Goal: Task Accomplishment & Management: Use online tool/utility

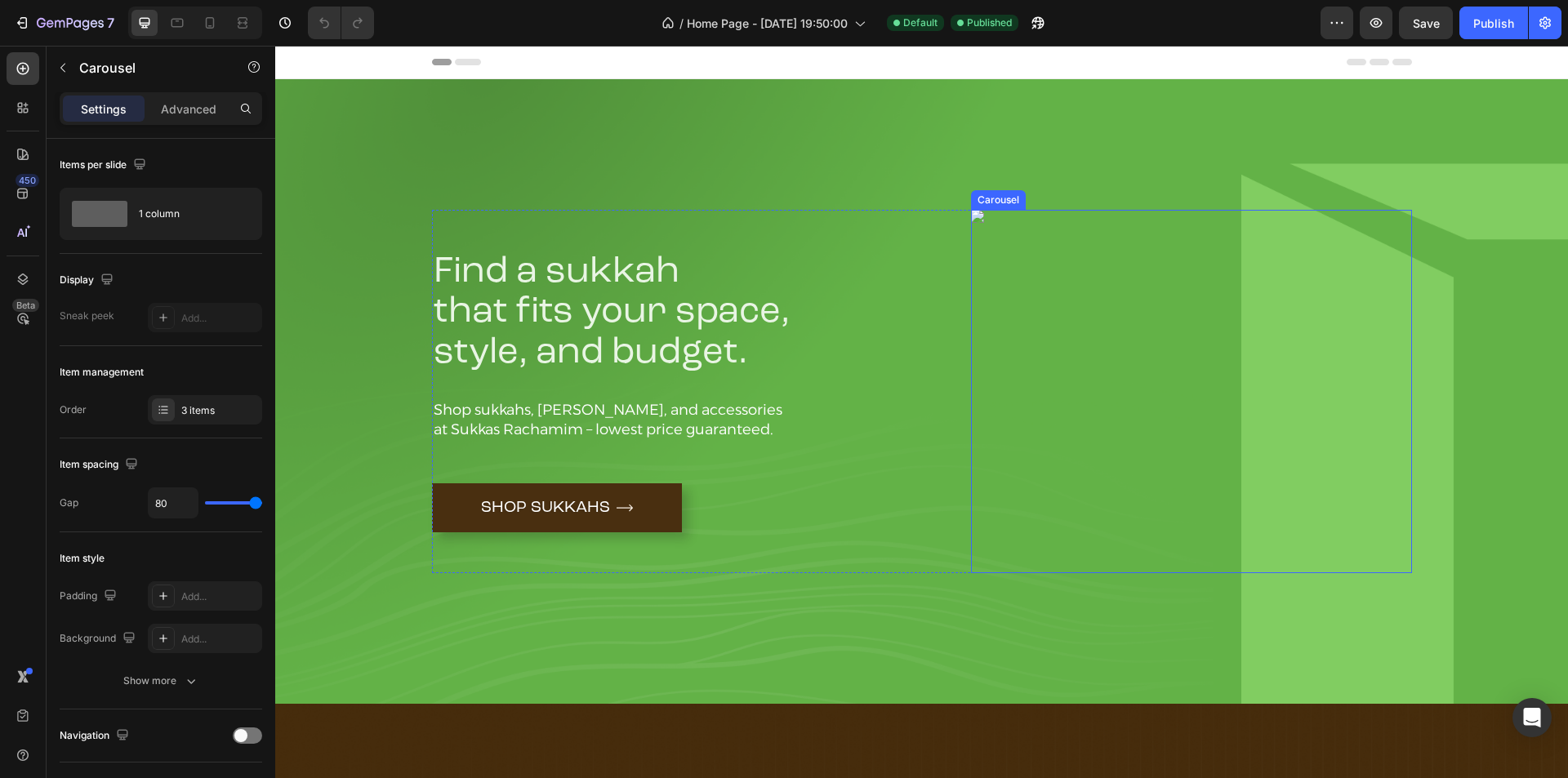
click at [1172, 357] on div "Image" at bounding box center [1191, 392] width 441 height 364
click at [1048, 322] on div "Image" at bounding box center [1191, 392] width 441 height 364
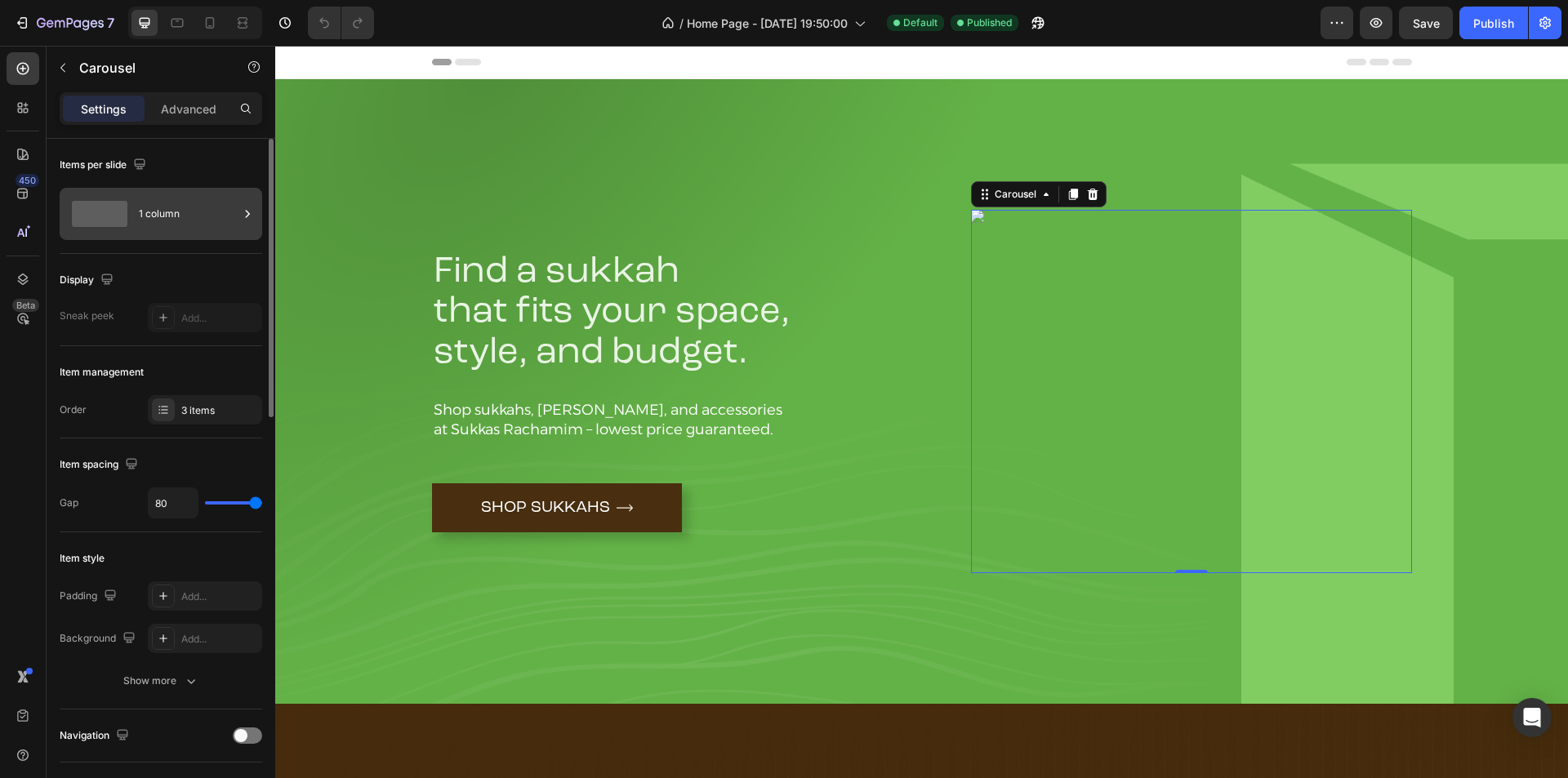
click at [170, 213] on div "1 column" at bounding box center [188, 214] width 100 height 38
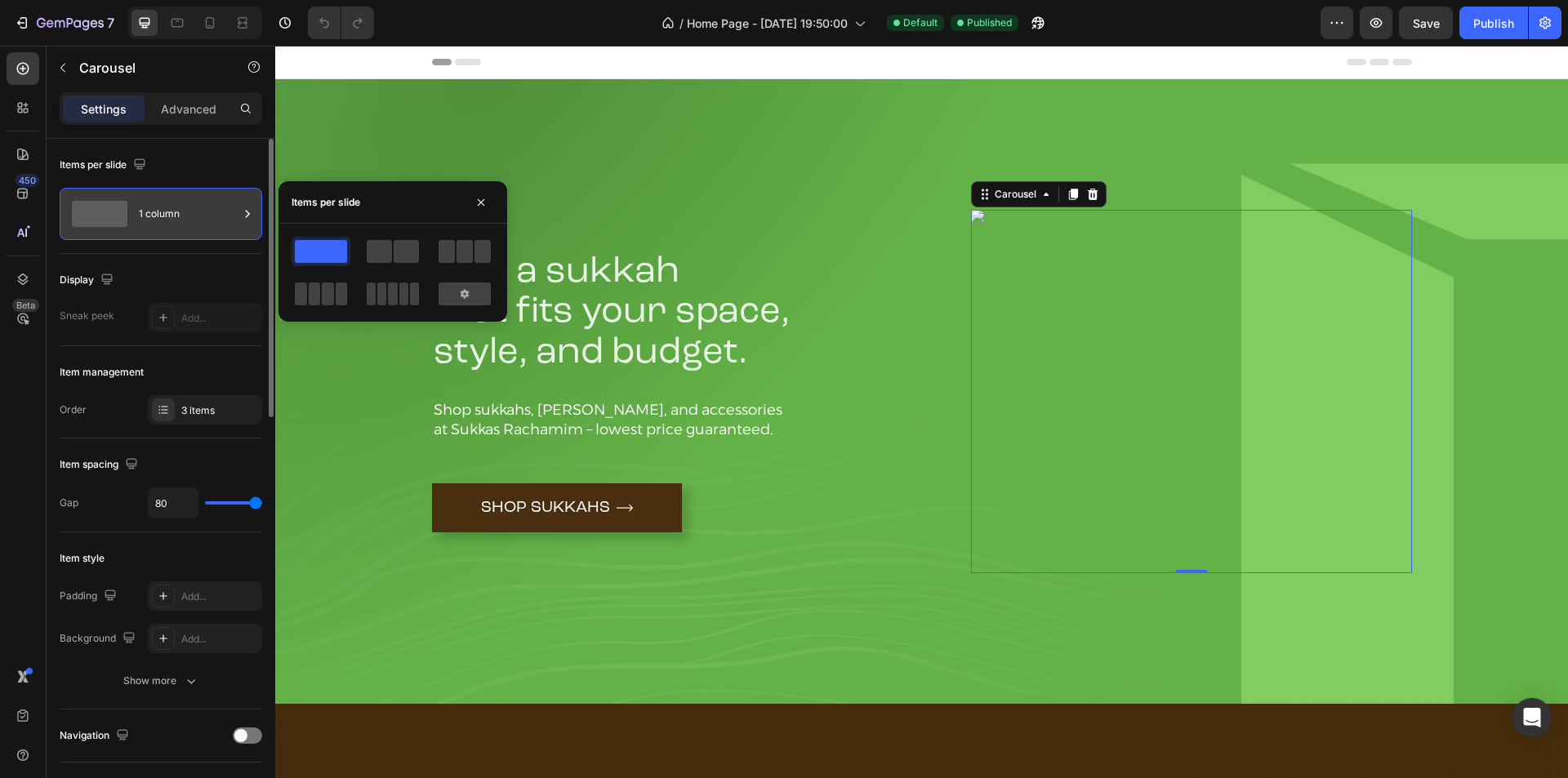
click at [170, 213] on div "1 column" at bounding box center [188, 214] width 100 height 38
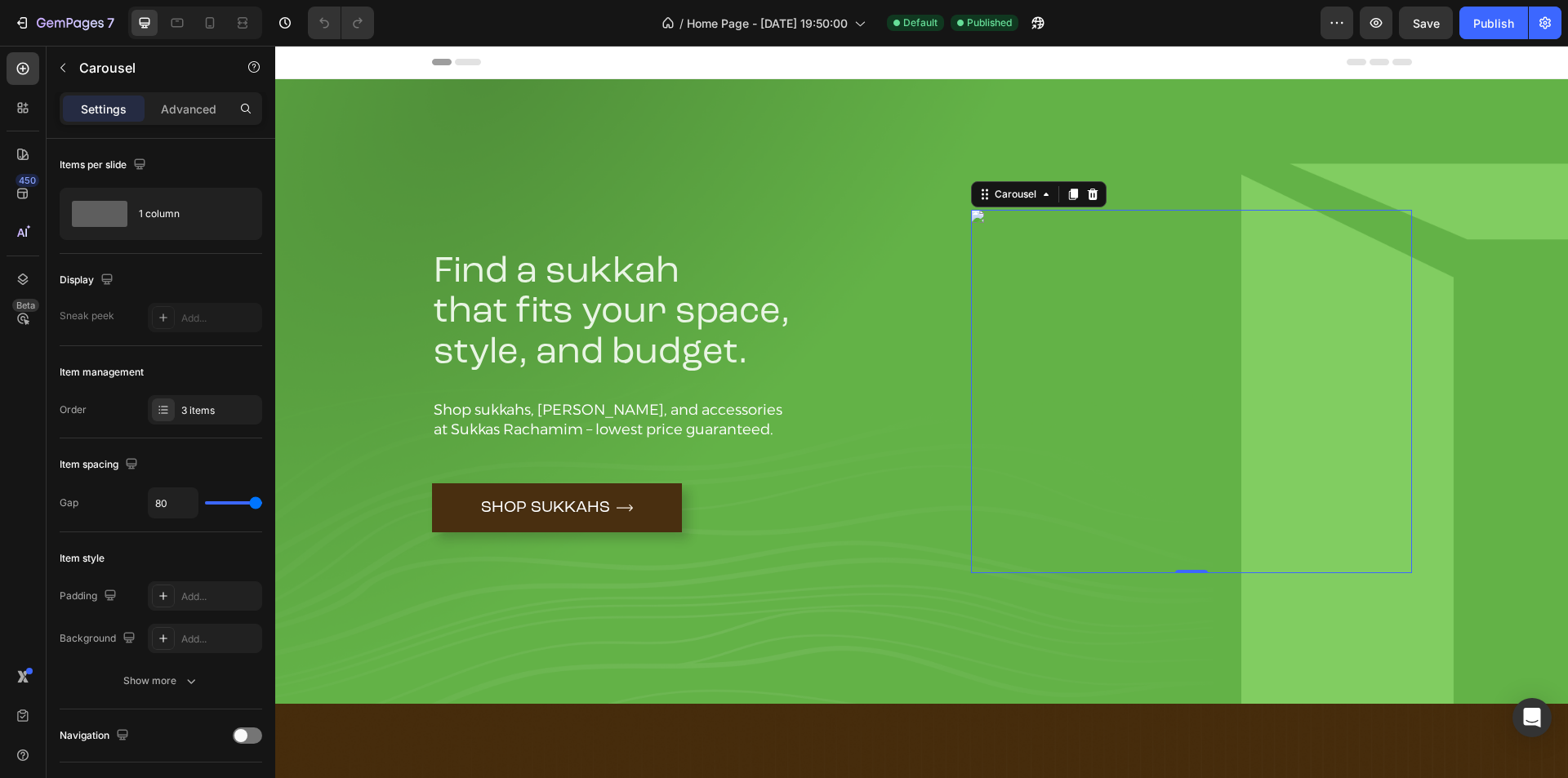
click at [1092, 331] on div "Image" at bounding box center [1191, 392] width 441 height 364
click at [1040, 196] on icon at bounding box center [1046, 194] width 13 height 13
click at [1089, 263] on div "Image" at bounding box center [1191, 392] width 441 height 364
click at [66, 71] on icon "button" at bounding box center [63, 68] width 13 height 13
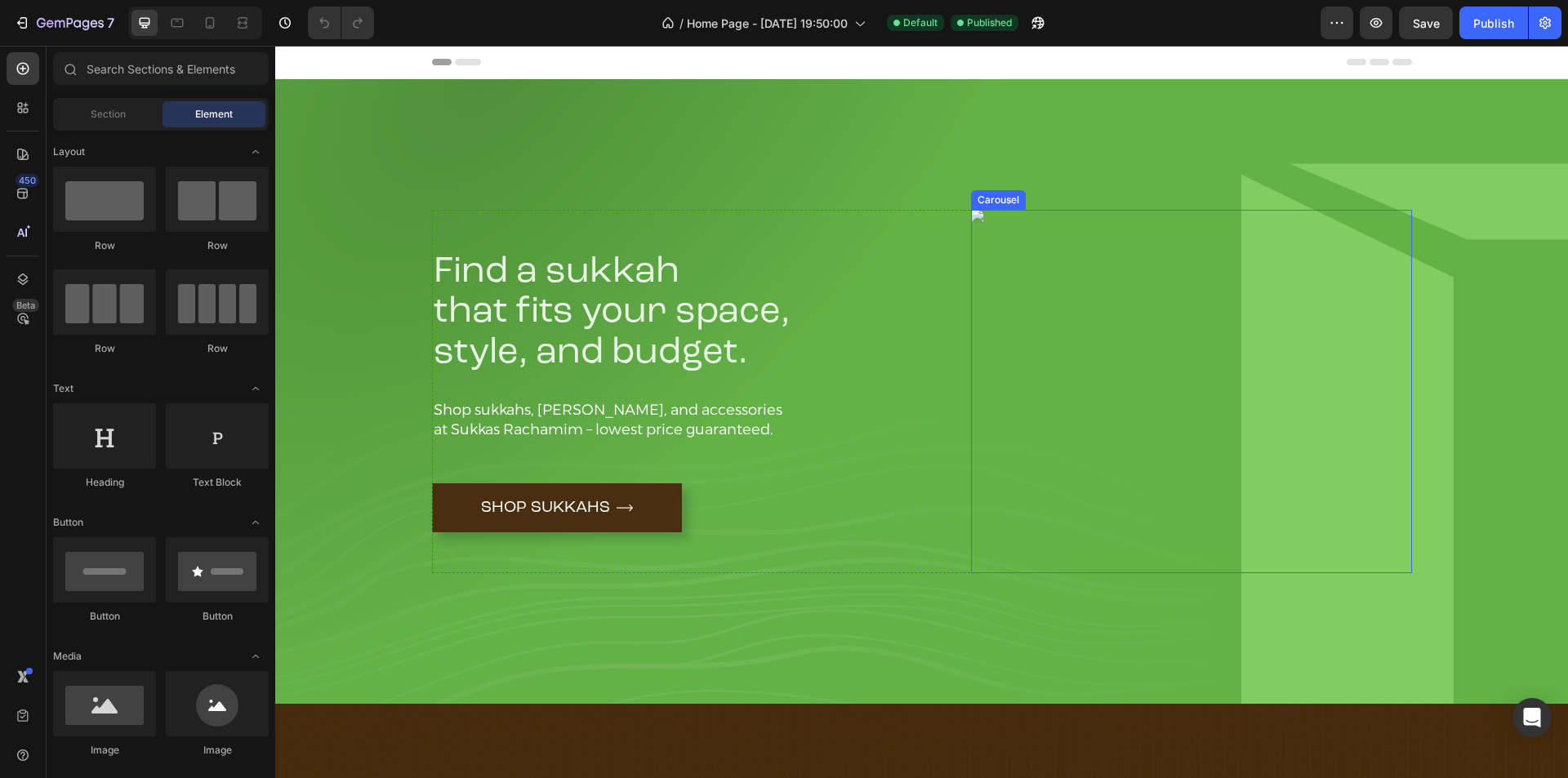
click at [1139, 319] on div "Image" at bounding box center [1191, 392] width 441 height 364
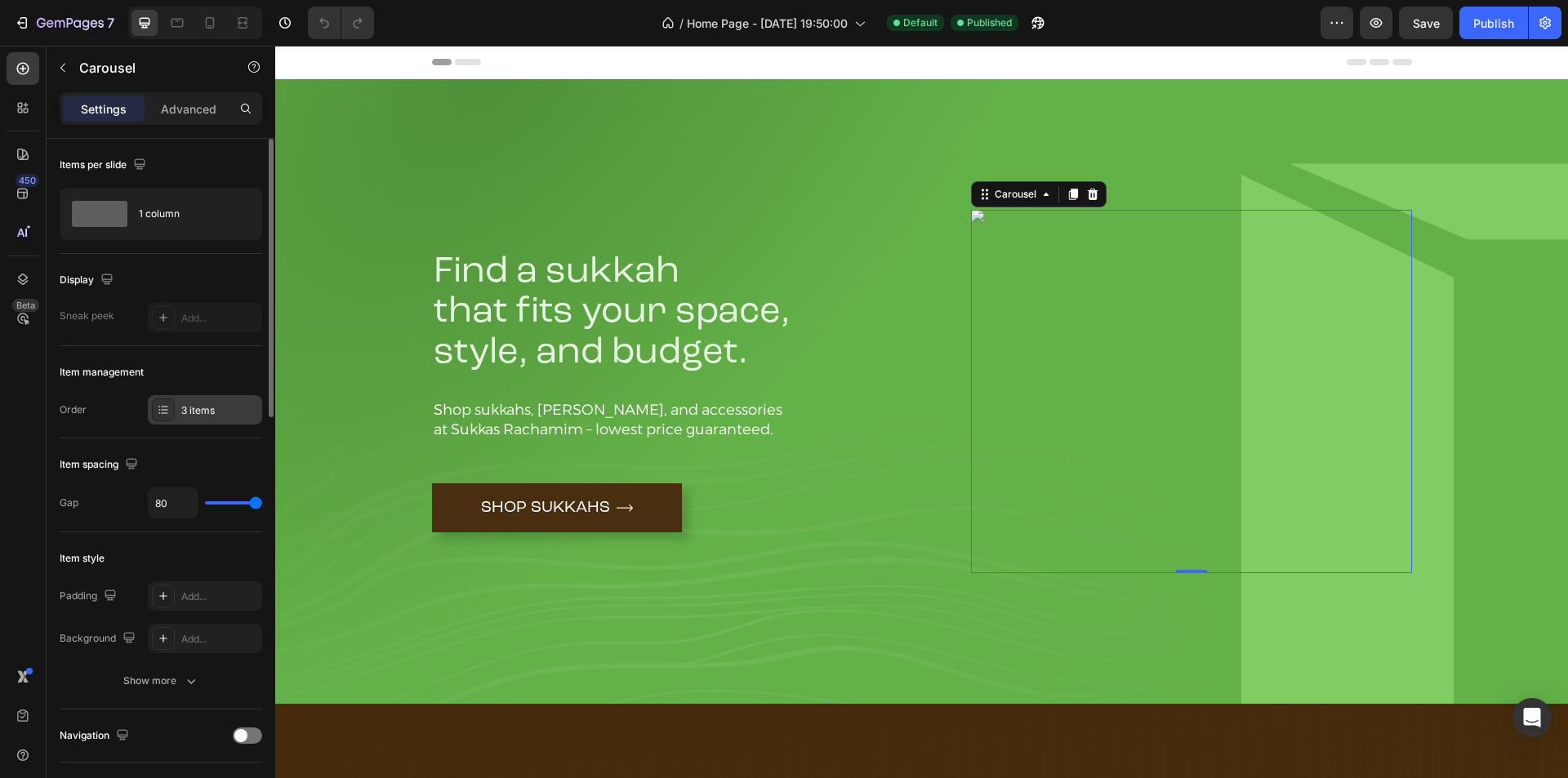
click at [212, 405] on div "3 items" at bounding box center [220, 411] width 77 height 15
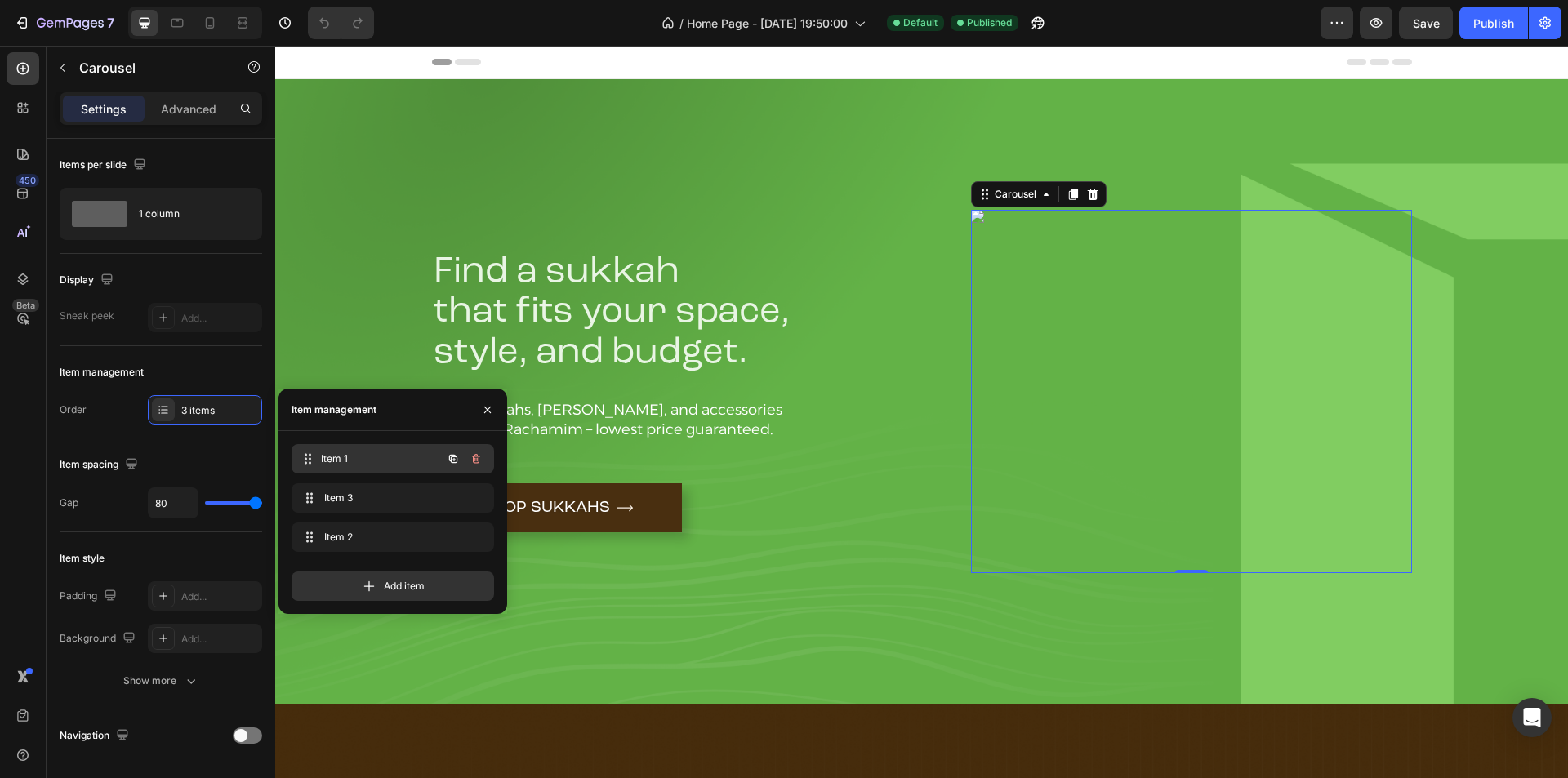
click at [390, 456] on span "Item 1" at bounding box center [381, 460] width 121 height 15
click at [379, 454] on span "Item 1" at bounding box center [370, 460] width 92 height 15
click at [370, 470] on div "Item 1 Item 1" at bounding box center [370, 459] width 144 height 23
click at [350, 499] on span "Item 3" at bounding box center [389, 498] width 131 height 15
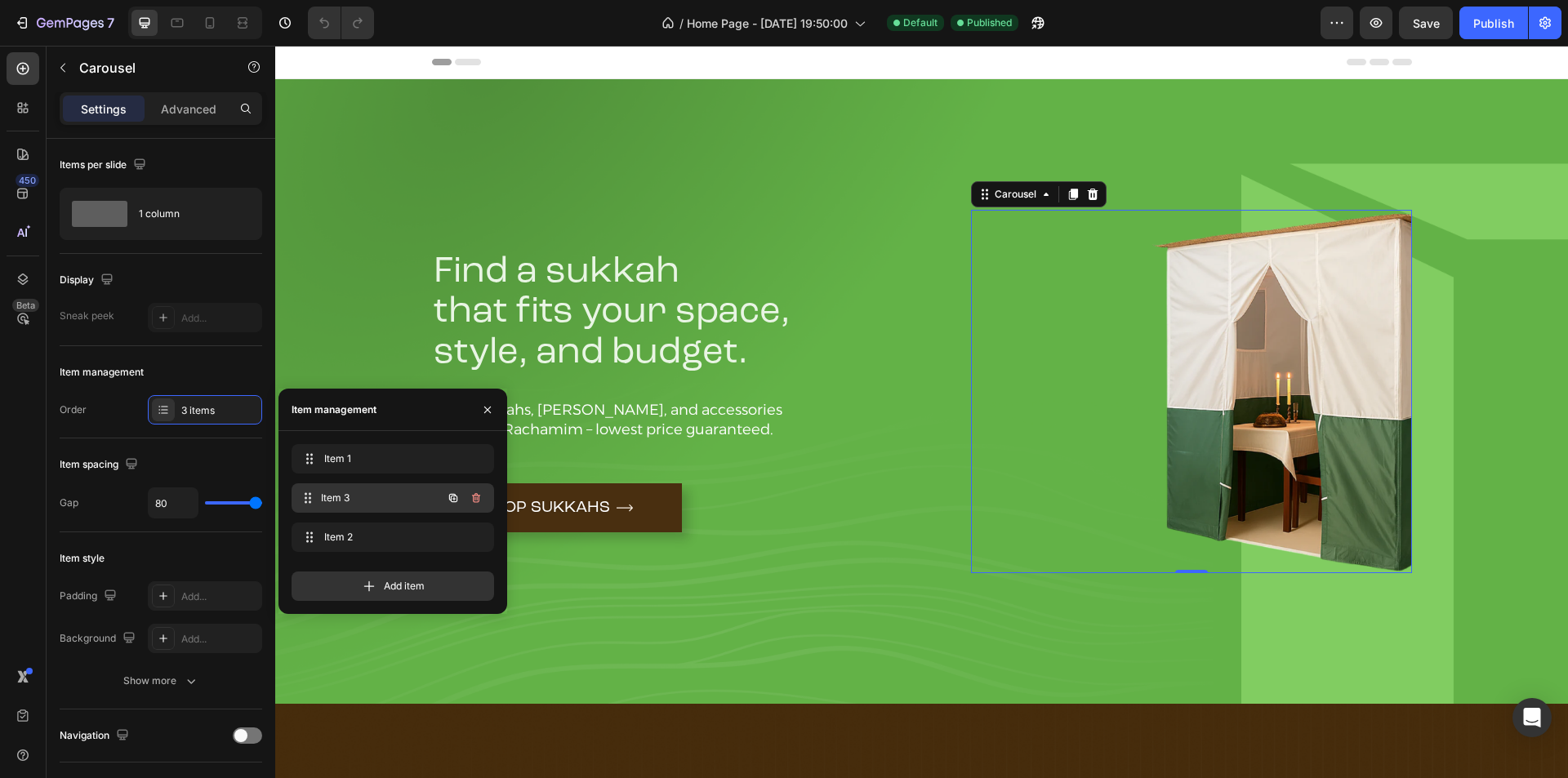
click at [350, 499] on span "Item 3" at bounding box center [381, 498] width 121 height 15
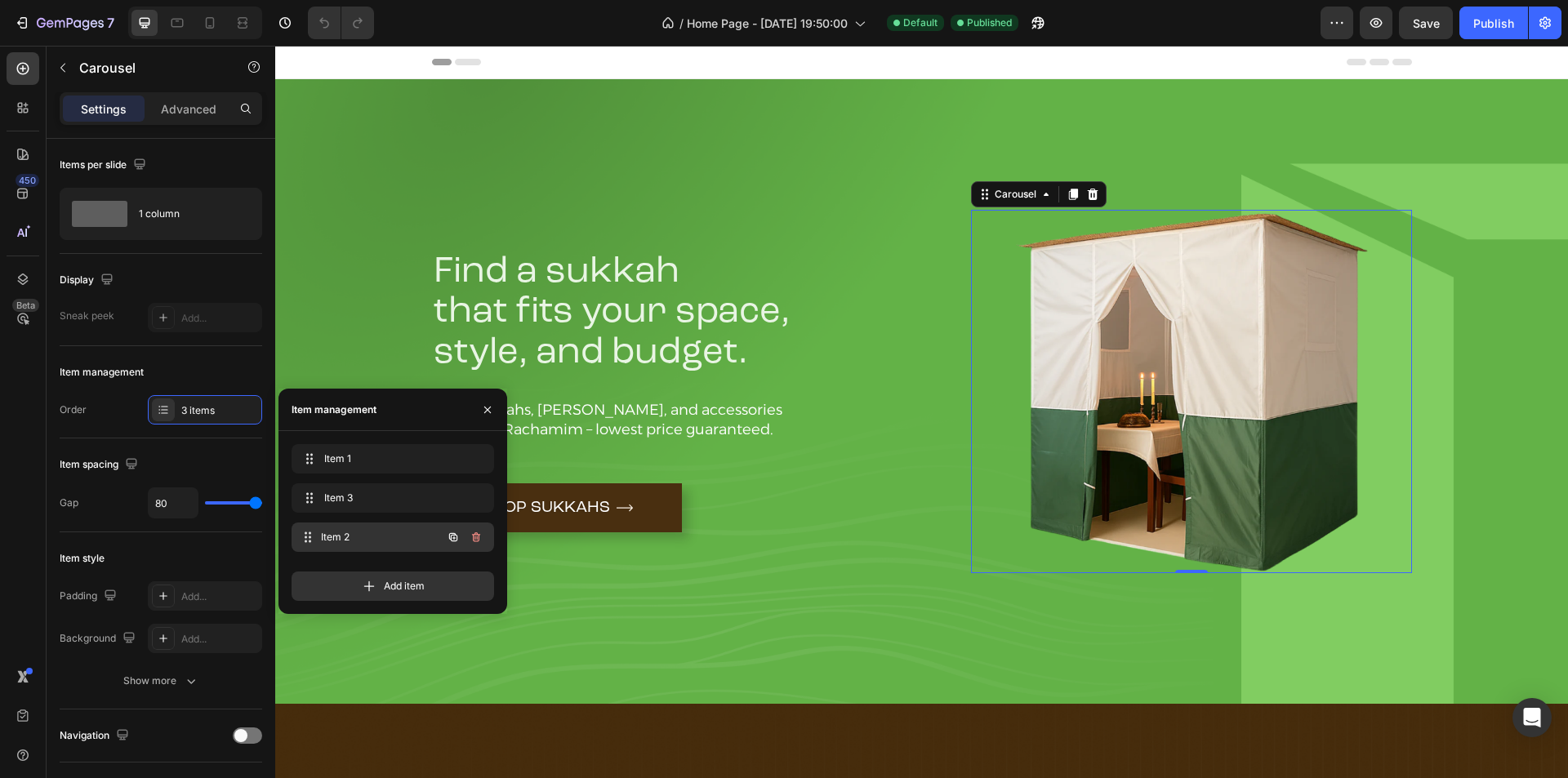
click at [364, 536] on span "Item 2" at bounding box center [381, 538] width 121 height 15
click at [364, 456] on span "Item 1" at bounding box center [370, 460] width 92 height 15
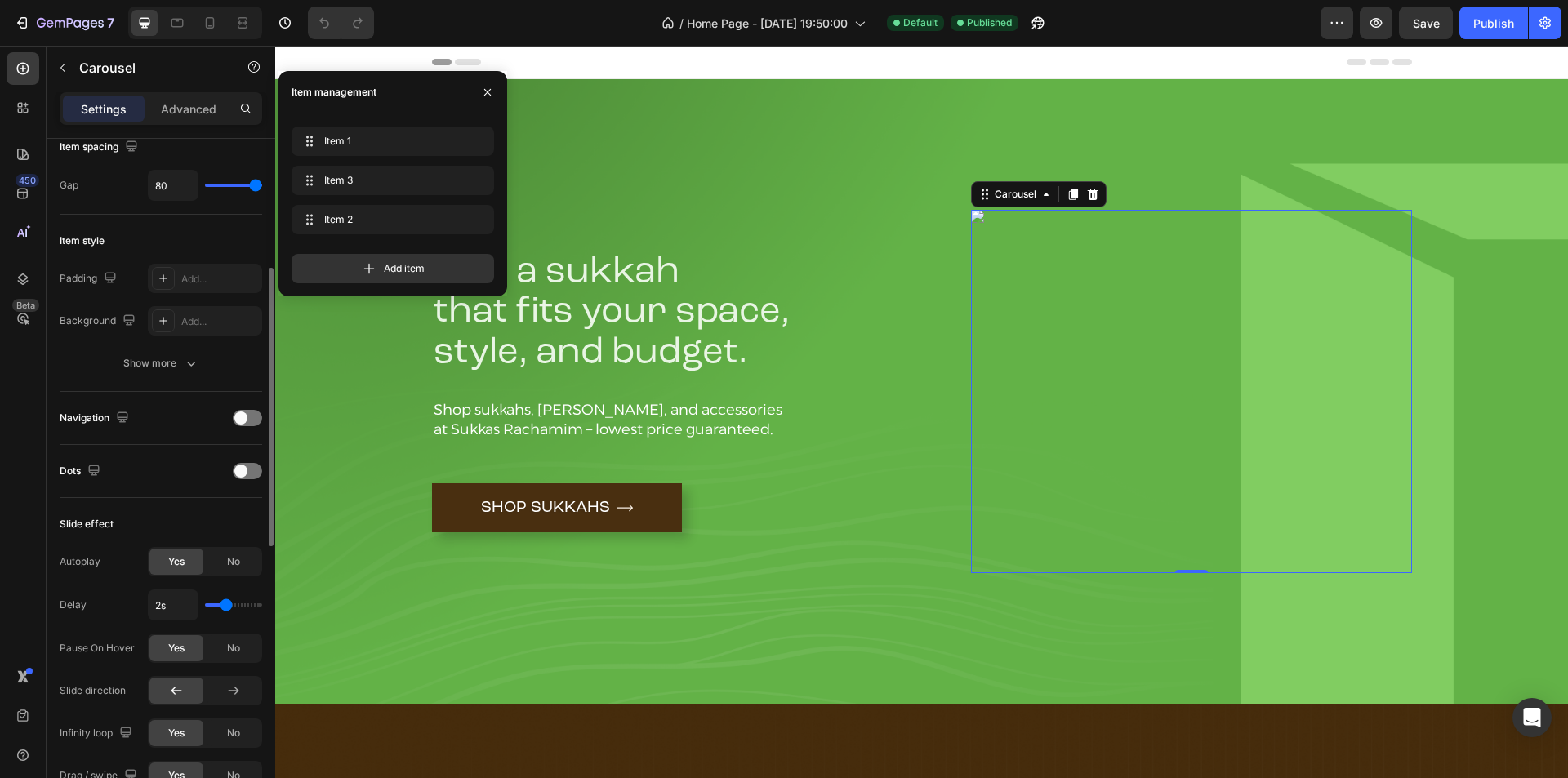
scroll to position [182, 0]
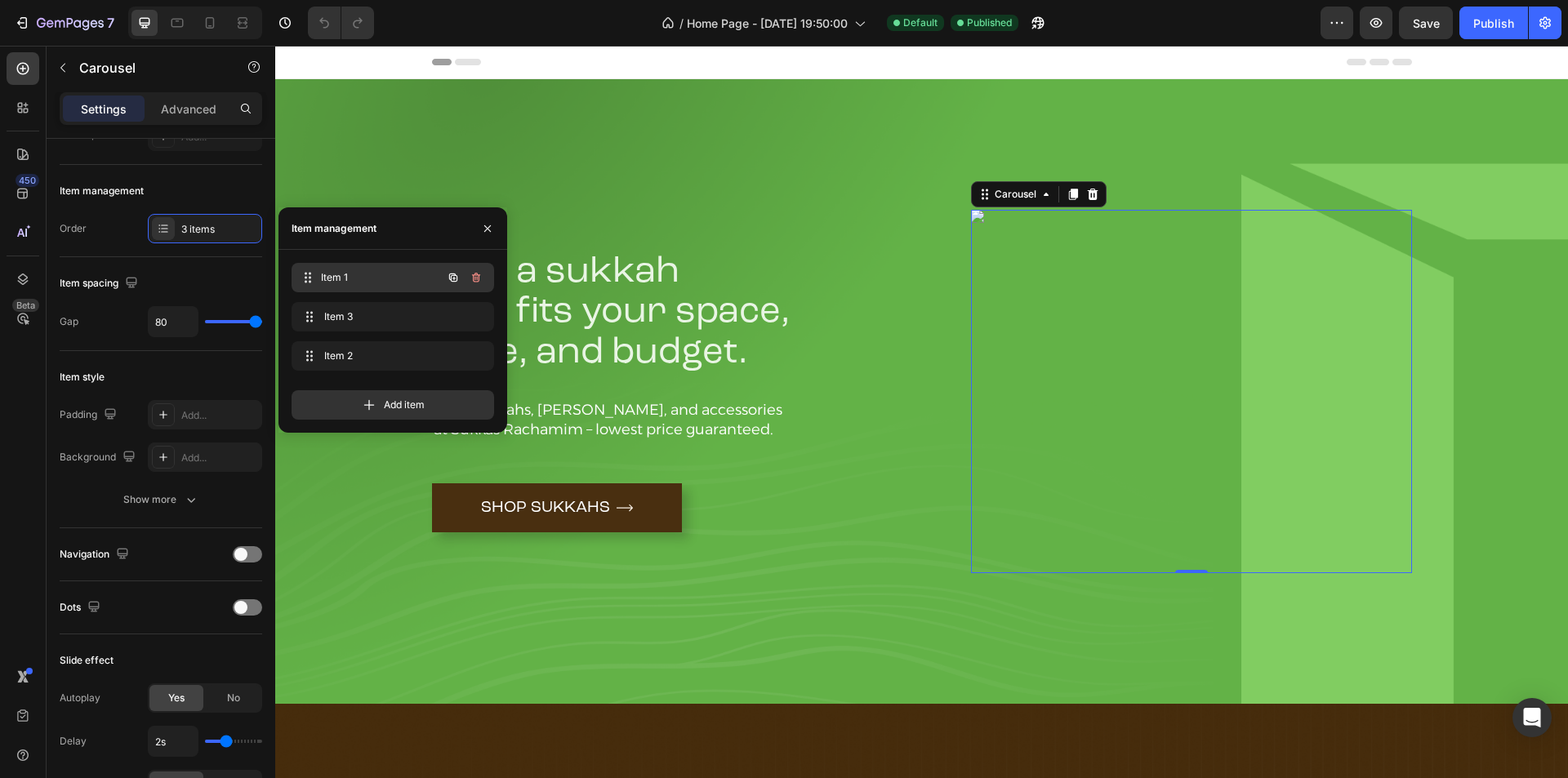
click at [403, 279] on span "Item 1" at bounding box center [381, 278] width 121 height 15
click at [403, 279] on span "Item 1" at bounding box center [370, 278] width 92 height 15
click at [309, 317] on icon at bounding box center [310, 317] width 13 height 13
click at [365, 316] on span "Item 3" at bounding box center [381, 317] width 121 height 15
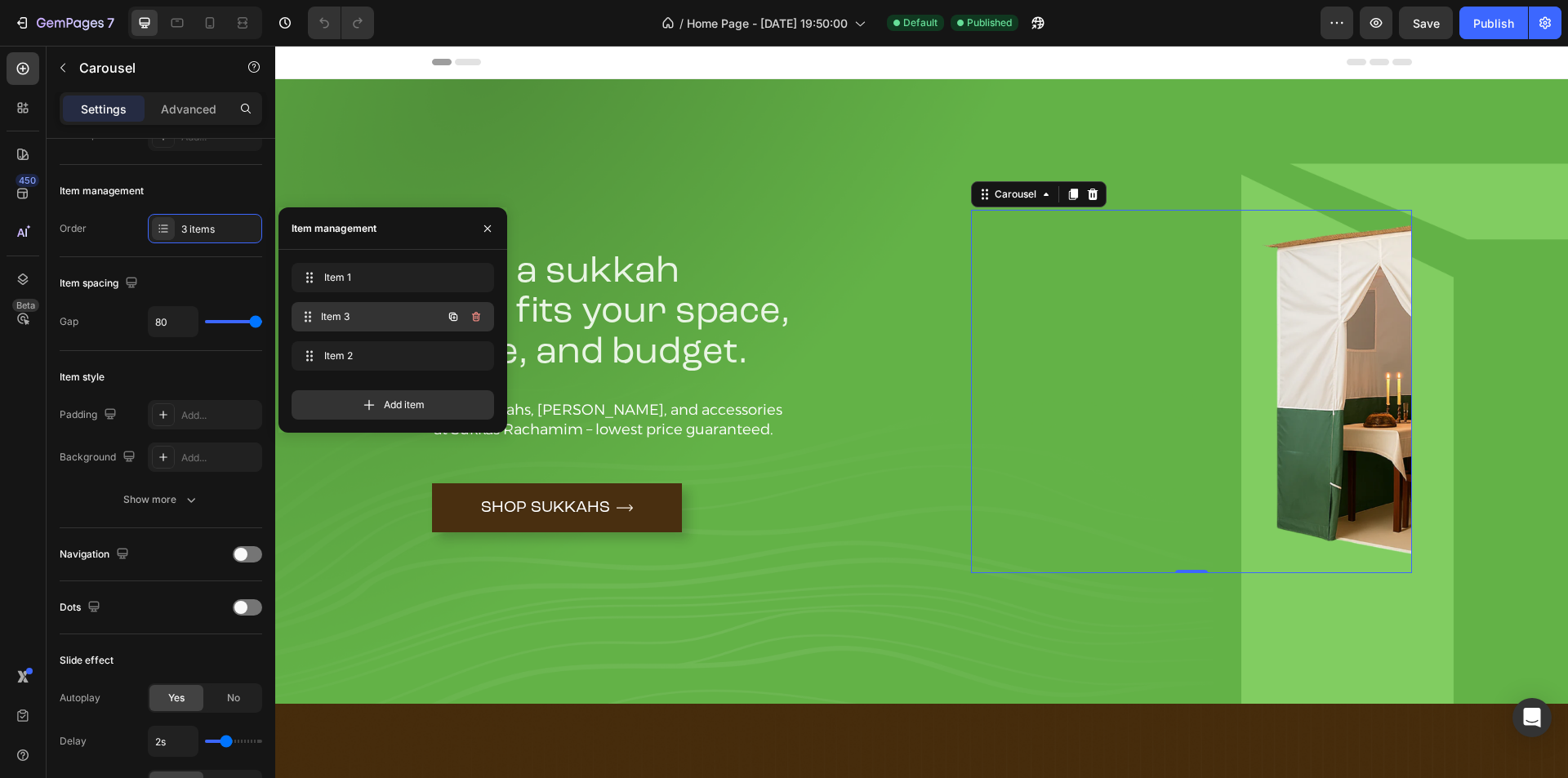
click at [380, 316] on span "Item 3" at bounding box center [381, 317] width 121 height 15
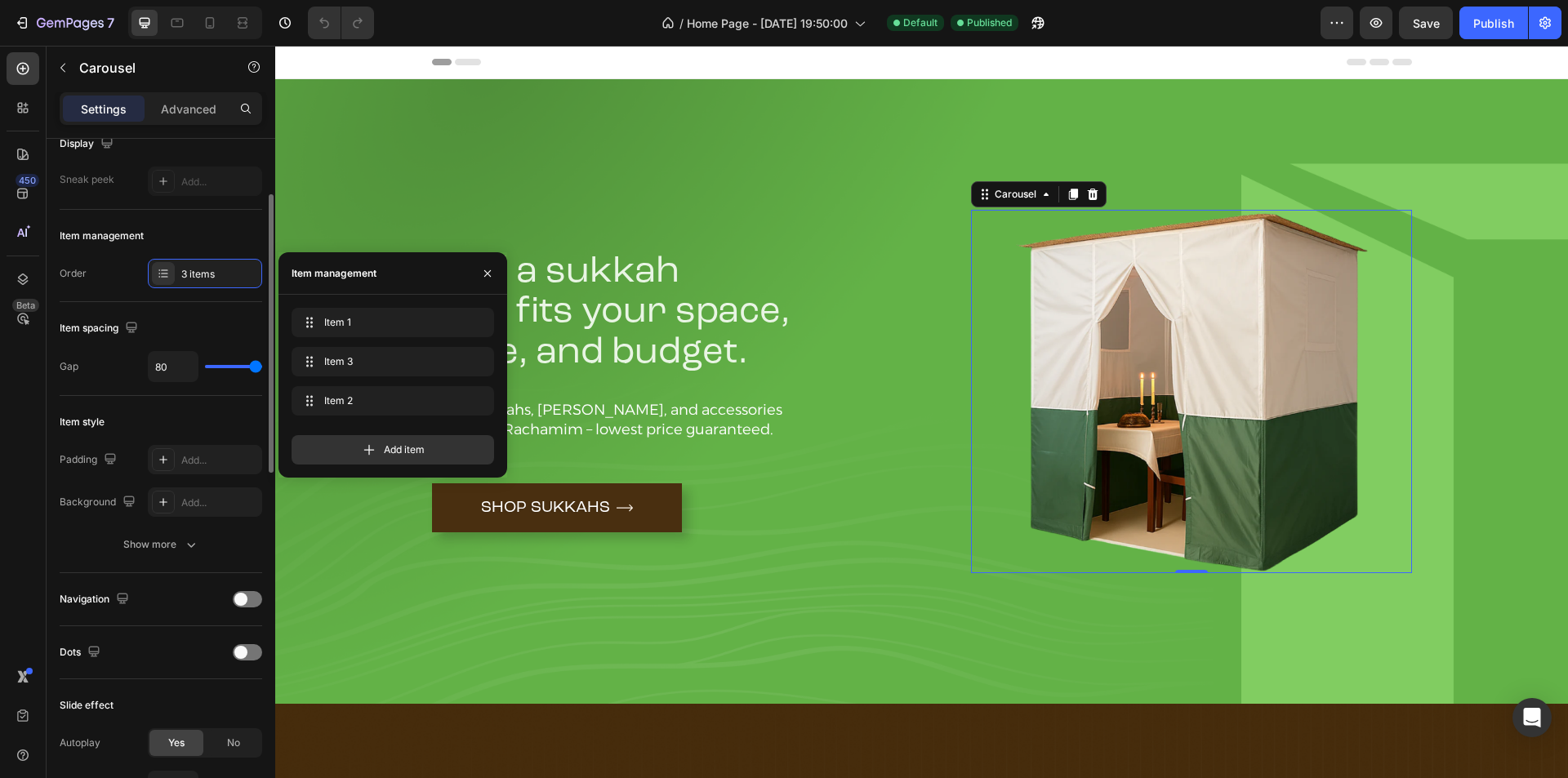
scroll to position [409, 0]
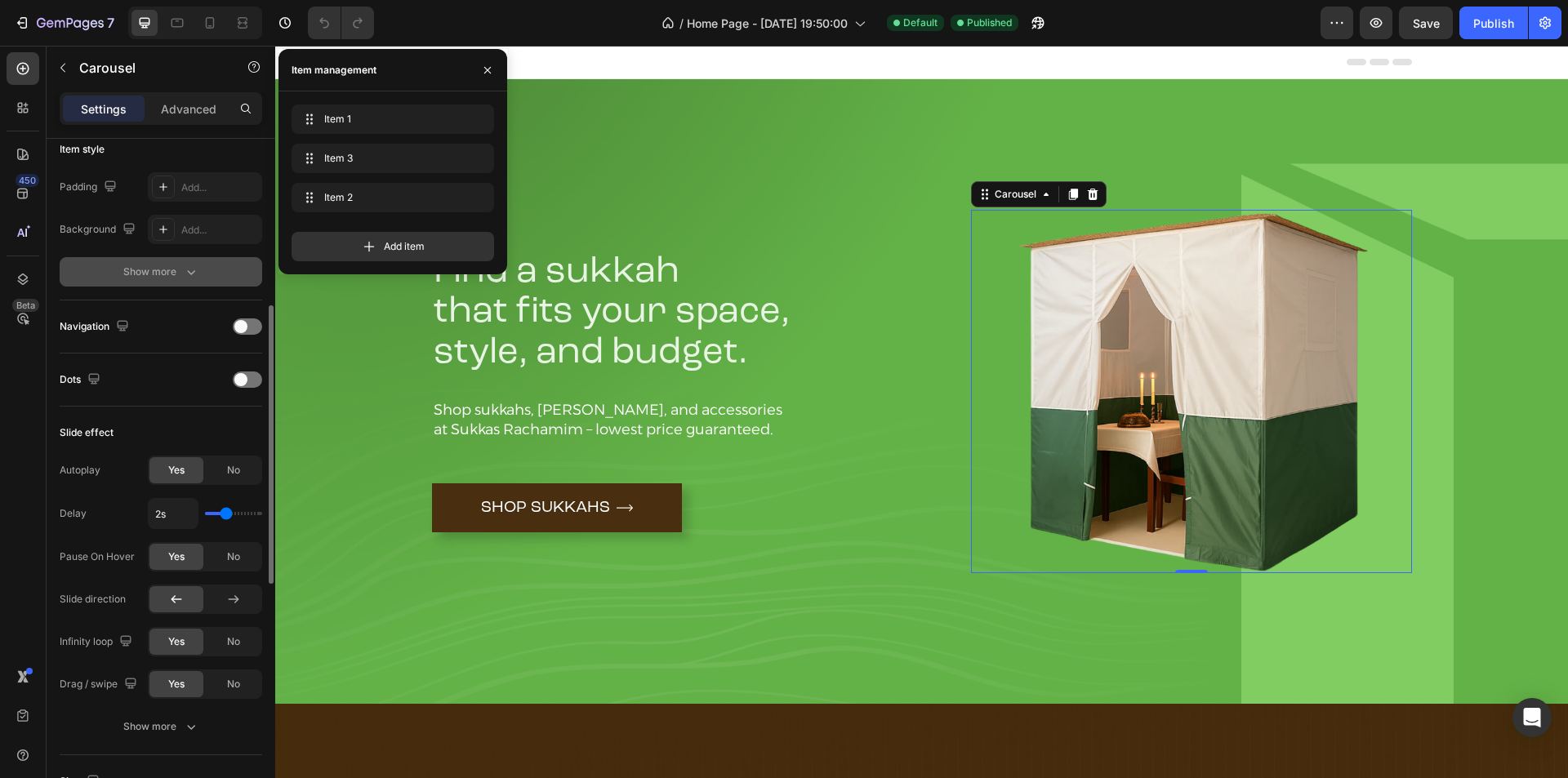
click at [175, 269] on div "Show more" at bounding box center [161, 271] width 76 height 16
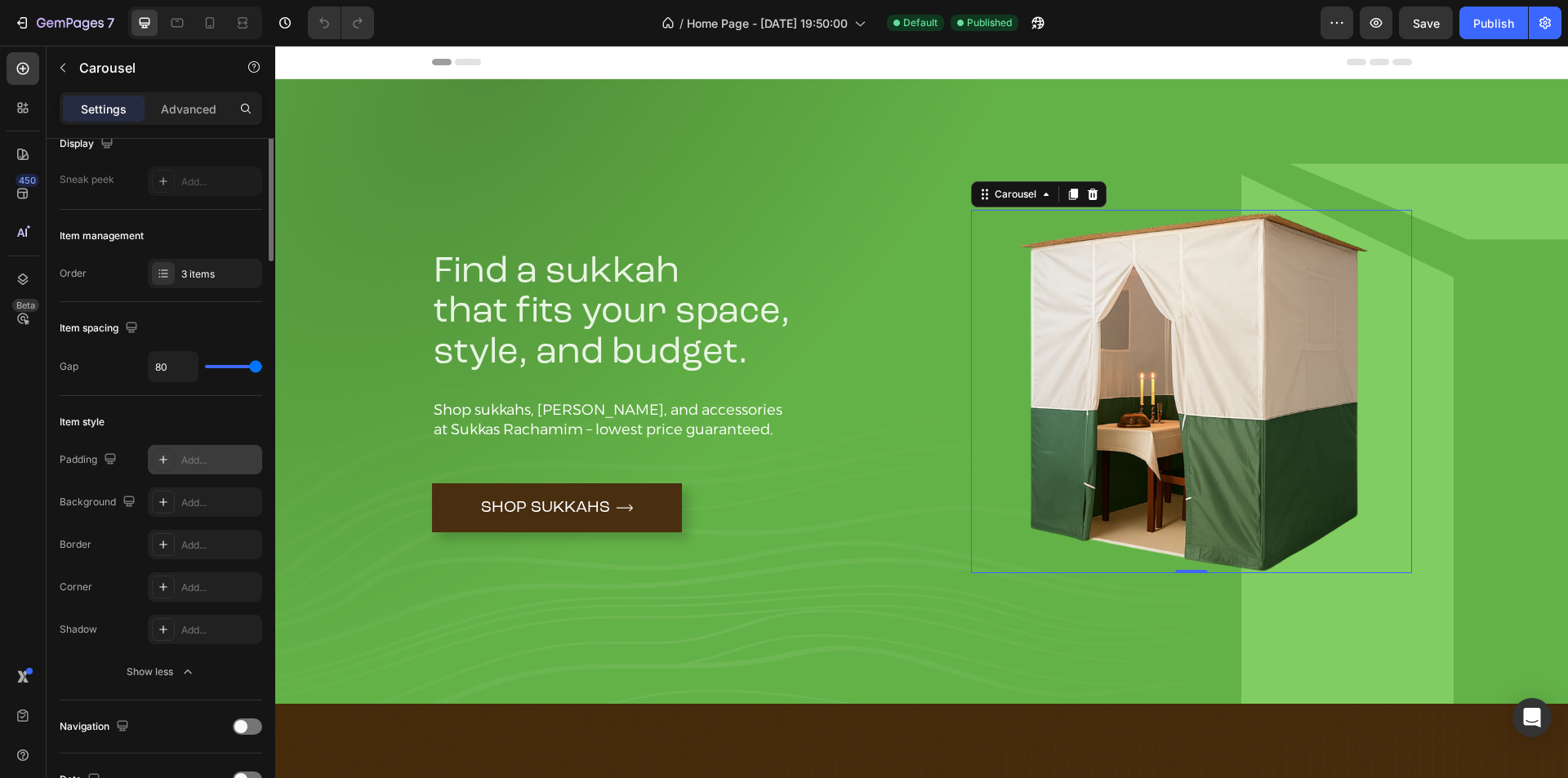
scroll to position [0, 0]
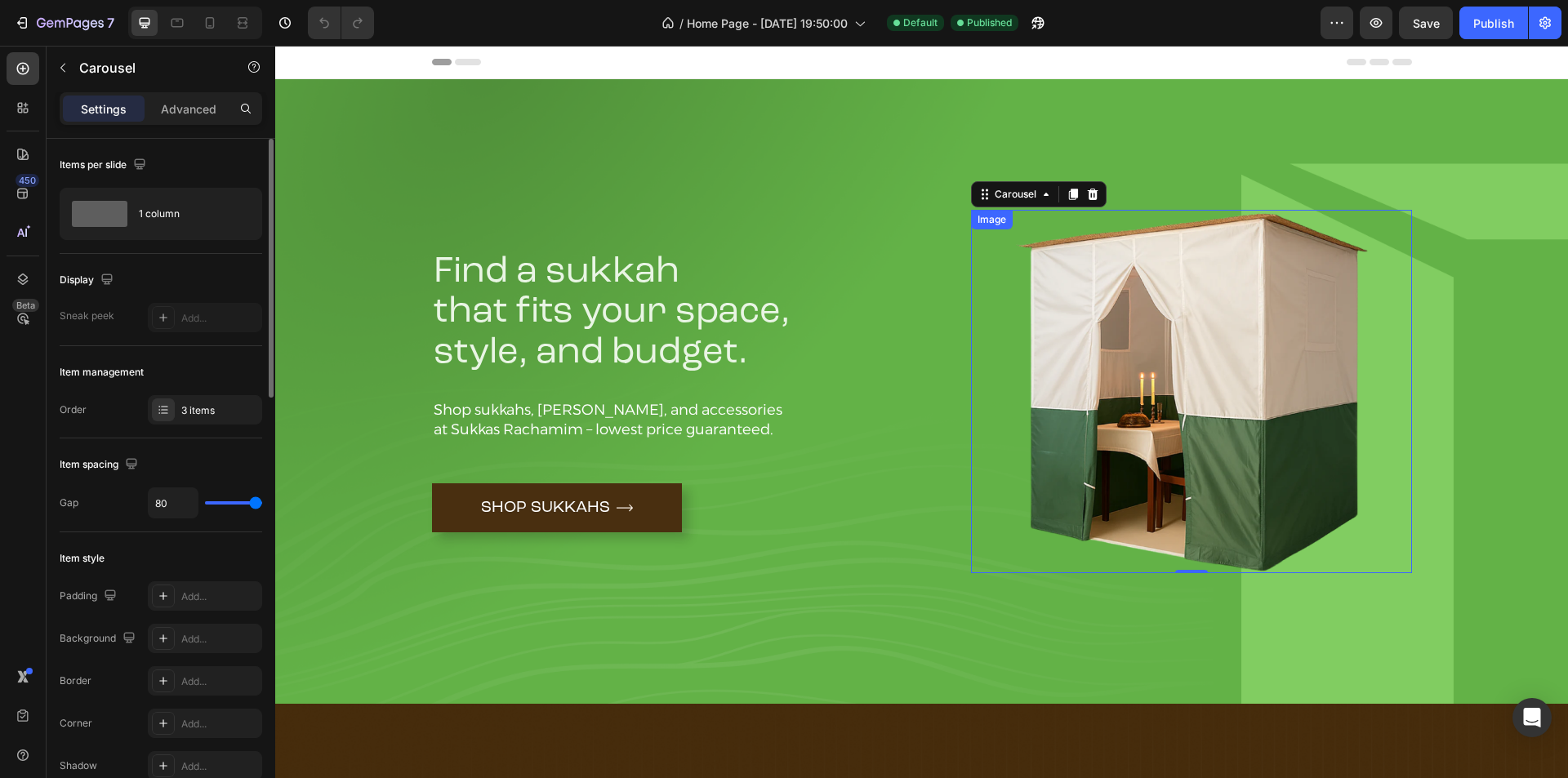
click at [1105, 376] on img at bounding box center [1191, 392] width 441 height 364
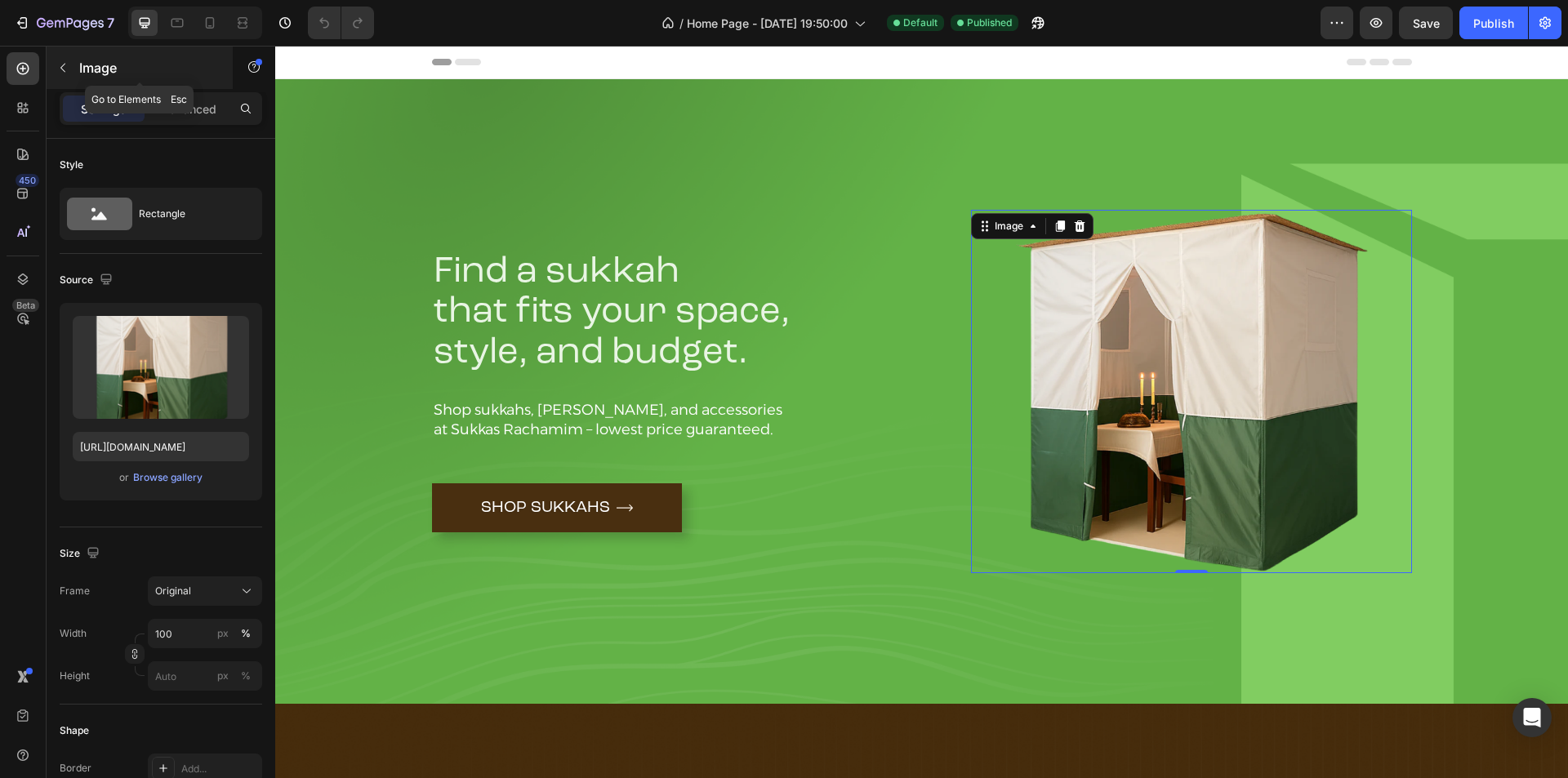
click at [57, 67] on icon "button" at bounding box center [63, 68] width 13 height 13
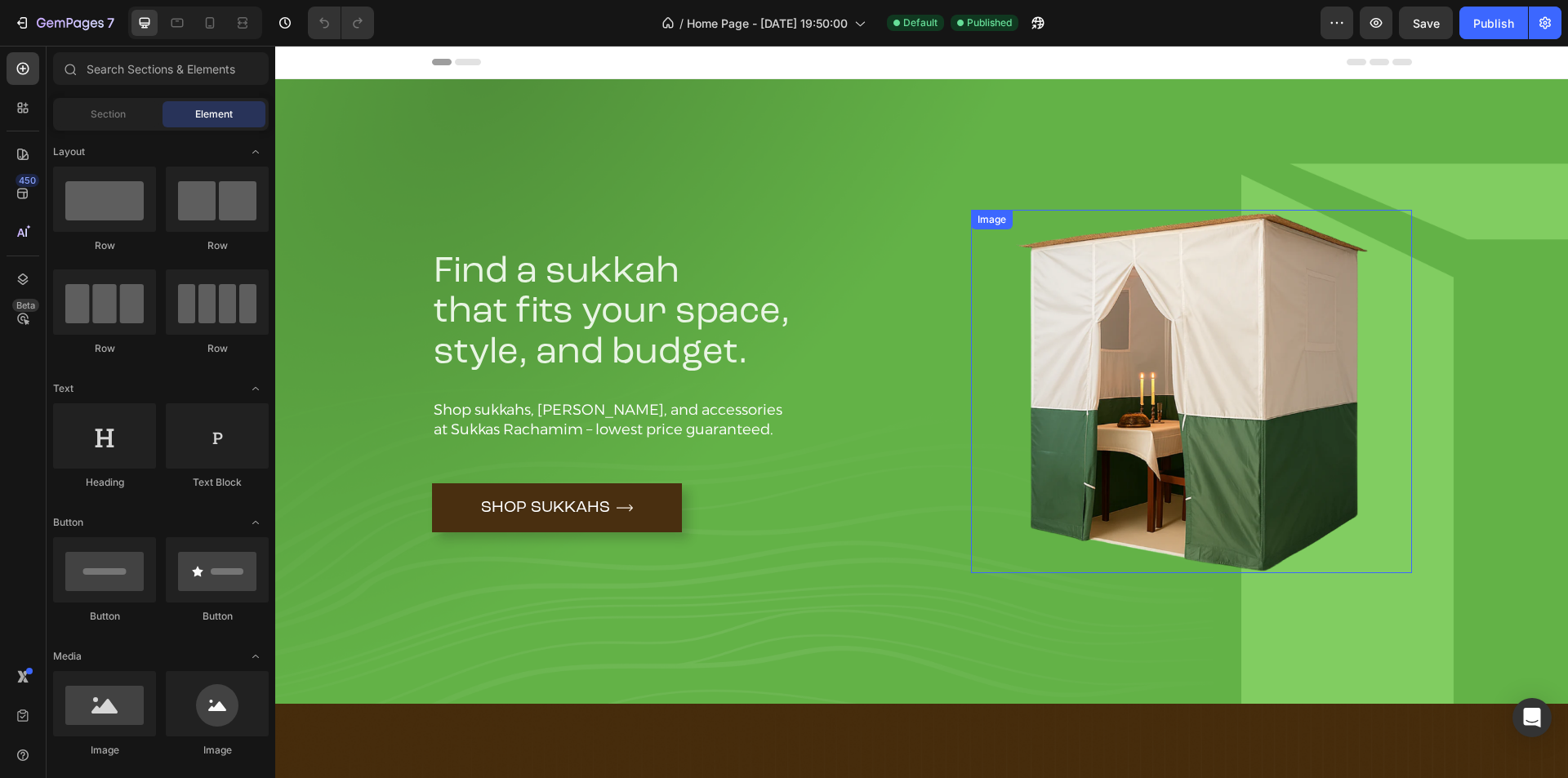
click at [1016, 268] on img at bounding box center [1191, 392] width 441 height 364
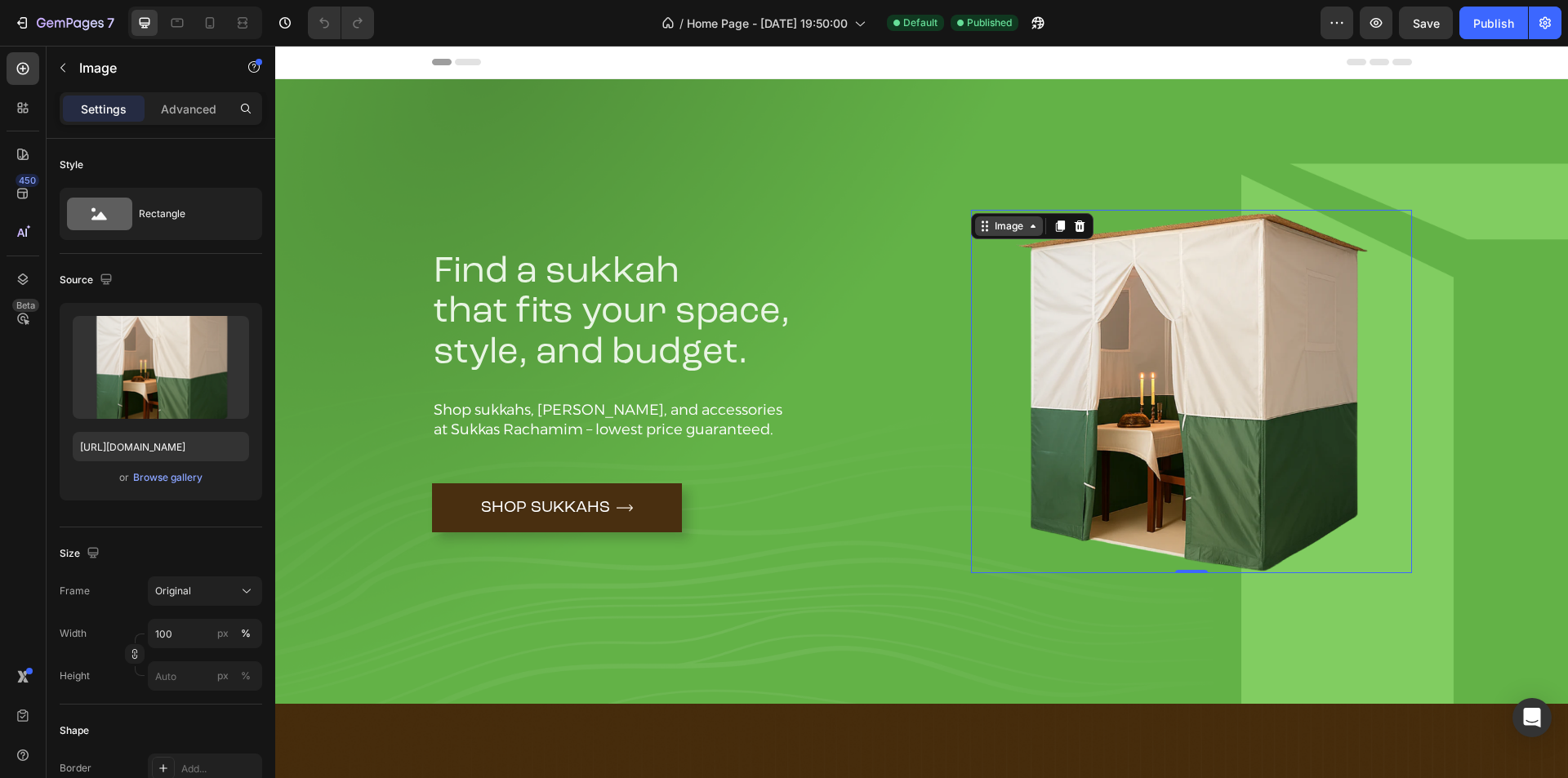
click at [1026, 220] on icon at bounding box center [1033, 226] width 13 height 13
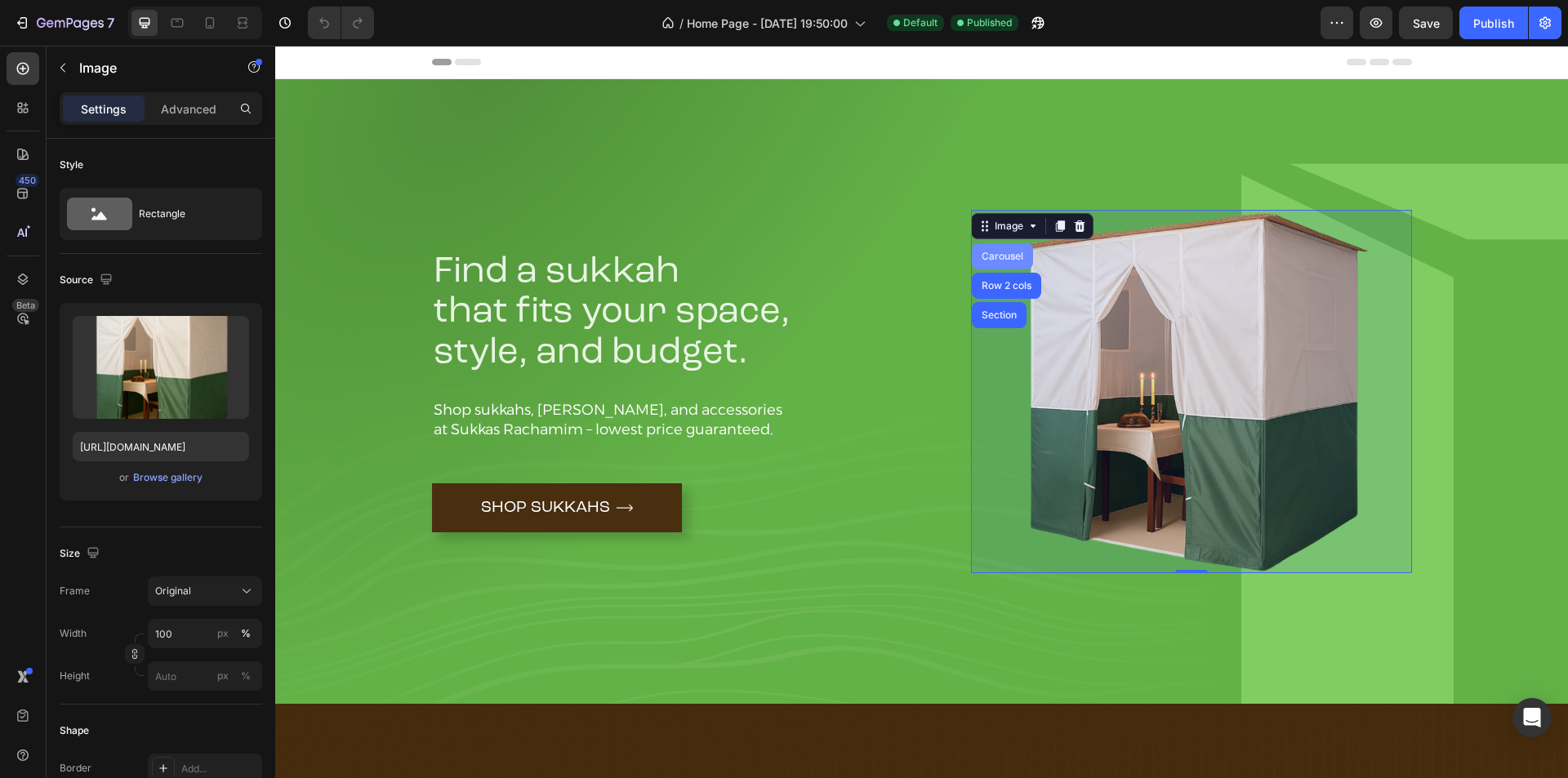
click at [1003, 252] on div "Carousel" at bounding box center [1002, 256] width 48 height 9
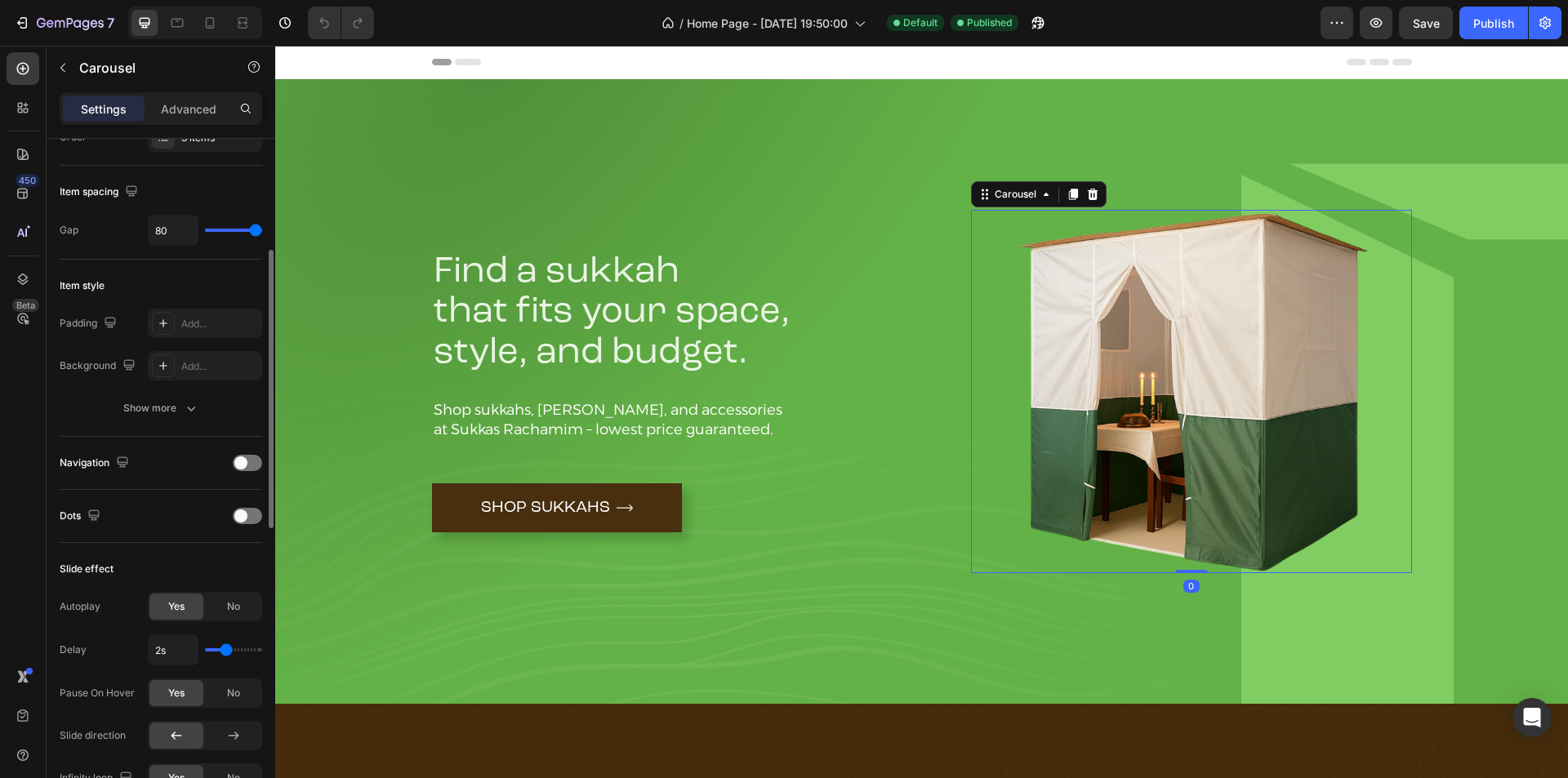
scroll to position [137, 0]
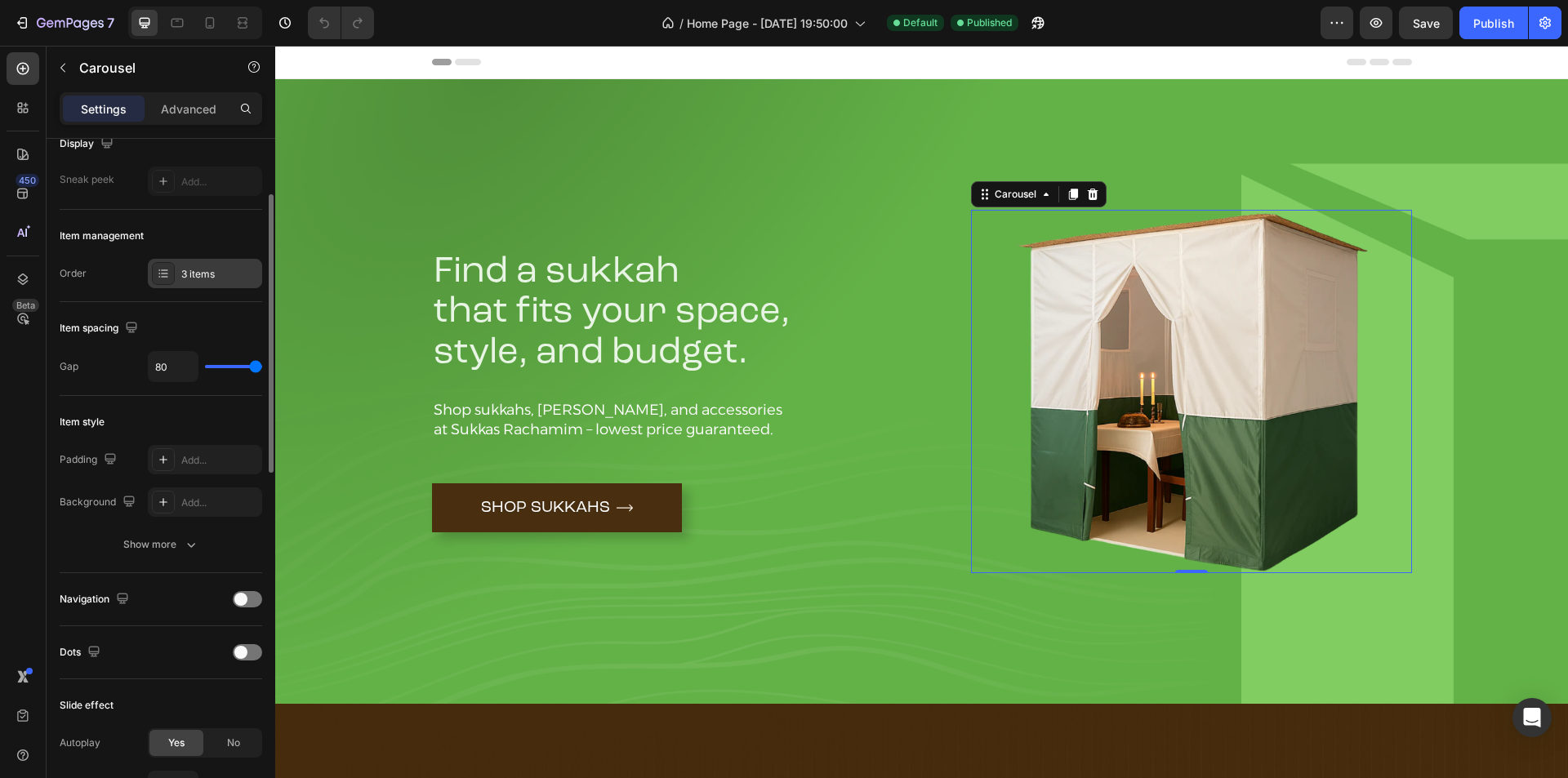
click at [198, 267] on div "3 items" at bounding box center [220, 275] width 77 height 15
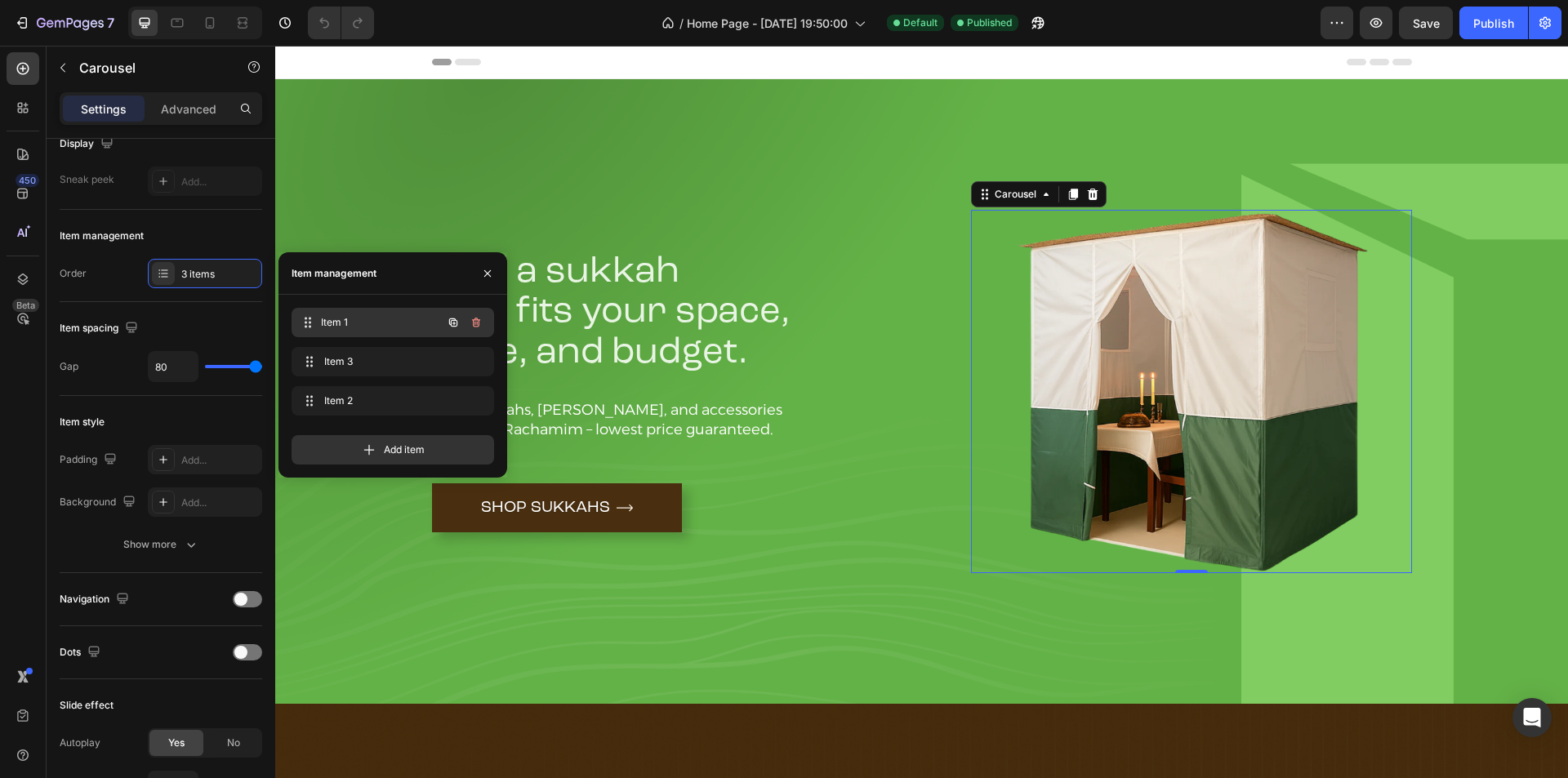
click at [367, 312] on div "Item 1 Item 1" at bounding box center [370, 322] width 144 height 23
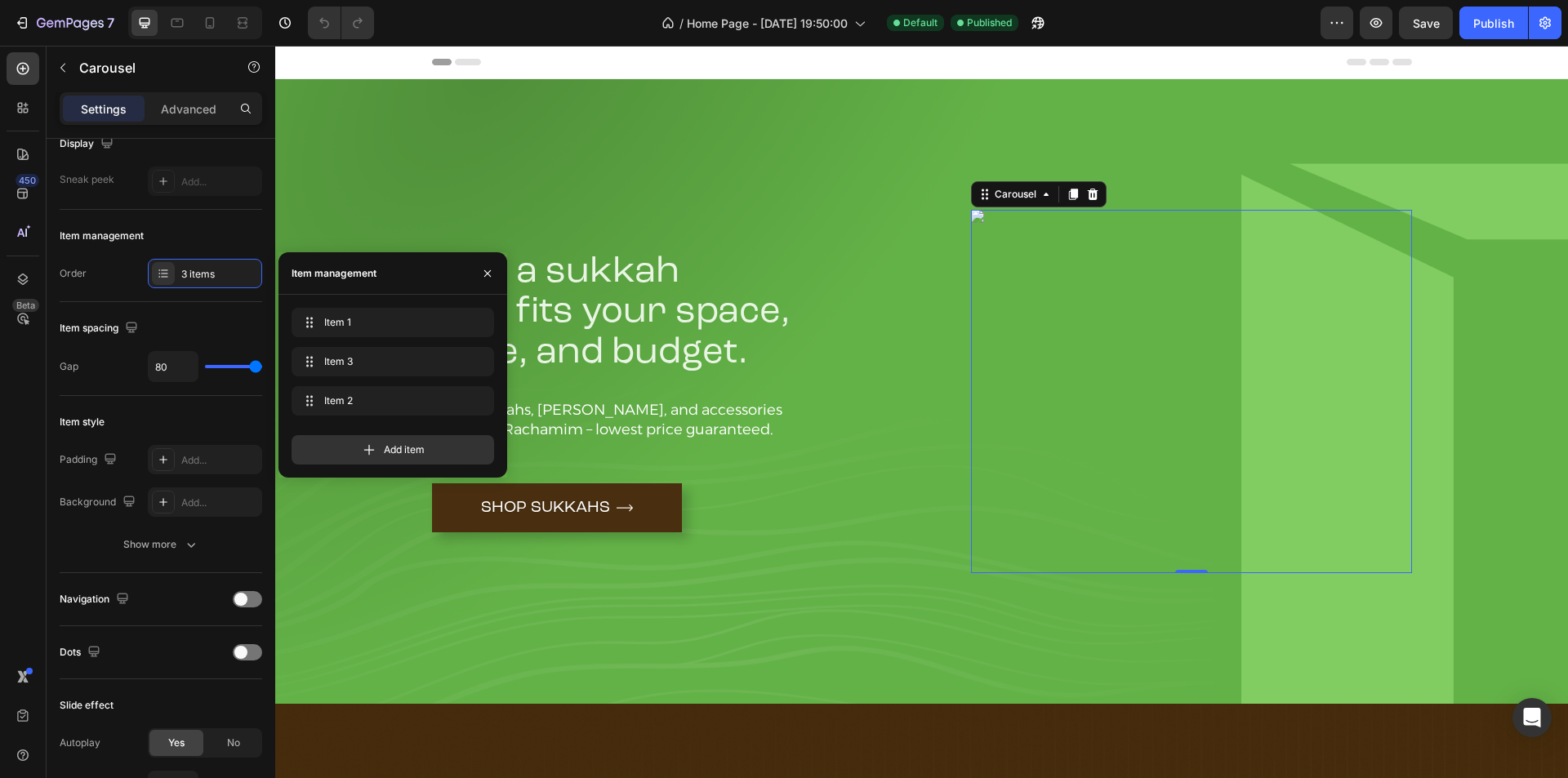
click at [1043, 320] on div "Image" at bounding box center [1191, 392] width 441 height 364
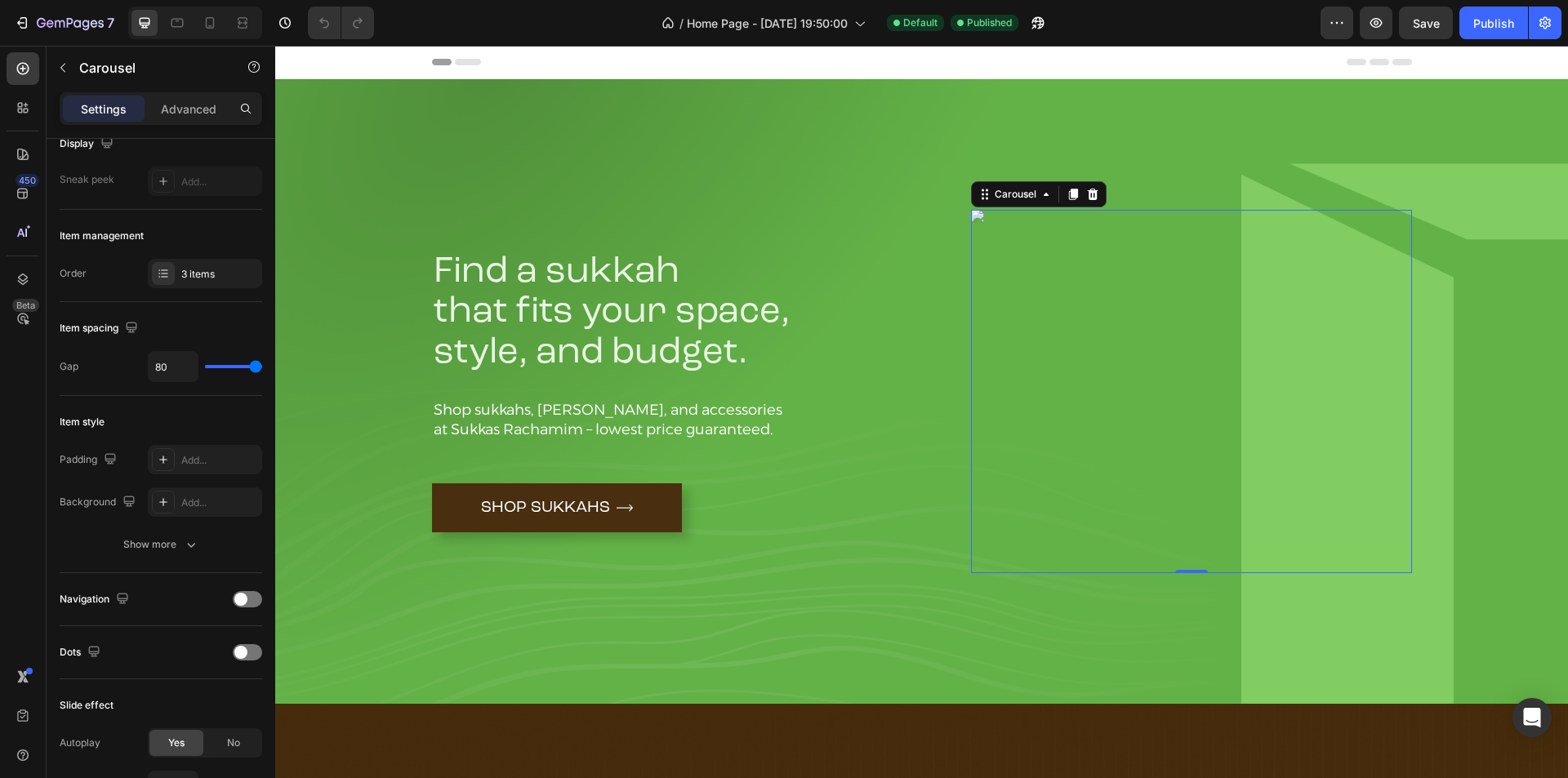
click at [1135, 326] on div "Image" at bounding box center [1191, 392] width 441 height 364
click at [202, 269] on div "3 items" at bounding box center [220, 275] width 77 height 15
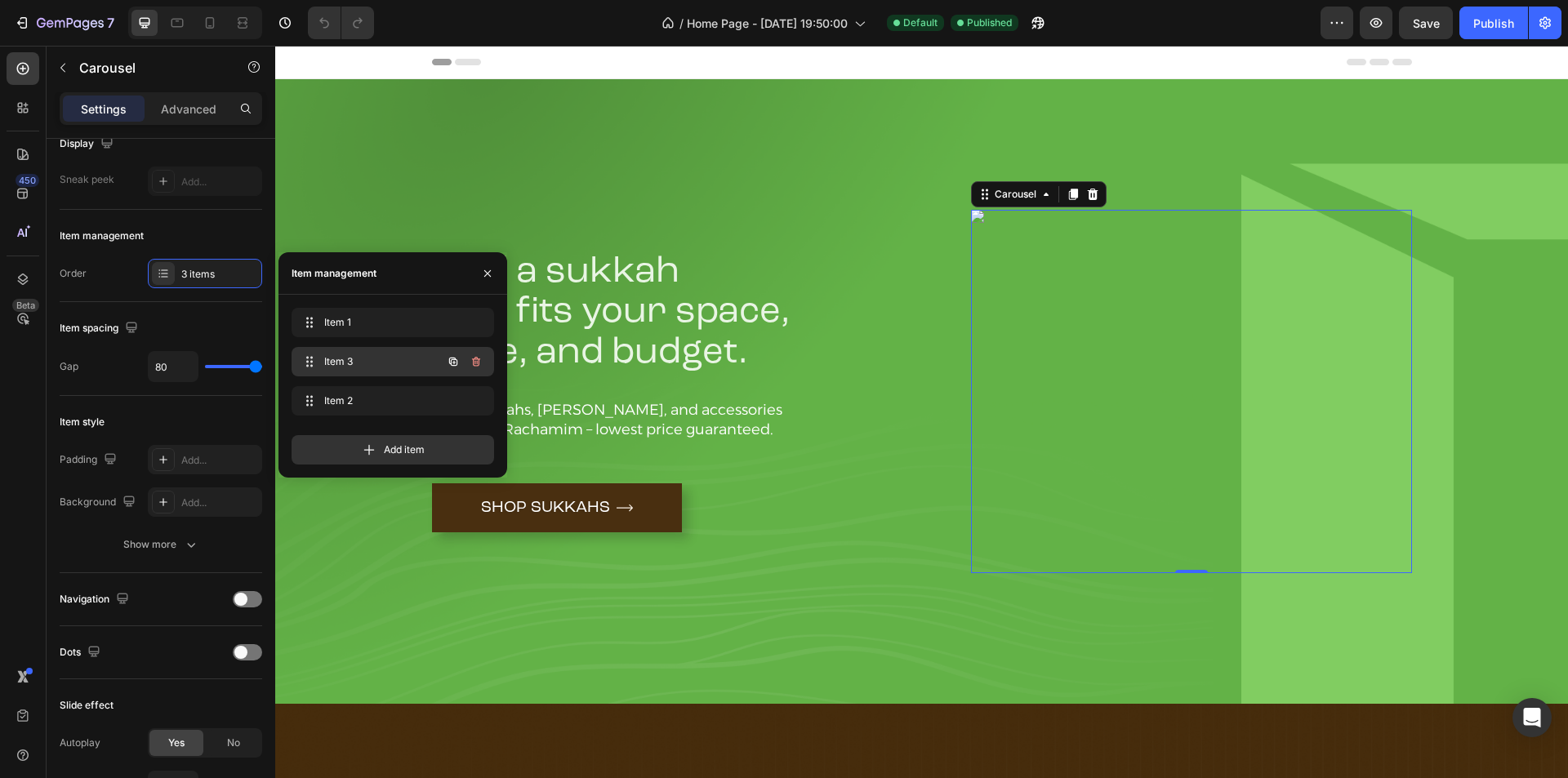
click at [385, 364] on span "Item 3" at bounding box center [370, 362] width 92 height 15
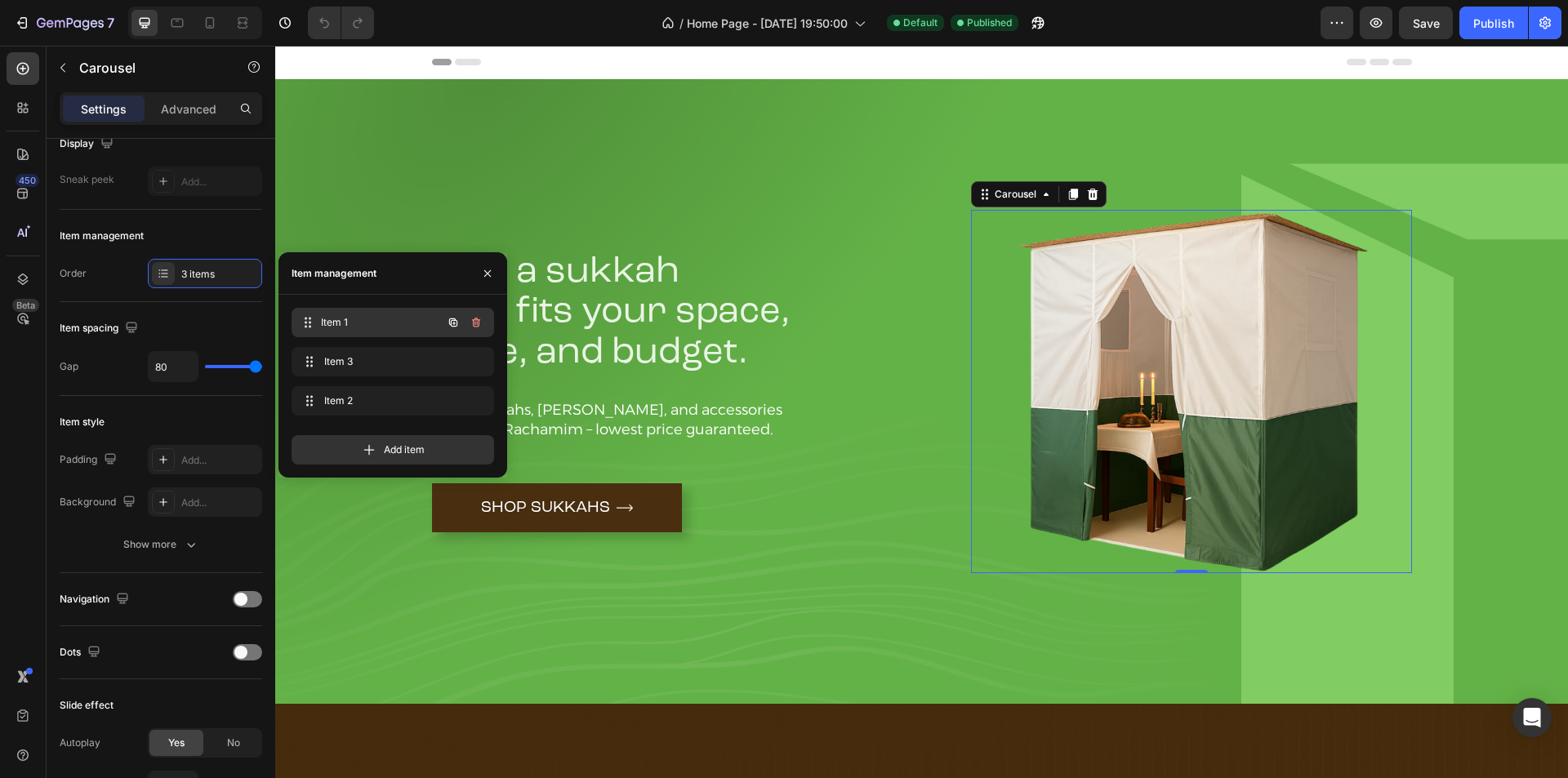
click at [378, 318] on span "Item 1" at bounding box center [381, 323] width 121 height 15
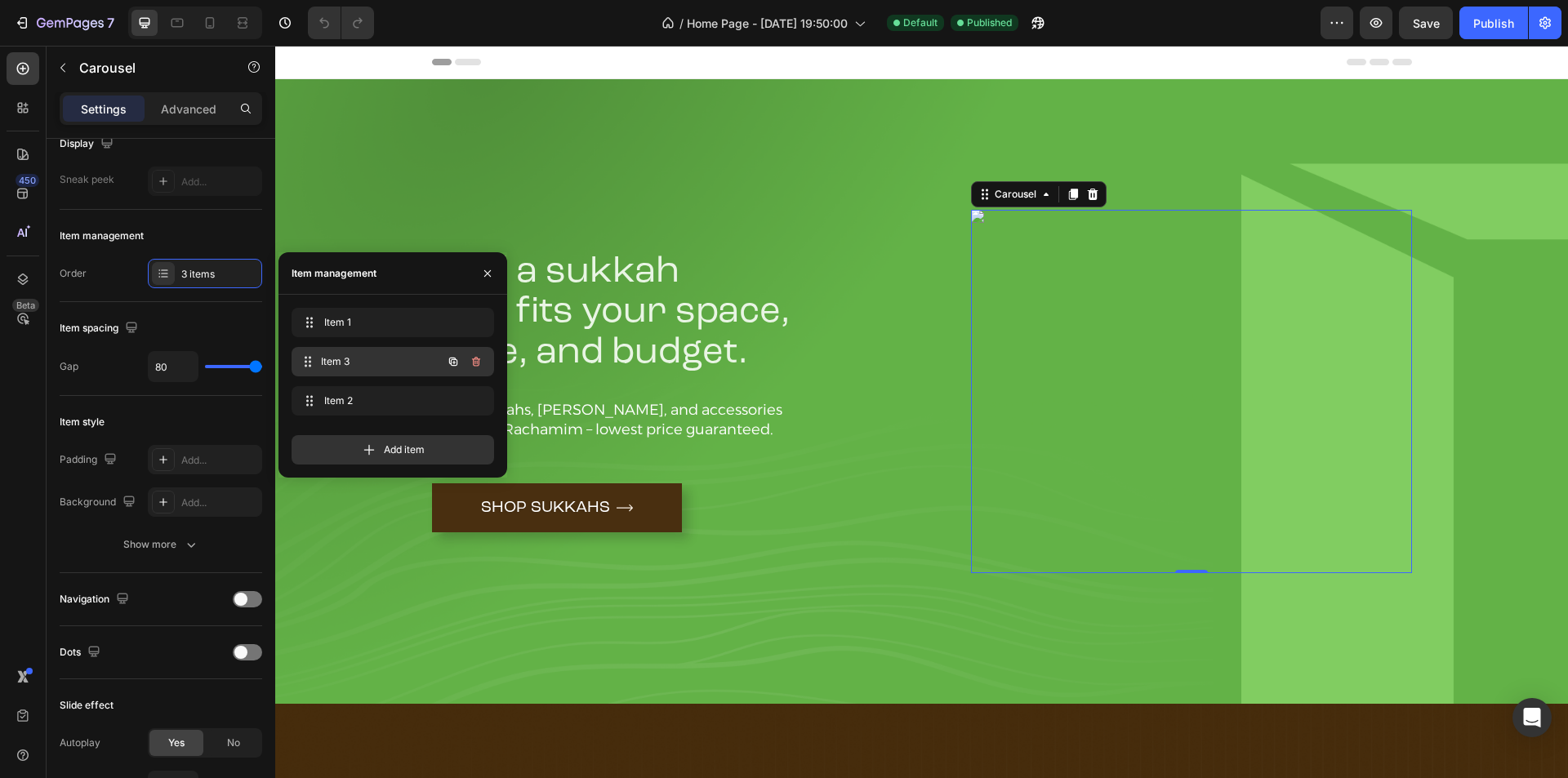
click at [372, 353] on div "Item 3 Item 3" at bounding box center [370, 362] width 144 height 23
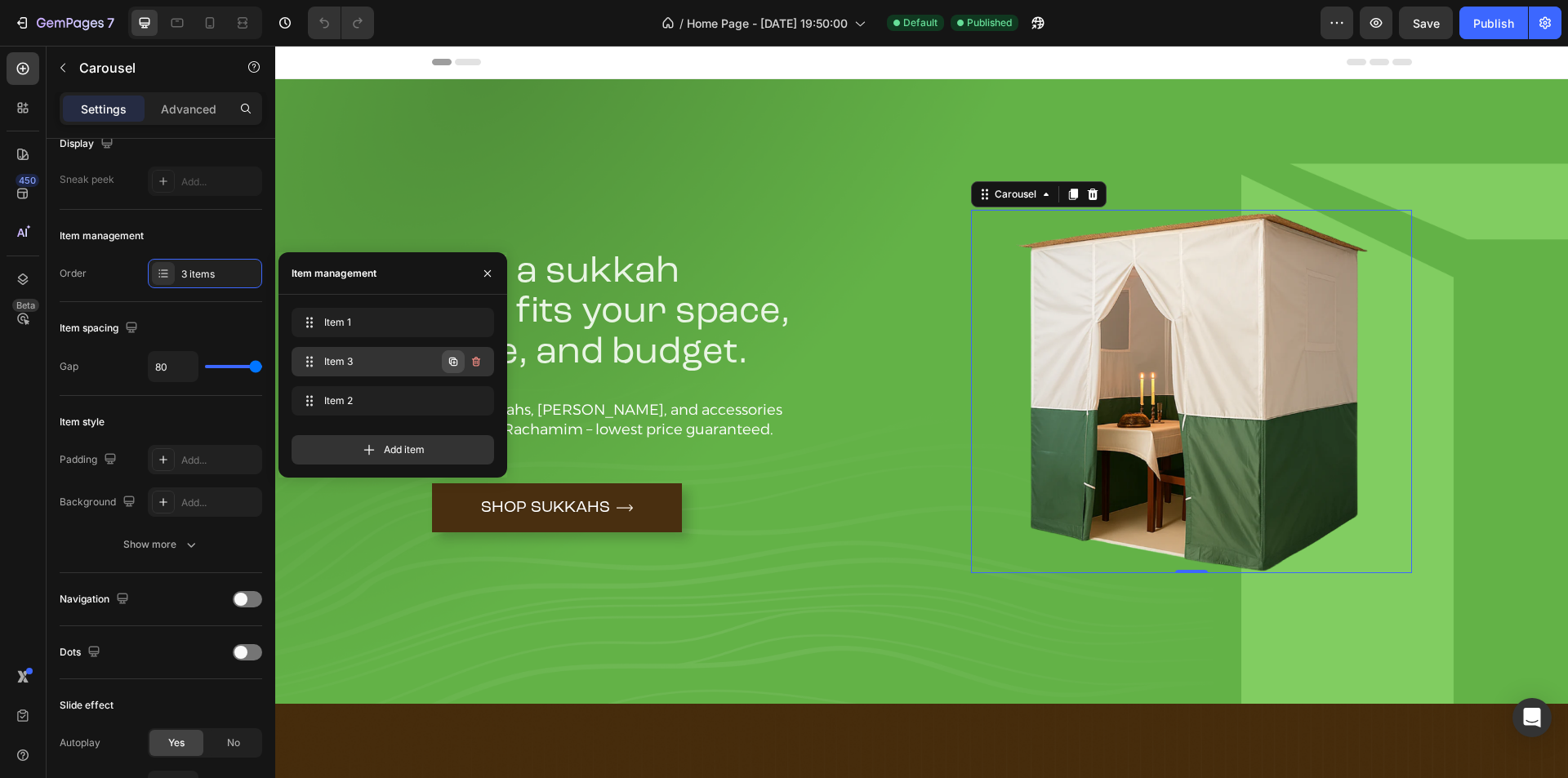
click at [450, 363] on icon "button" at bounding box center [453, 362] width 8 height 8
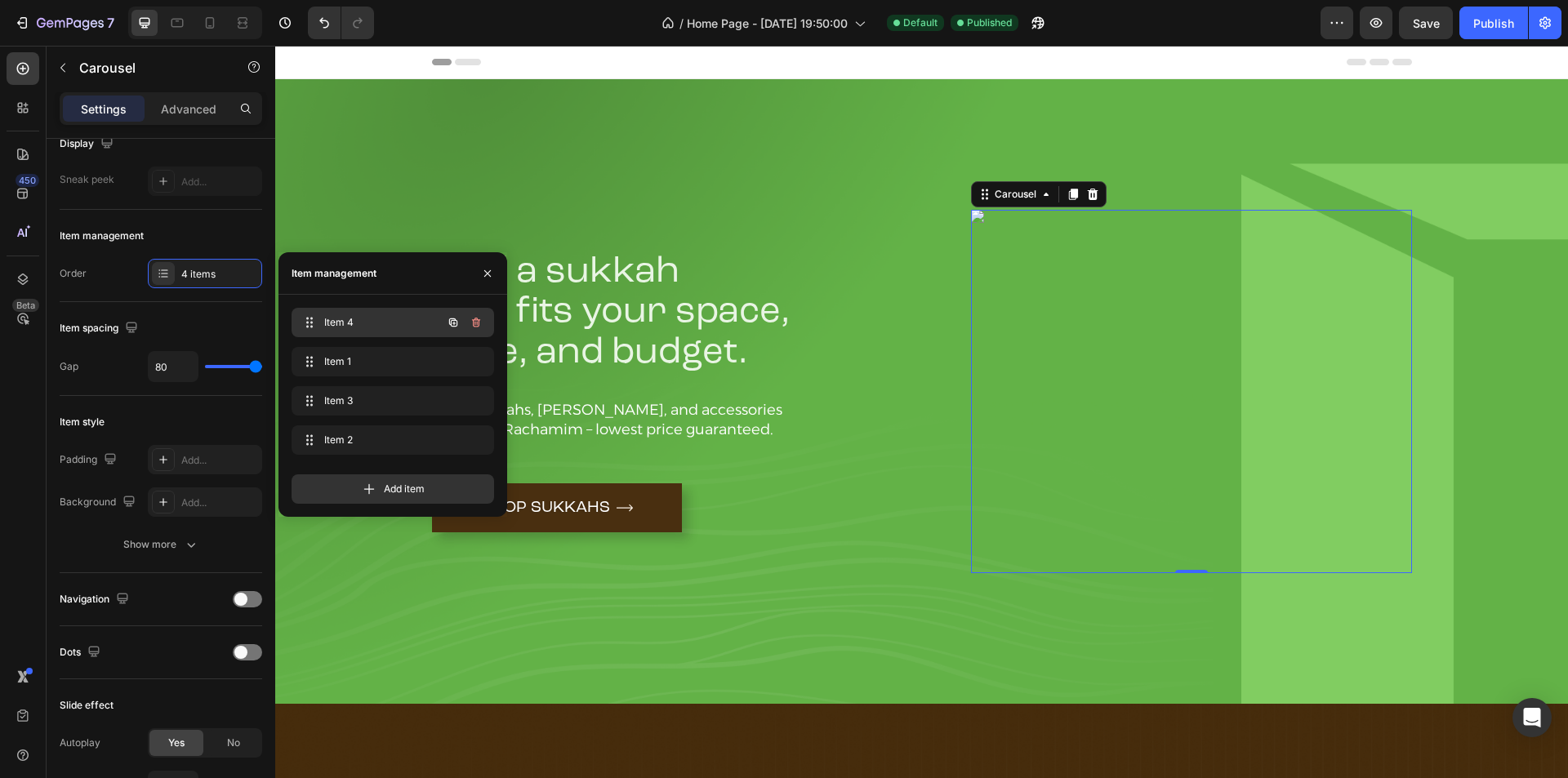
drag, startPoint x: 371, startPoint y: 398, endPoint x: 380, endPoint y: 327, distance: 71.6
click at [370, 359] on span "Item 1" at bounding box center [381, 362] width 121 height 15
click at [383, 331] on div "Item 4 Item 4" at bounding box center [370, 322] width 144 height 23
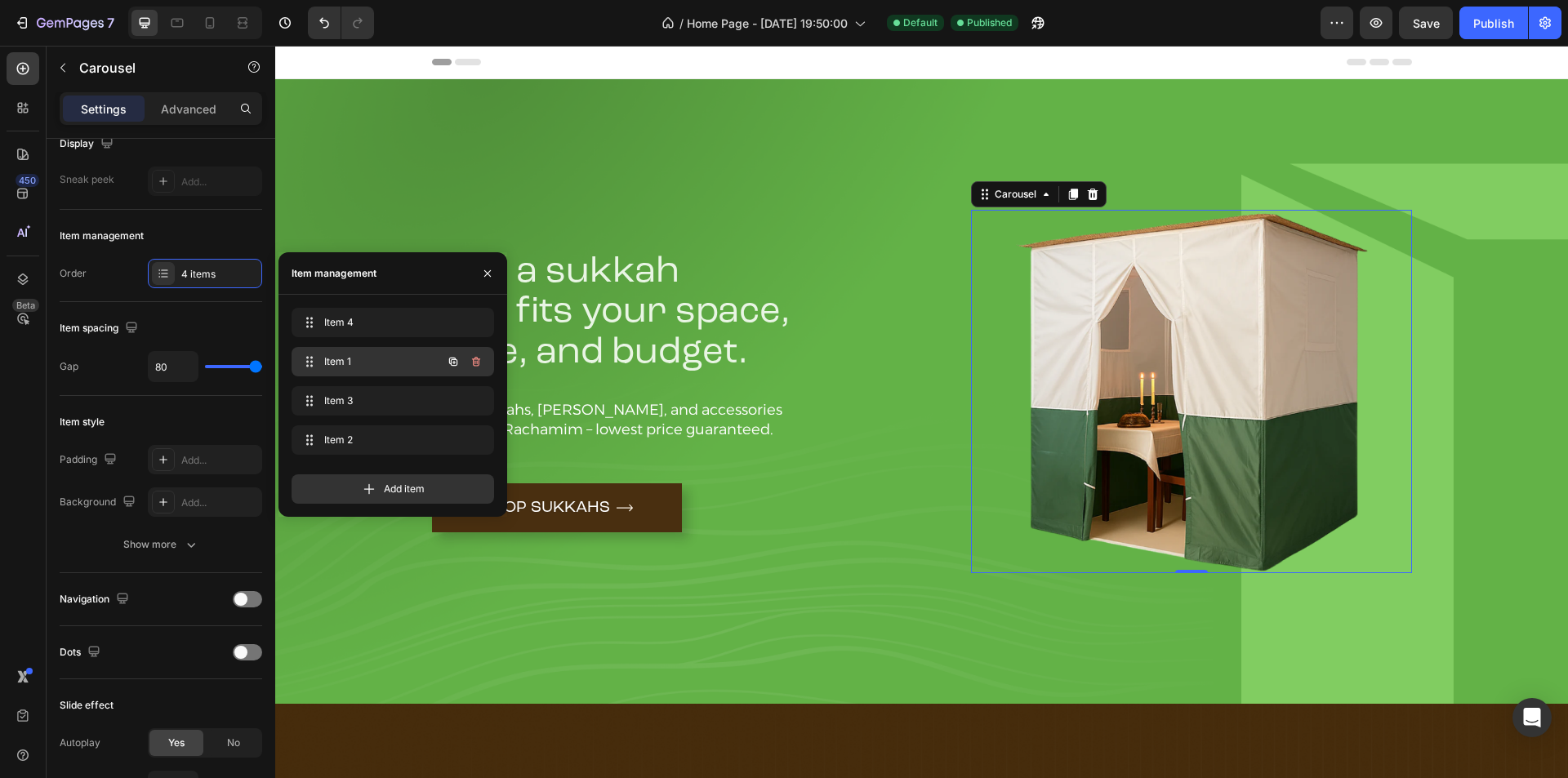
click at [382, 360] on span "Item 1" at bounding box center [370, 362] width 92 height 15
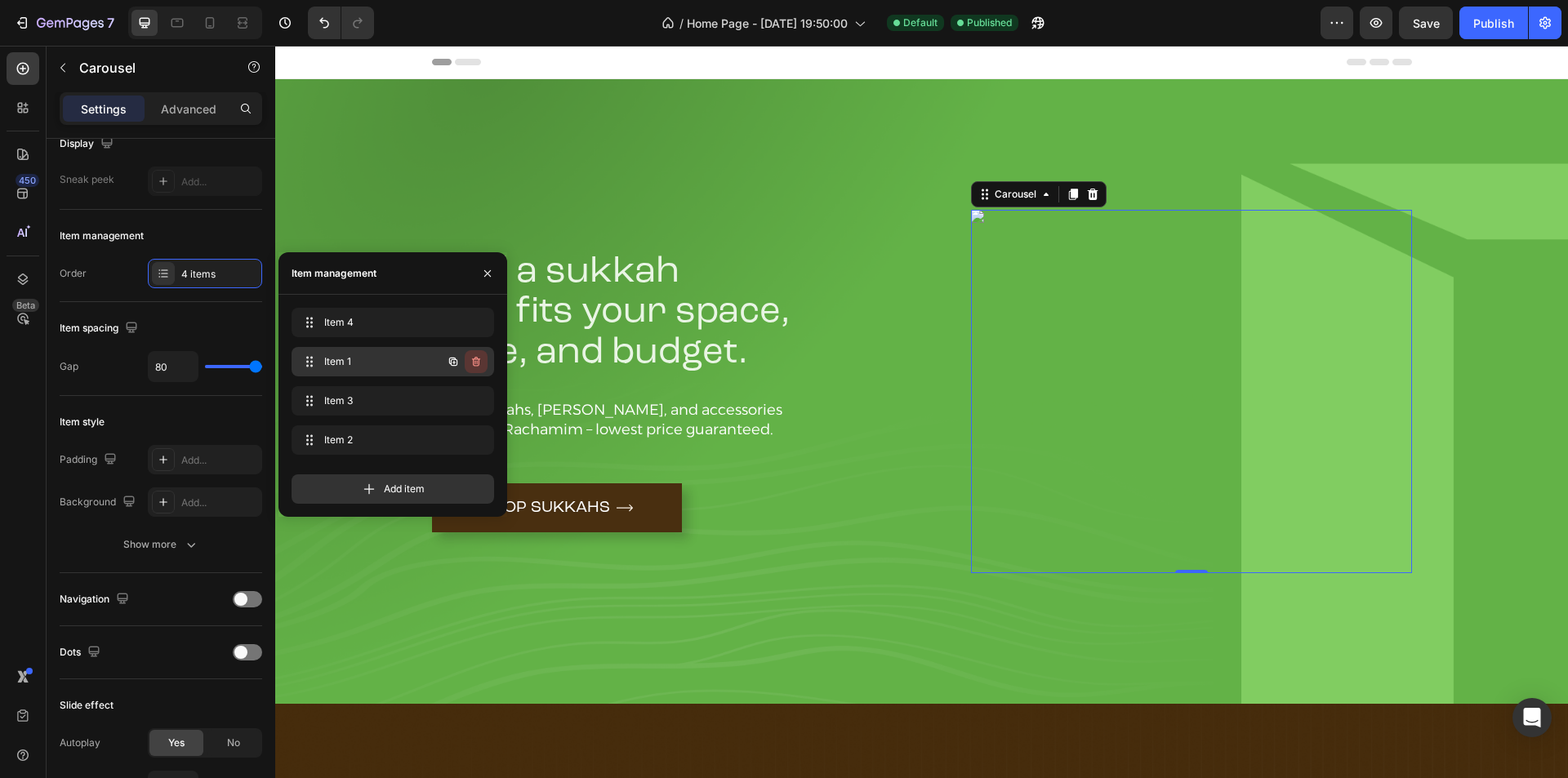
click at [478, 361] on icon "button" at bounding box center [476, 362] width 8 height 9
click at [464, 366] on div "Delete" at bounding box center [465, 362] width 30 height 15
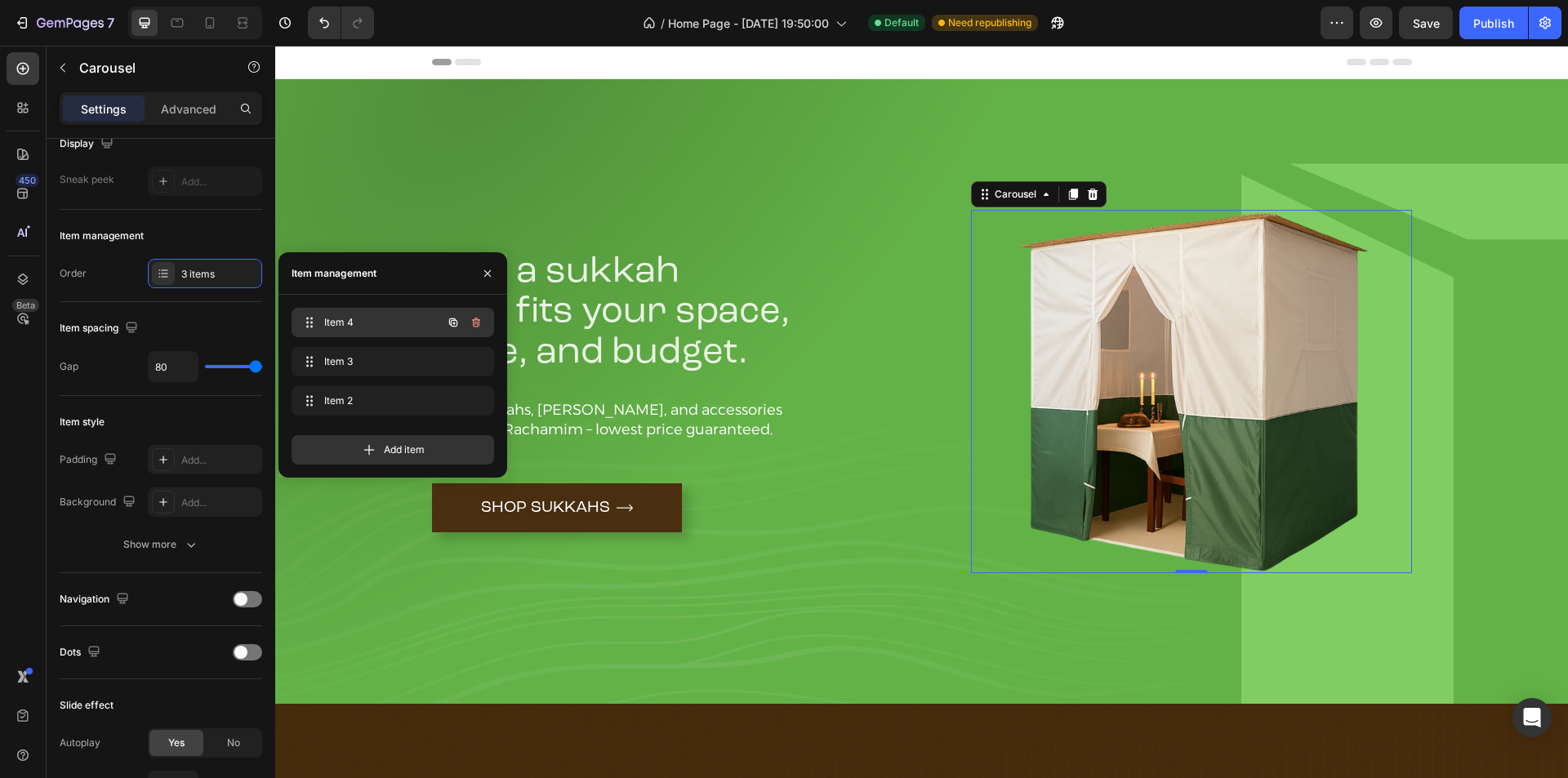
click at [379, 330] on div "Item 4 Item 4" at bounding box center [370, 322] width 144 height 23
click at [365, 359] on span "Item 3" at bounding box center [370, 362] width 92 height 15
click at [379, 316] on span "Item 4" at bounding box center [370, 323] width 92 height 15
click at [1301, 371] on img at bounding box center [1191, 392] width 441 height 364
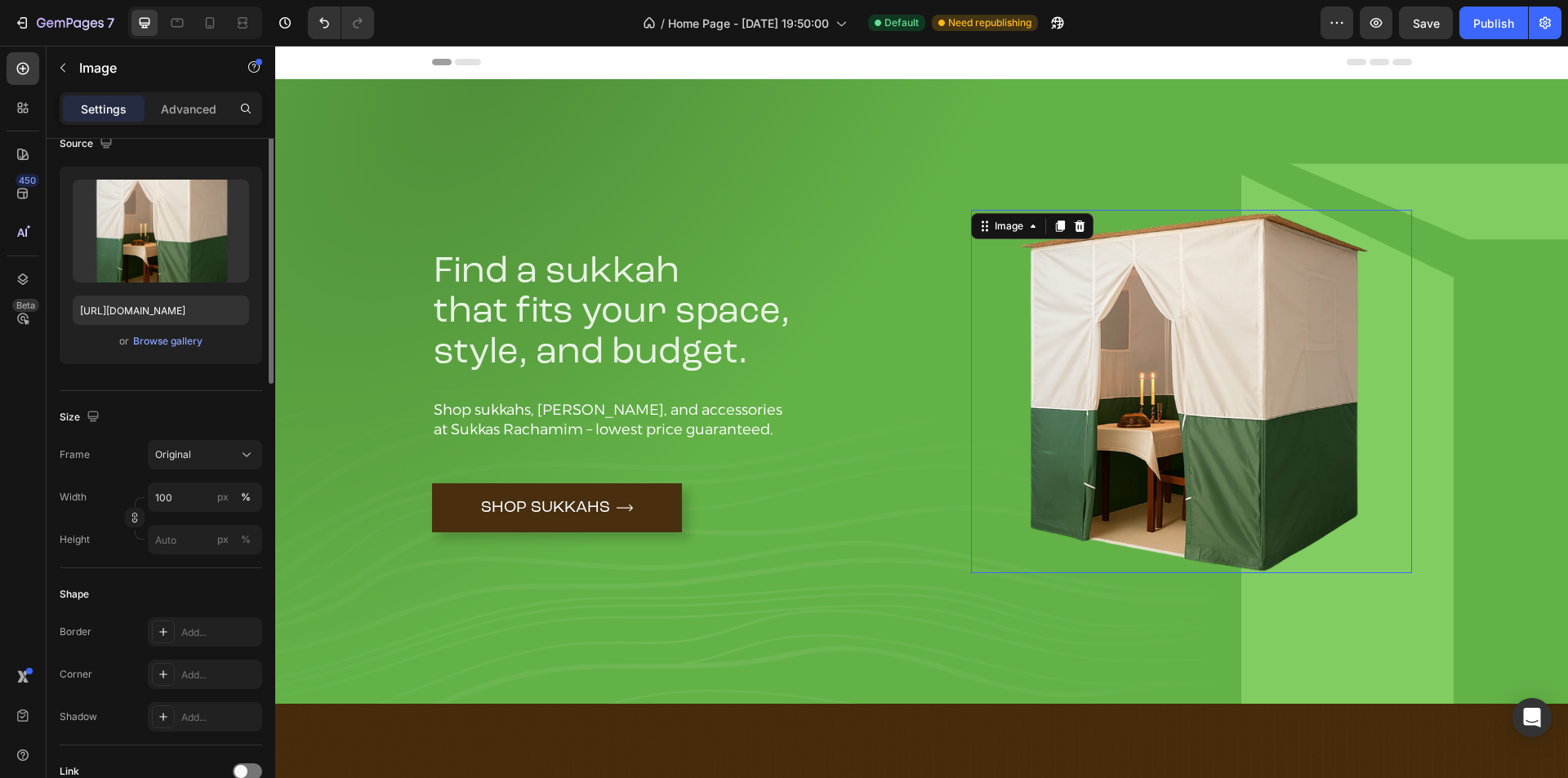
scroll to position [0, 0]
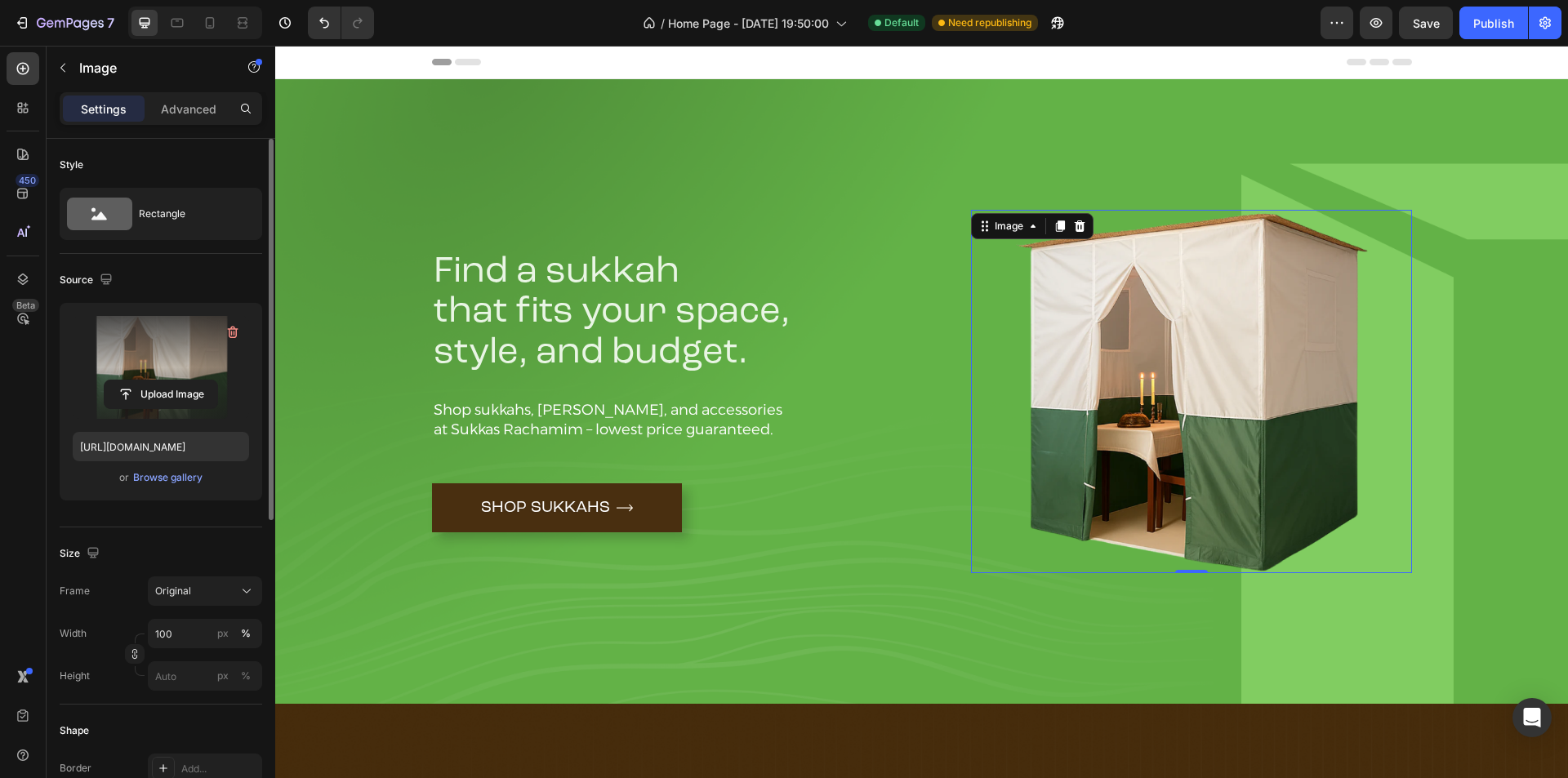
click at [170, 363] on label at bounding box center [160, 367] width 176 height 103
click at [170, 381] on input "file" at bounding box center [161, 394] width 113 height 27
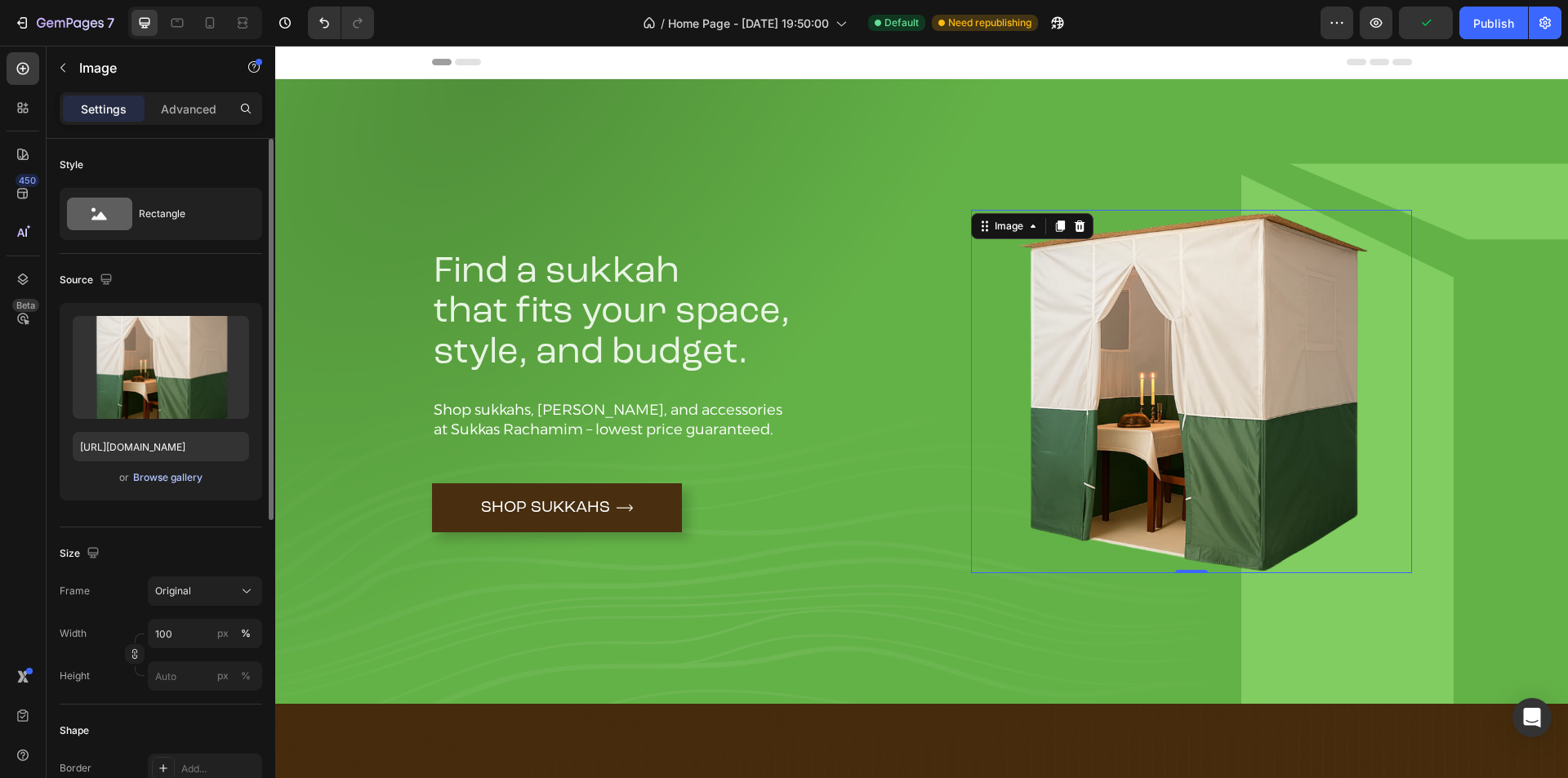
click at [161, 477] on div "Browse gallery" at bounding box center [168, 478] width 70 height 15
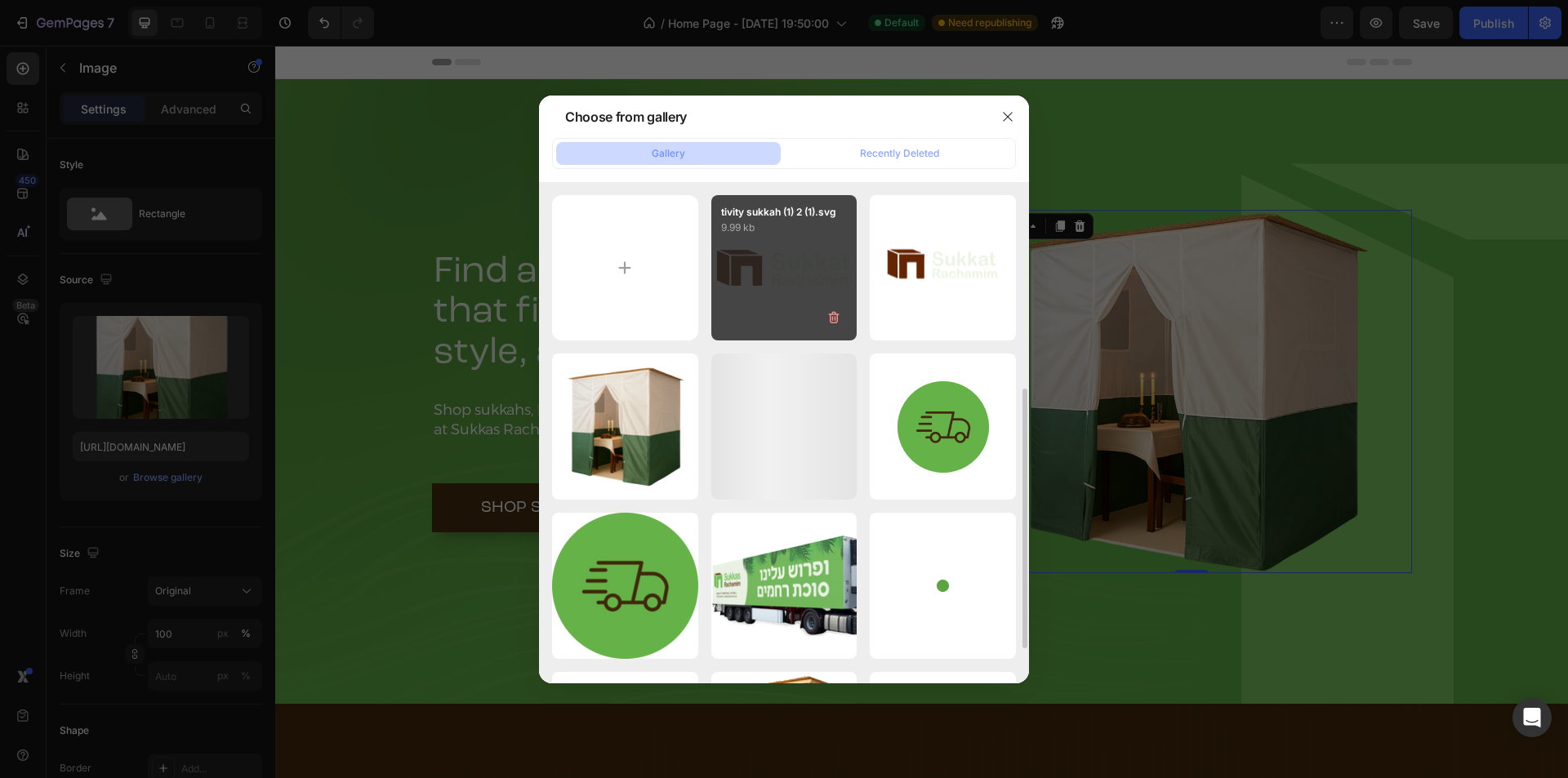
scroll to position [137, 0]
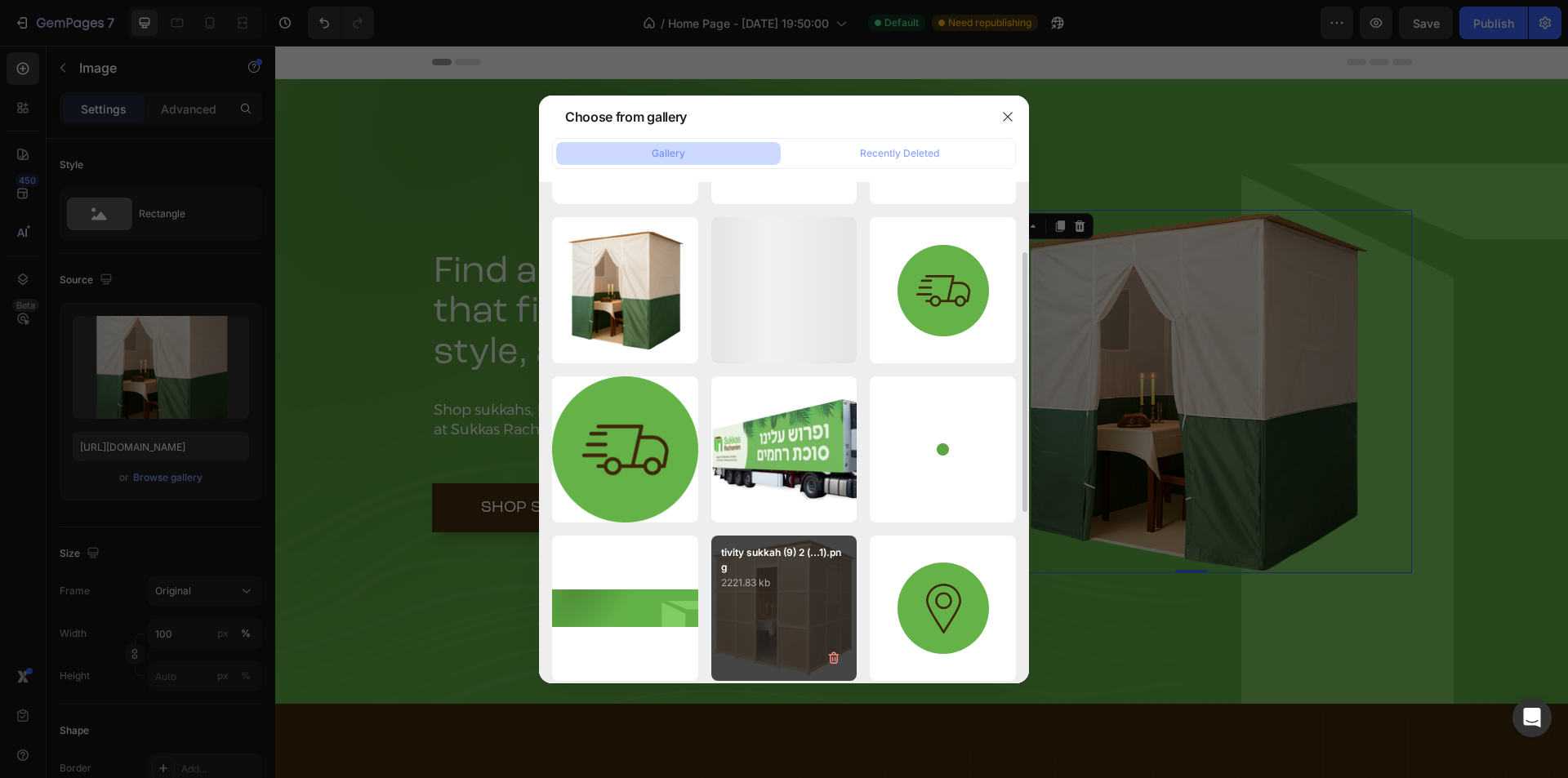
click at [778, 606] on div "tivity sukkah (9) 2 (...1).png 2221.83 kb" at bounding box center [784, 608] width 146 height 146
type input "https://cdn.shopify.com/s/files/1/0935/2799/8828/files/gempages_578923211907924…"
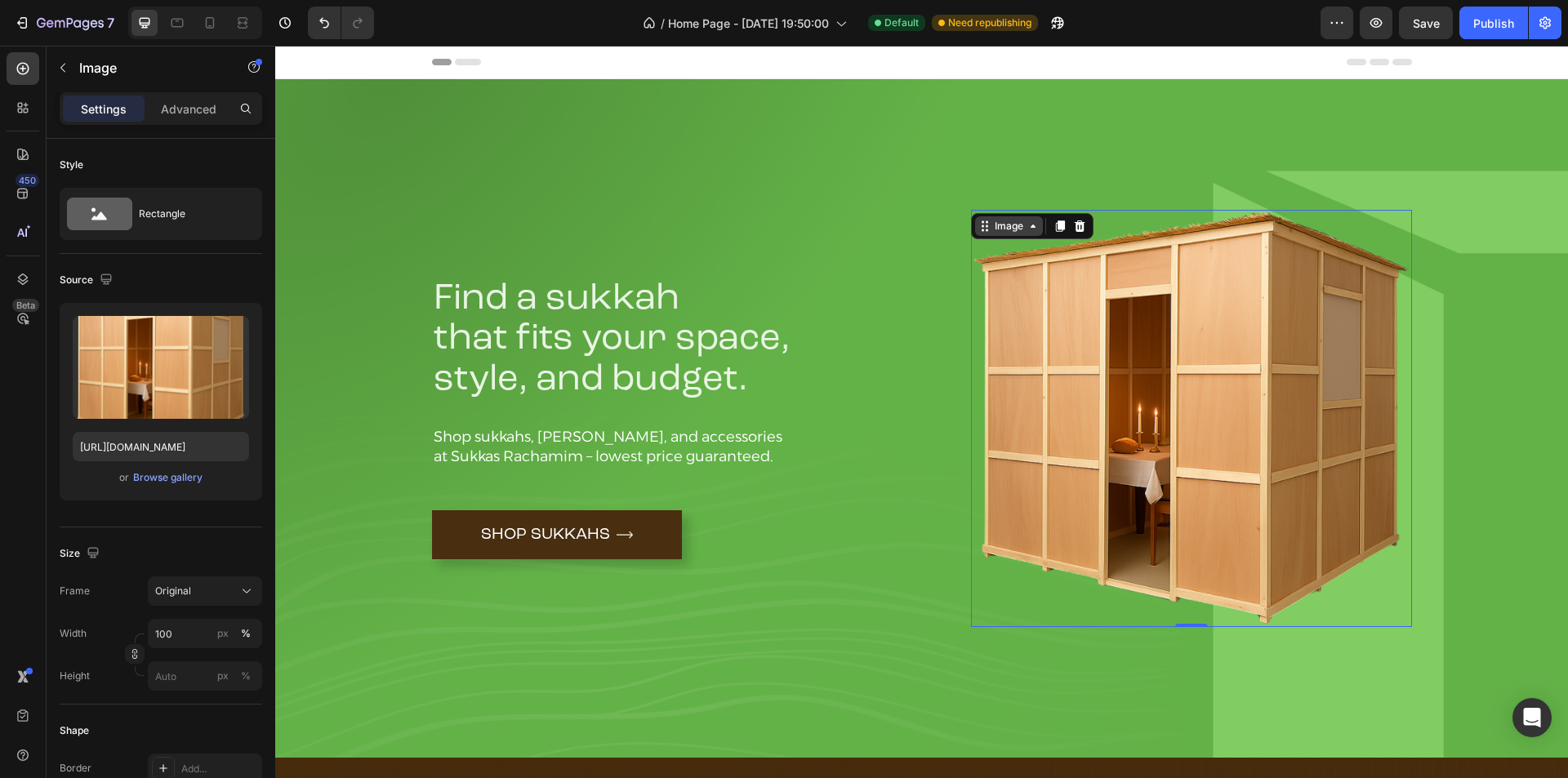
click at [1030, 227] on icon at bounding box center [1032, 225] width 5 height 3
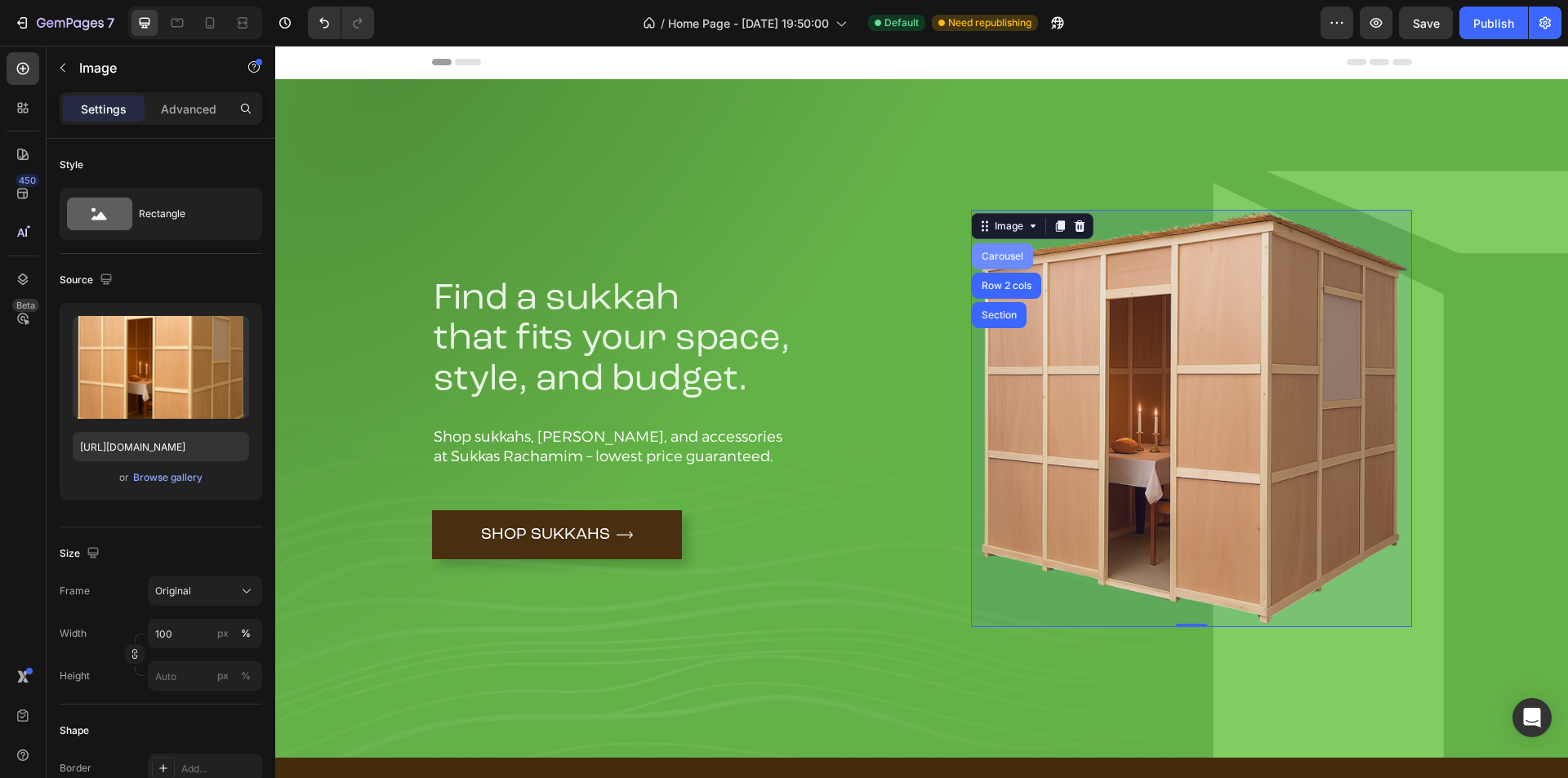
click at [999, 251] on div "Carousel" at bounding box center [1002, 256] width 61 height 26
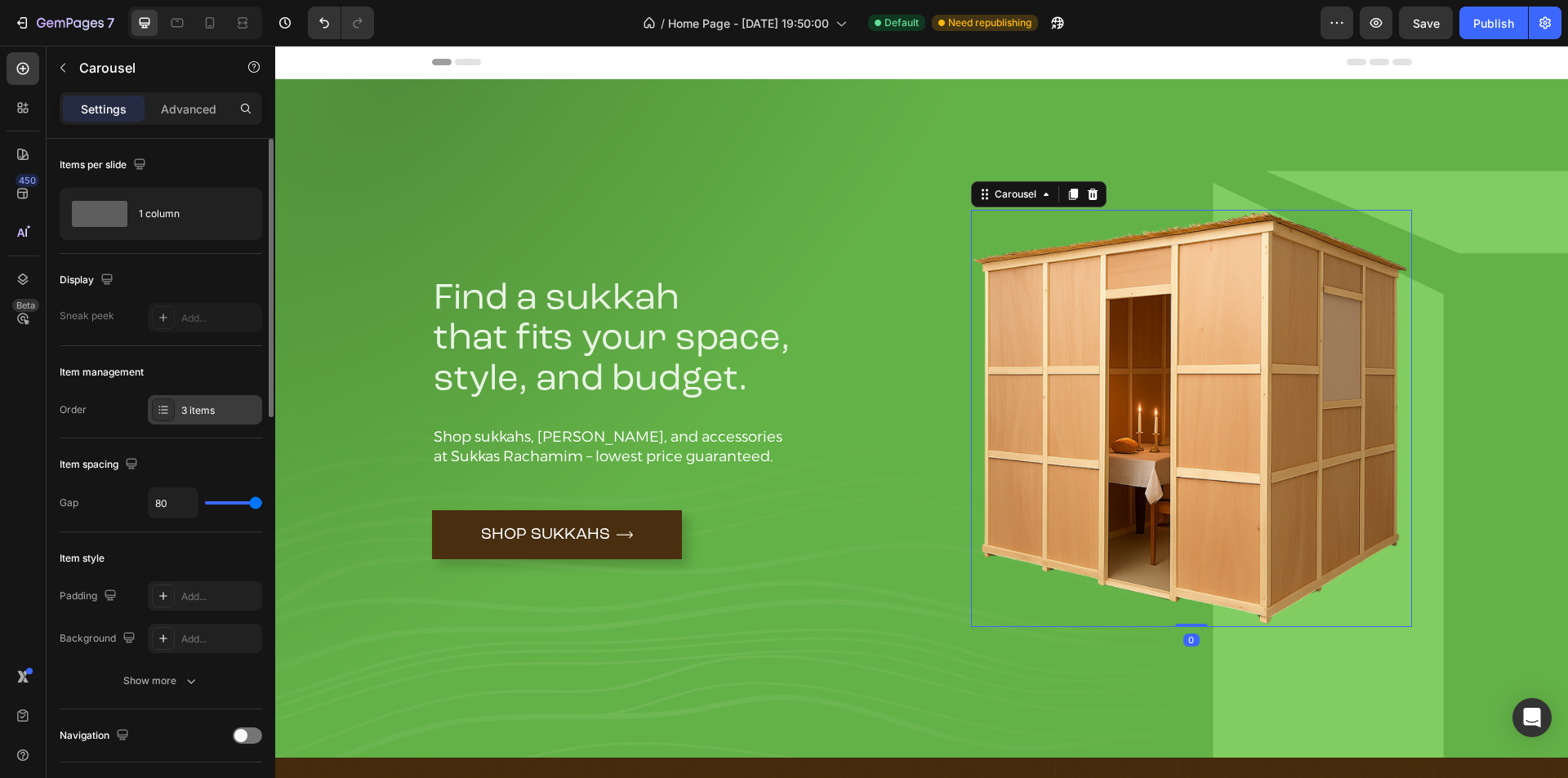
click at [194, 409] on div "3 items" at bounding box center [220, 411] width 77 height 15
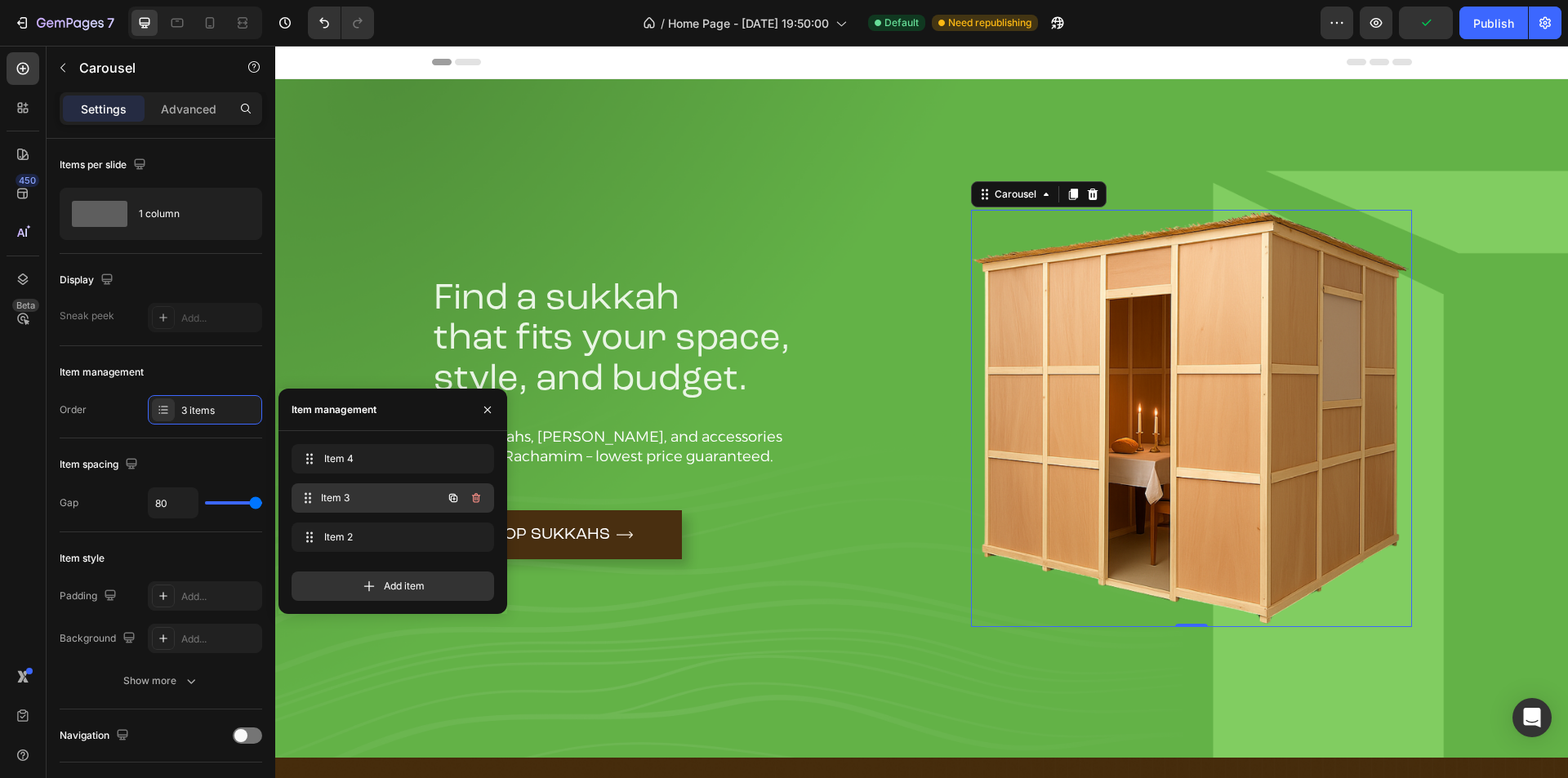
click at [369, 493] on span "Item 3" at bounding box center [381, 498] width 121 height 15
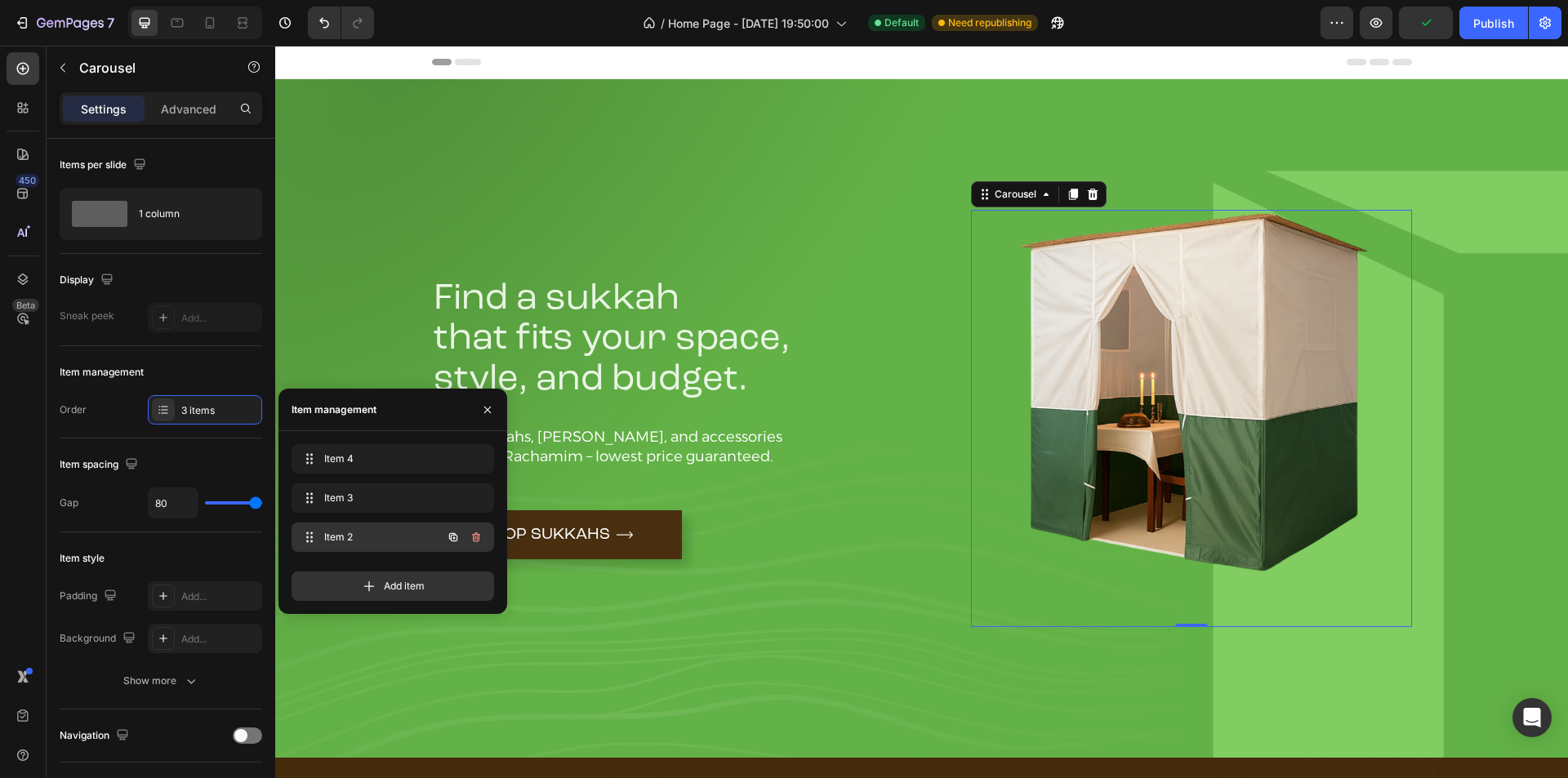
click at [365, 533] on span "Item 2" at bounding box center [370, 538] width 92 height 15
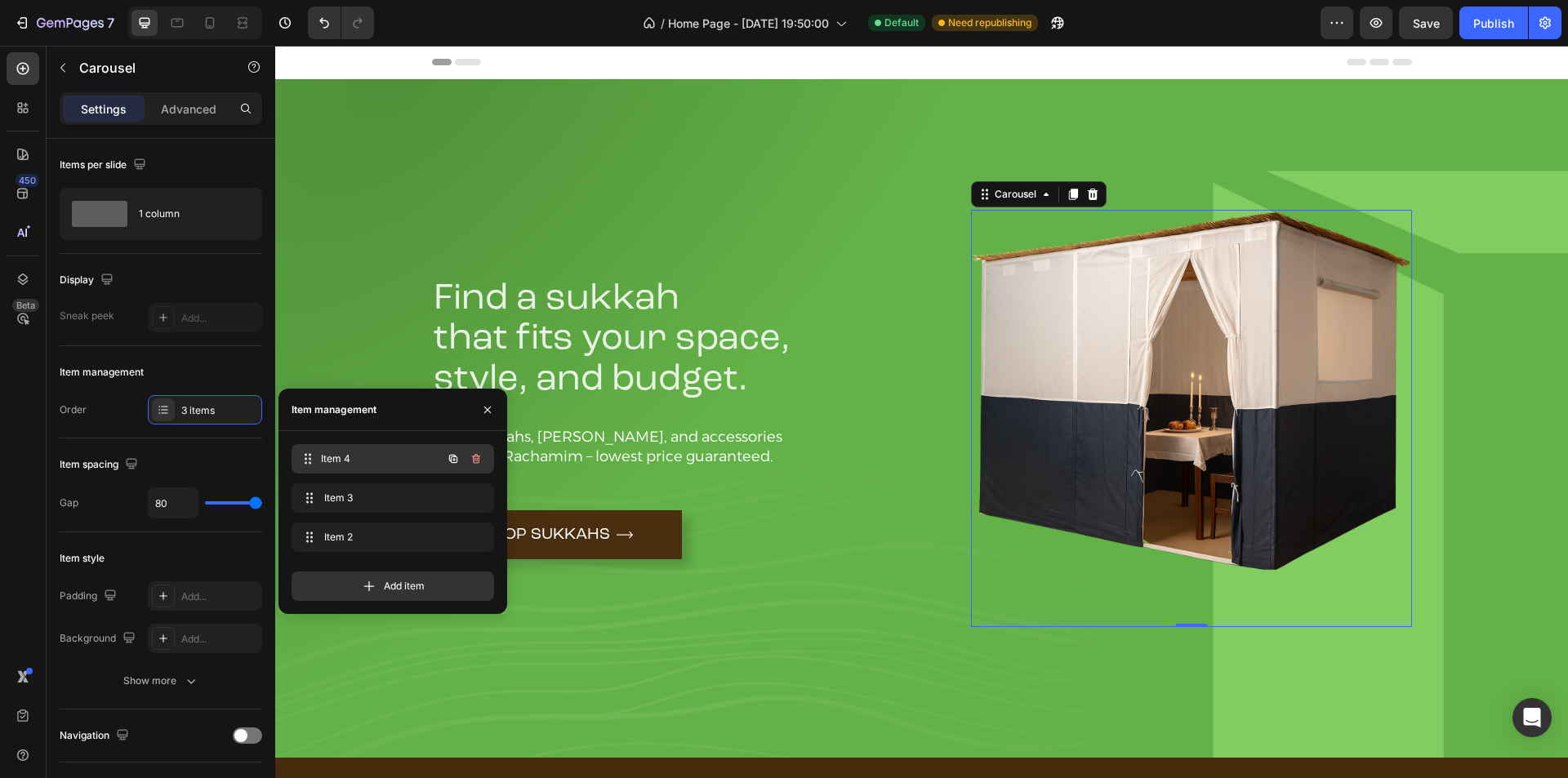
click at [380, 452] on span "Item 4" at bounding box center [381, 460] width 121 height 15
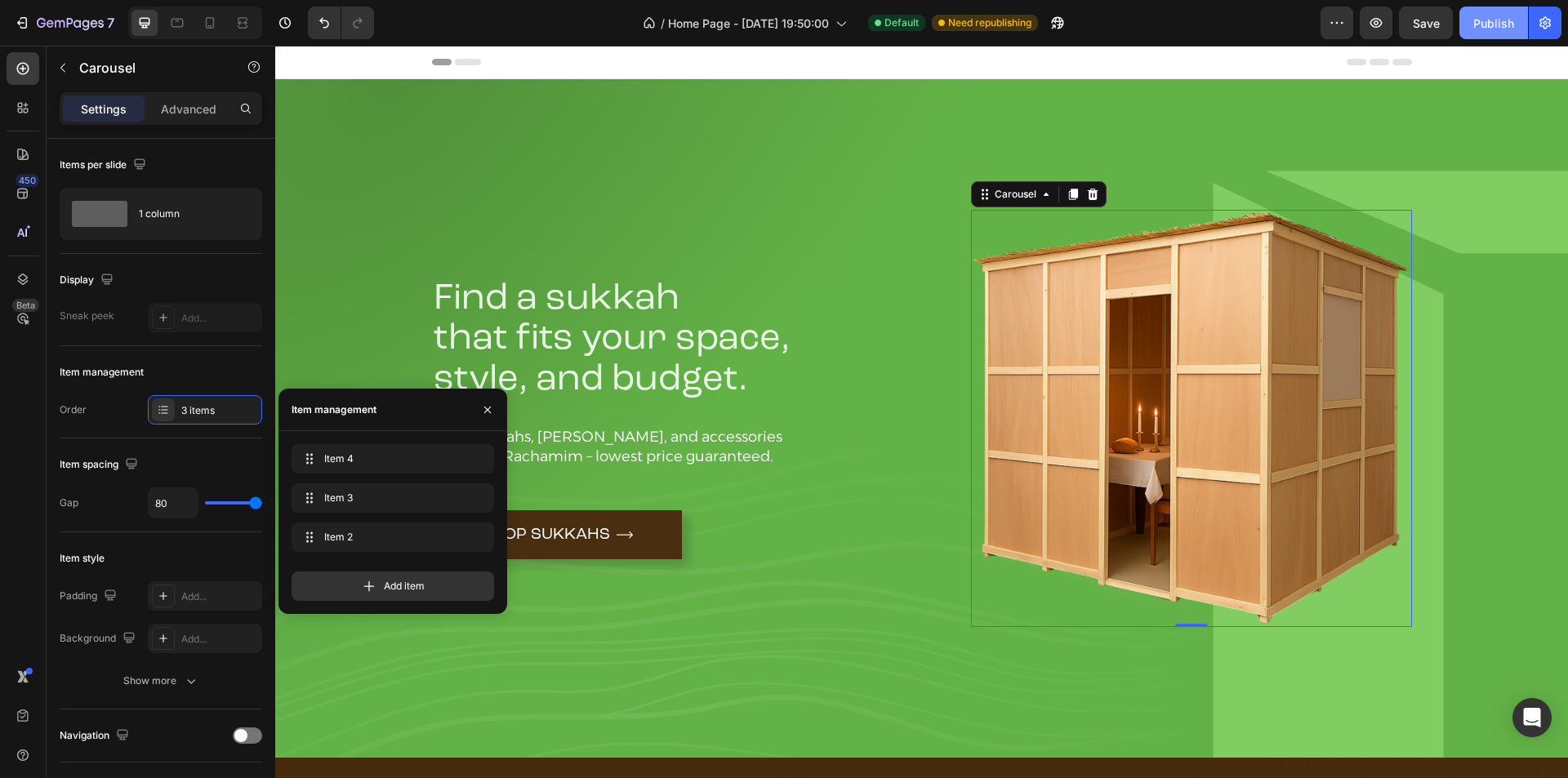
click at [1484, 20] on div "Publish" at bounding box center [1493, 24] width 40 height 17
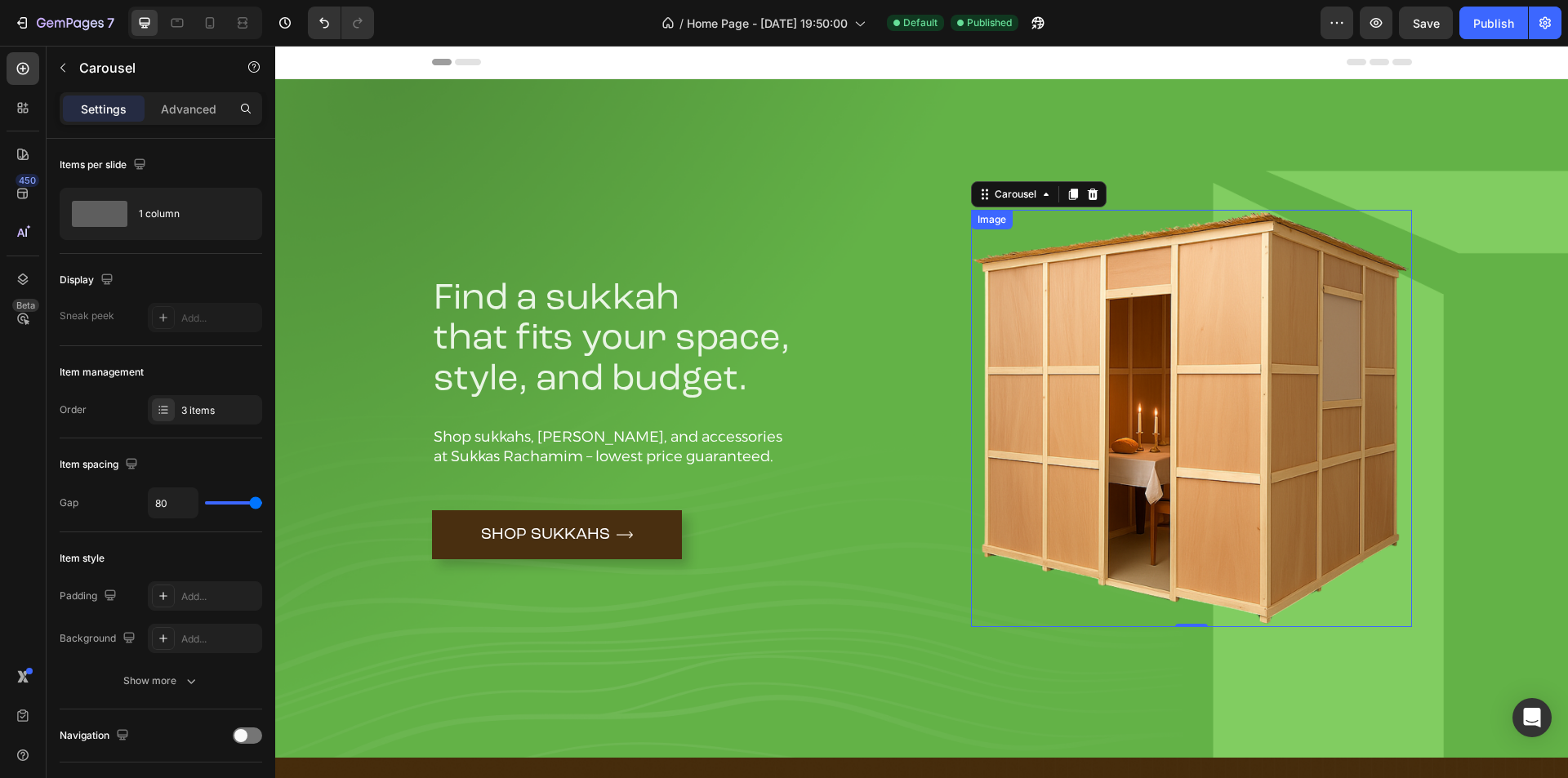
click at [1046, 361] on img at bounding box center [1191, 418] width 441 height 417
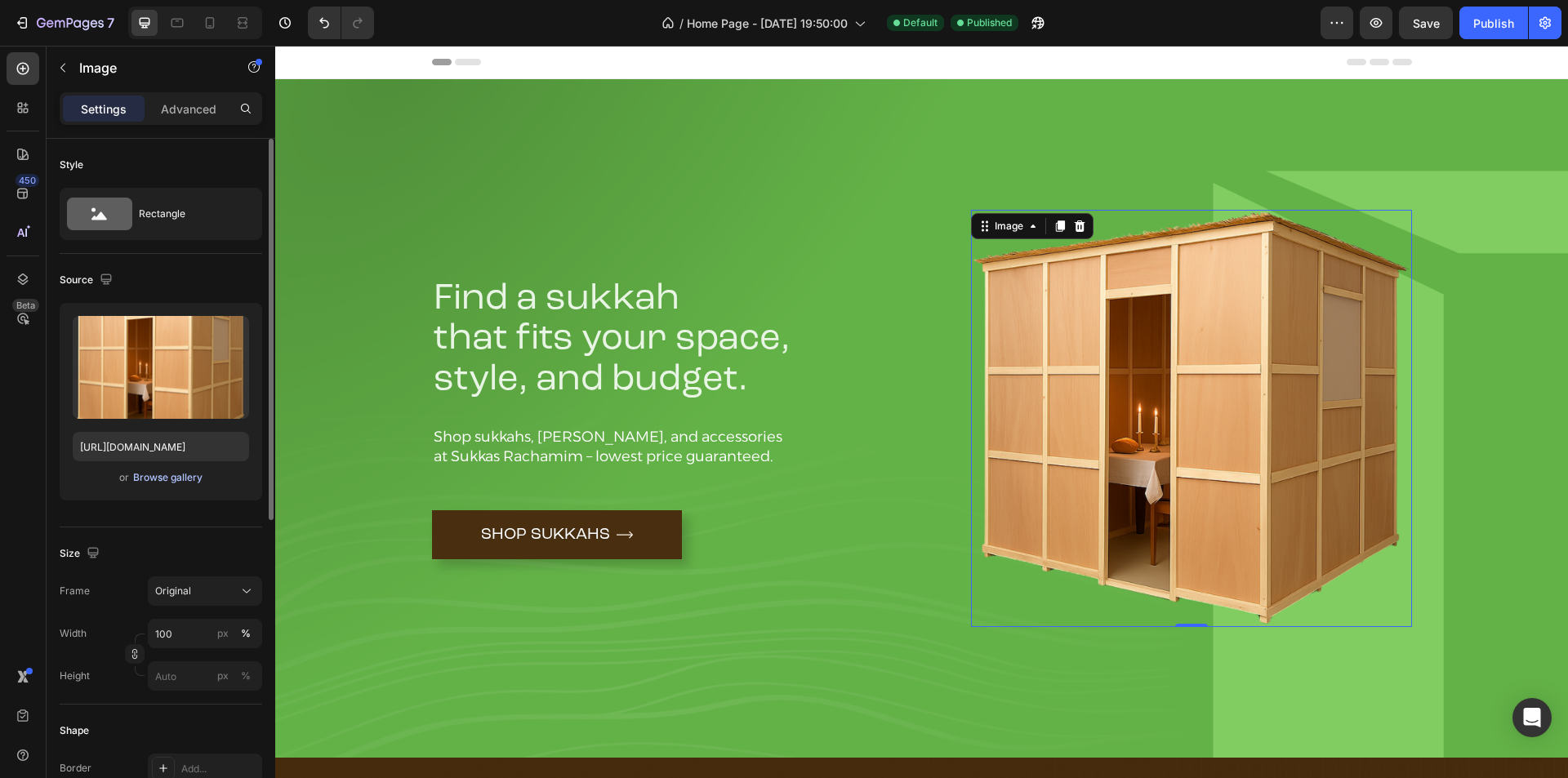
click at [181, 480] on div "Browse gallery" at bounding box center [168, 478] width 70 height 15
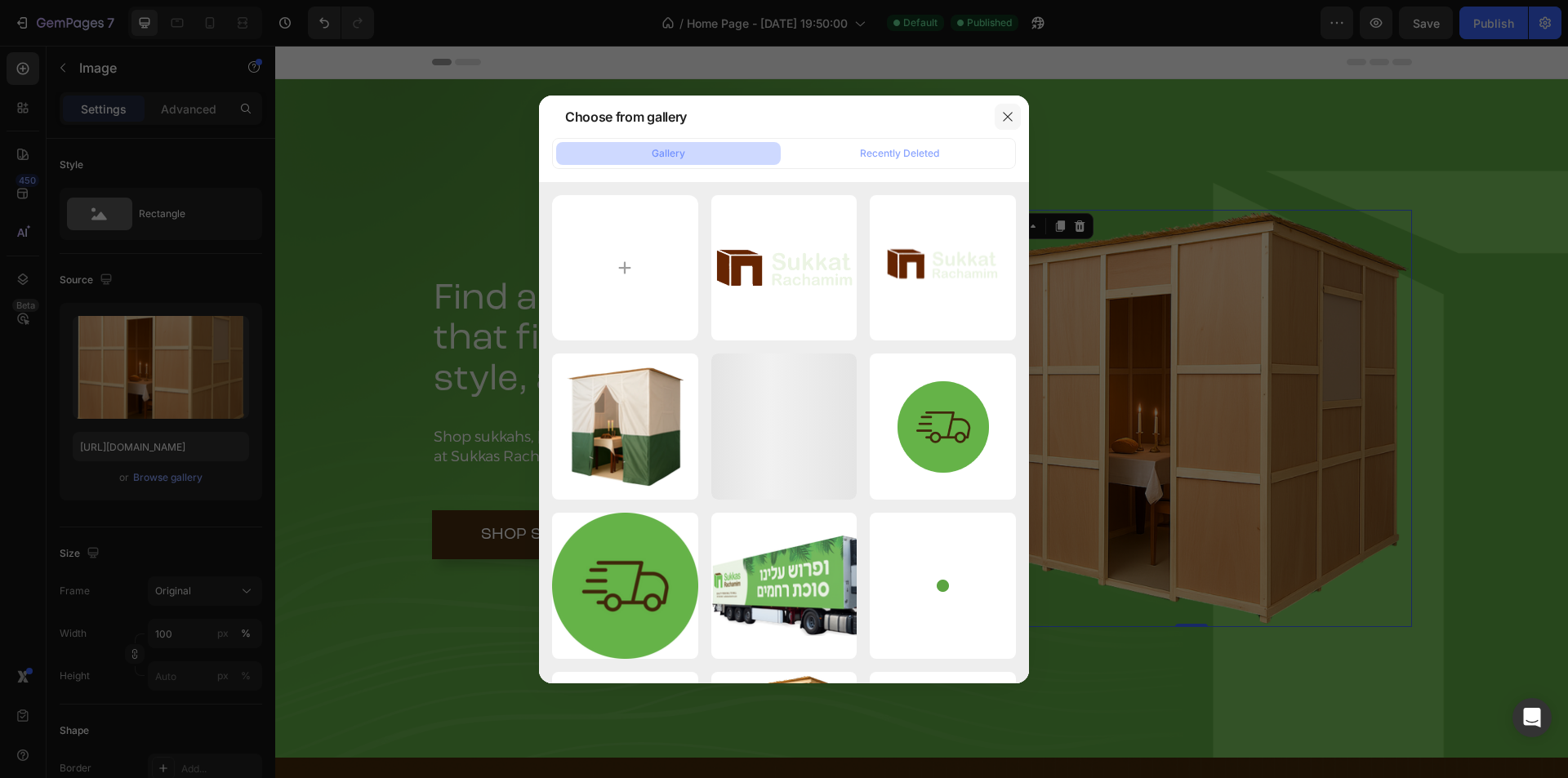
click at [1005, 113] on icon "button" at bounding box center [1008, 117] width 9 height 9
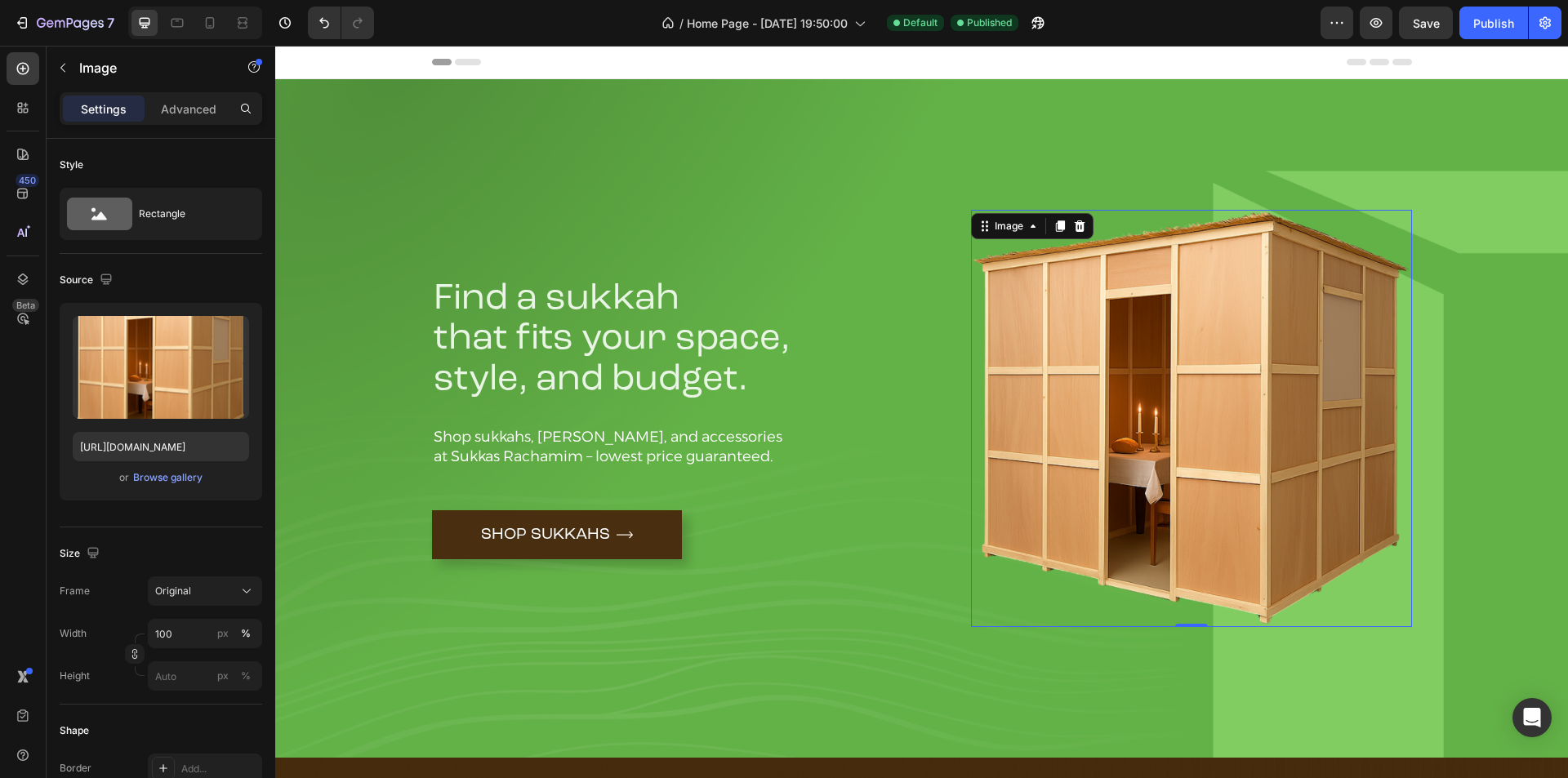
click at [1116, 347] on img at bounding box center [1191, 418] width 441 height 417
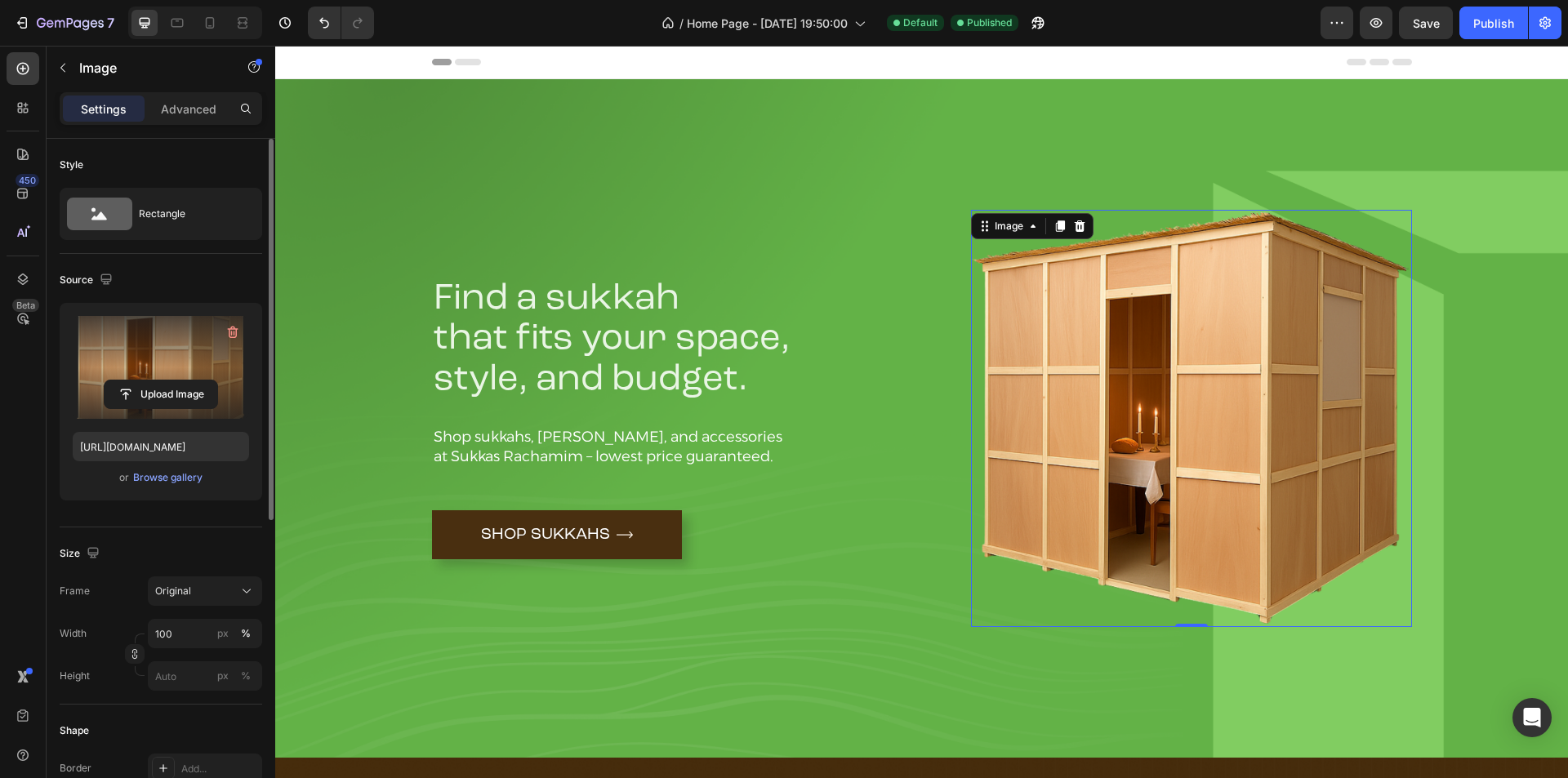
click at [194, 346] on label at bounding box center [160, 367] width 176 height 103
click at [194, 381] on input "file" at bounding box center [161, 394] width 113 height 27
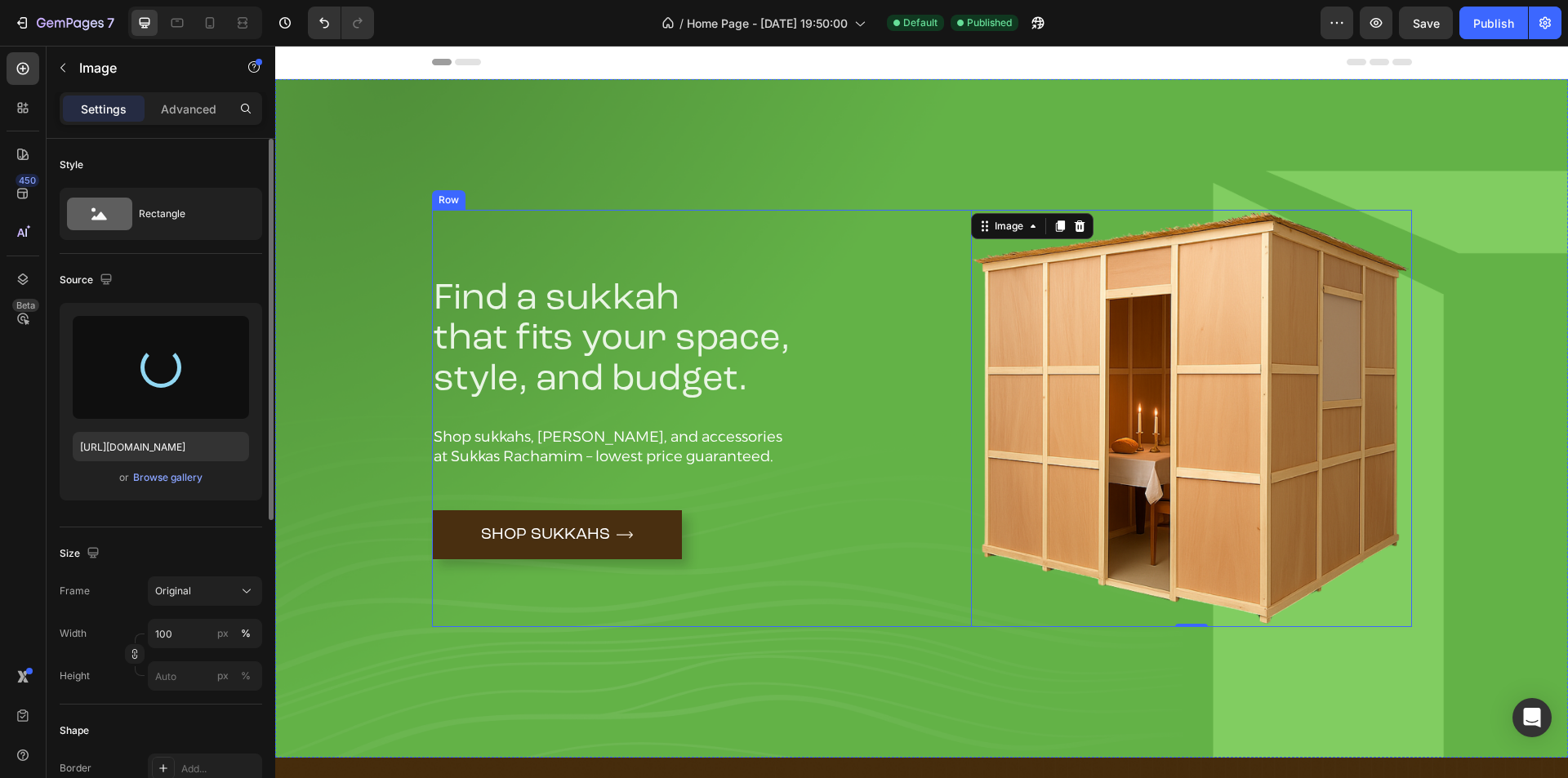
type input "https://cdn.shopify.com/s/files/1/0935/2799/8828/files/gempages_578923211907924…"
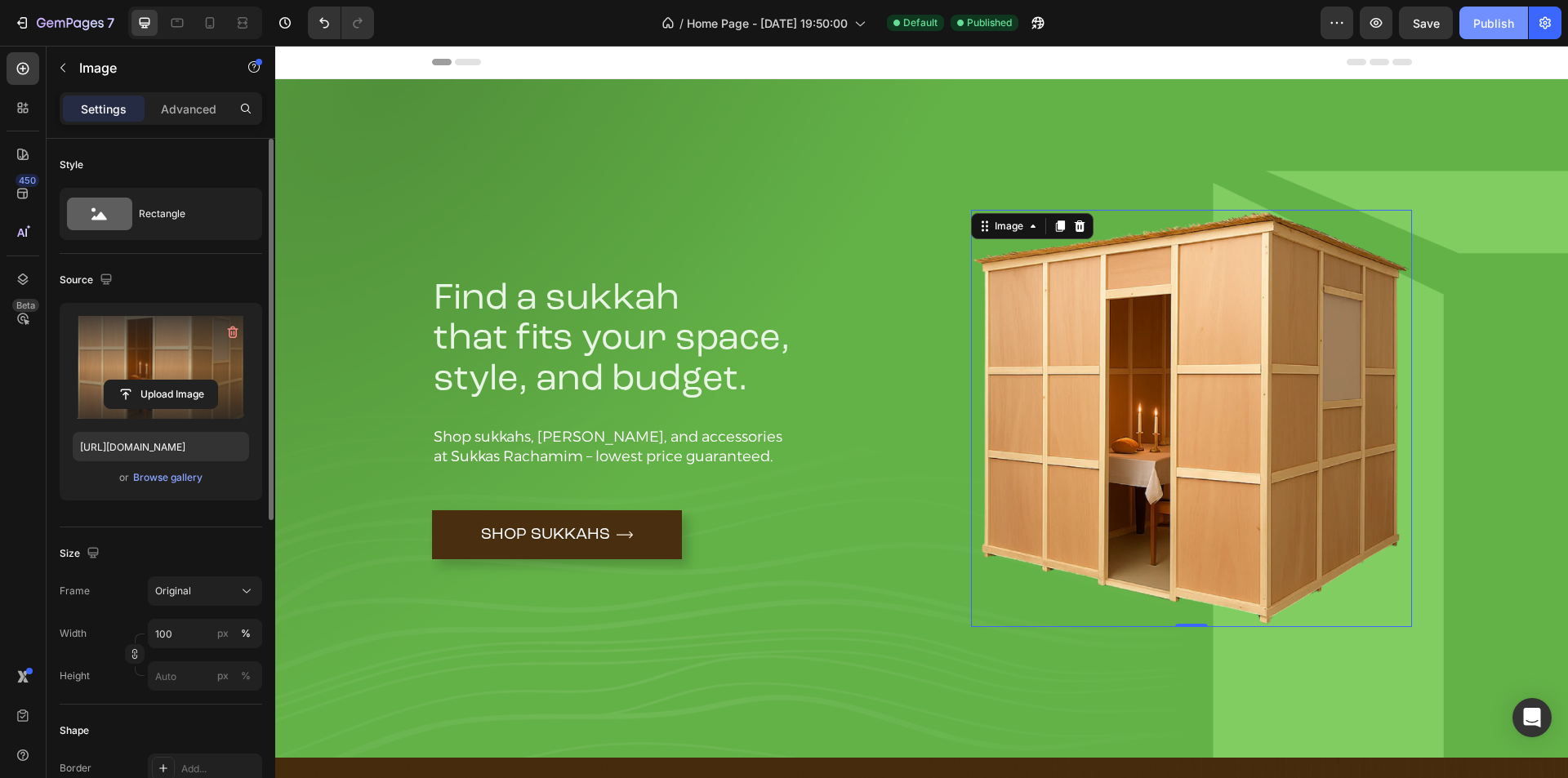
click at [1482, 19] on div "Publish" at bounding box center [1493, 24] width 40 height 17
click at [1337, 19] on icon "button" at bounding box center [1336, 23] width 16 height 16
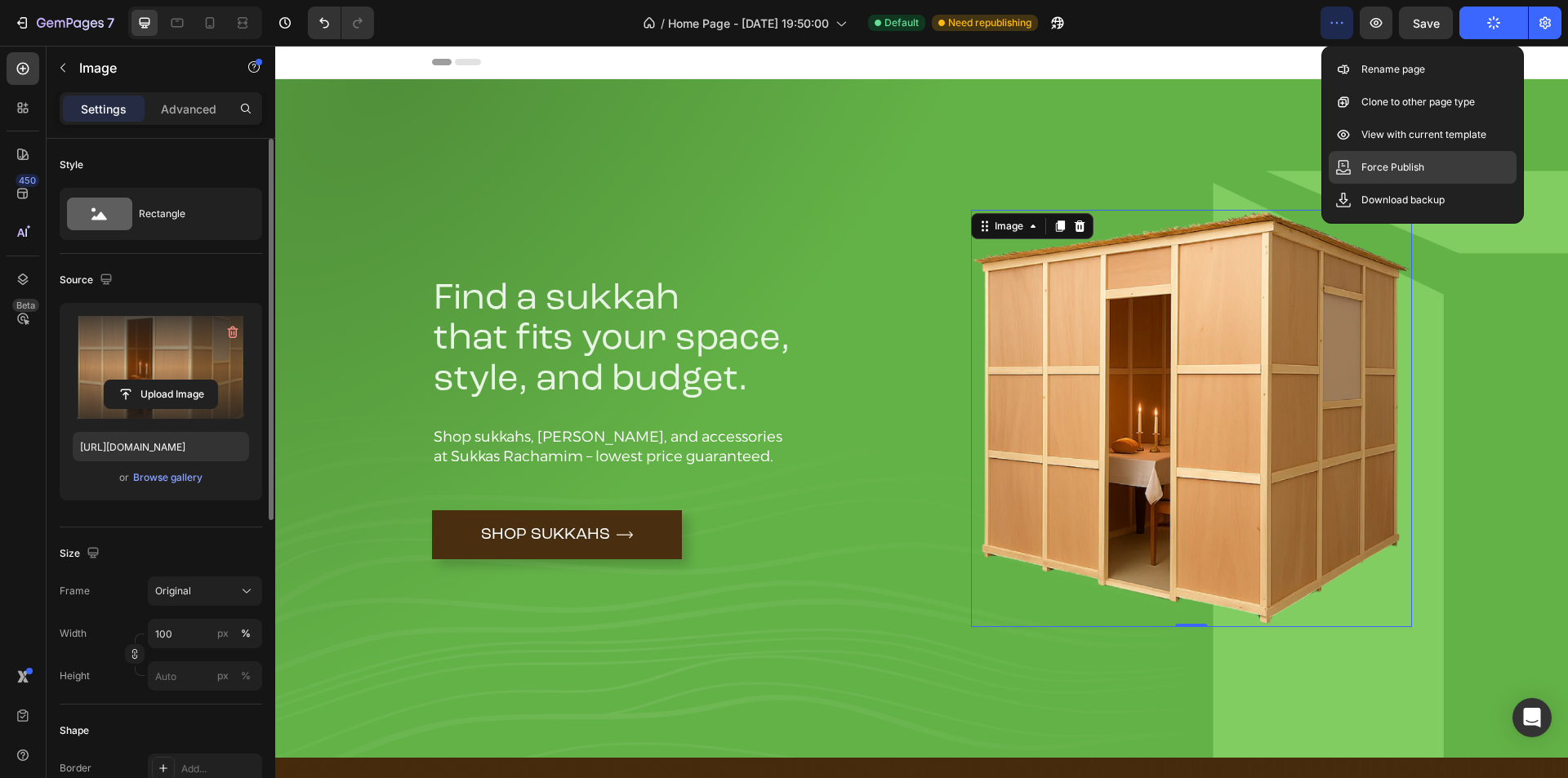
click at [1398, 168] on p "Force Publish" at bounding box center [1393, 167] width 63 height 16
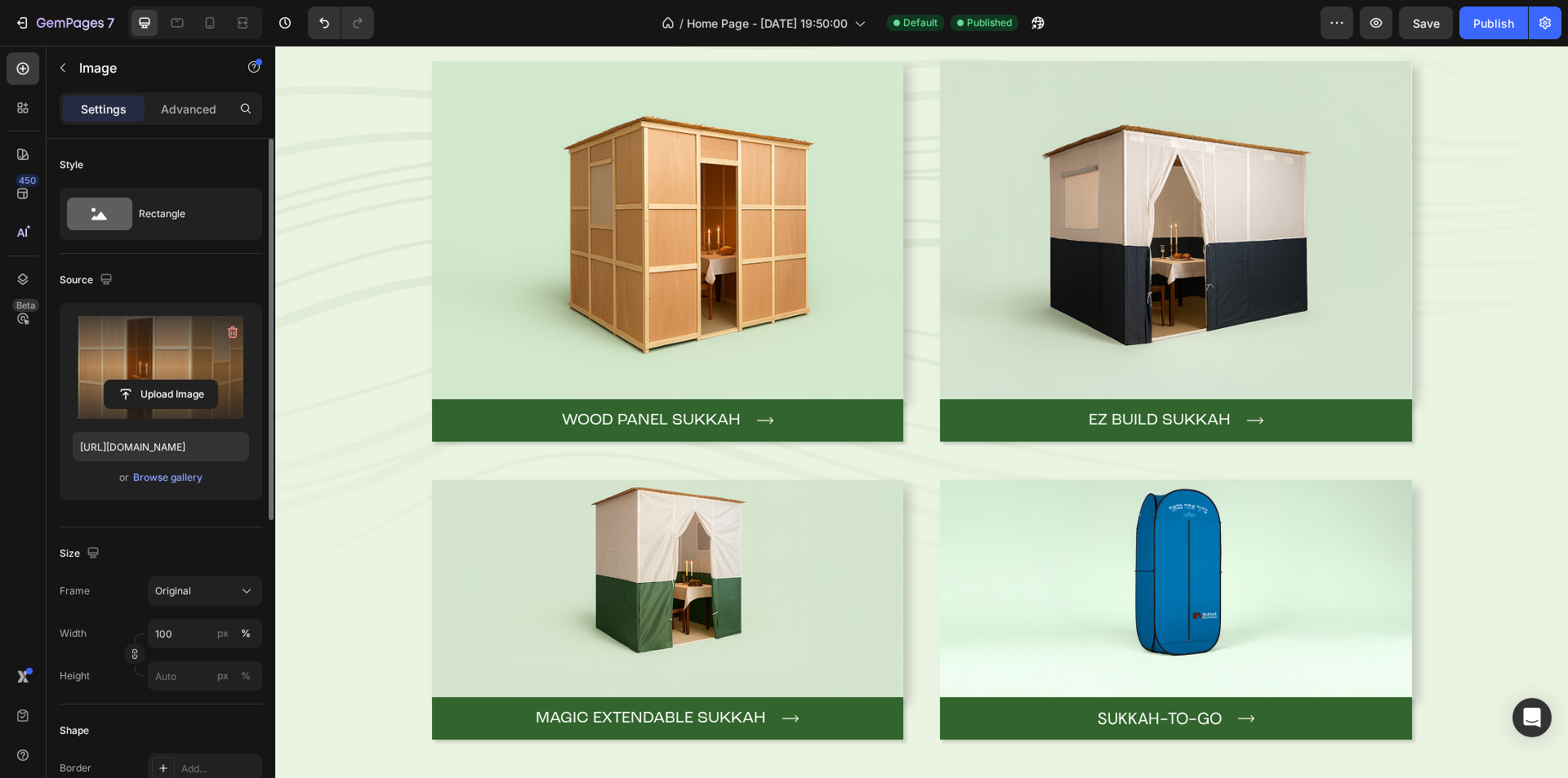
scroll to position [2042, 0]
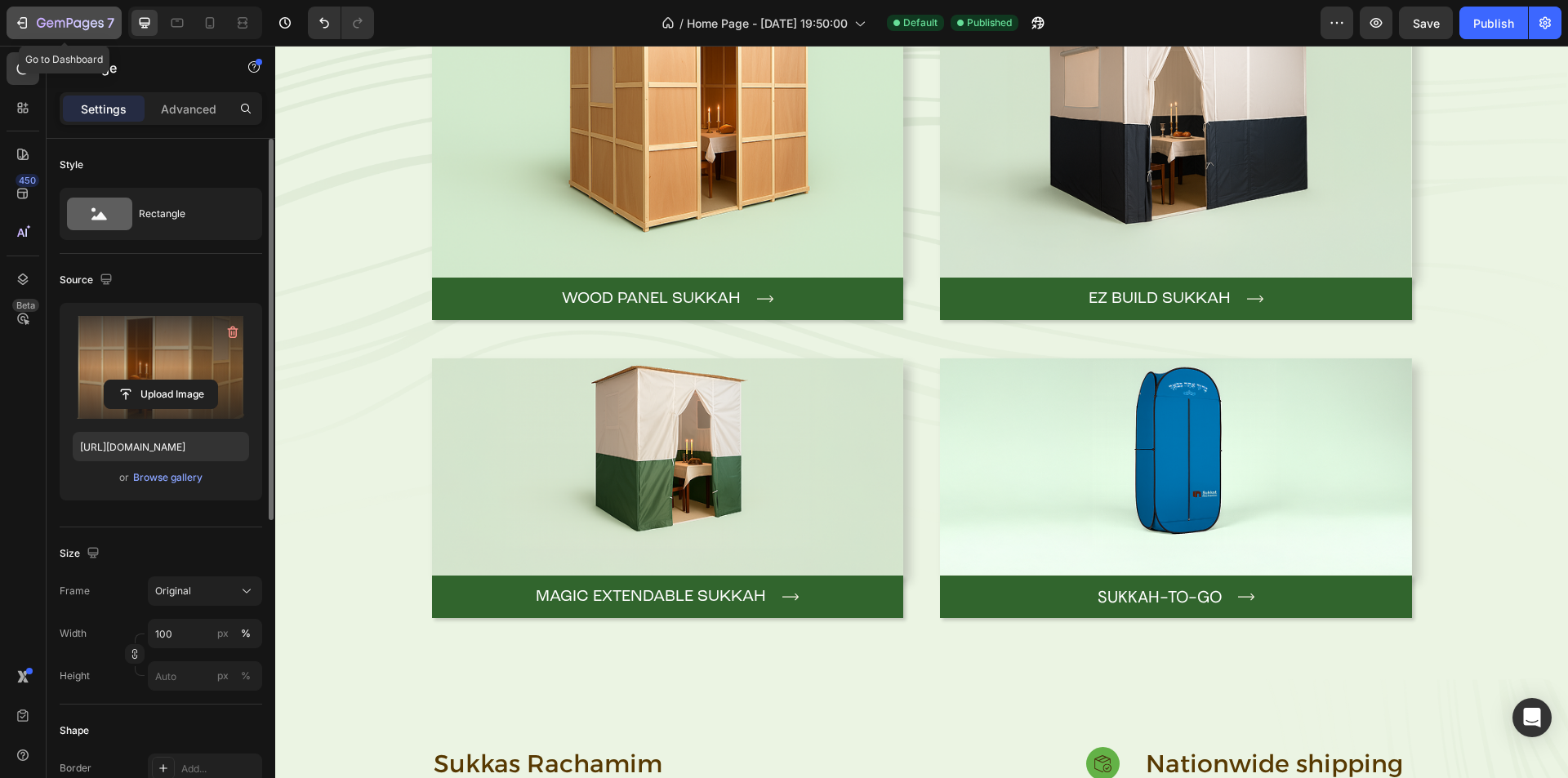
click at [25, 25] on icon "button" at bounding box center [22, 23] width 16 height 16
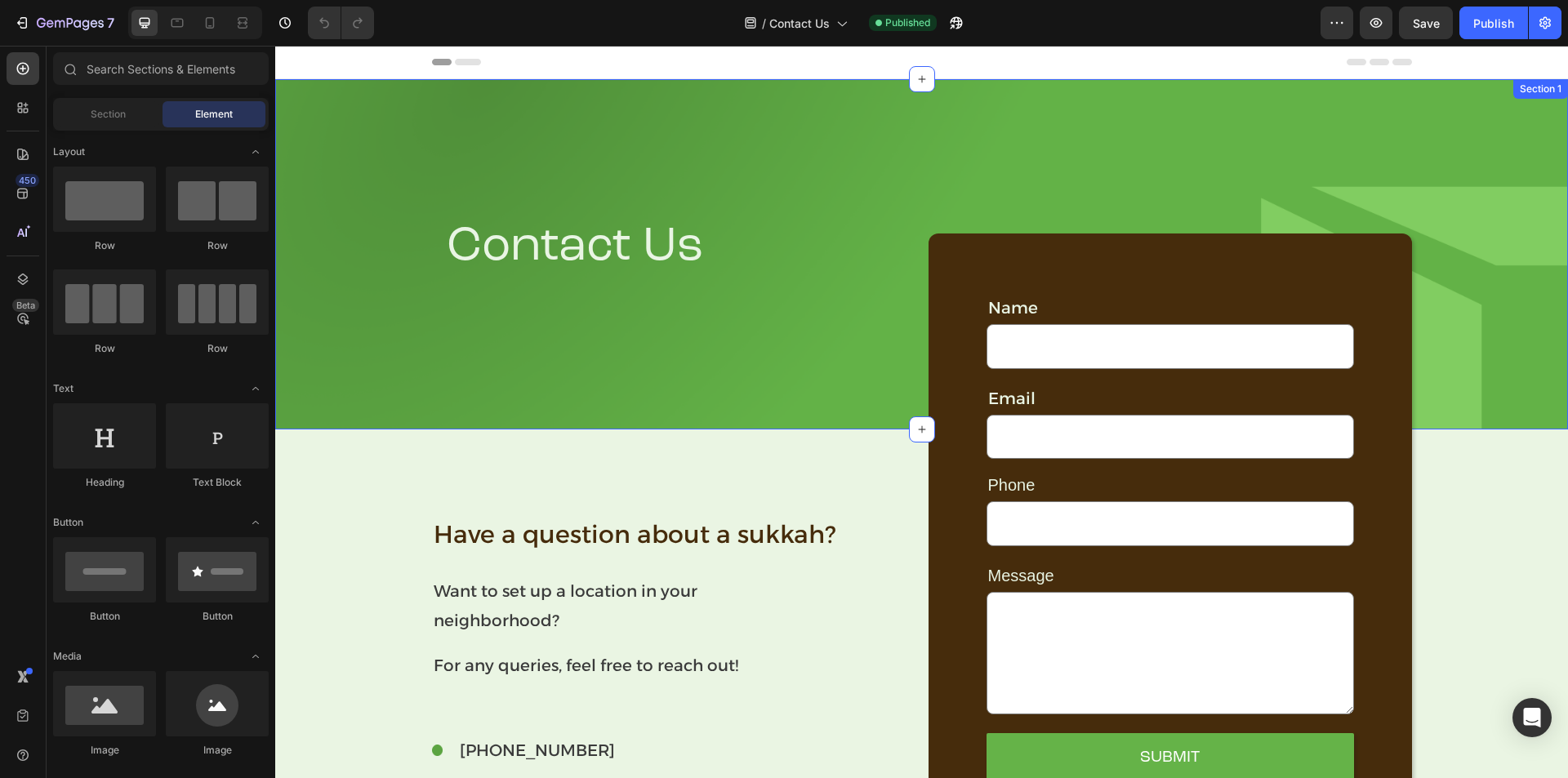
scroll to position [272, 0]
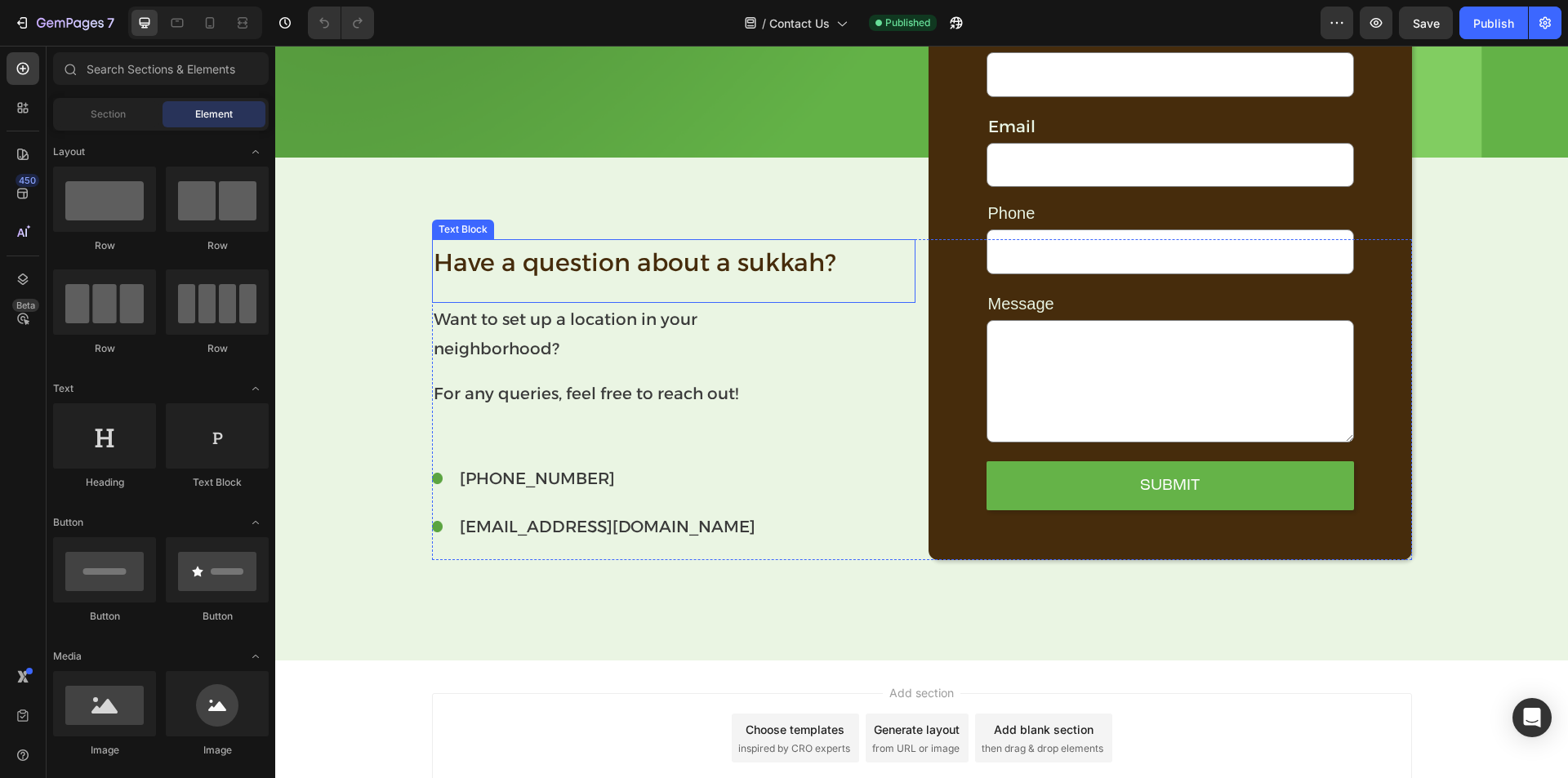
click at [544, 264] on p "Have a question about a sukkah?" at bounding box center [673, 263] width 480 height 44
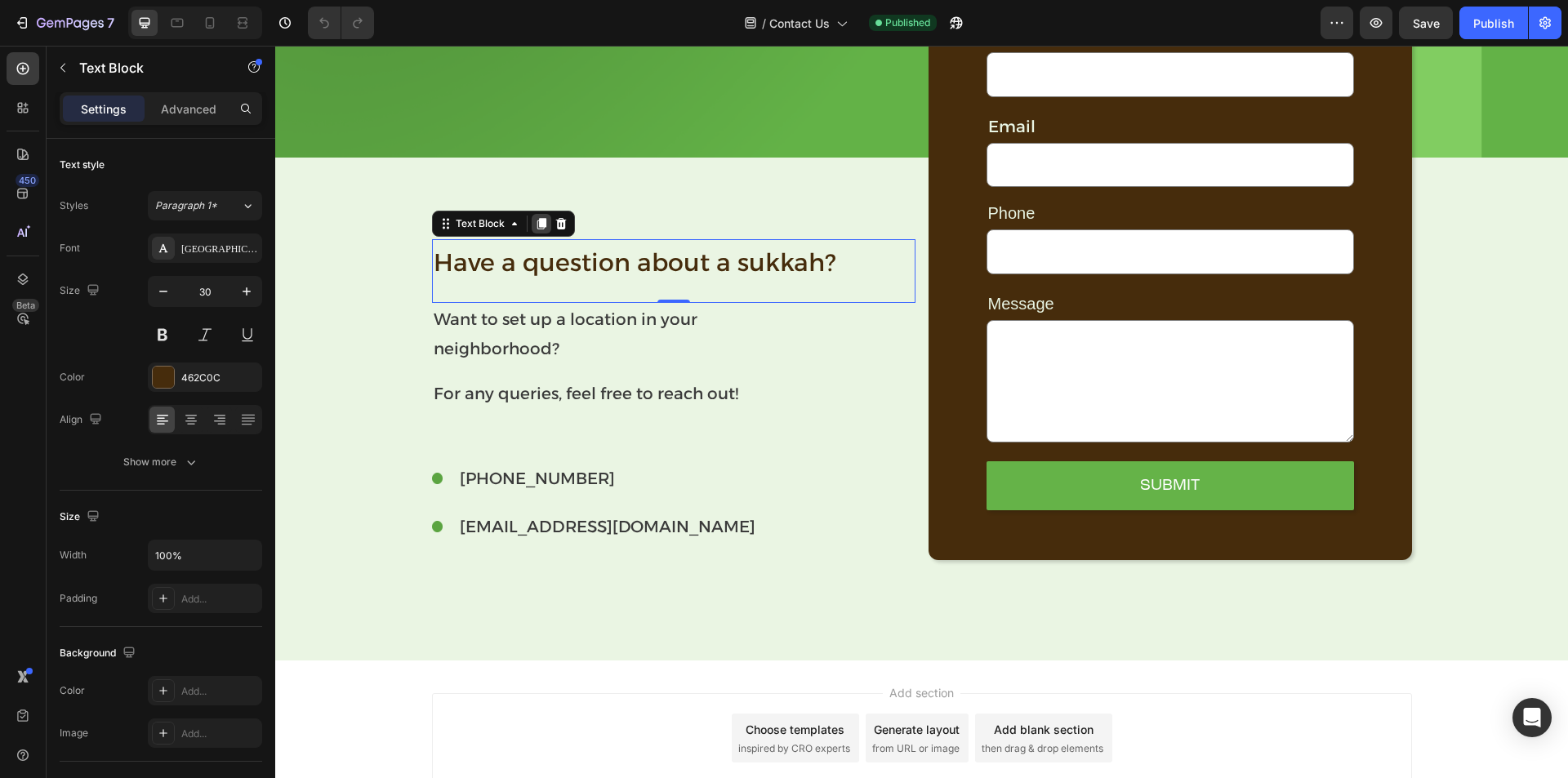
click at [537, 224] on icon at bounding box center [542, 224] width 9 height 11
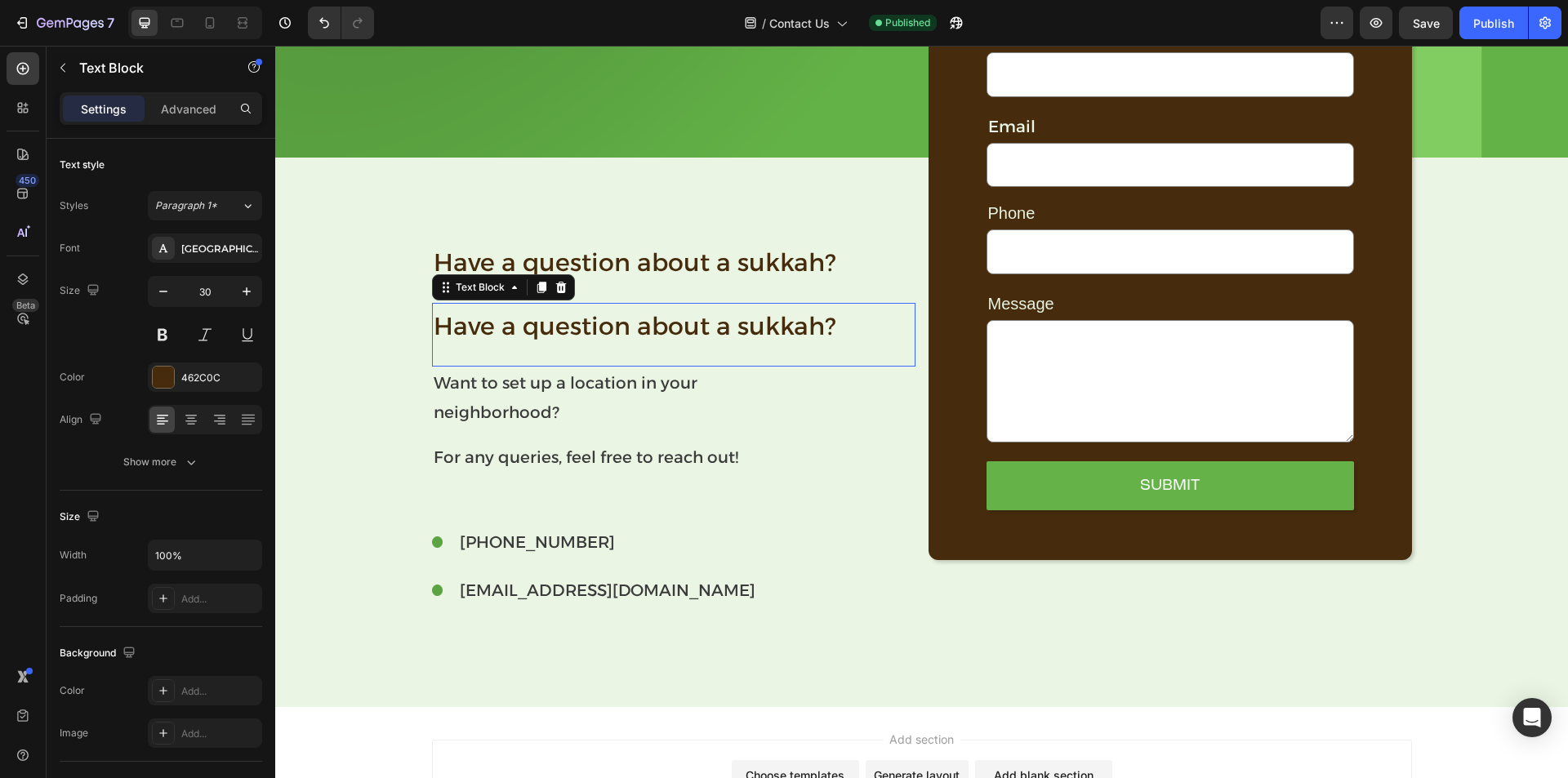
scroll to position [335, 0]
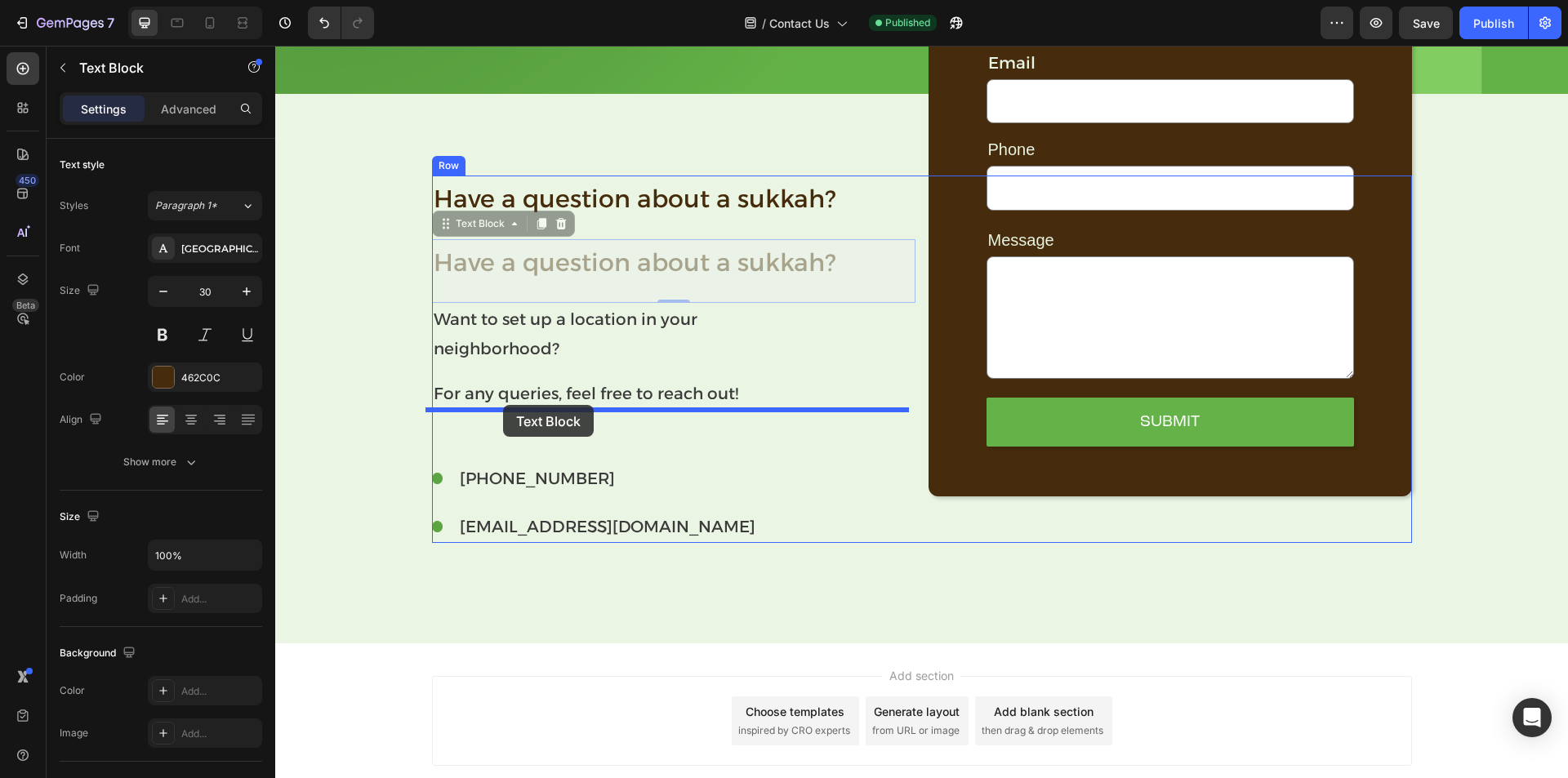
drag, startPoint x: 471, startPoint y: 231, endPoint x: 503, endPoint y: 405, distance: 176.9
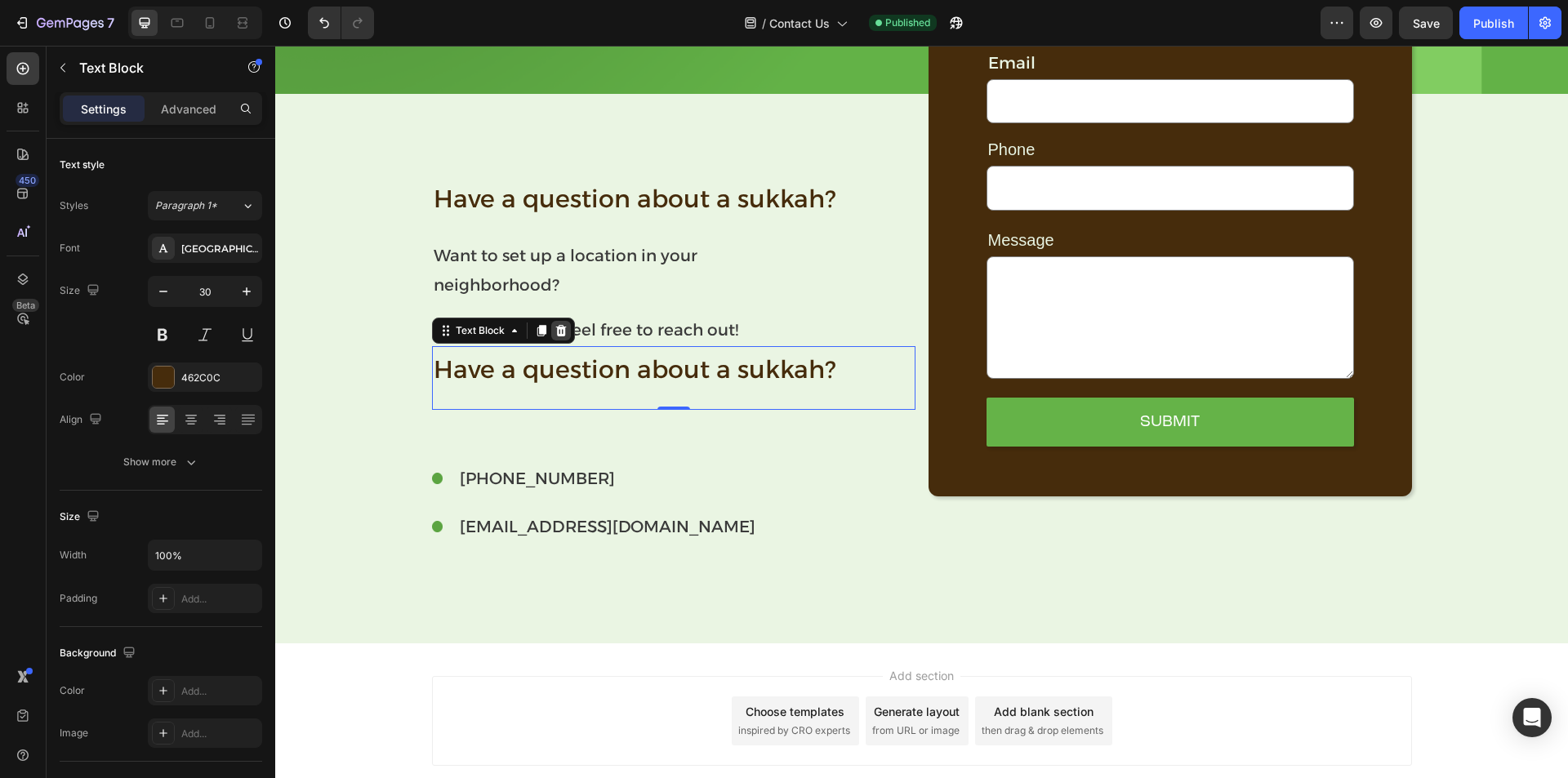
click at [558, 331] on icon at bounding box center [560, 331] width 10 height 11
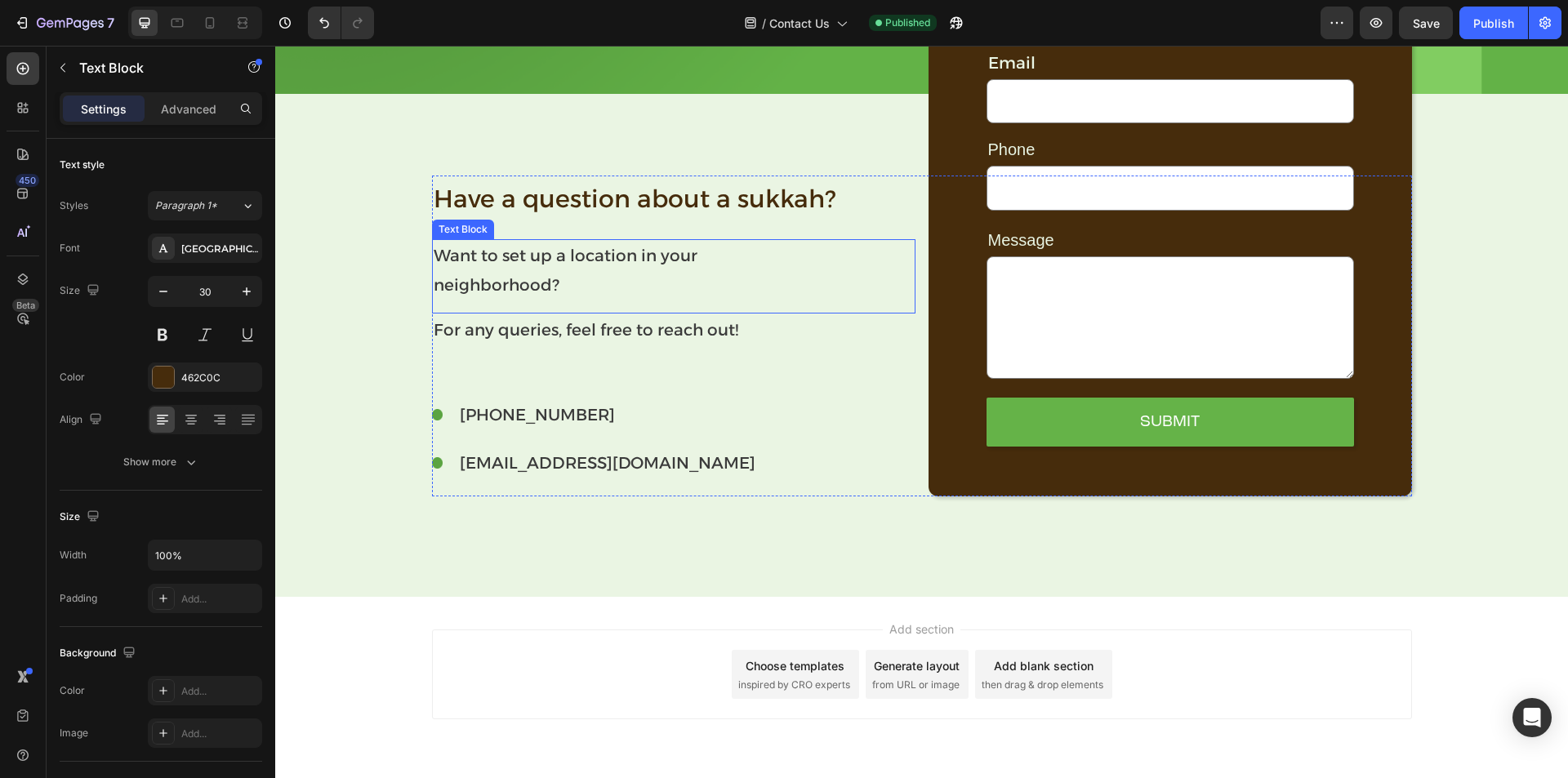
scroll to position [272, 0]
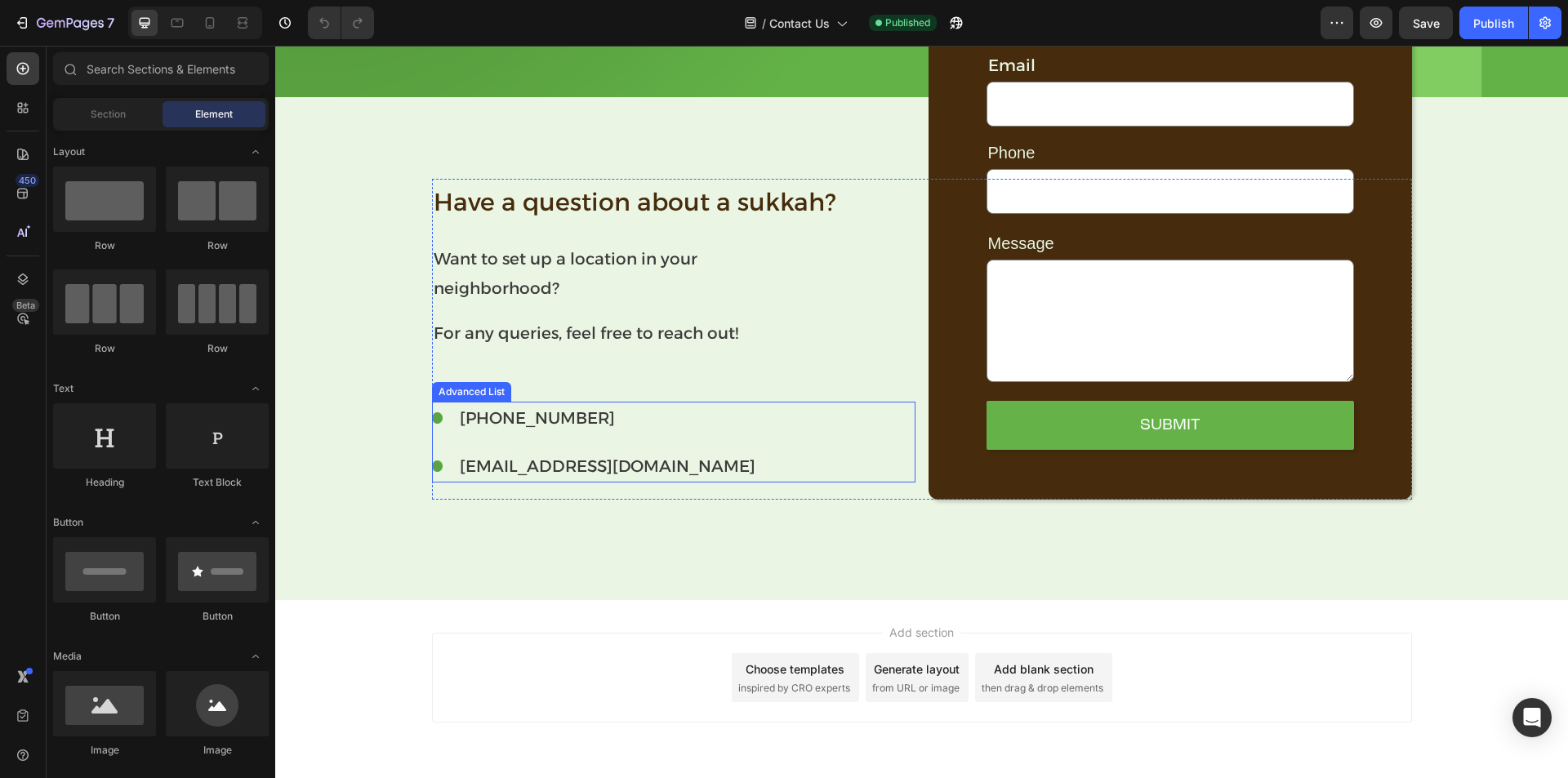
scroll to position [253, 0]
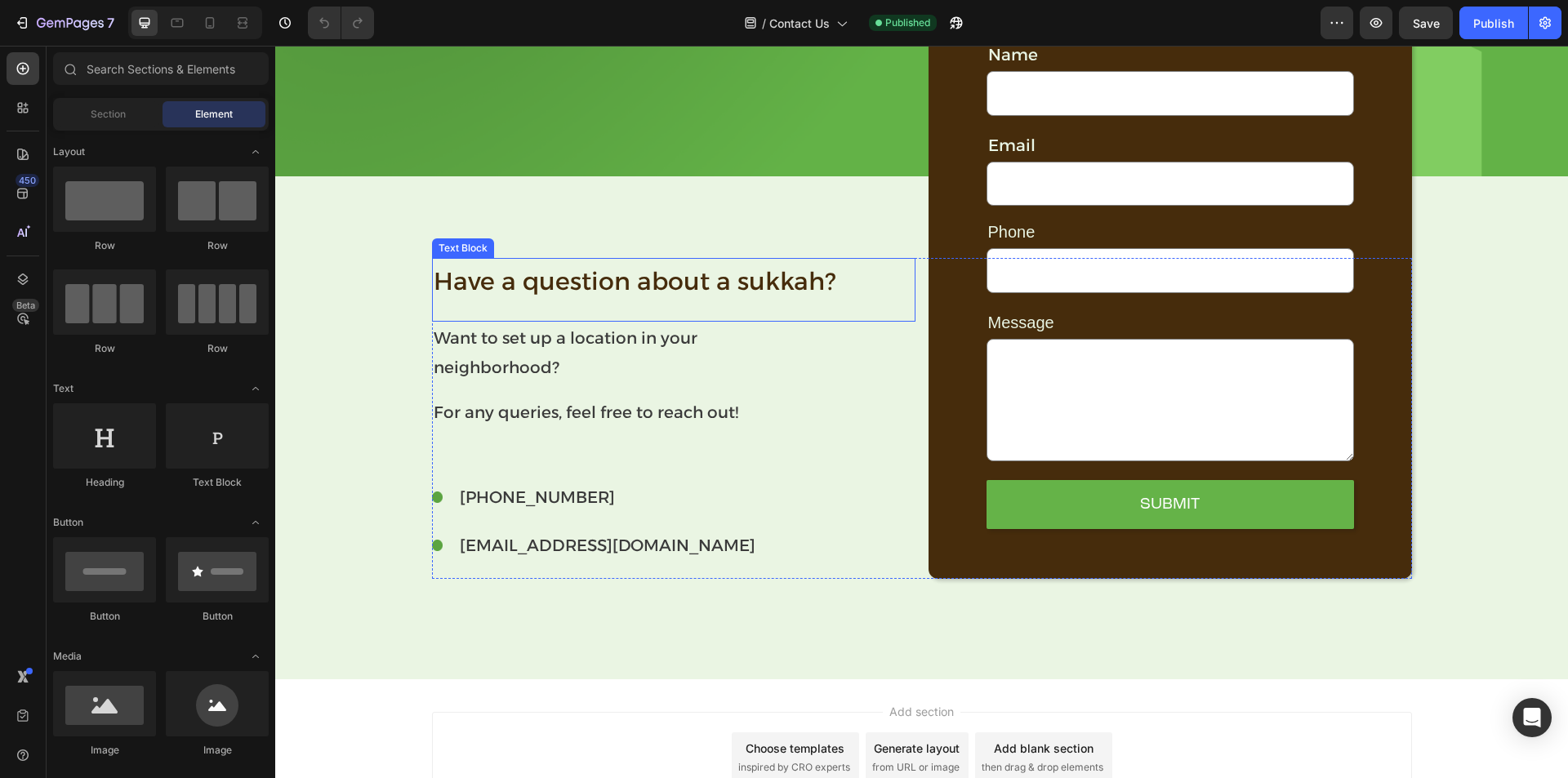
click at [514, 281] on p "Have a question about a sukkah?" at bounding box center [673, 282] width 480 height 44
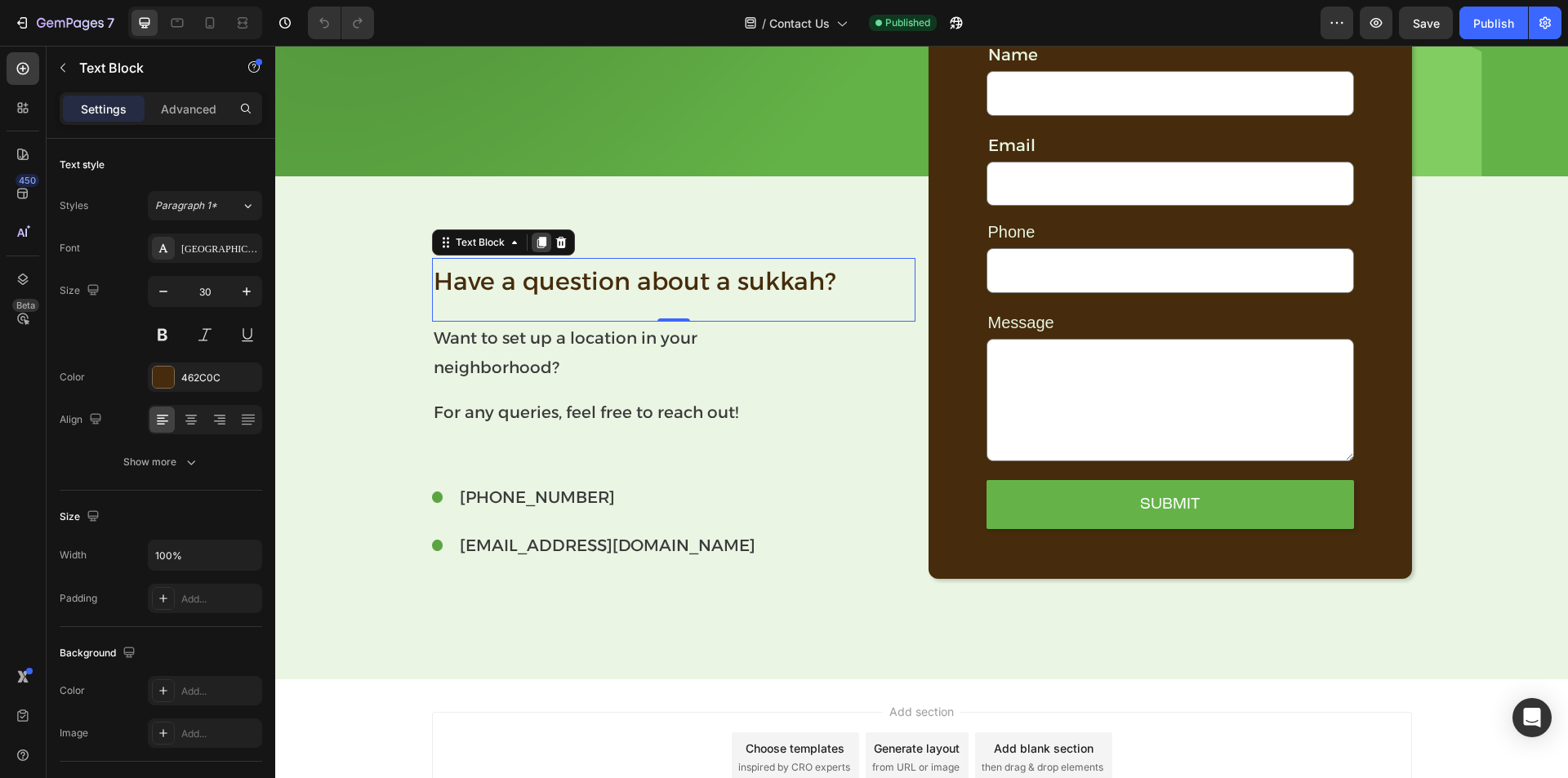
click at [537, 242] on icon at bounding box center [542, 242] width 9 height 11
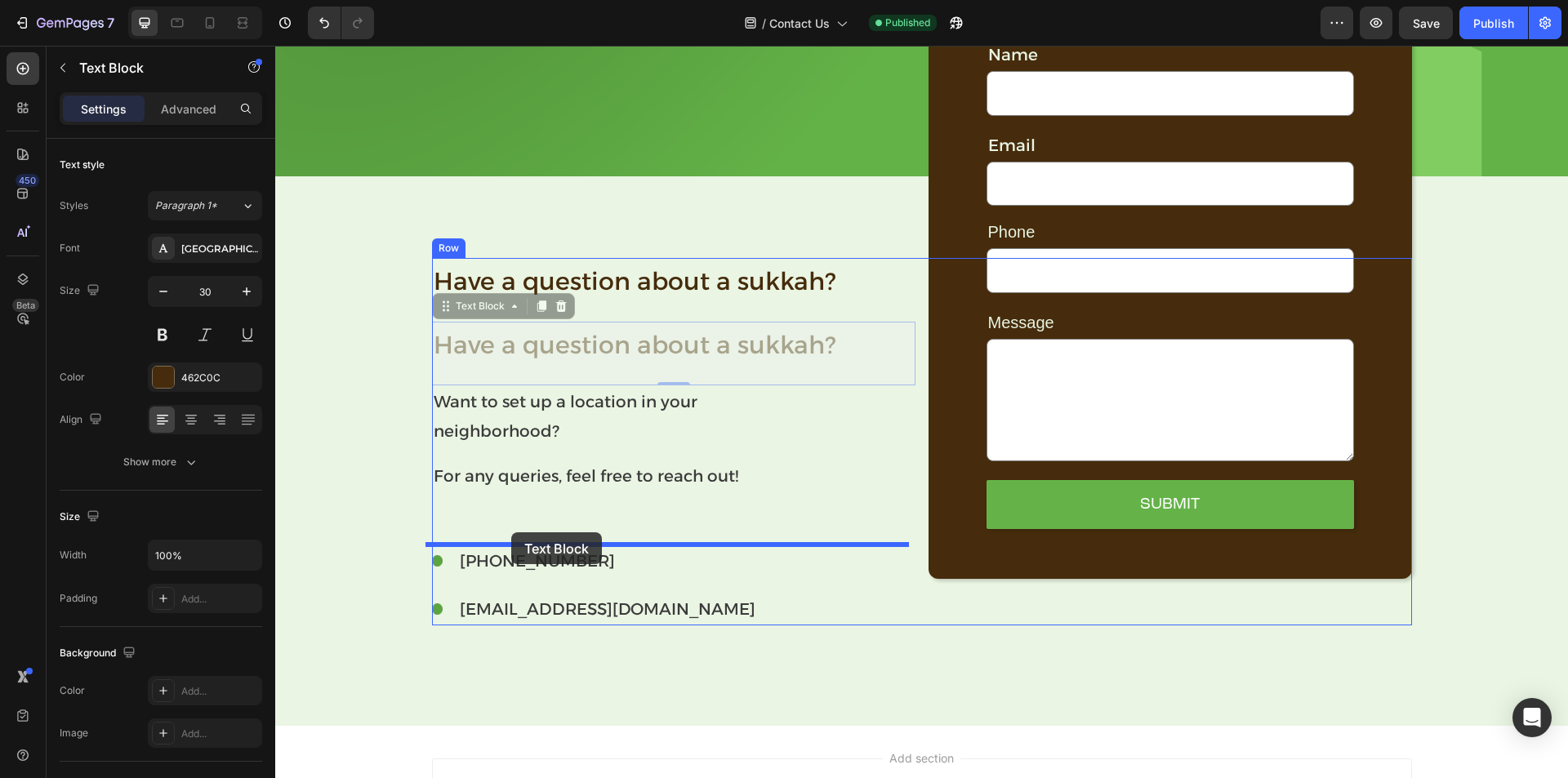
drag, startPoint x: 471, startPoint y: 304, endPoint x: 511, endPoint y: 532, distance: 231.5
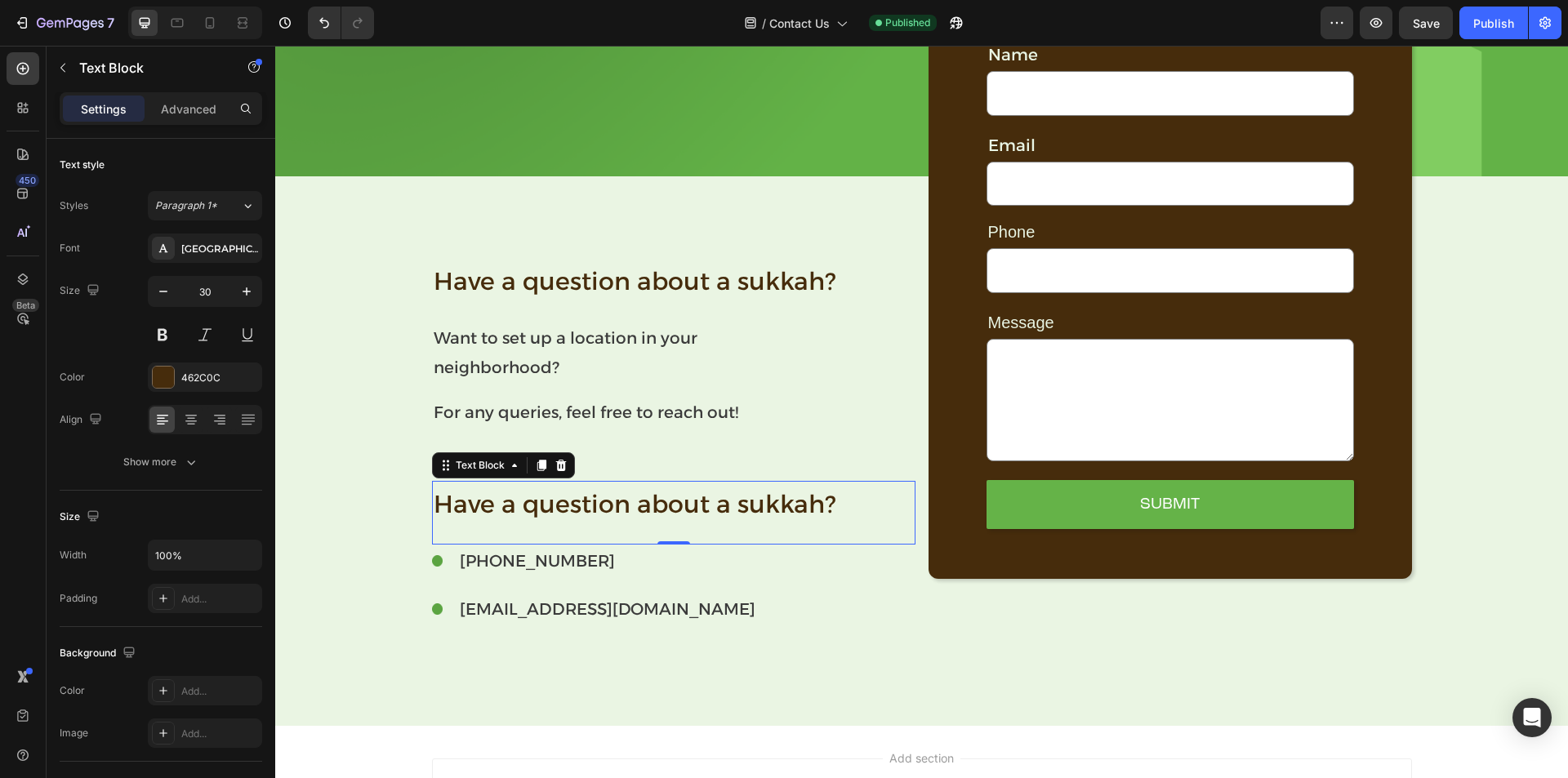
click at [531, 507] on p "Have a question about a sukkah?" at bounding box center [673, 505] width 480 height 44
click at [538, 517] on p "Have a question about a sukkah?" at bounding box center [673, 505] width 480 height 44
click at [571, 532] on div "Trade name: Text Block 0" at bounding box center [673, 513] width 483 height 64
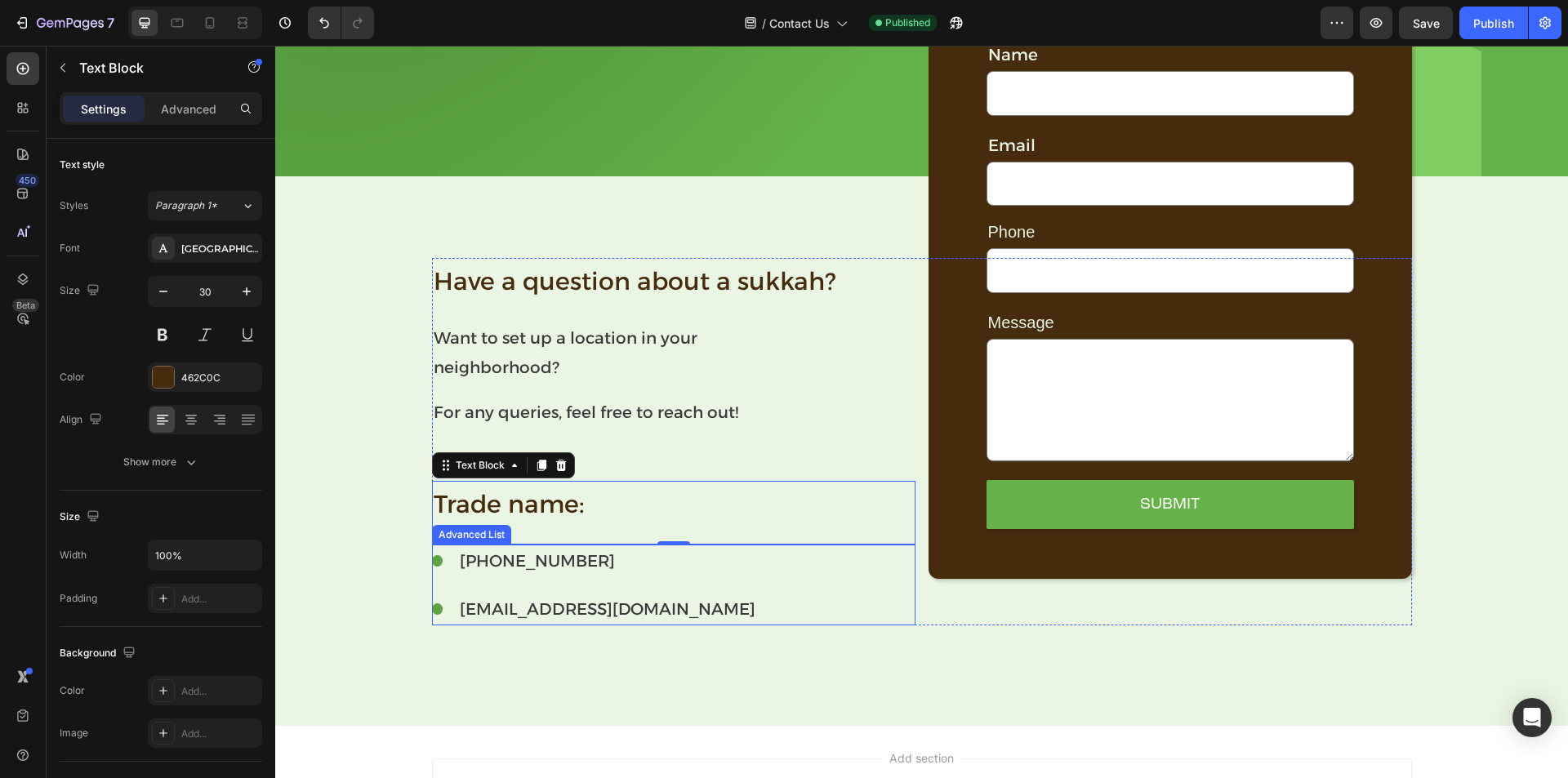
click at [723, 575] on div "Image [PHONE_NUMBER] Text Block Image [EMAIL_ADDRESS][DOMAIN_NAME] Text Block" at bounding box center [673, 585] width 483 height 81
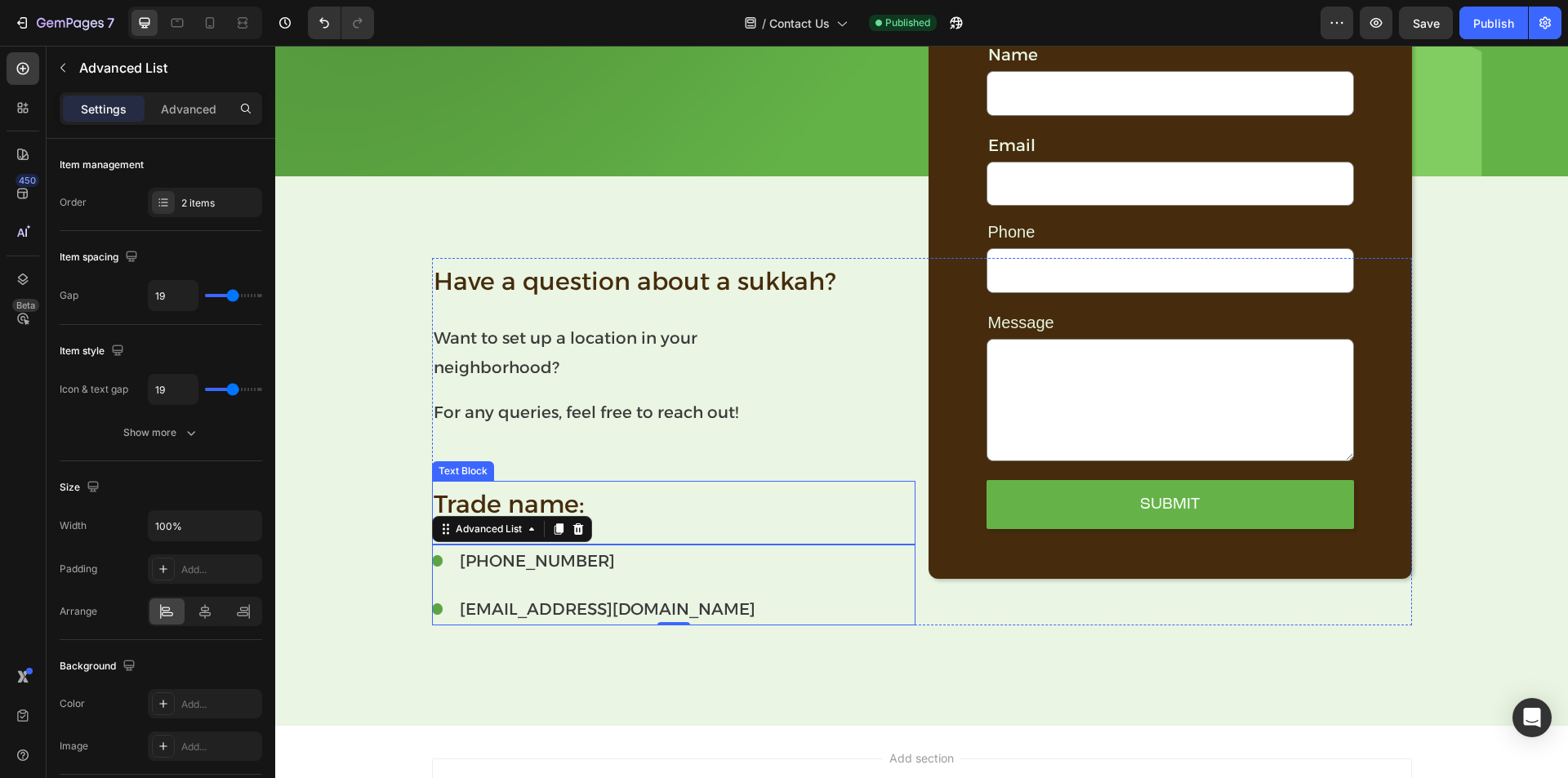
click at [650, 508] on p "Trade name:" at bounding box center [673, 505] width 480 height 44
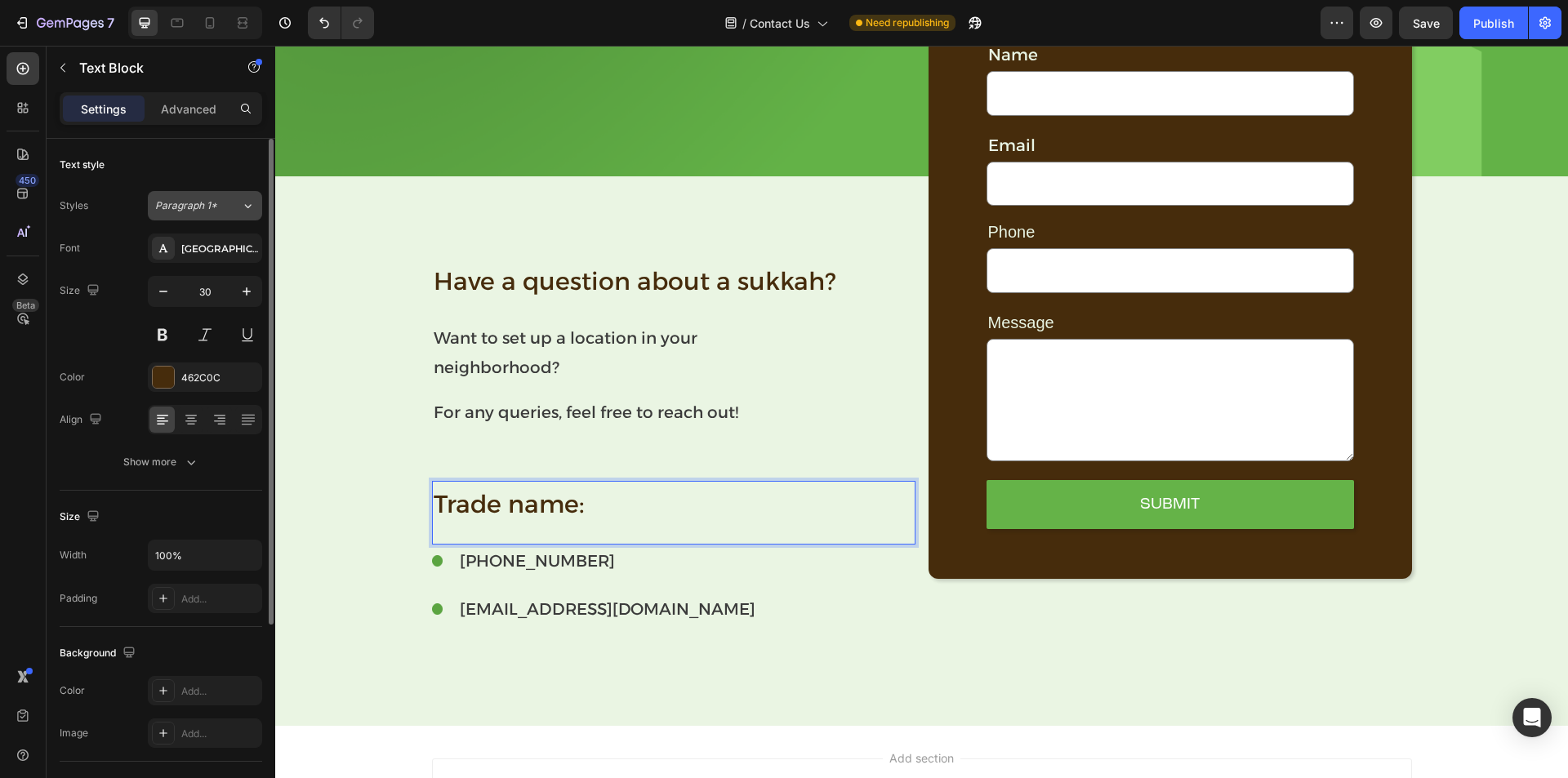
click at [190, 199] on span "Paragraph 1*" at bounding box center [186, 206] width 62 height 15
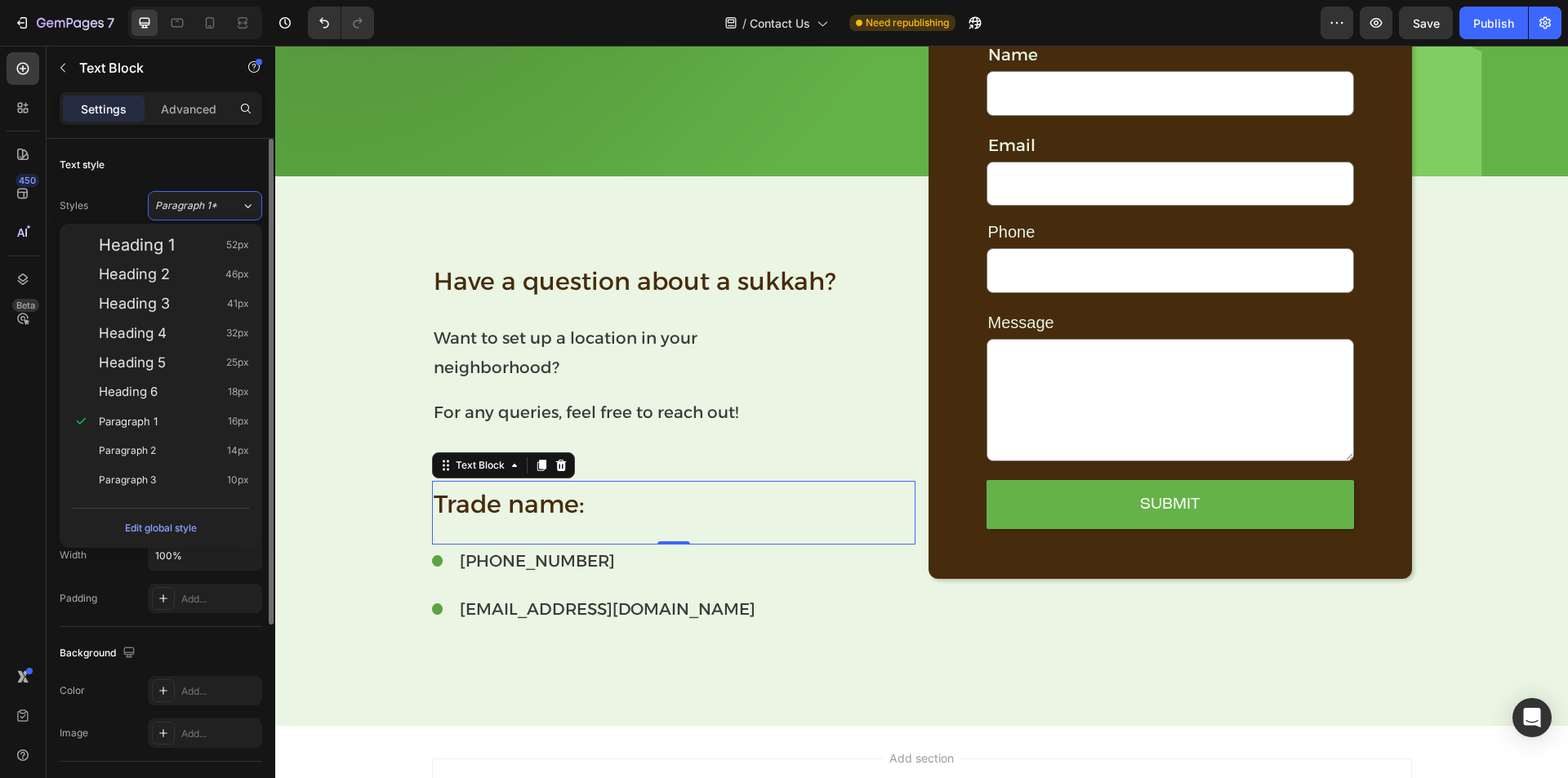
click at [200, 170] on div "Text style" at bounding box center [160, 165] width 202 height 26
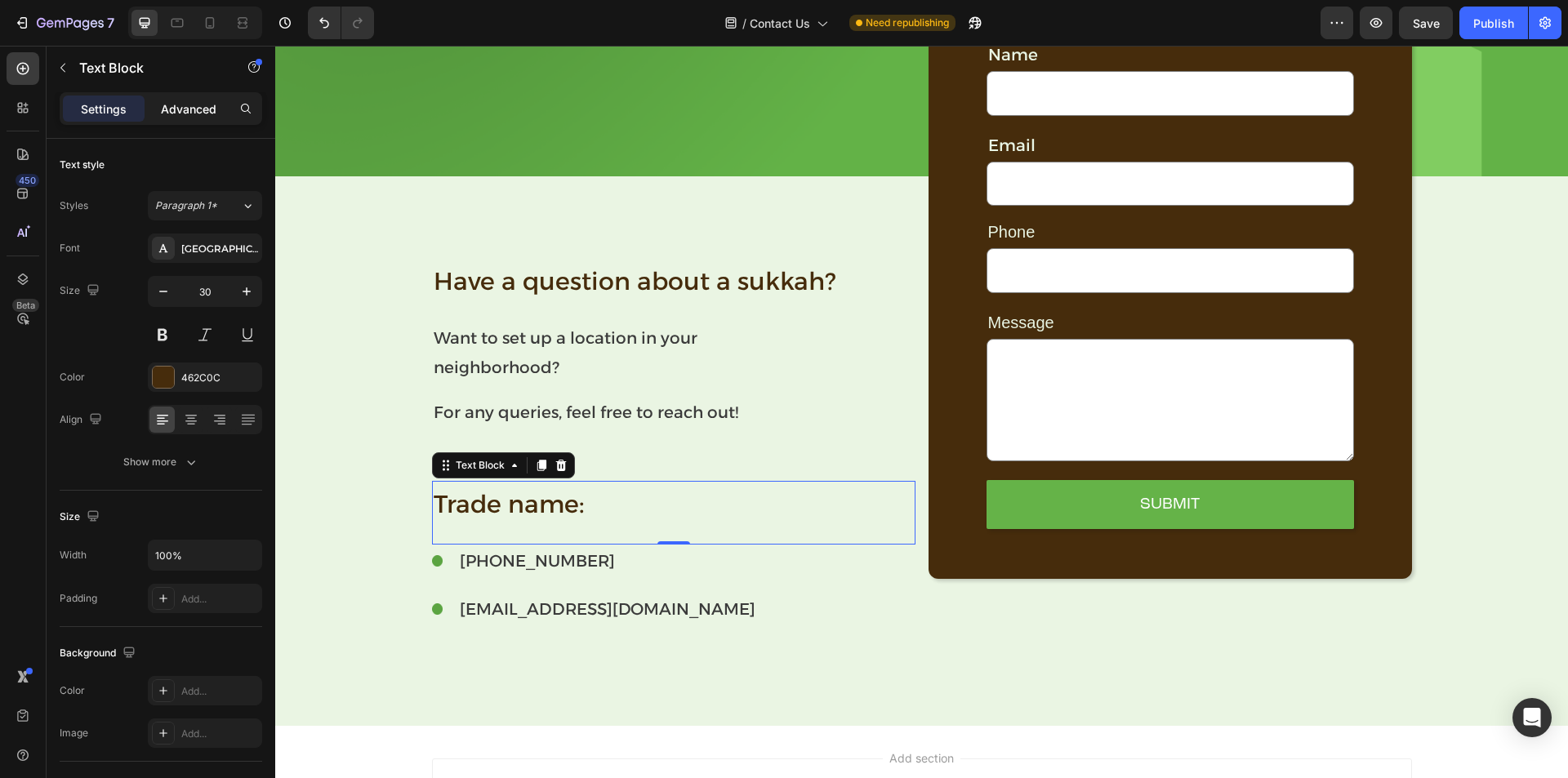
click at [177, 108] on p "Advanced" at bounding box center [188, 109] width 56 height 17
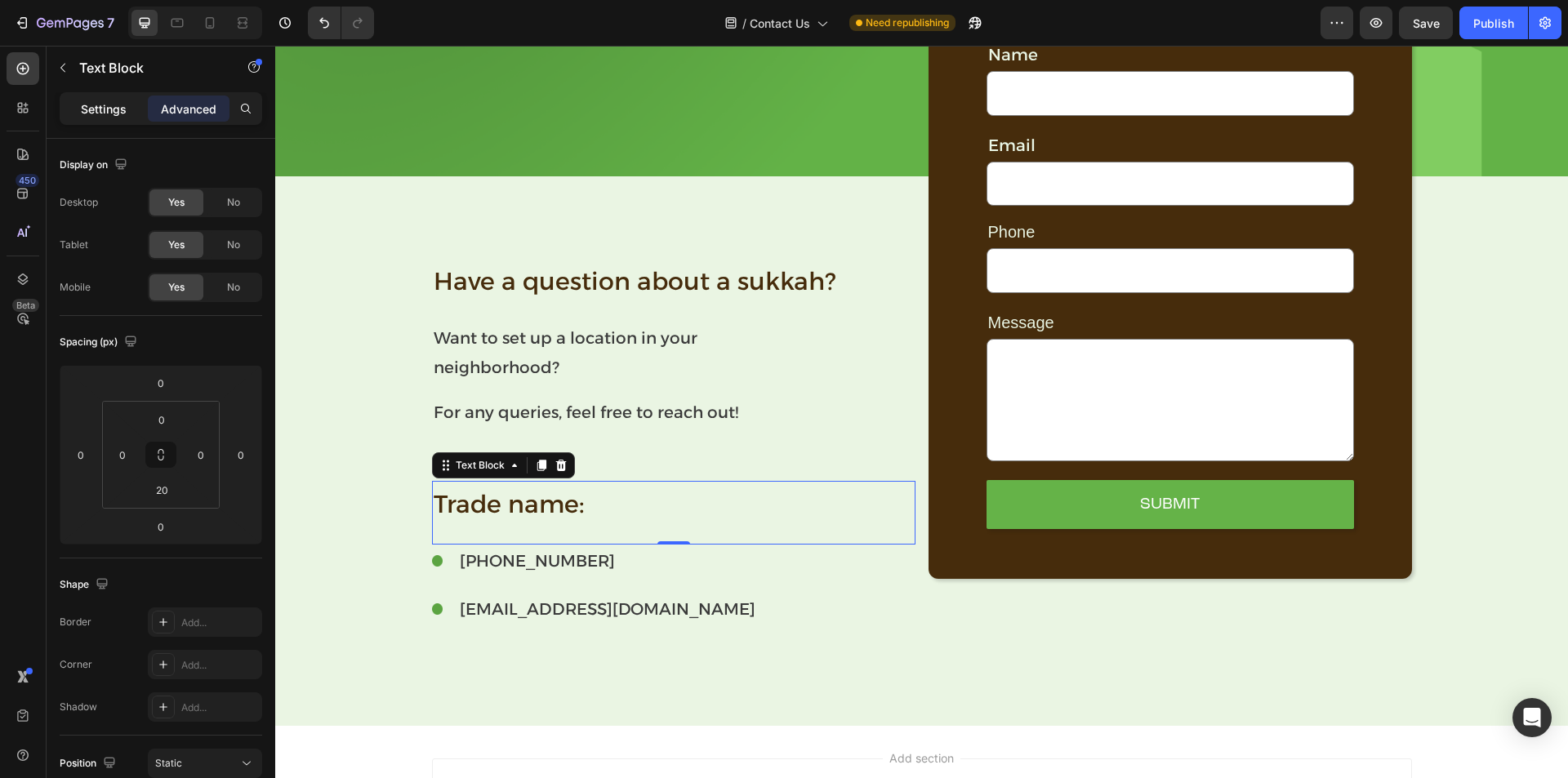
click at [79, 107] on div "Settings" at bounding box center [104, 108] width 82 height 26
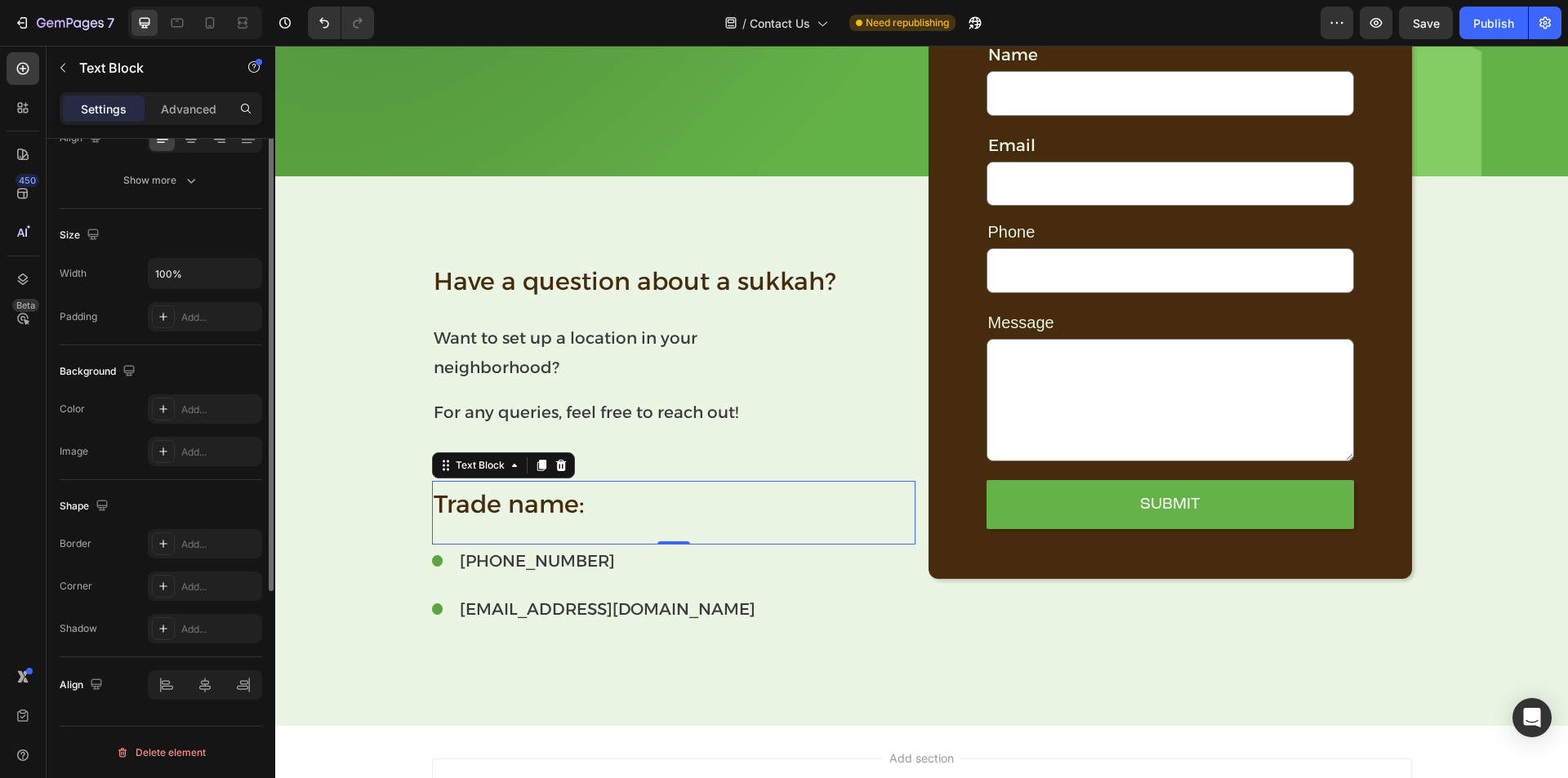
scroll to position [9, 0]
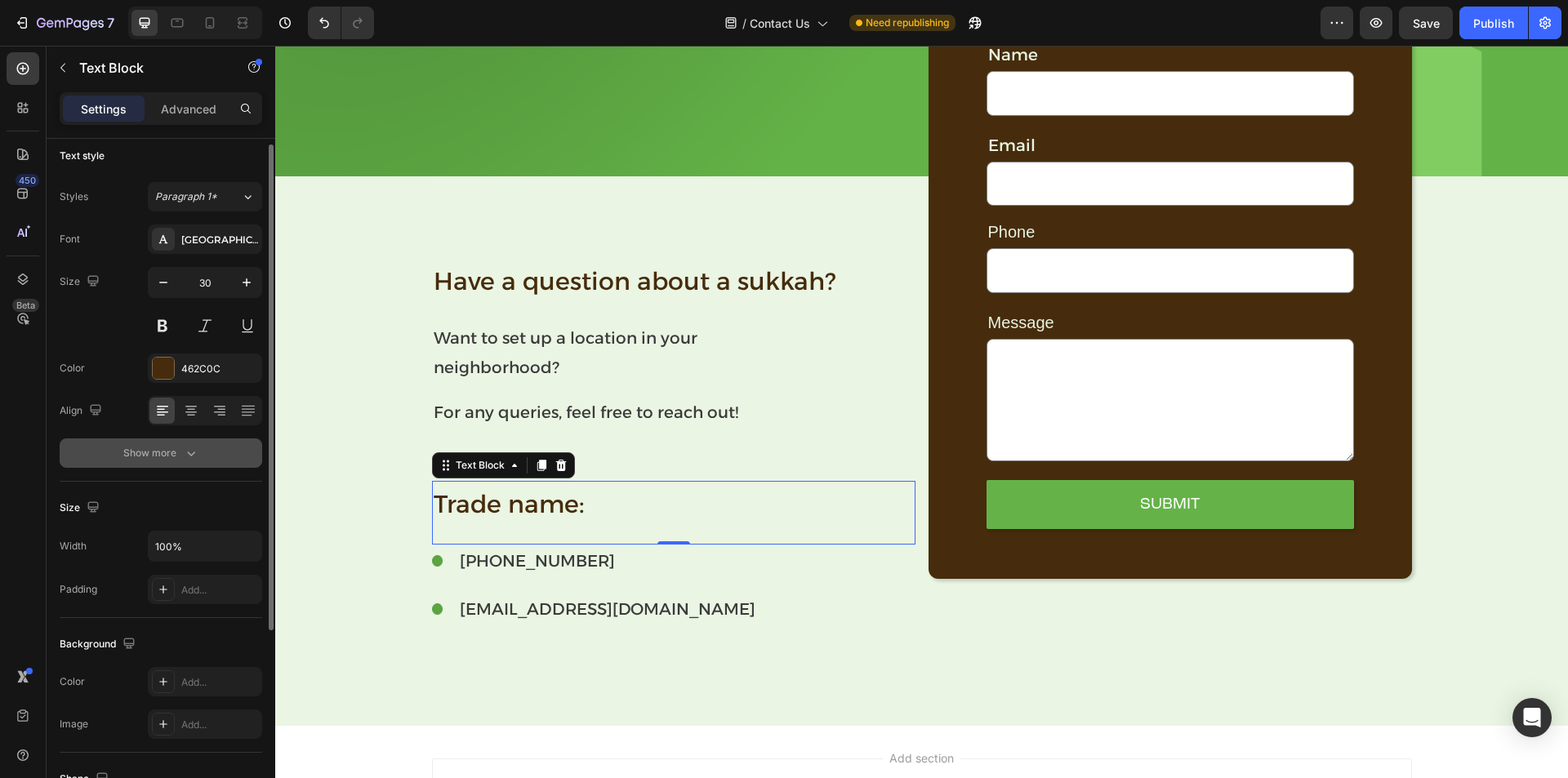
click at [190, 455] on icon "button" at bounding box center [191, 454] width 8 height 5
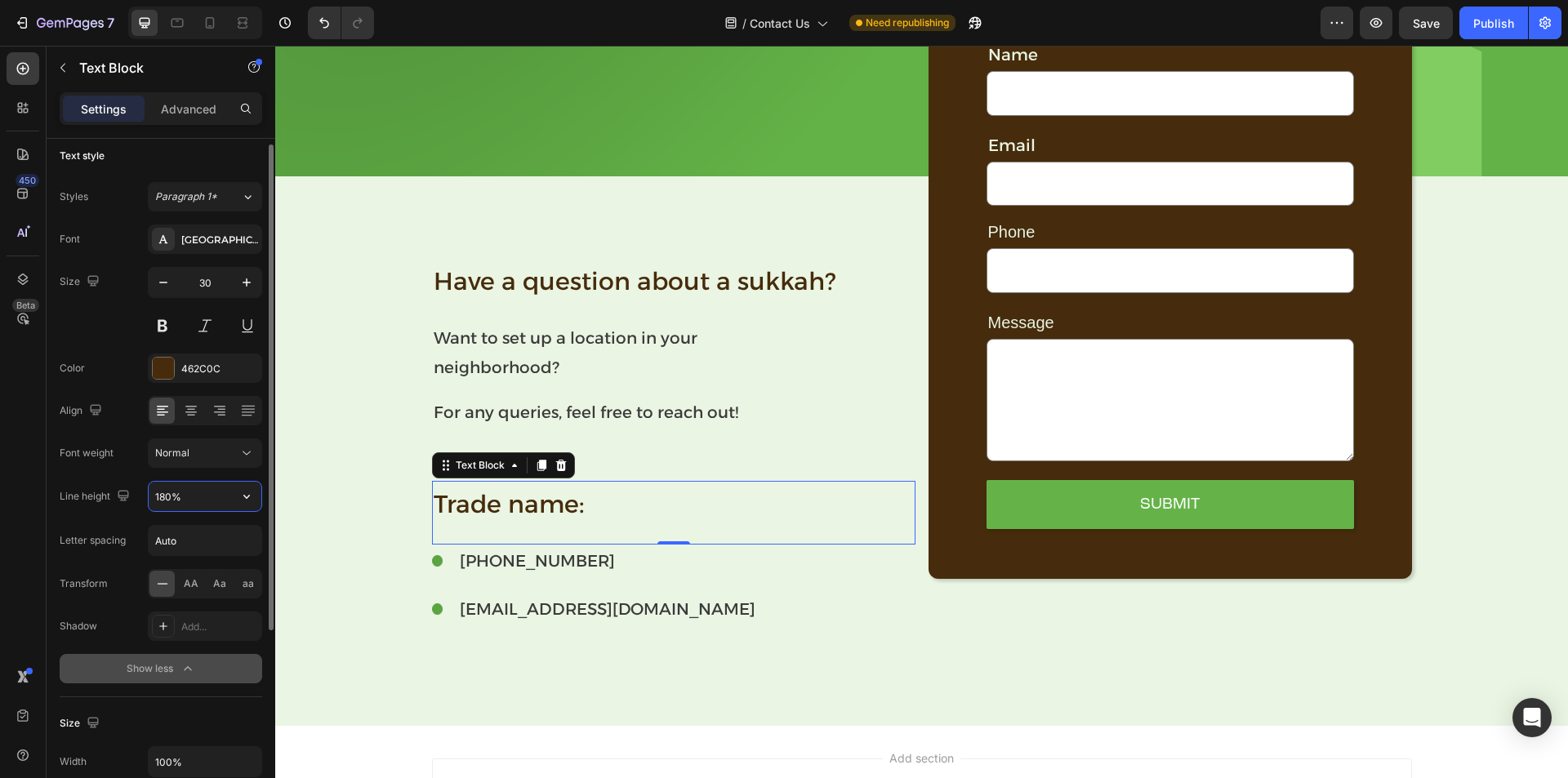
click at [194, 496] on input "180%" at bounding box center [205, 496] width 113 height 29
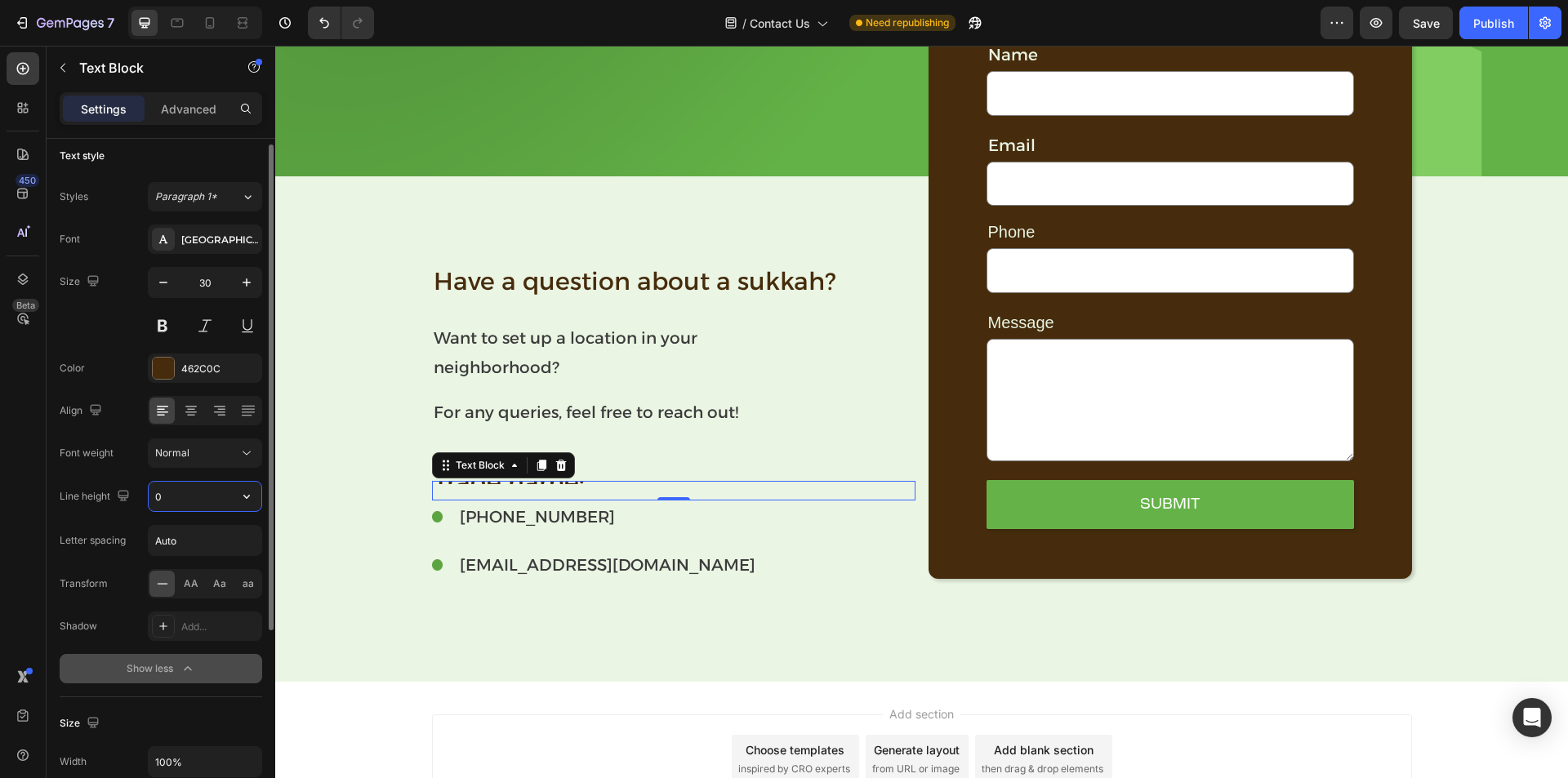
type input "0"
click at [228, 478] on div "Font Alexandria Size 30 Color 462C0C Align Font weight Normal Line height 0 Let…" at bounding box center [160, 453] width 202 height 459
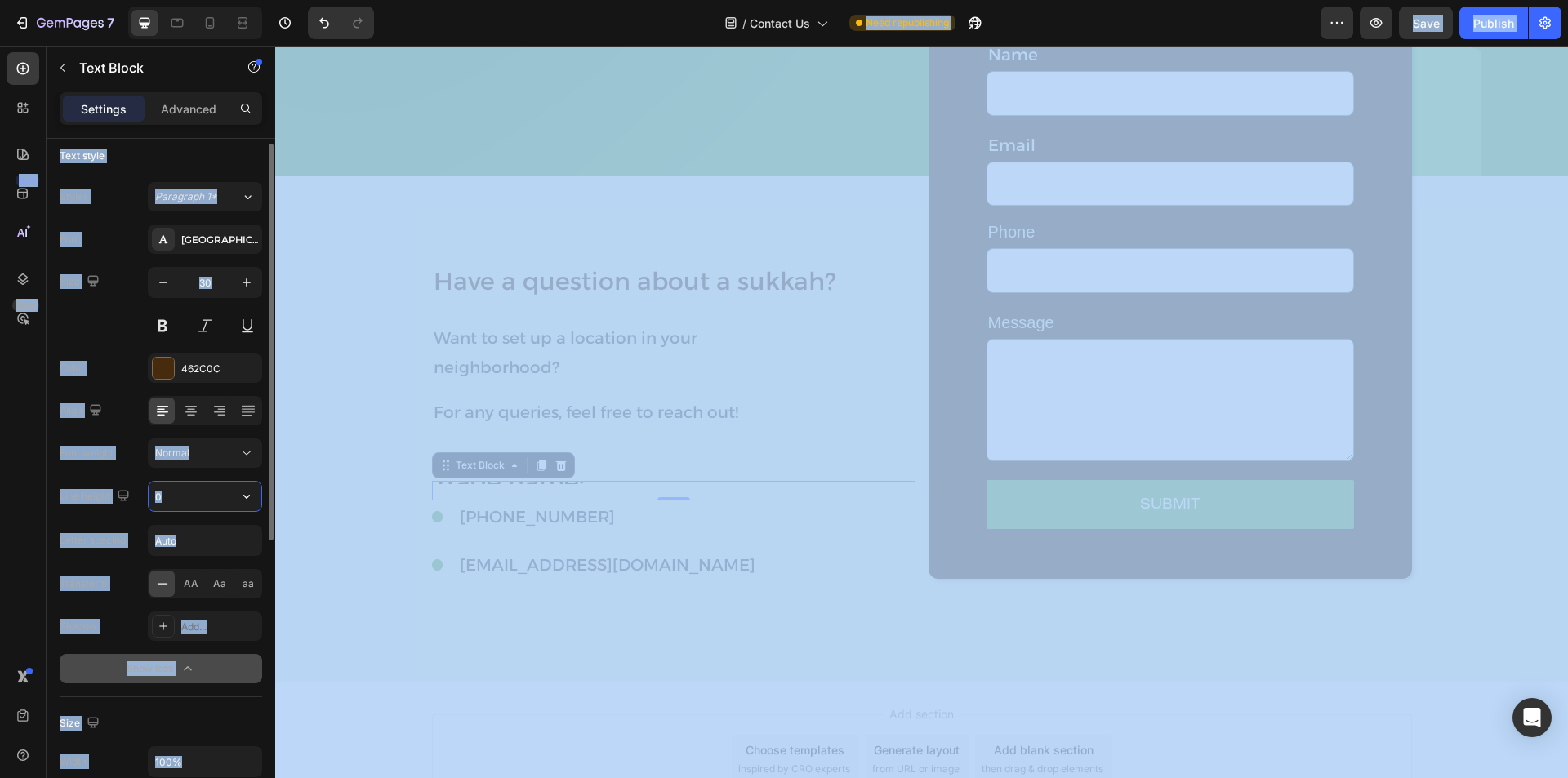
click at [203, 494] on input "0" at bounding box center [205, 496] width 113 height 29
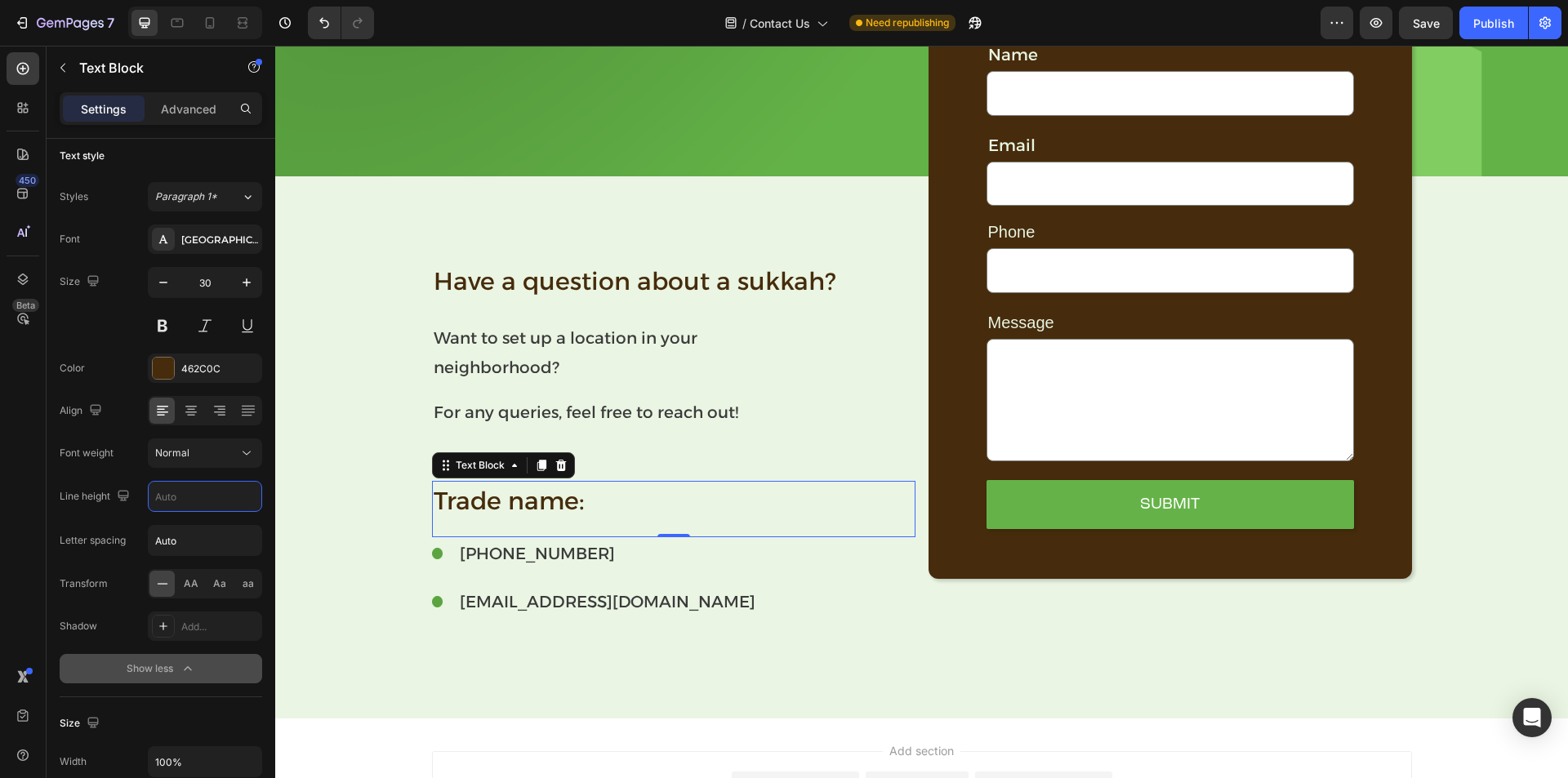
click at [8, 487] on div "450 Beta" at bounding box center [23, 357] width 33 height 608
click at [529, 332] on p "Want to set up a location in your" at bounding box center [673, 337] width 480 height 29
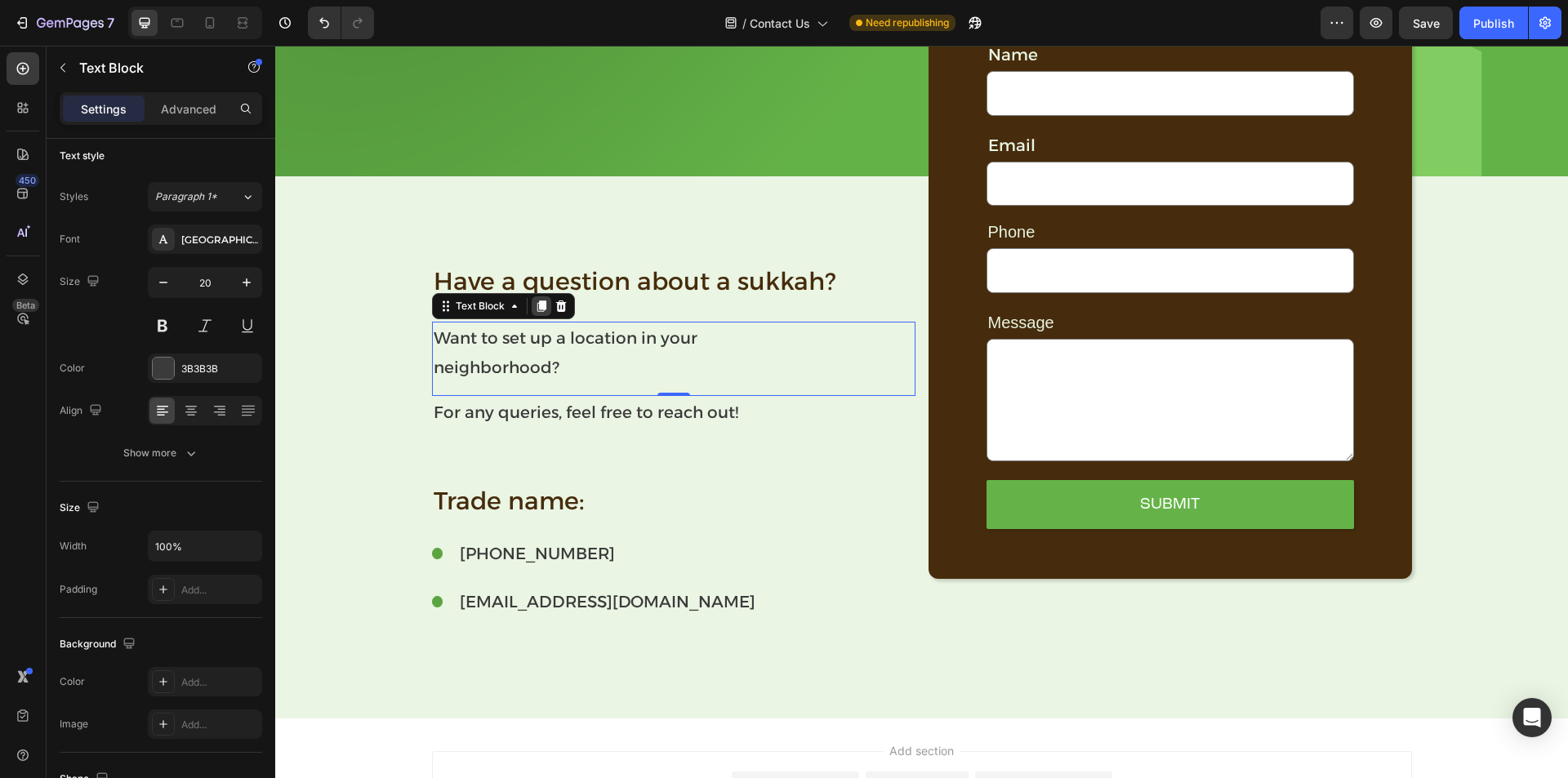
click at [538, 308] on icon at bounding box center [542, 306] width 9 height 11
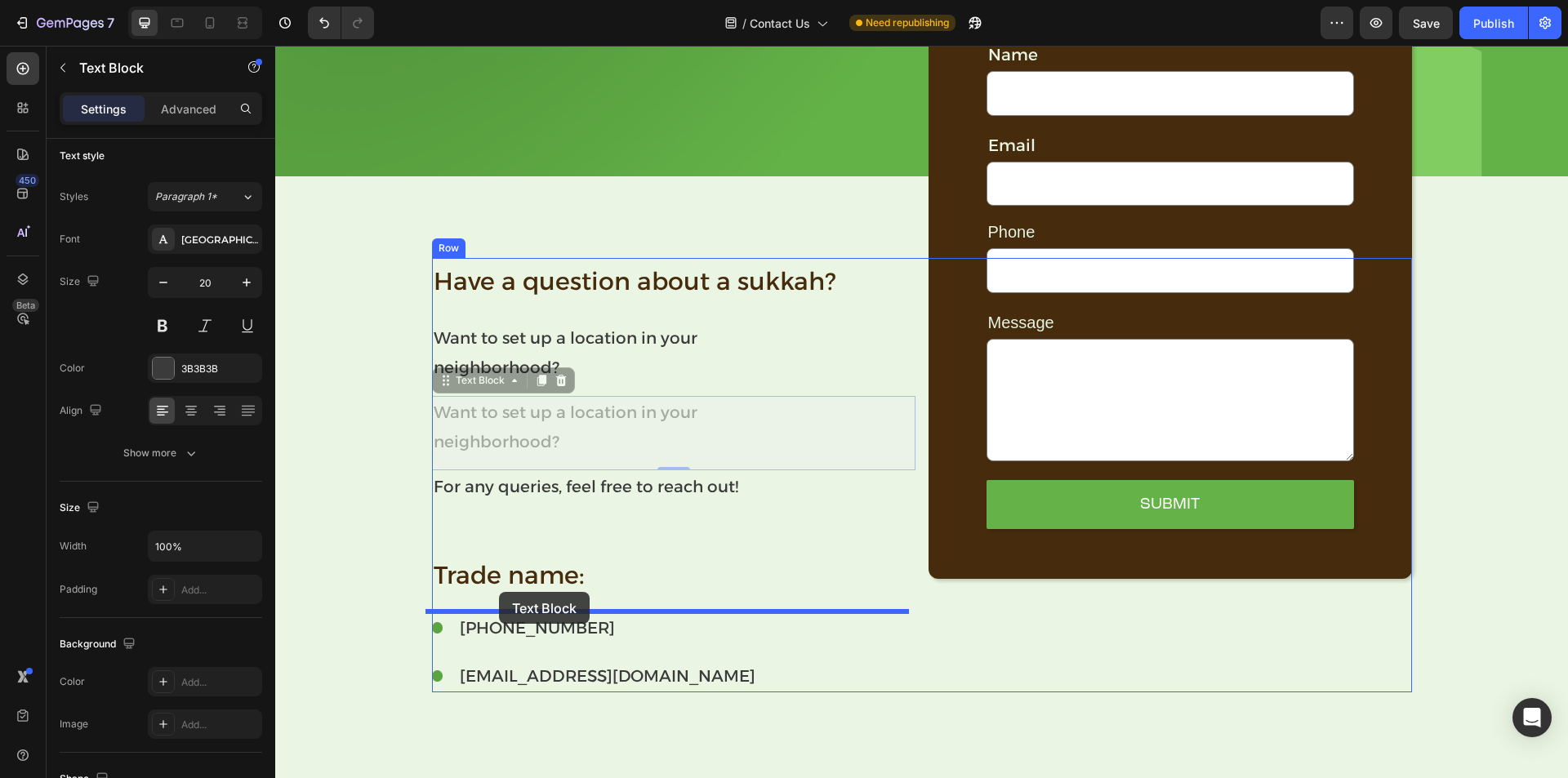
drag, startPoint x: 470, startPoint y: 379, endPoint x: 499, endPoint y: 592, distance: 215.0
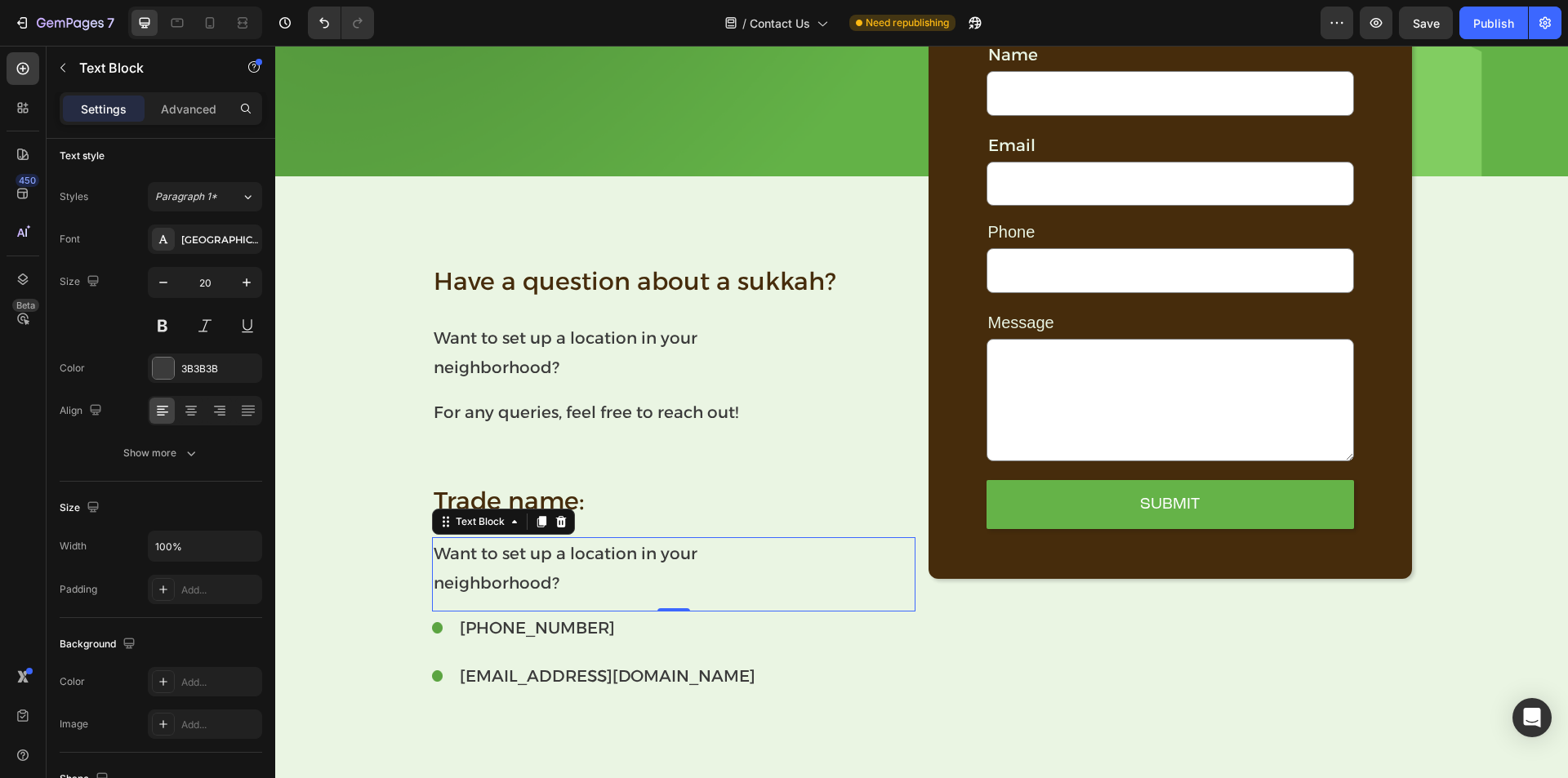
click at [511, 584] on p "neighborhood?" at bounding box center [673, 583] width 480 height 29
click at [552, 567] on p "Want to set up a location in your" at bounding box center [673, 553] width 480 height 29
click at [539, 576] on p "neighborhood?" at bounding box center [673, 583] width 480 height 29
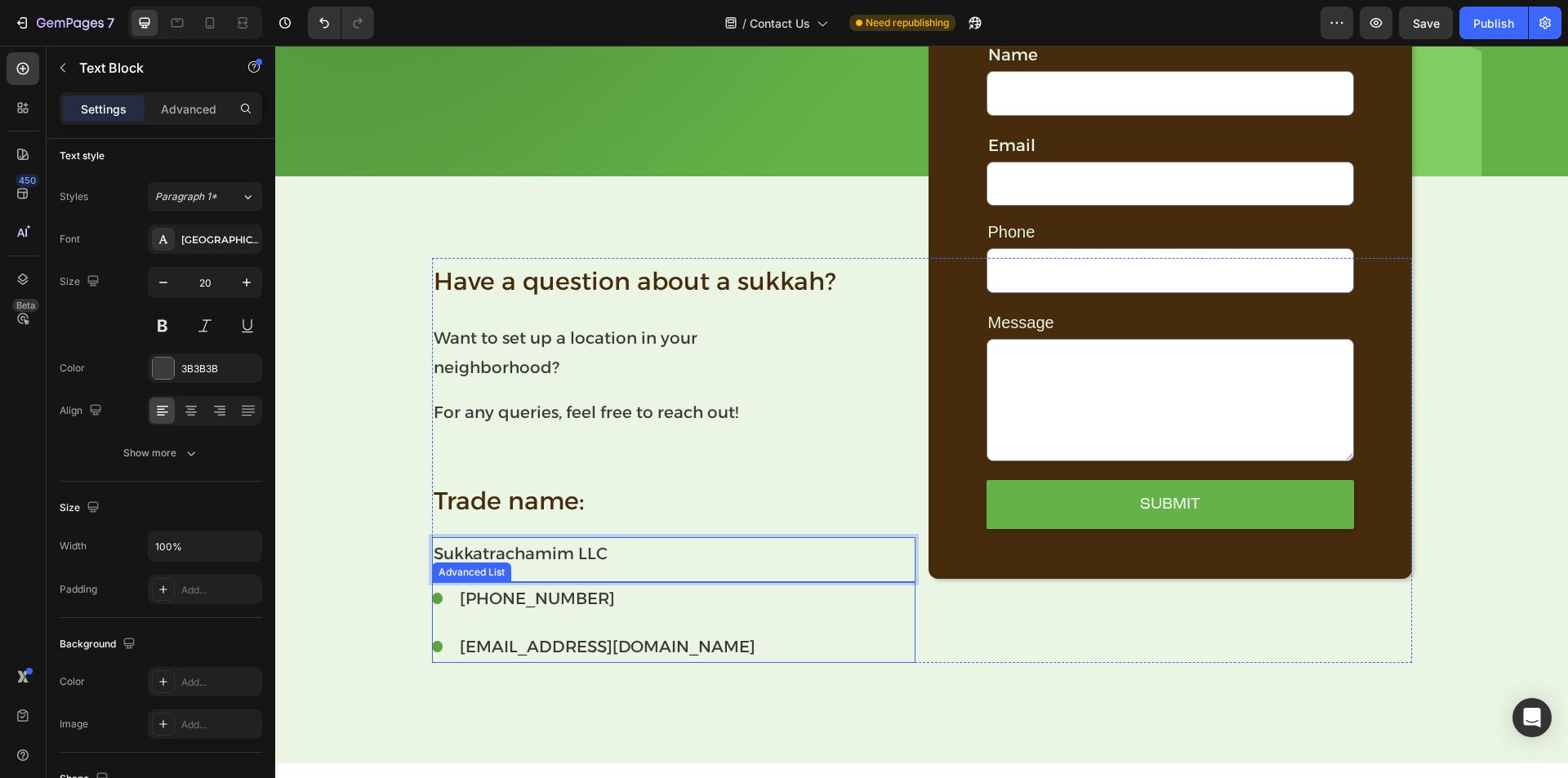
click at [716, 640] on div "Image [PHONE_NUMBER] Text Block Image [EMAIL_ADDRESS][DOMAIN_NAME] Text Block" at bounding box center [673, 623] width 483 height 81
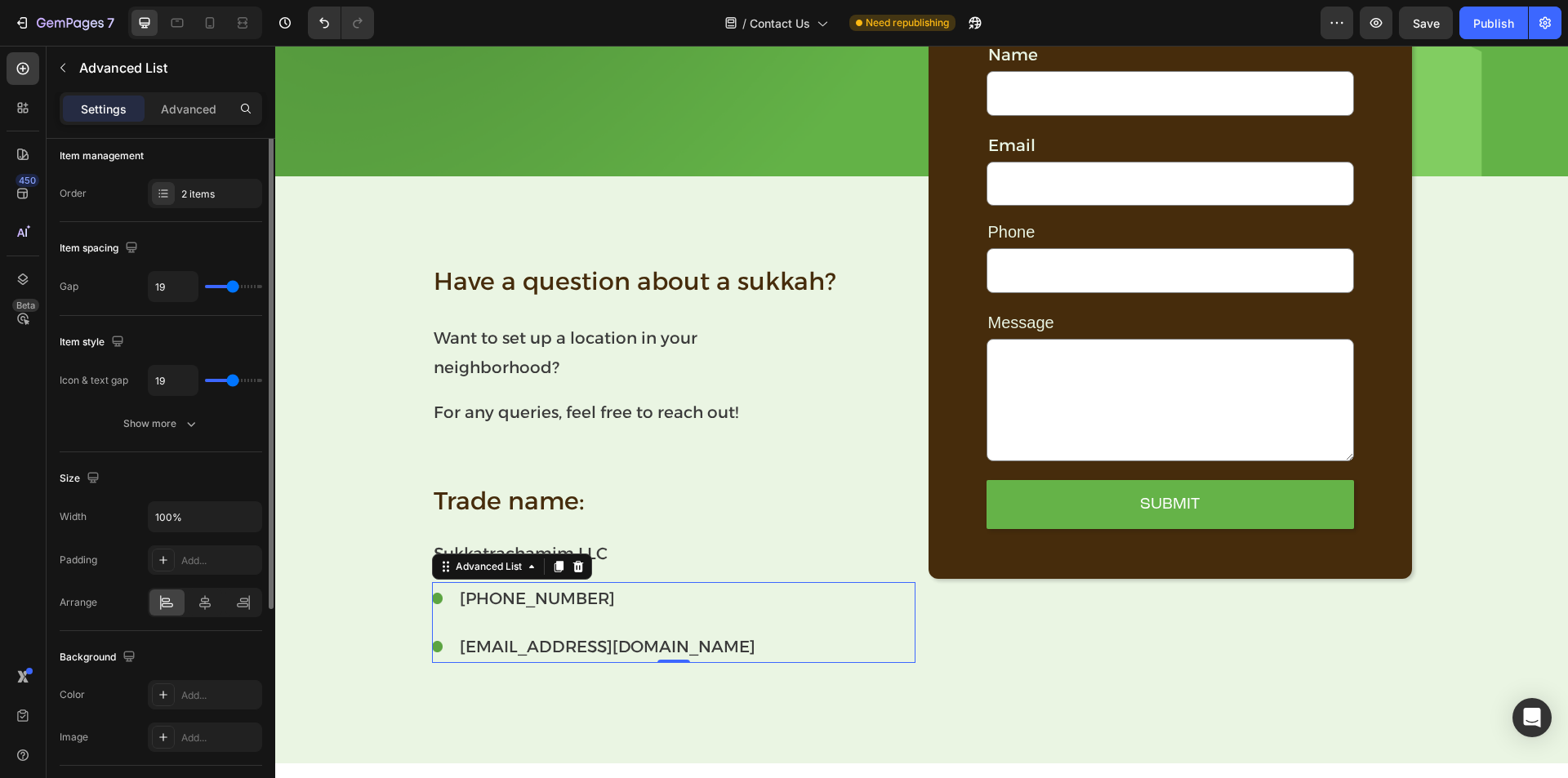
scroll to position [0, 0]
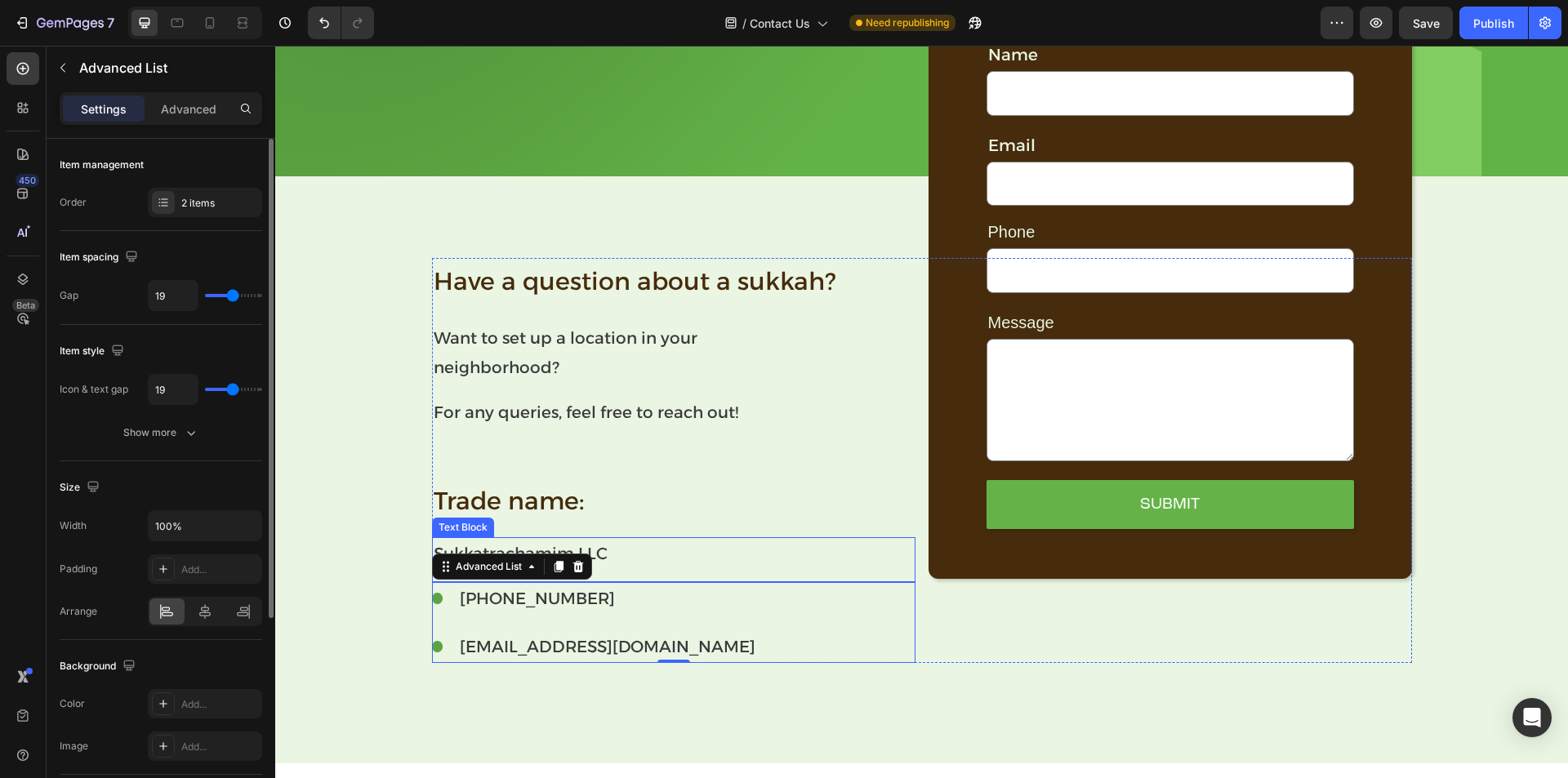
click at [730, 548] on p "Sukkatrachamim LLC" at bounding box center [673, 553] width 480 height 29
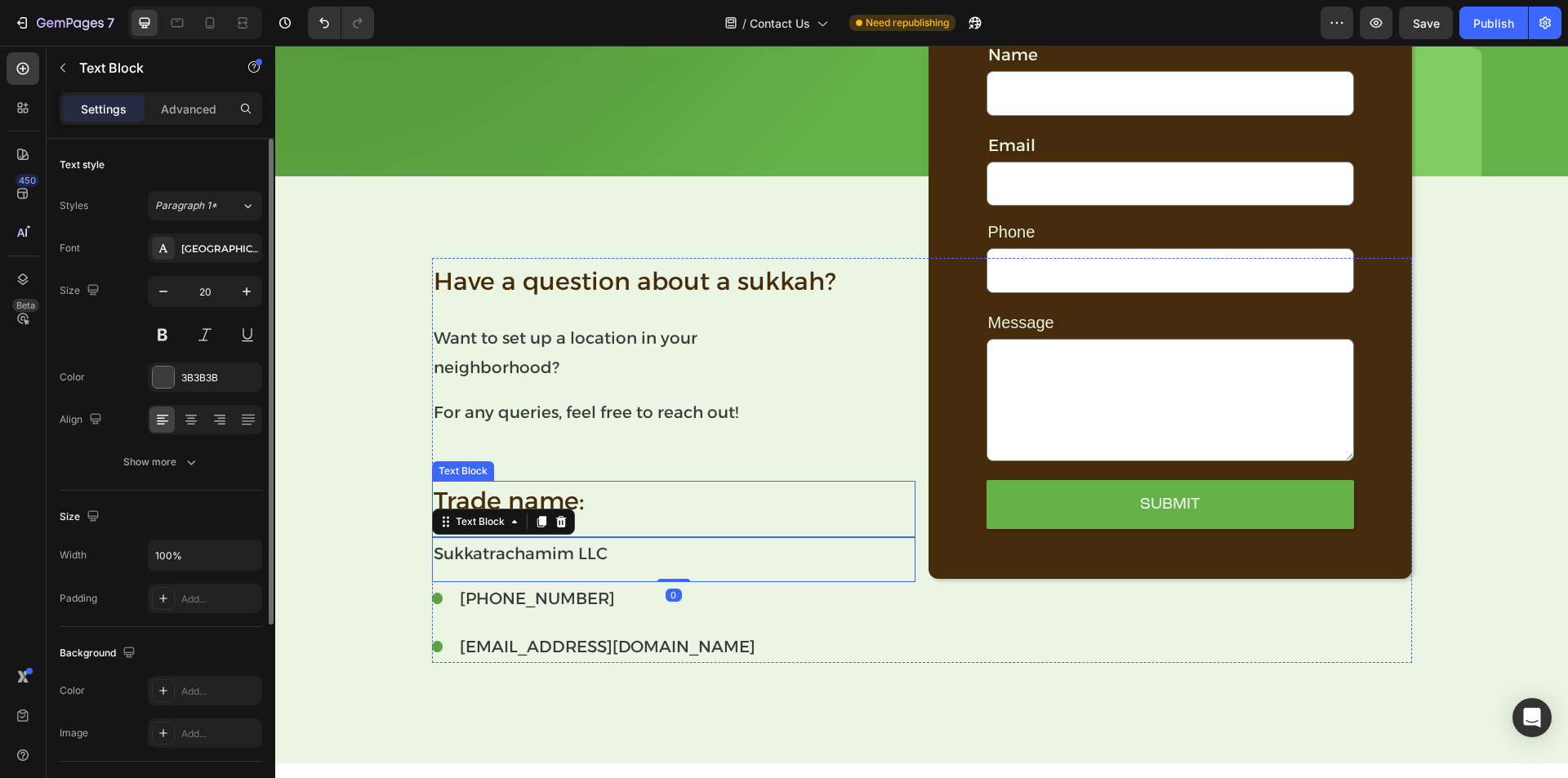
click at [736, 513] on p "Trade name:" at bounding box center [673, 501] width 480 height 37
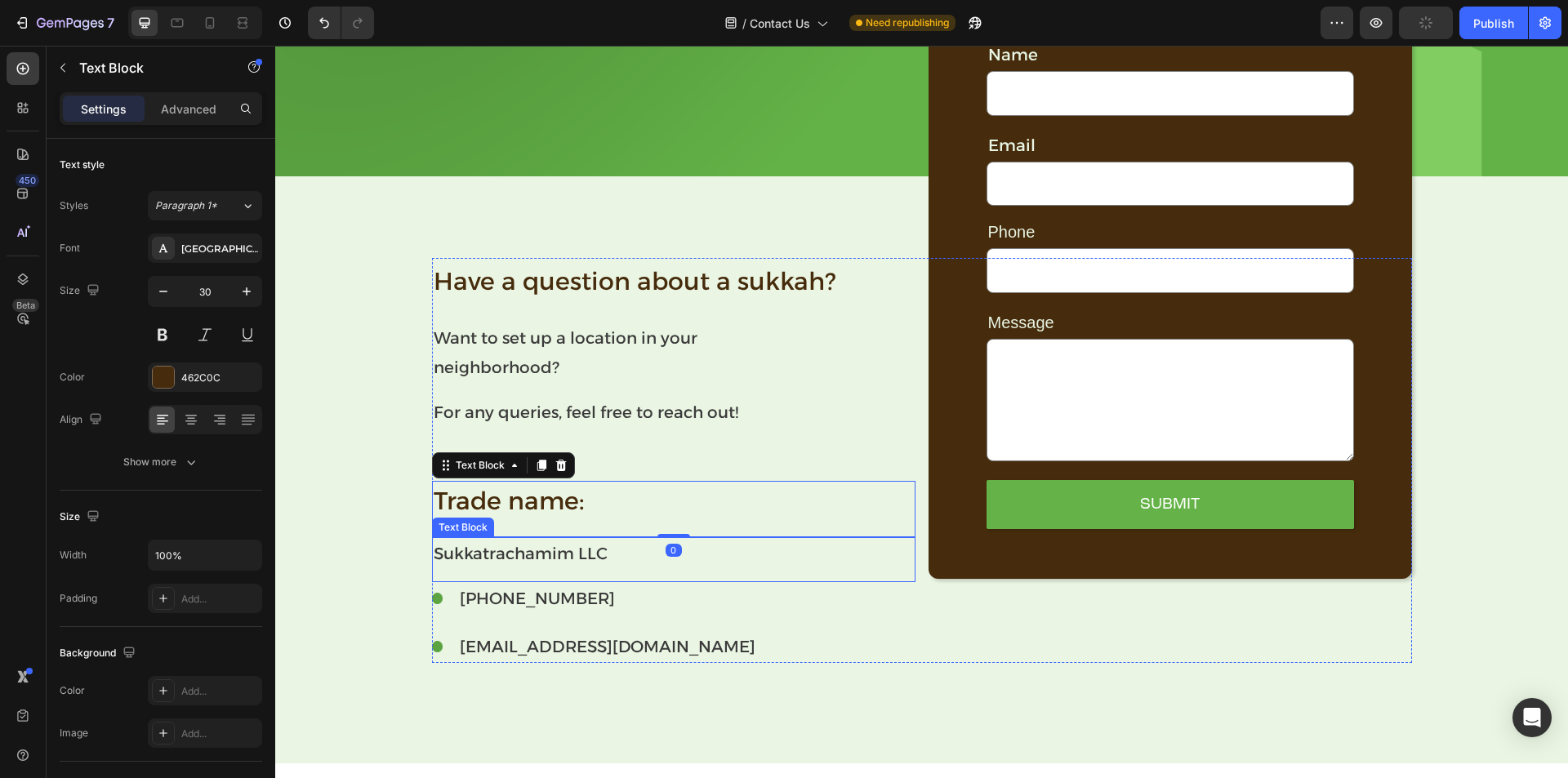
click at [567, 559] on p "Sukkatrachamim LLC" at bounding box center [673, 553] width 480 height 29
click at [574, 556] on p "Sukkatrachamim LLC" at bounding box center [673, 553] width 480 height 29
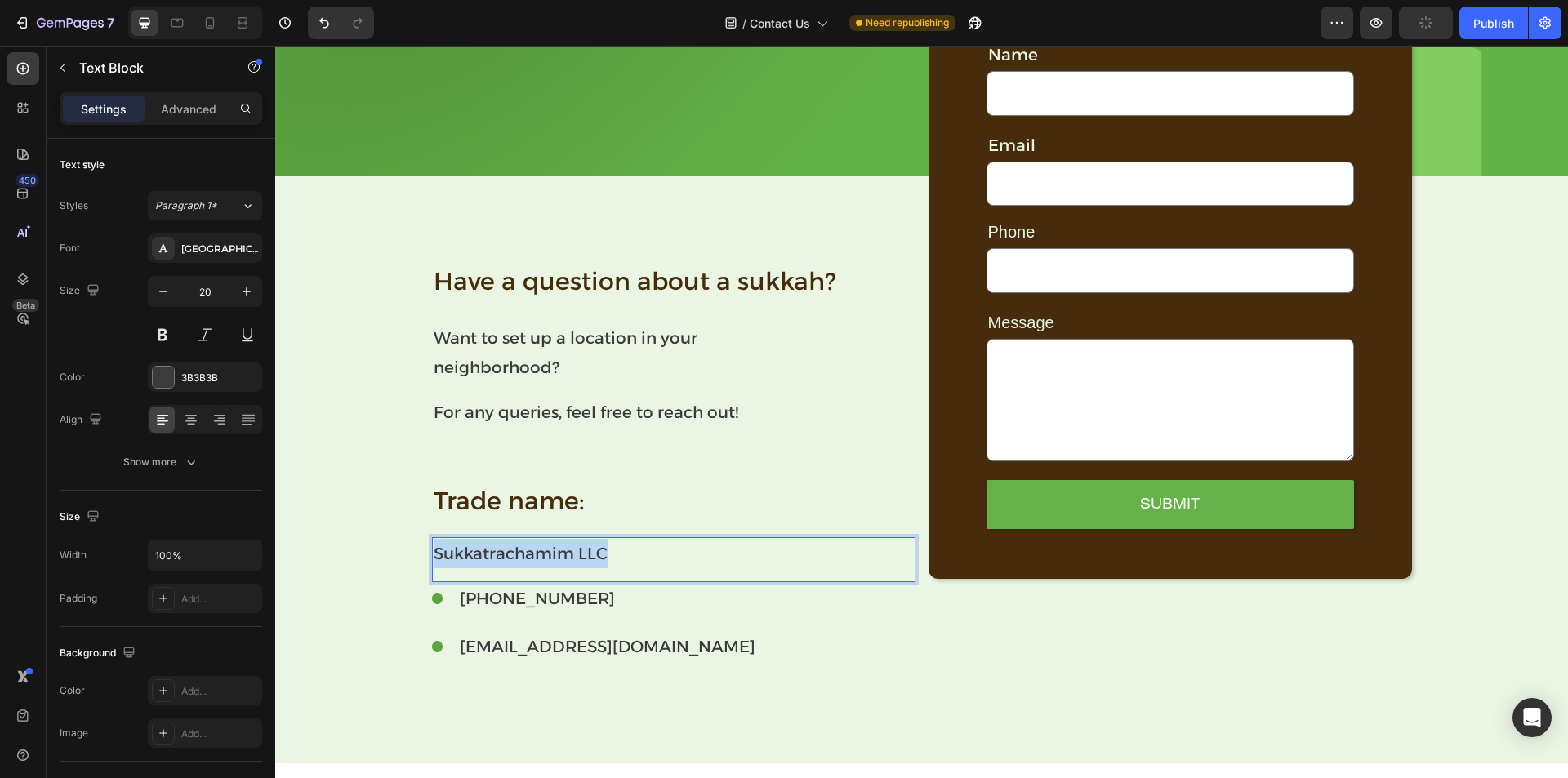
click at [574, 556] on p "Sukkatrachamim LLC" at bounding box center [673, 553] width 480 height 29
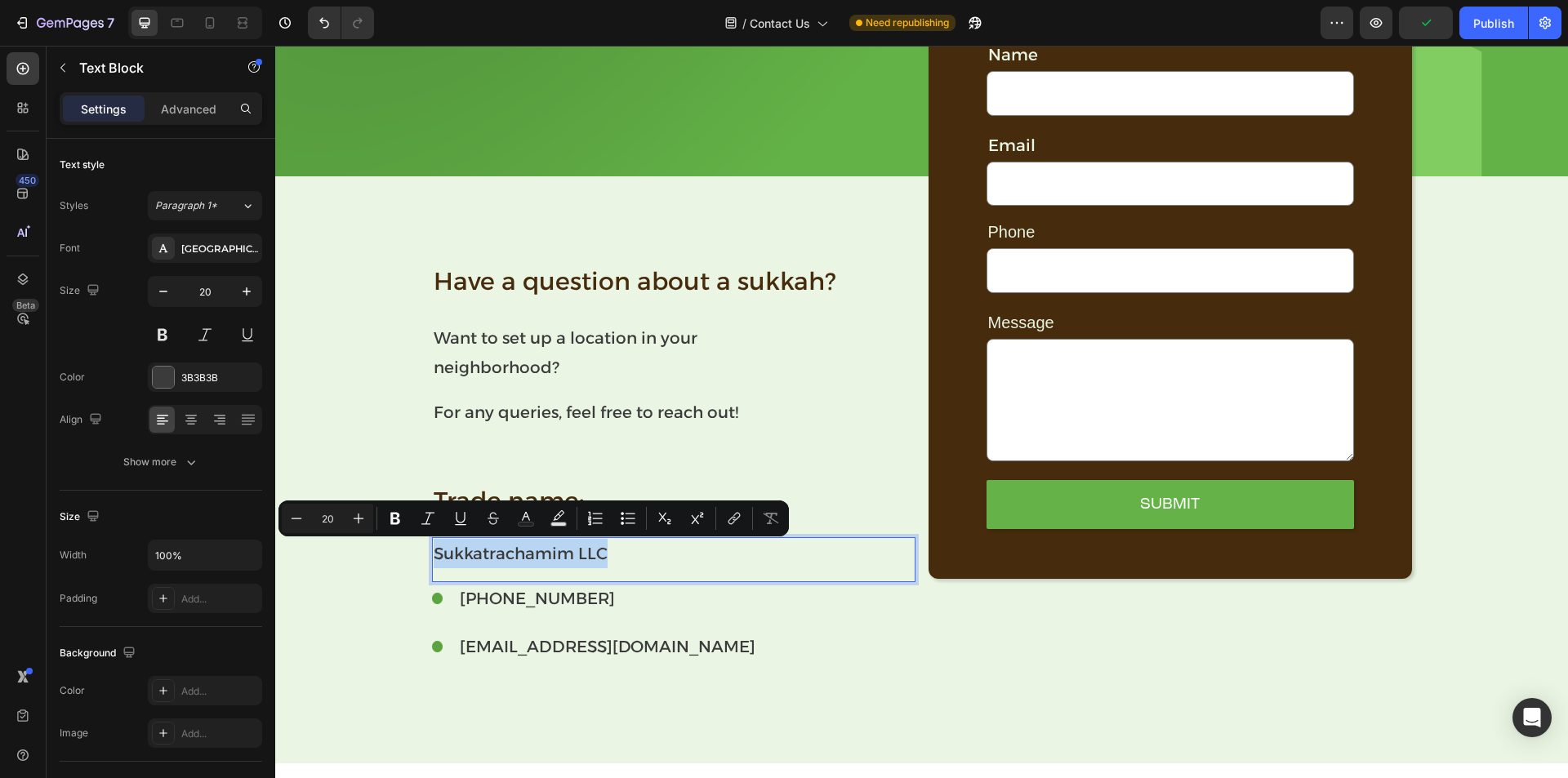
click at [802, 508] on p "Trade name:" at bounding box center [673, 501] width 480 height 37
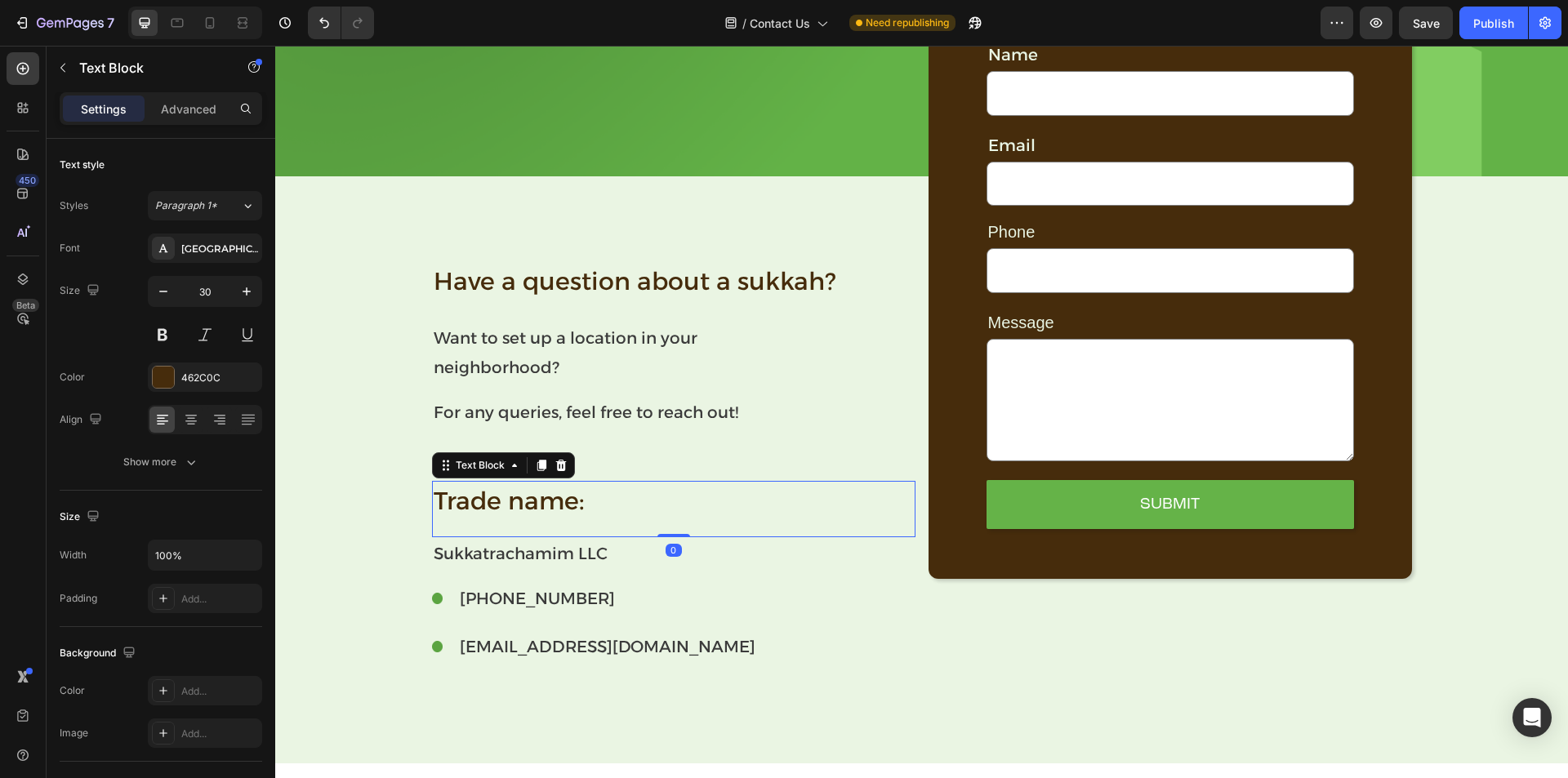
click at [840, 531] on div "Trade name: Text Block 0" at bounding box center [673, 510] width 483 height 57
click at [755, 539] on p "Sukkatrachamim LLC" at bounding box center [673, 553] width 480 height 29
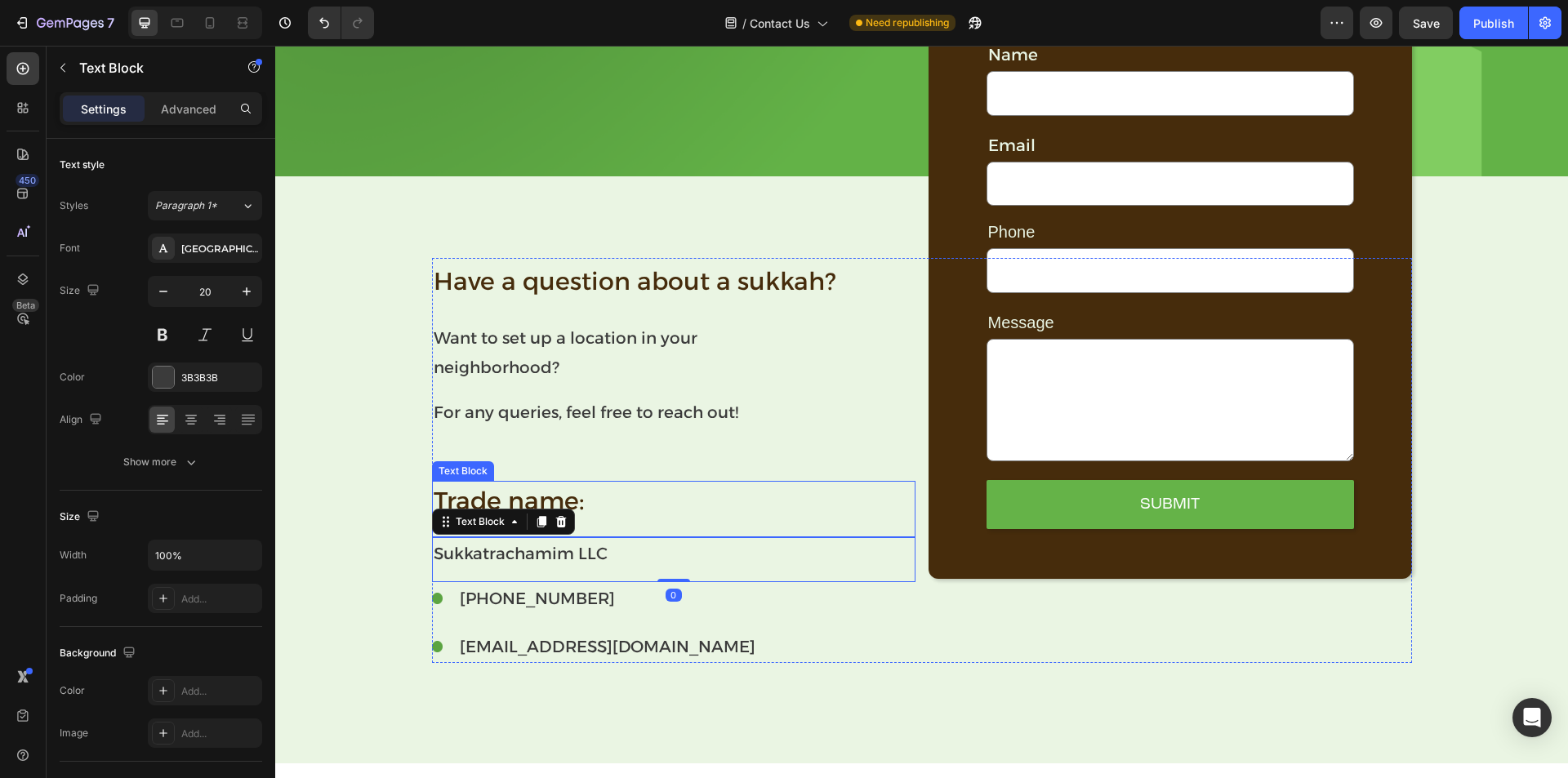
click at [710, 526] on div "Trade name: Text Block" at bounding box center [673, 510] width 483 height 57
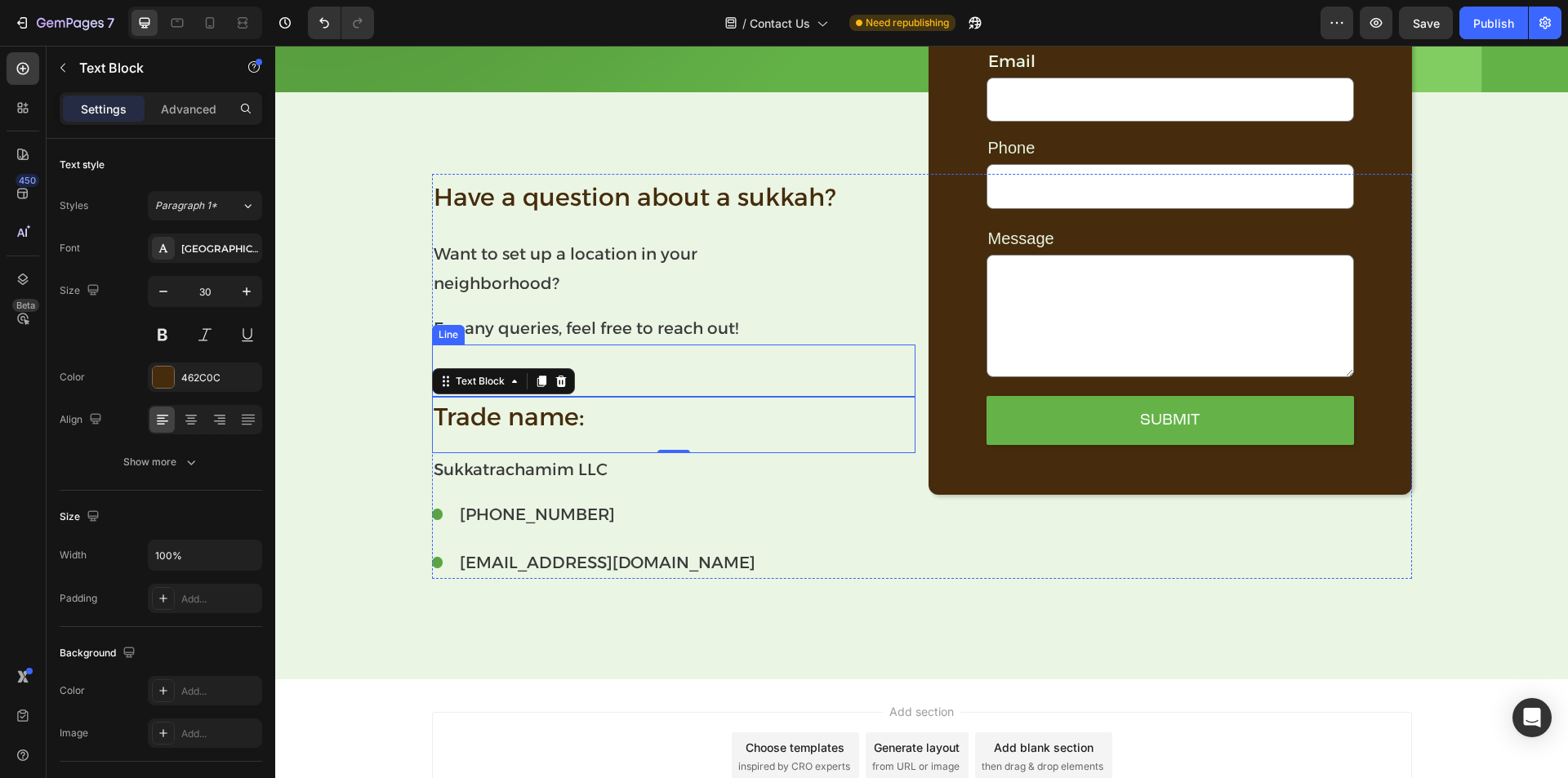
scroll to position [390, 0]
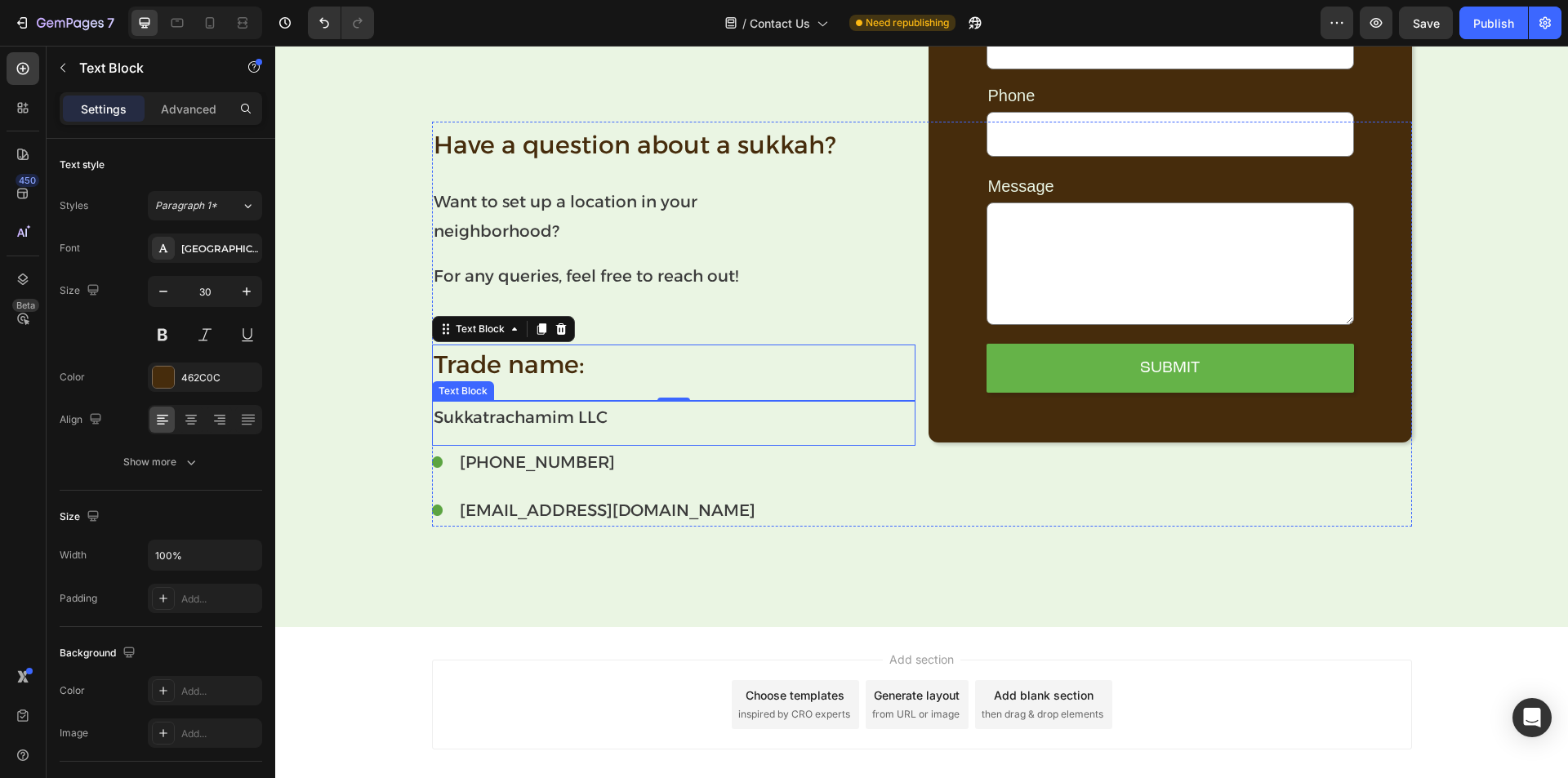
click at [545, 422] on p "Sukkatrachamim LLC" at bounding box center [673, 417] width 480 height 29
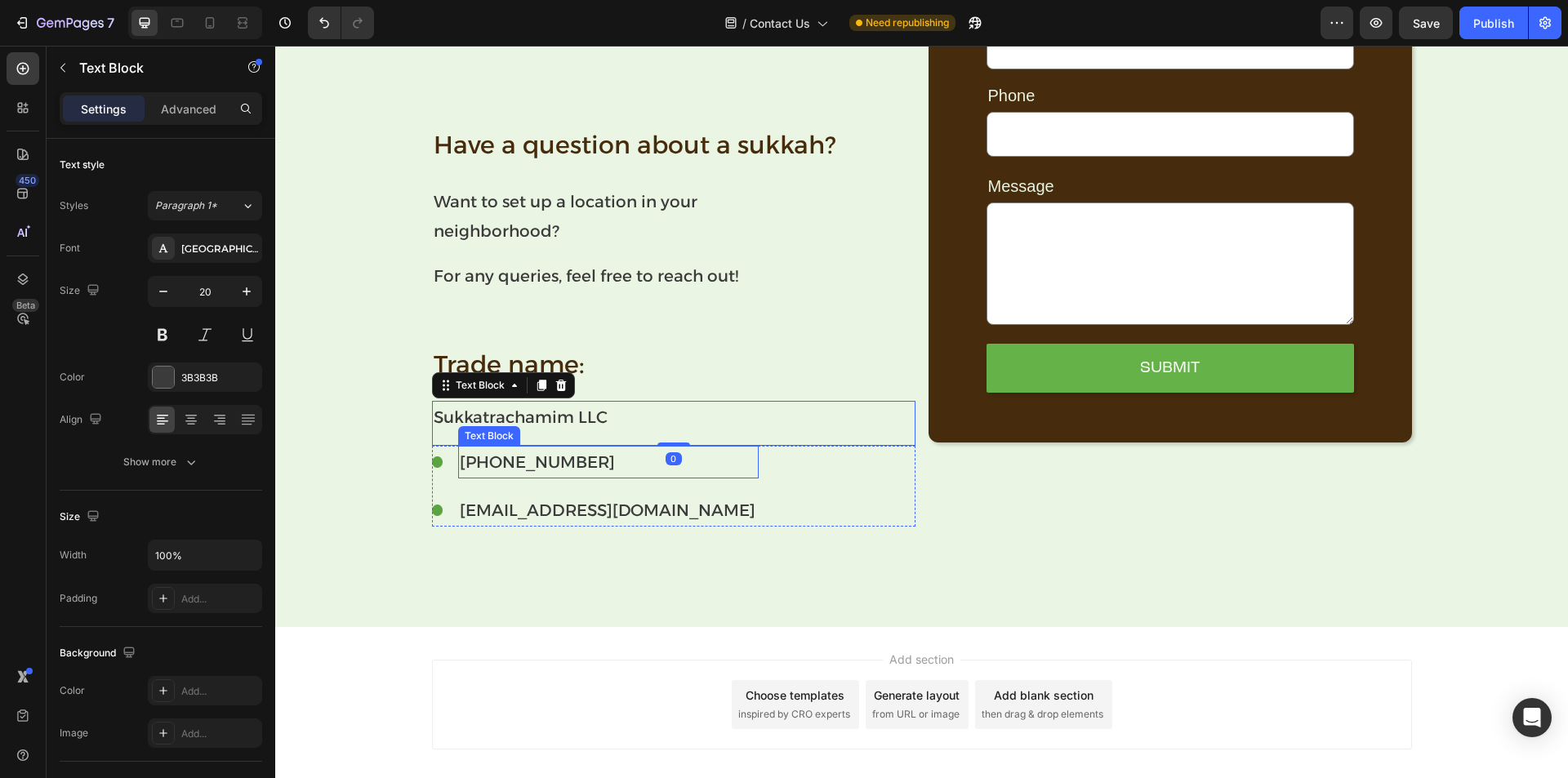
click at [522, 456] on p "[PHONE_NUMBER]" at bounding box center [607, 462] width 297 height 29
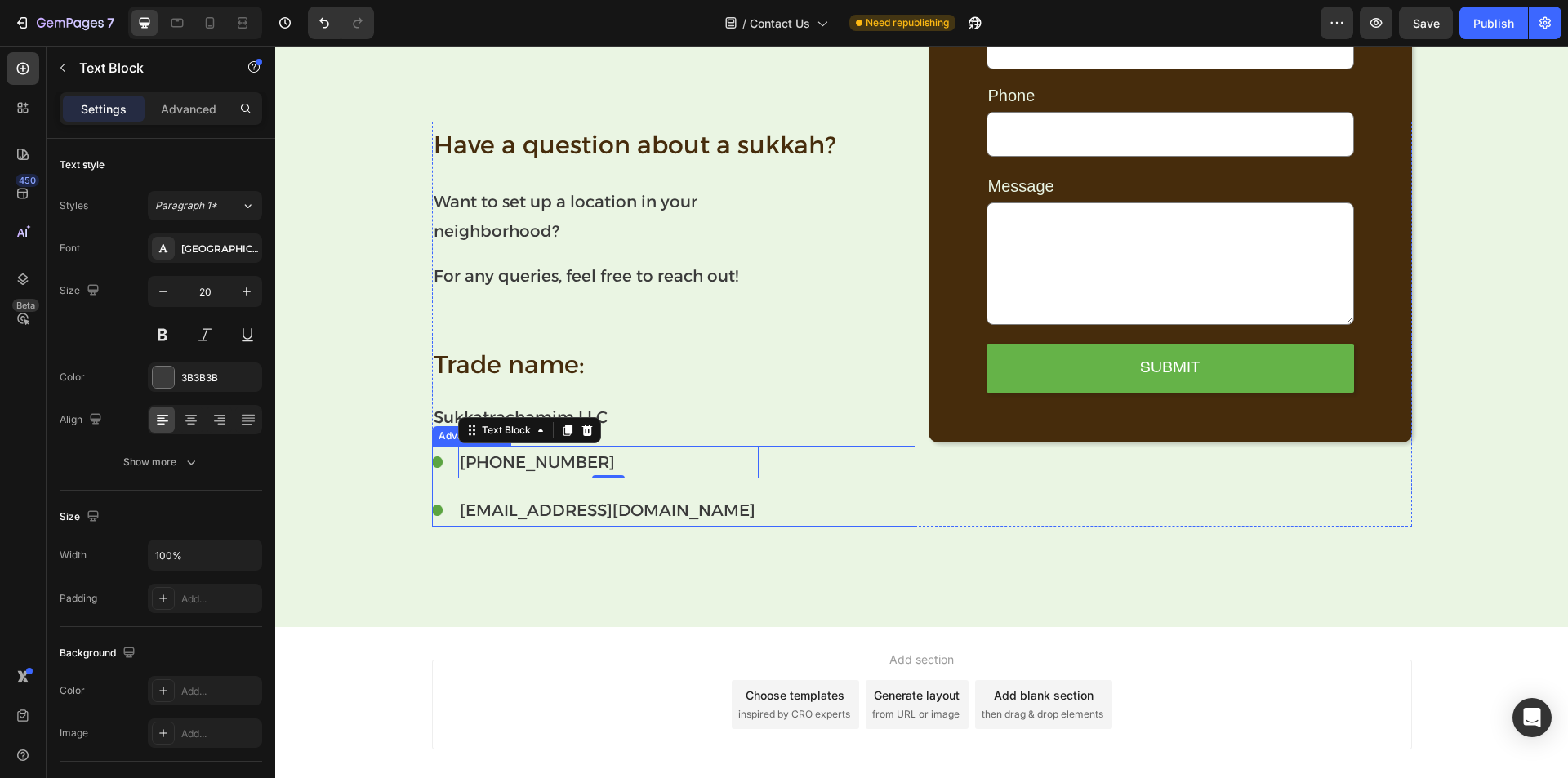
click at [437, 467] on li "Image [PHONE_NUMBER] Text Block 0" at bounding box center [595, 462] width 327 height 33
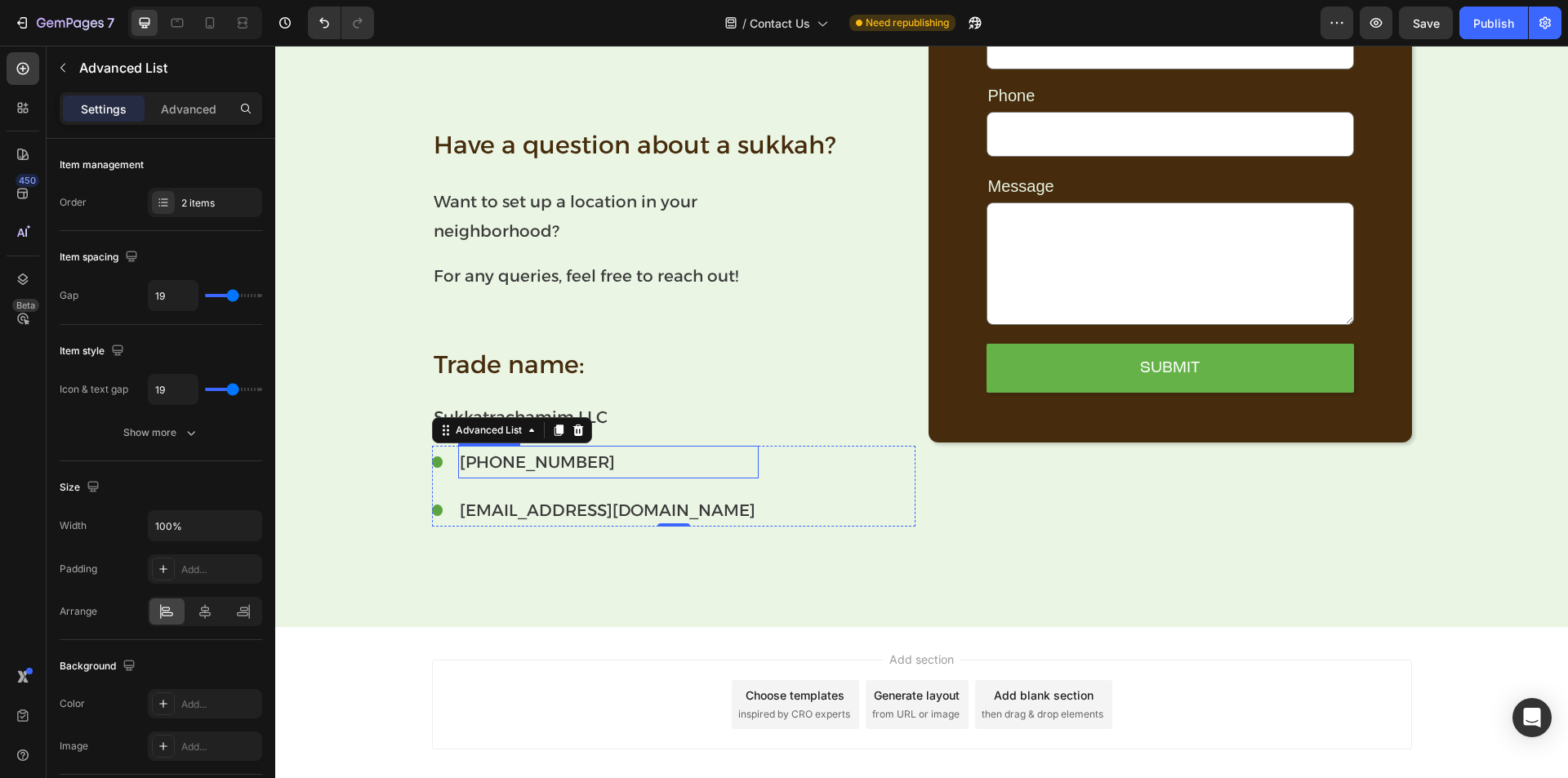
click at [461, 467] on p "[PHONE_NUMBER]" at bounding box center [607, 462] width 297 height 29
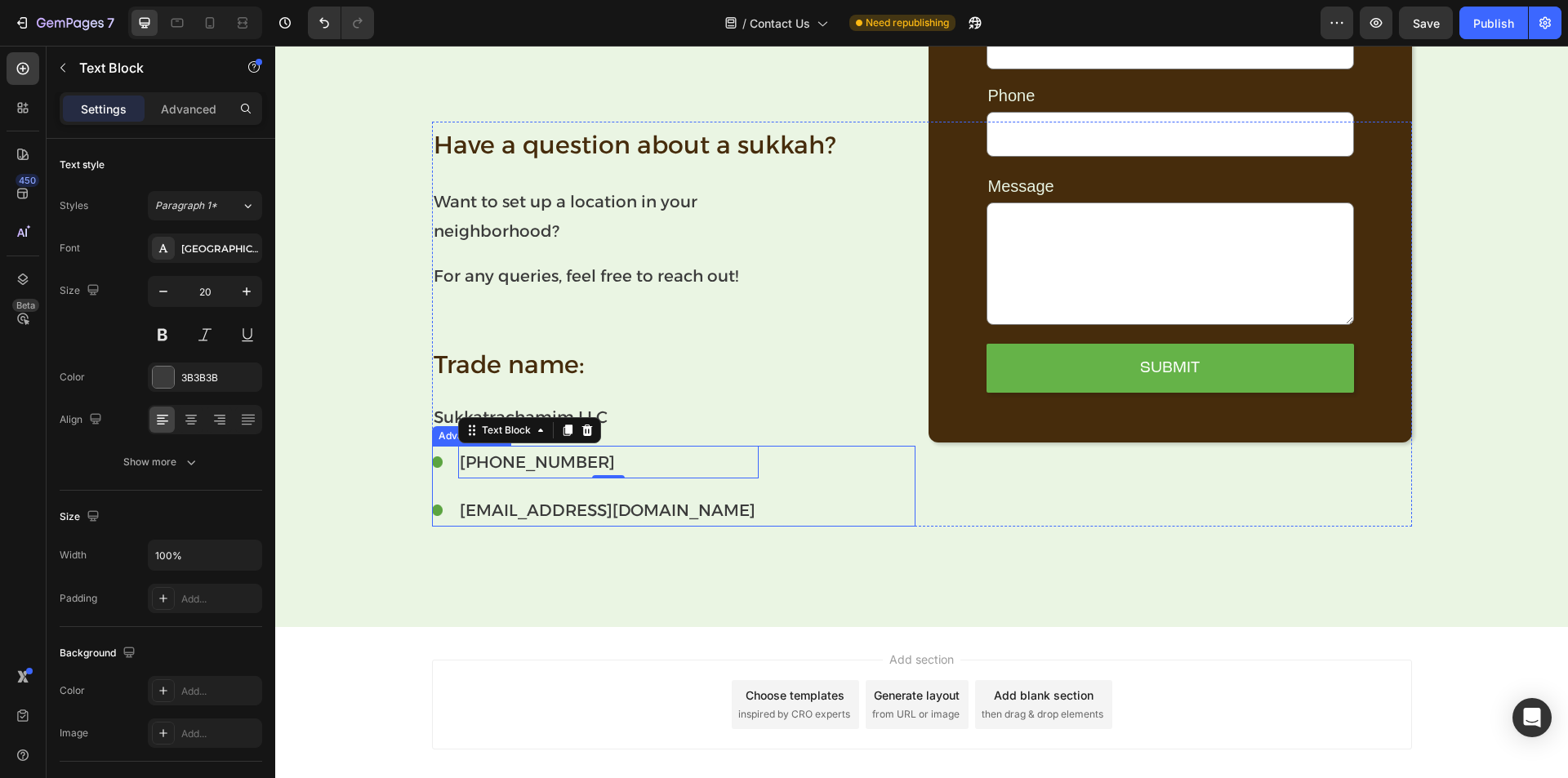
click at [442, 468] on li "Image [PHONE_NUMBER] Text Block 0" at bounding box center [595, 462] width 327 height 33
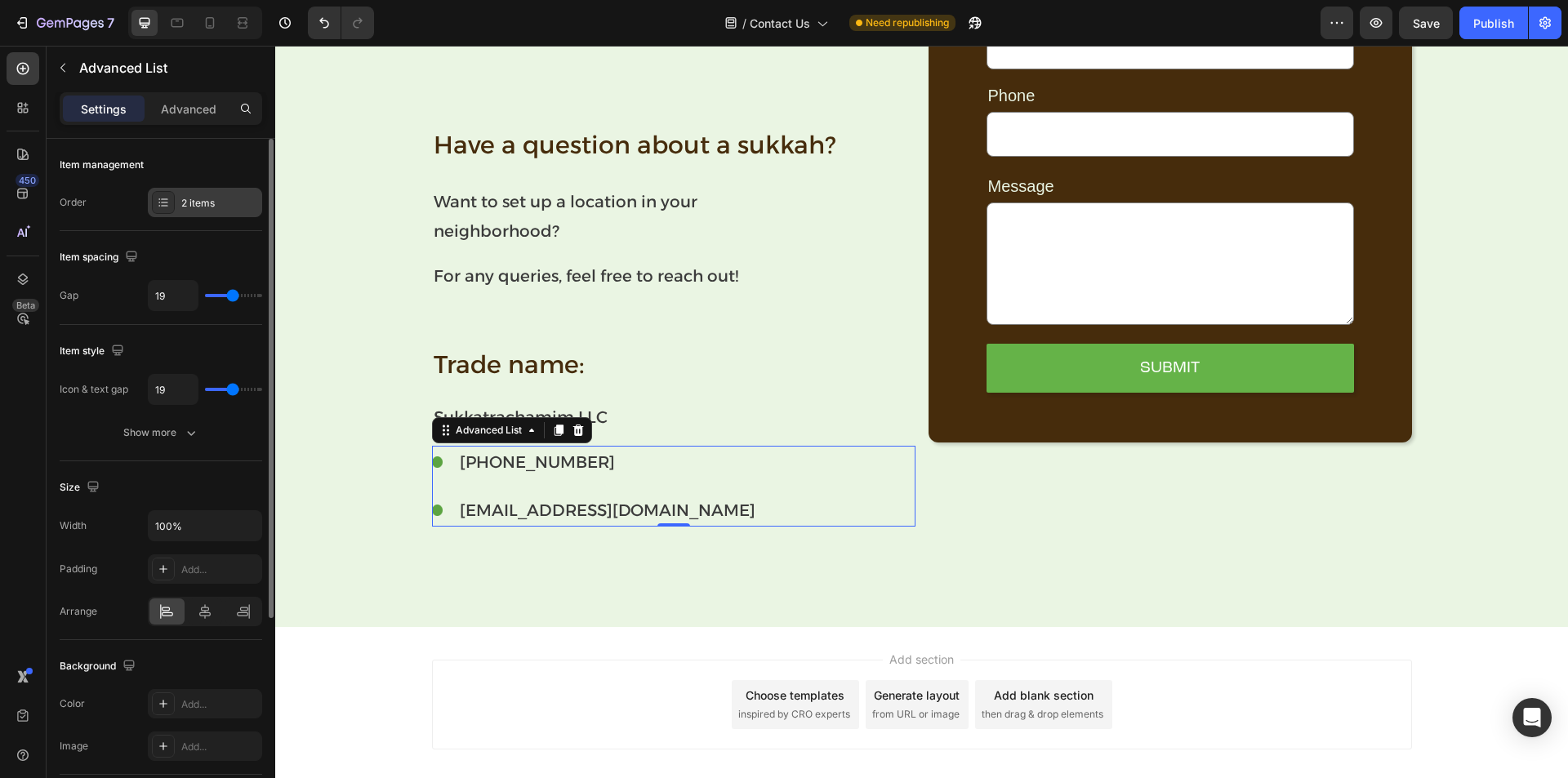
click at [163, 194] on div at bounding box center [163, 203] width 23 height 23
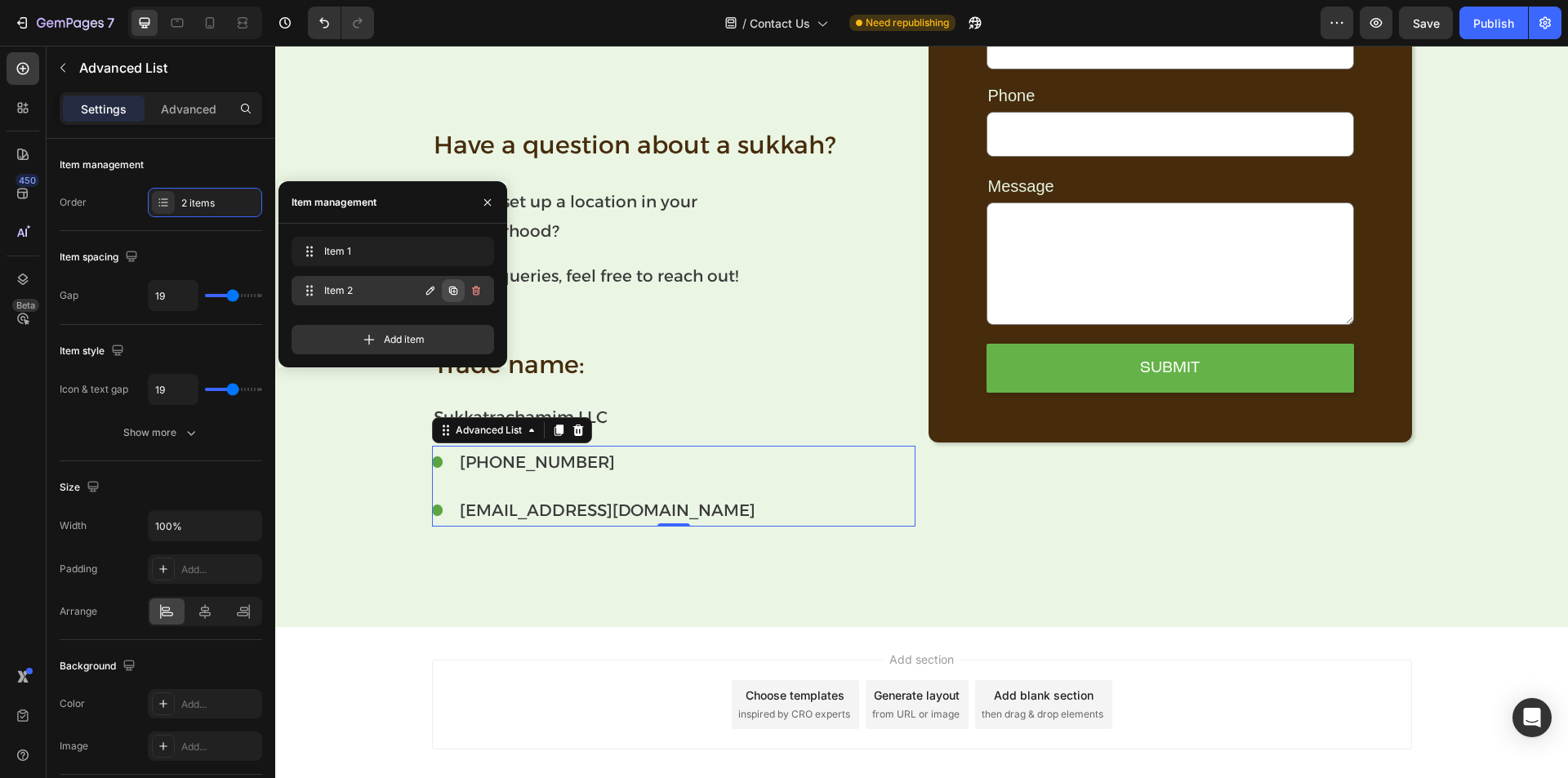
click at [452, 291] on icon "button" at bounding box center [453, 290] width 8 height 8
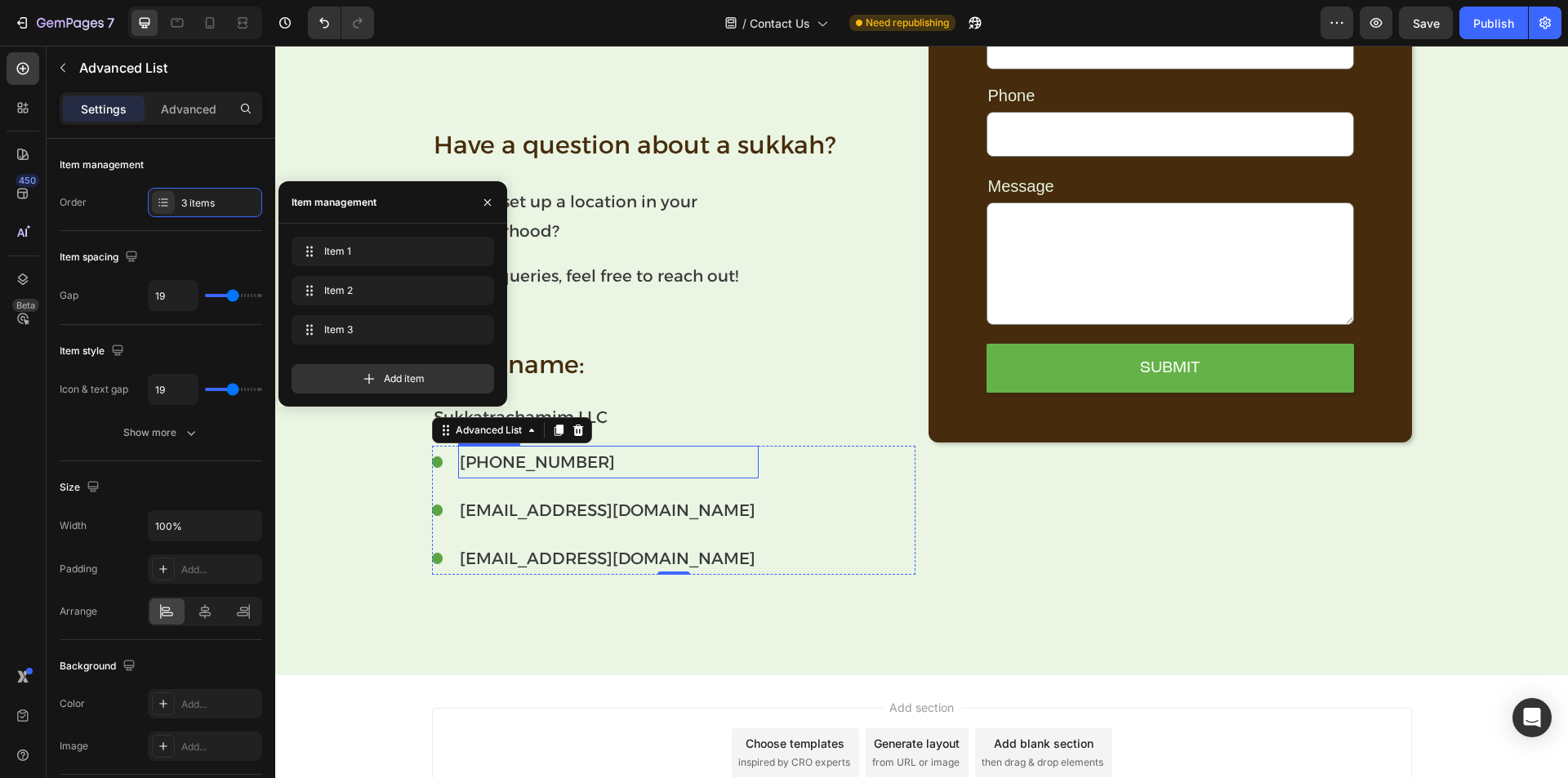
click at [546, 471] on p "[PHONE_NUMBER]" at bounding box center [607, 462] width 297 height 29
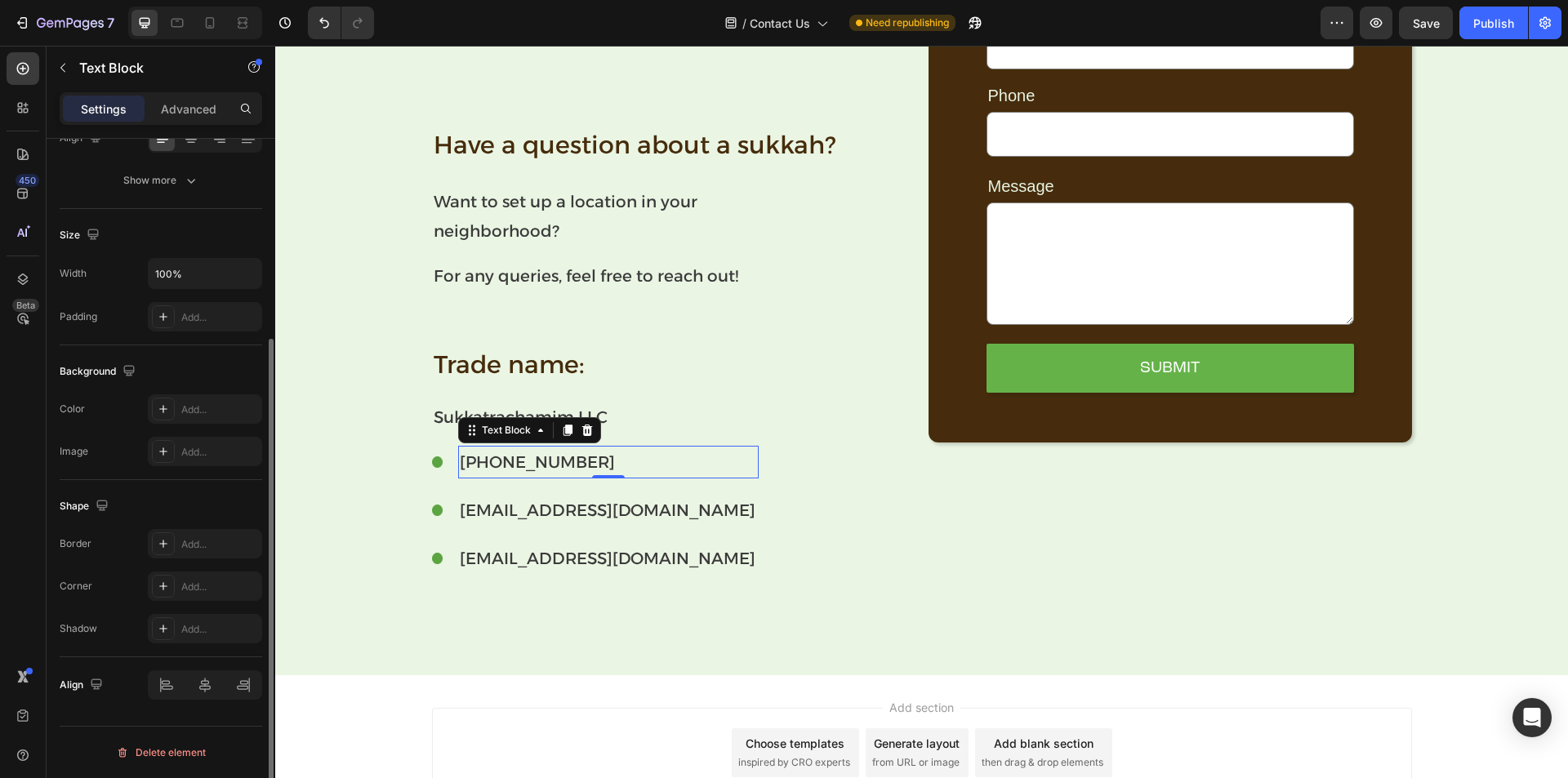
scroll to position [0, 0]
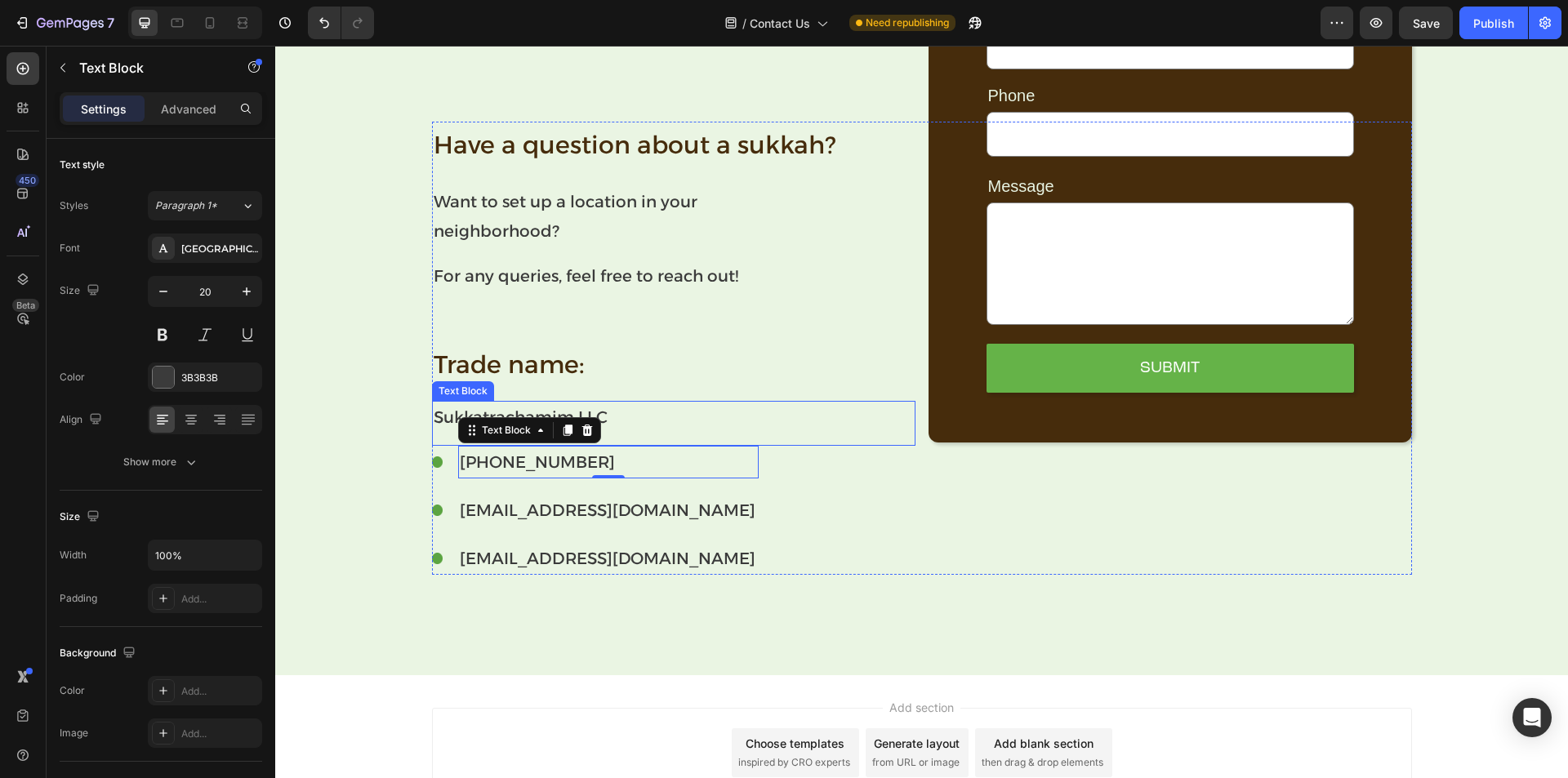
click at [456, 413] on p "Sukkatrachamim LLC" at bounding box center [673, 417] width 480 height 29
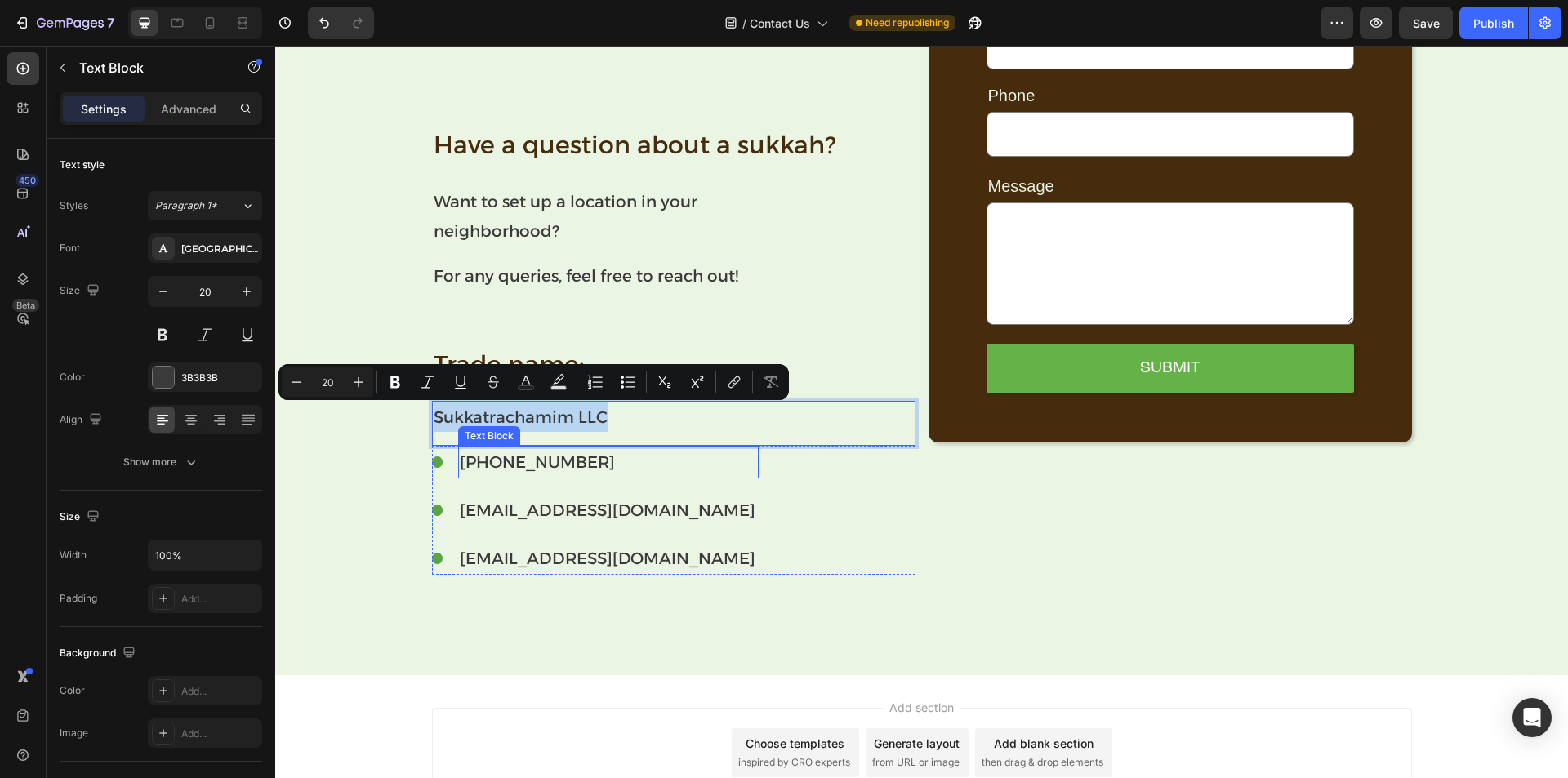
click at [523, 467] on p "[PHONE_NUMBER]" at bounding box center [607, 462] width 297 height 29
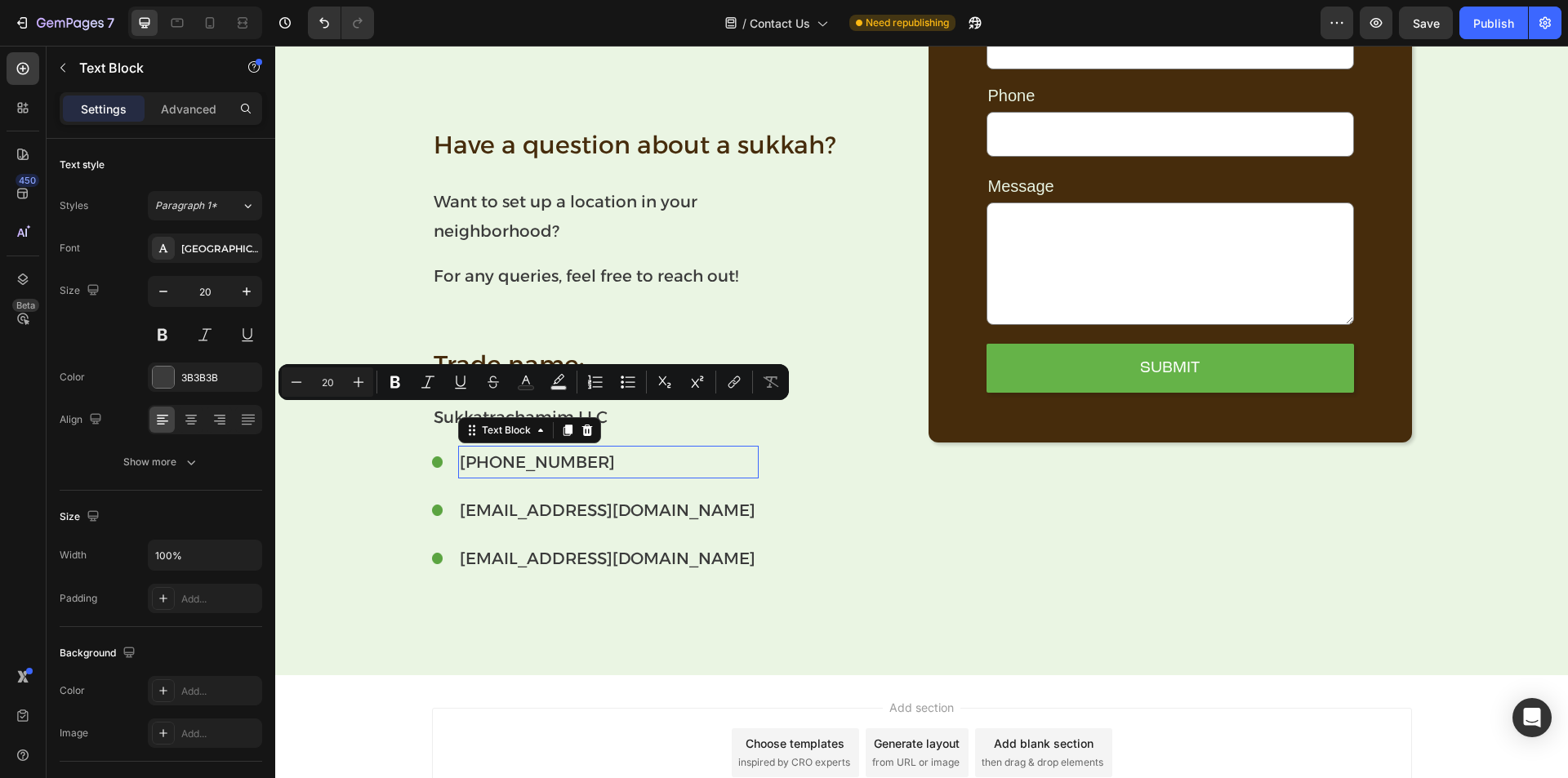
click at [523, 467] on p "[PHONE_NUMBER]" at bounding box center [607, 462] width 297 height 29
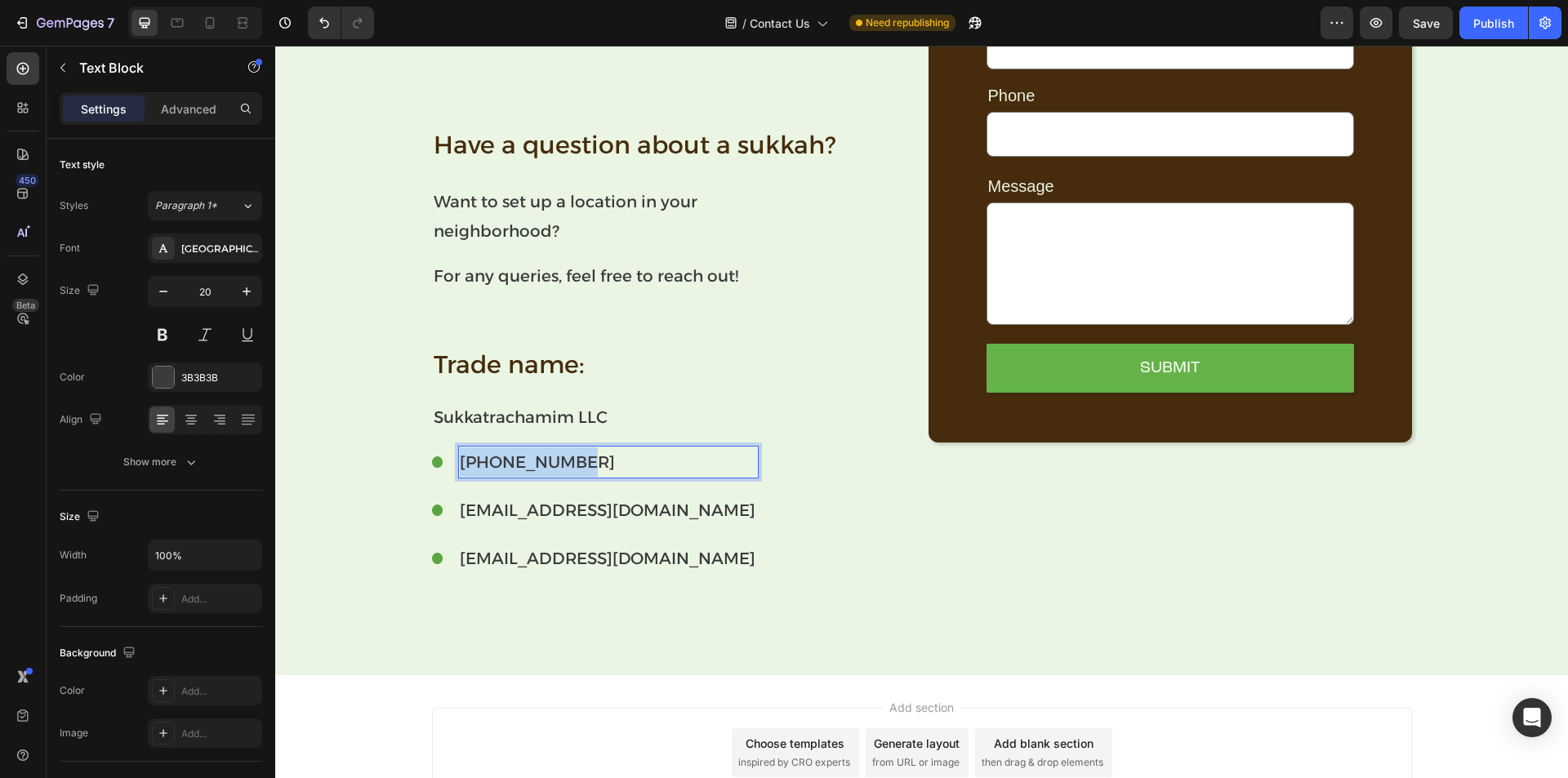
click at [523, 467] on p "[PHONE_NUMBER]" at bounding box center [607, 462] width 297 height 29
click at [809, 526] on div "Image Sukkatrachamim LLC Text Block 0 Image [EMAIL_ADDRESS][DOMAIN_NAME] Text B…" at bounding box center [673, 510] width 483 height 129
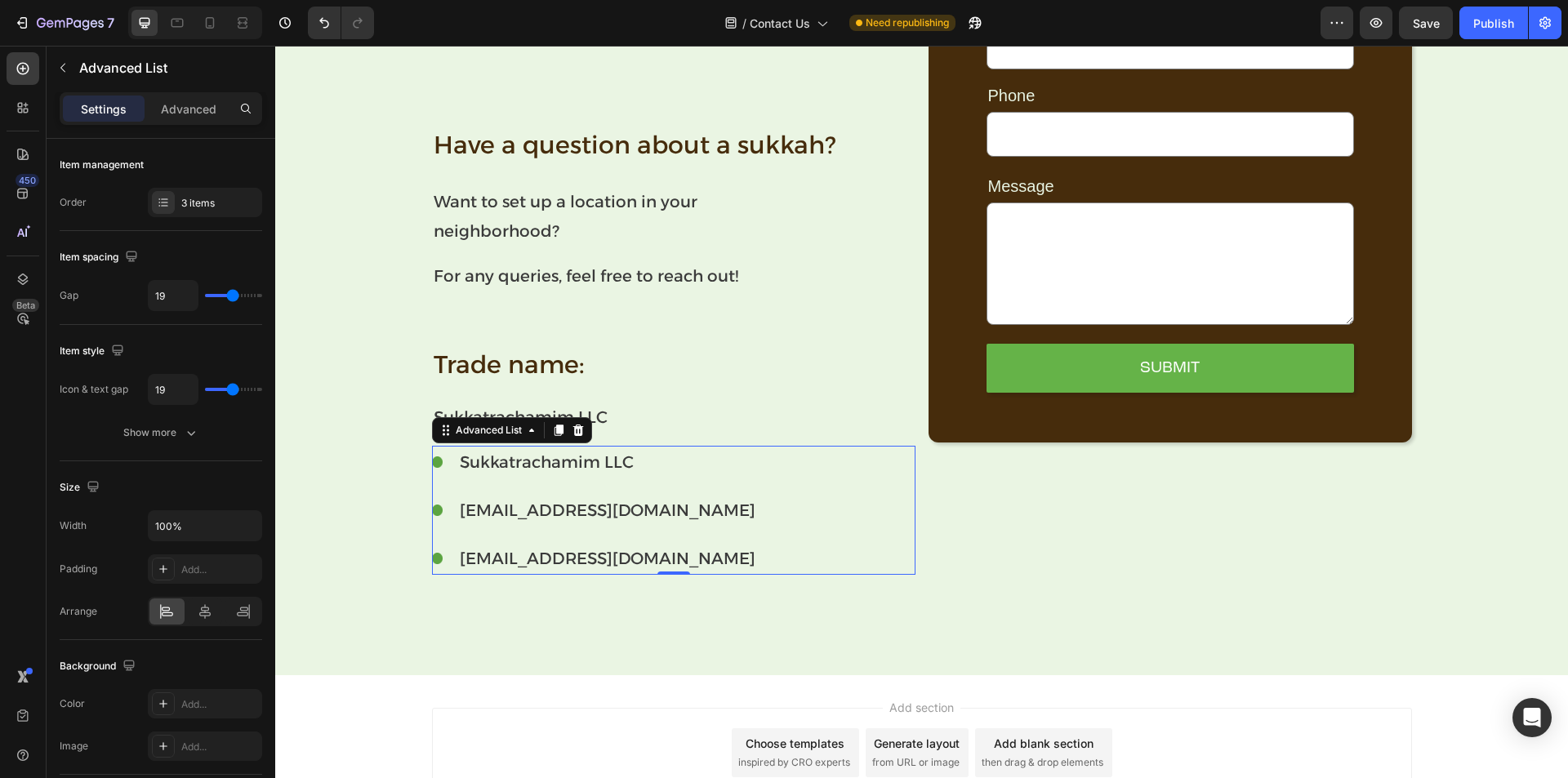
click at [622, 420] on p "Sukkatrachamim LLC" at bounding box center [673, 417] width 480 height 29
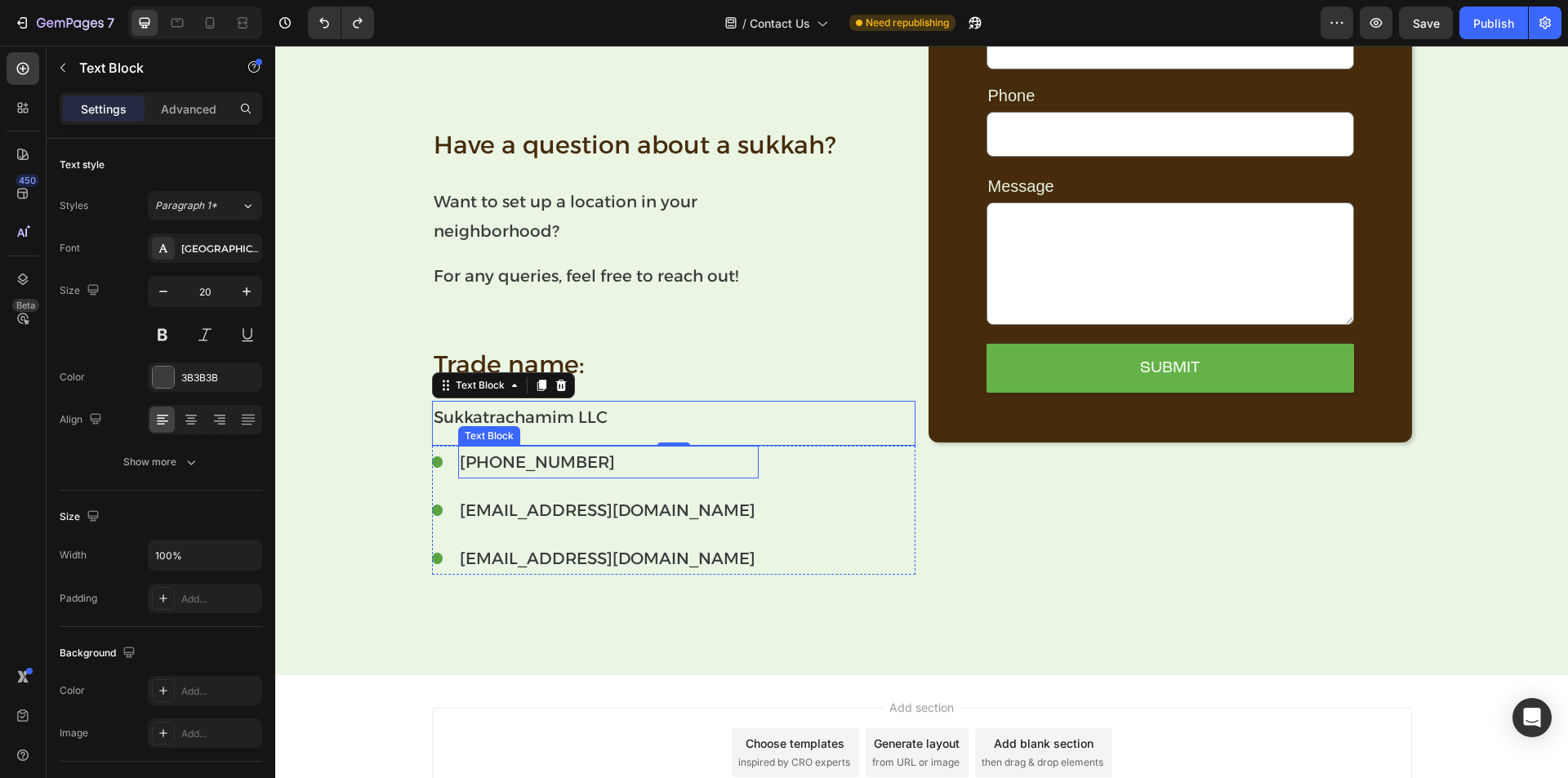
click at [536, 464] on p "[PHONE_NUMBER]" at bounding box center [607, 462] width 297 height 29
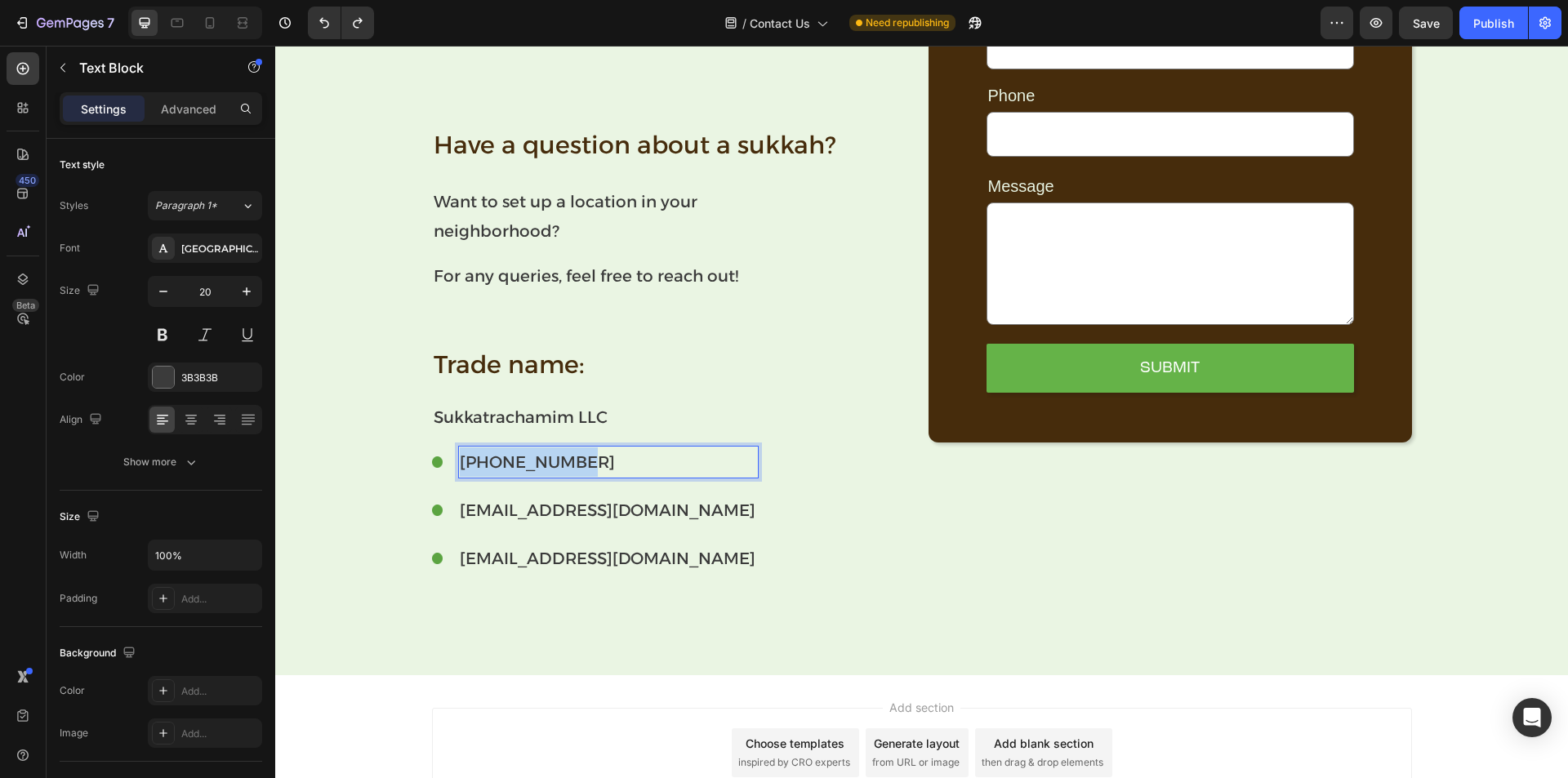
click at [536, 464] on p "[PHONE_NUMBER]" at bounding box center [607, 462] width 297 height 29
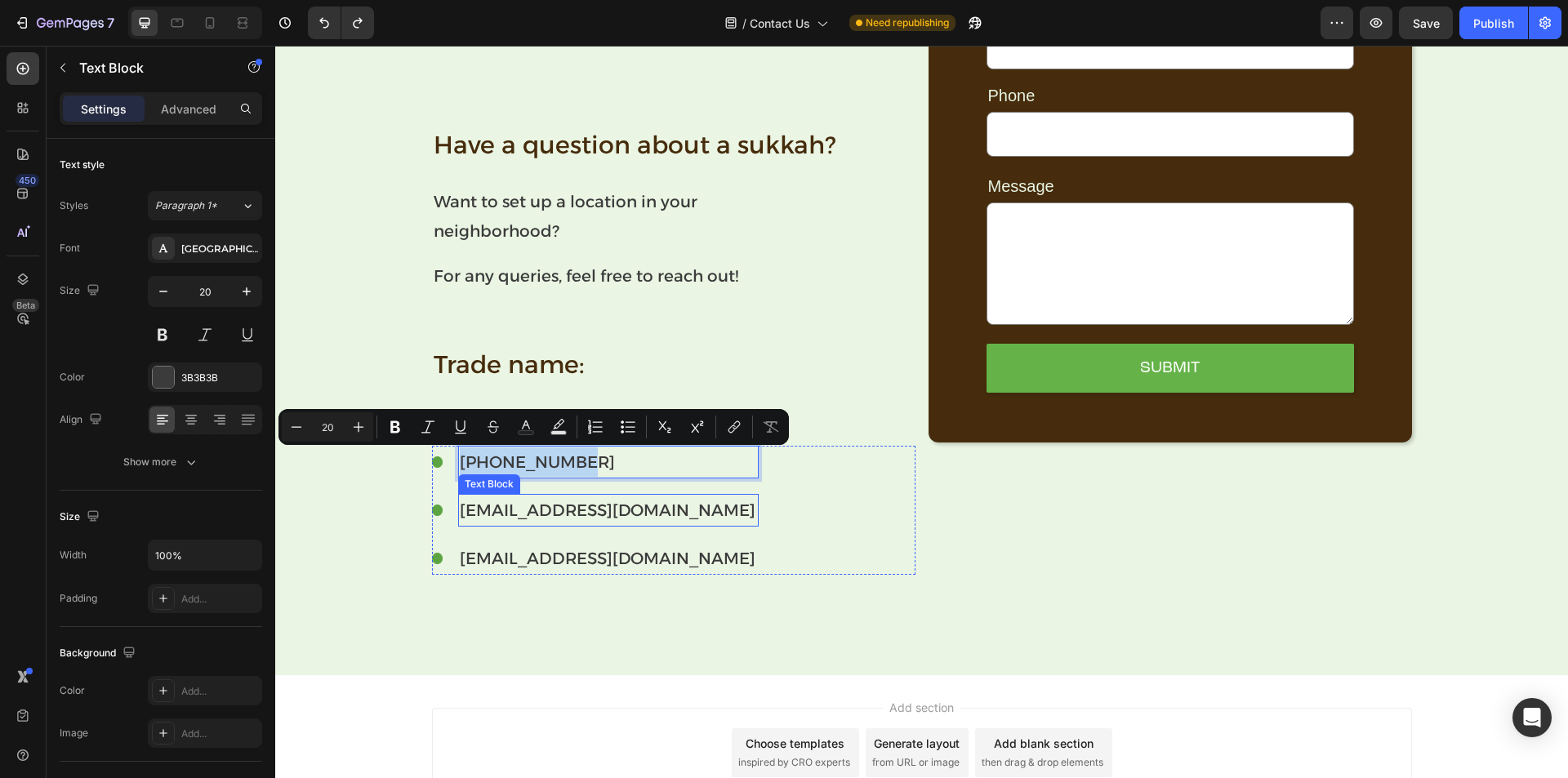
click at [516, 514] on p "[EMAIL_ADDRESS][DOMAIN_NAME]" at bounding box center [607, 510] width 297 height 29
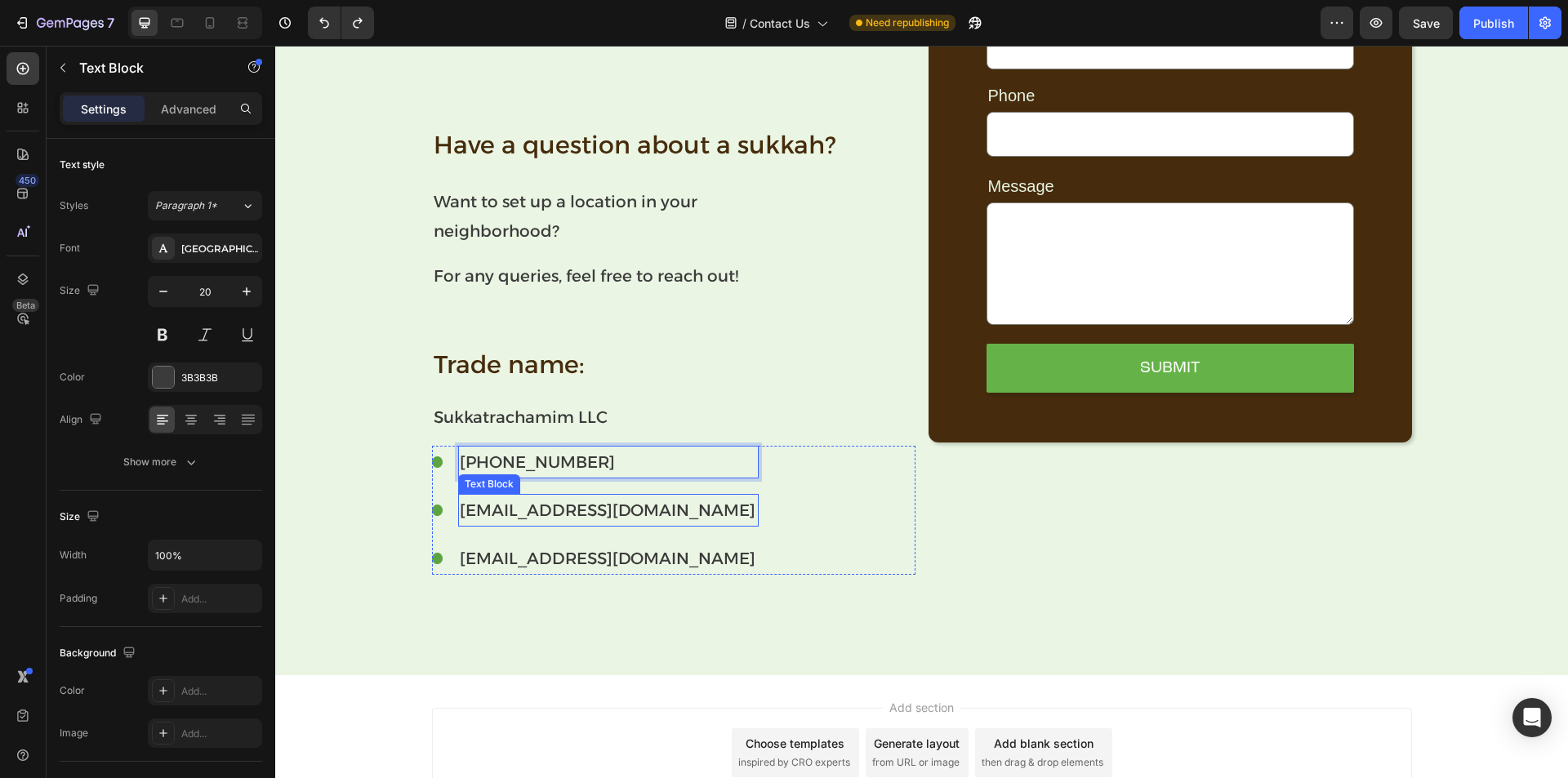
click at [516, 514] on p "[EMAIL_ADDRESS][DOMAIN_NAME]" at bounding box center [607, 510] width 297 height 29
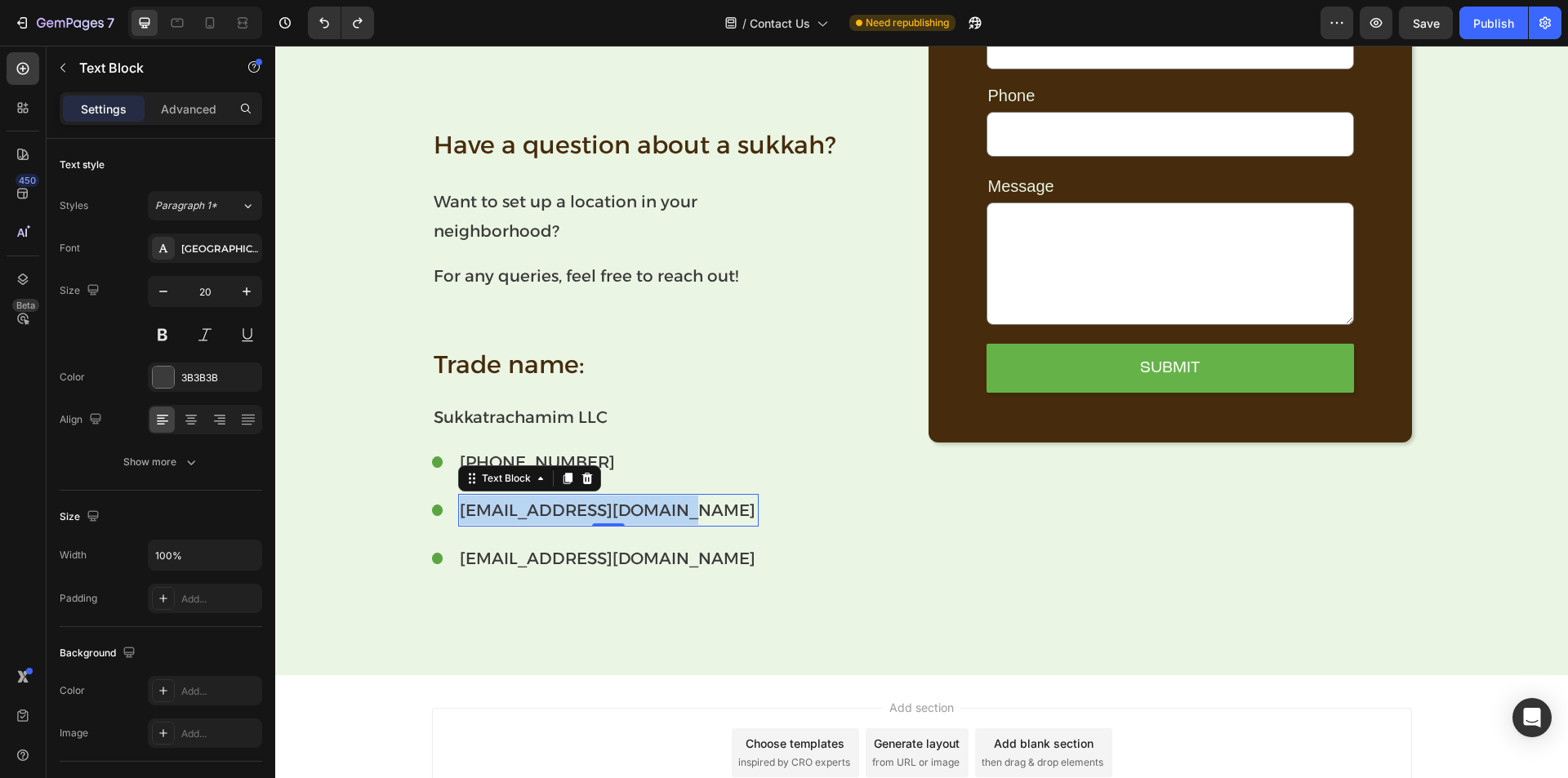
click at [516, 514] on p "[EMAIL_ADDRESS][DOMAIN_NAME]" at bounding box center [607, 510] width 297 height 29
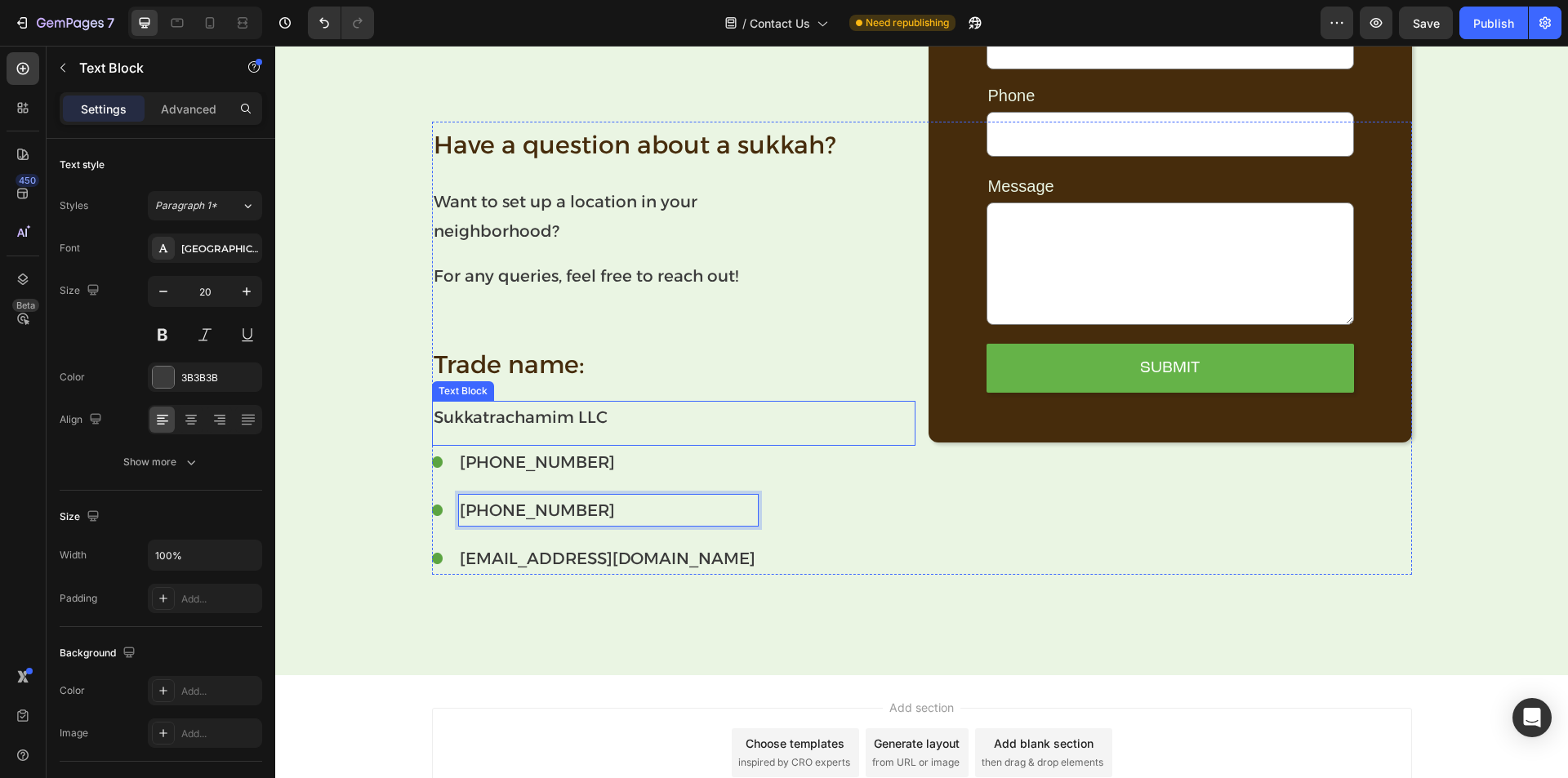
click at [561, 419] on p "Sukkatrachamim LLC" at bounding box center [673, 417] width 480 height 29
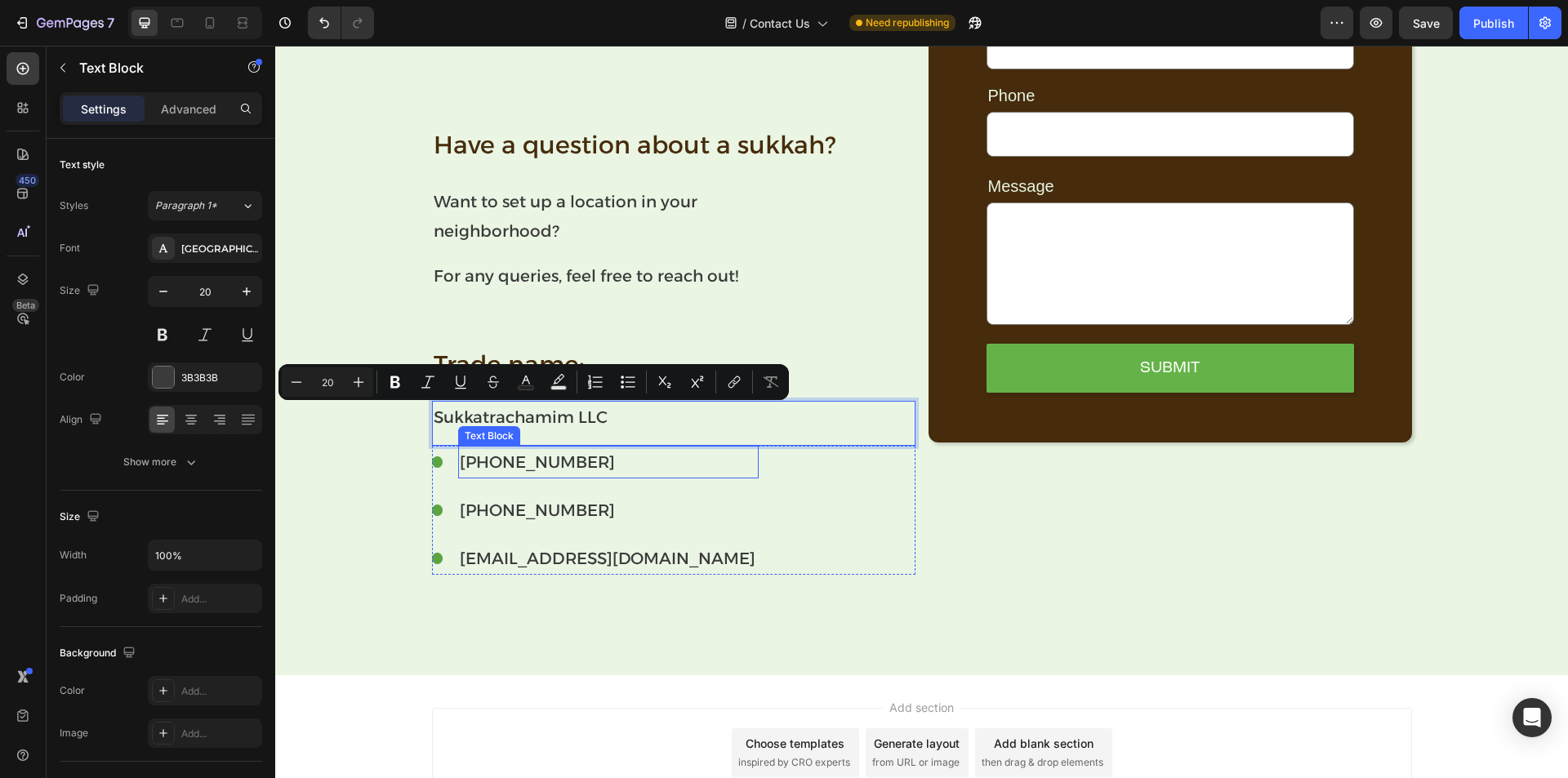
click at [530, 469] on p "[PHONE_NUMBER]" at bounding box center [607, 462] width 297 height 29
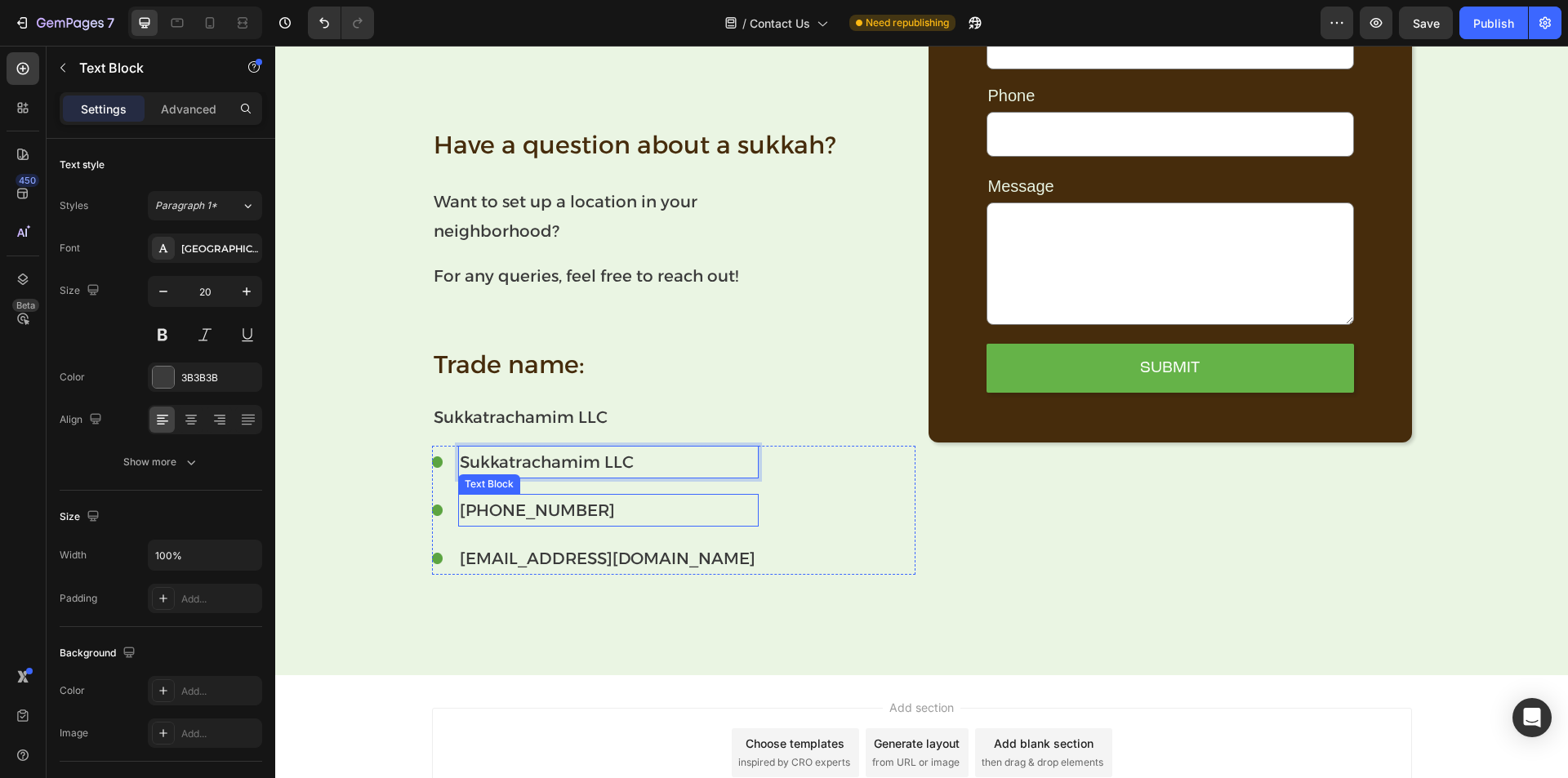
click at [626, 498] on p "[PHONE_NUMBER]" at bounding box center [607, 510] width 297 height 29
click at [592, 421] on p "Sukkatrachamim LLC" at bounding box center [673, 417] width 480 height 29
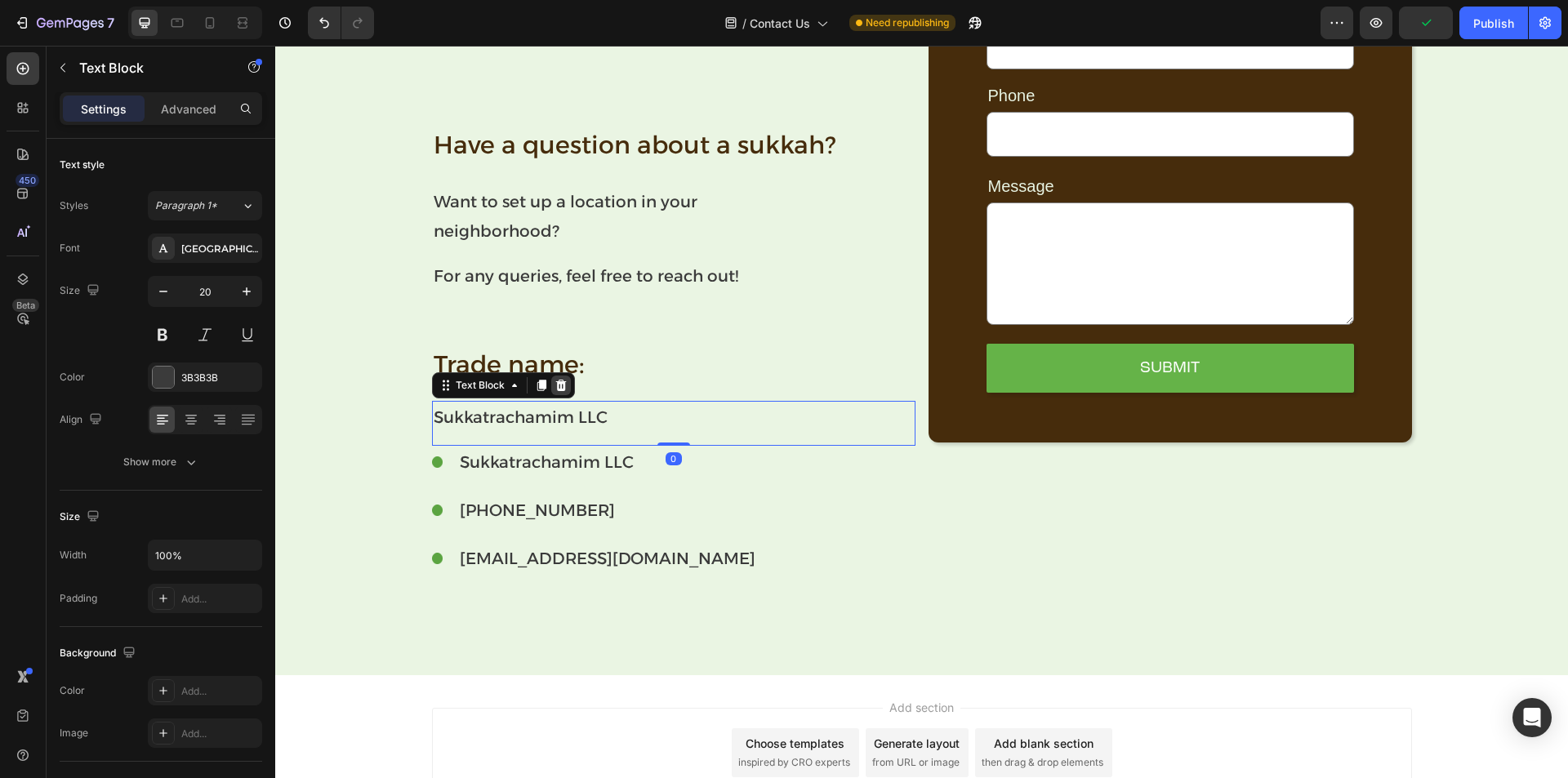
click at [556, 387] on icon at bounding box center [560, 385] width 10 height 11
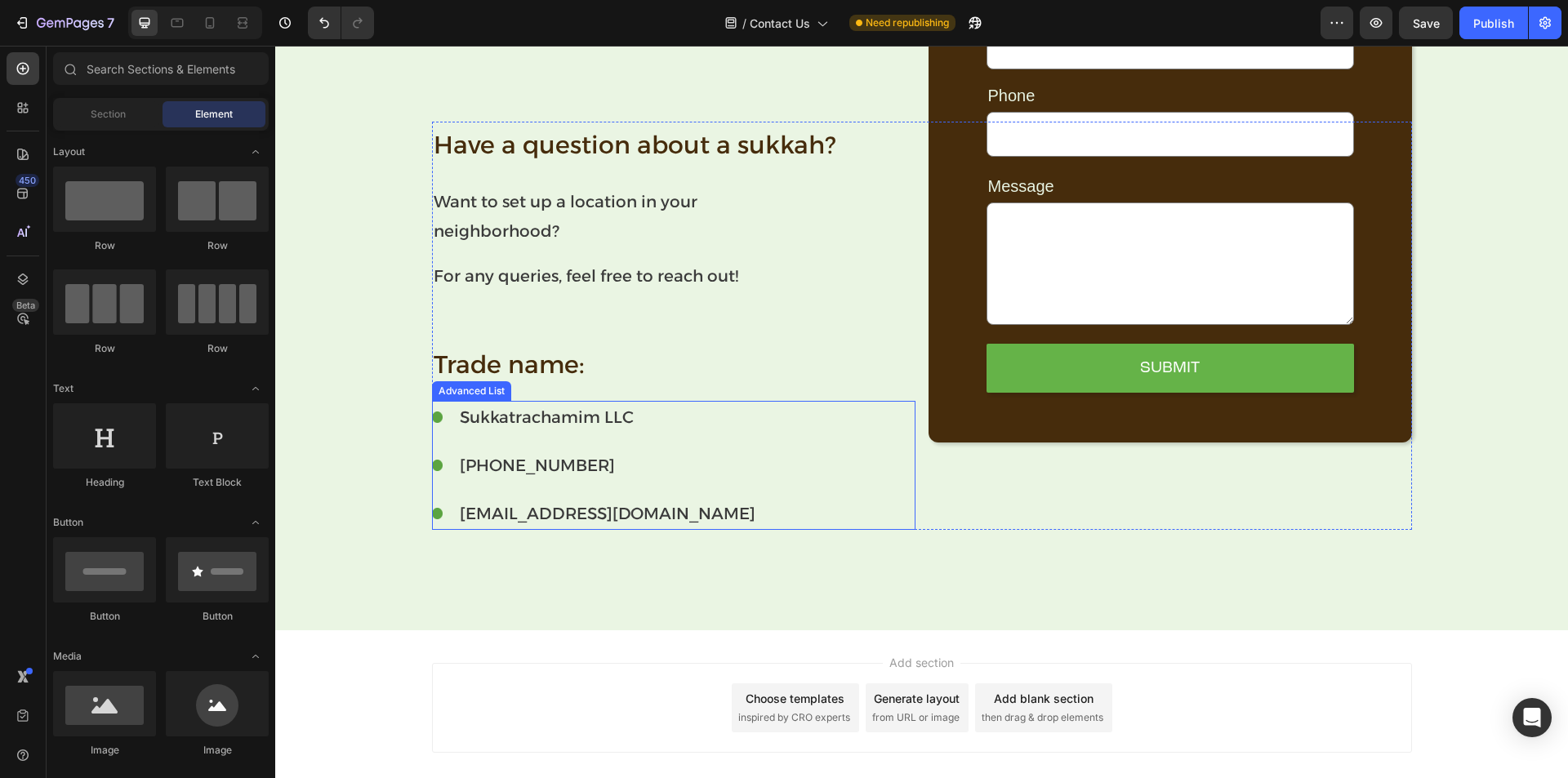
click at [811, 462] on div "Image Sukkatrachamim LLC Text Block Image [PHONE_NUMBER] Text Block Image [EMAI…" at bounding box center [673, 465] width 483 height 129
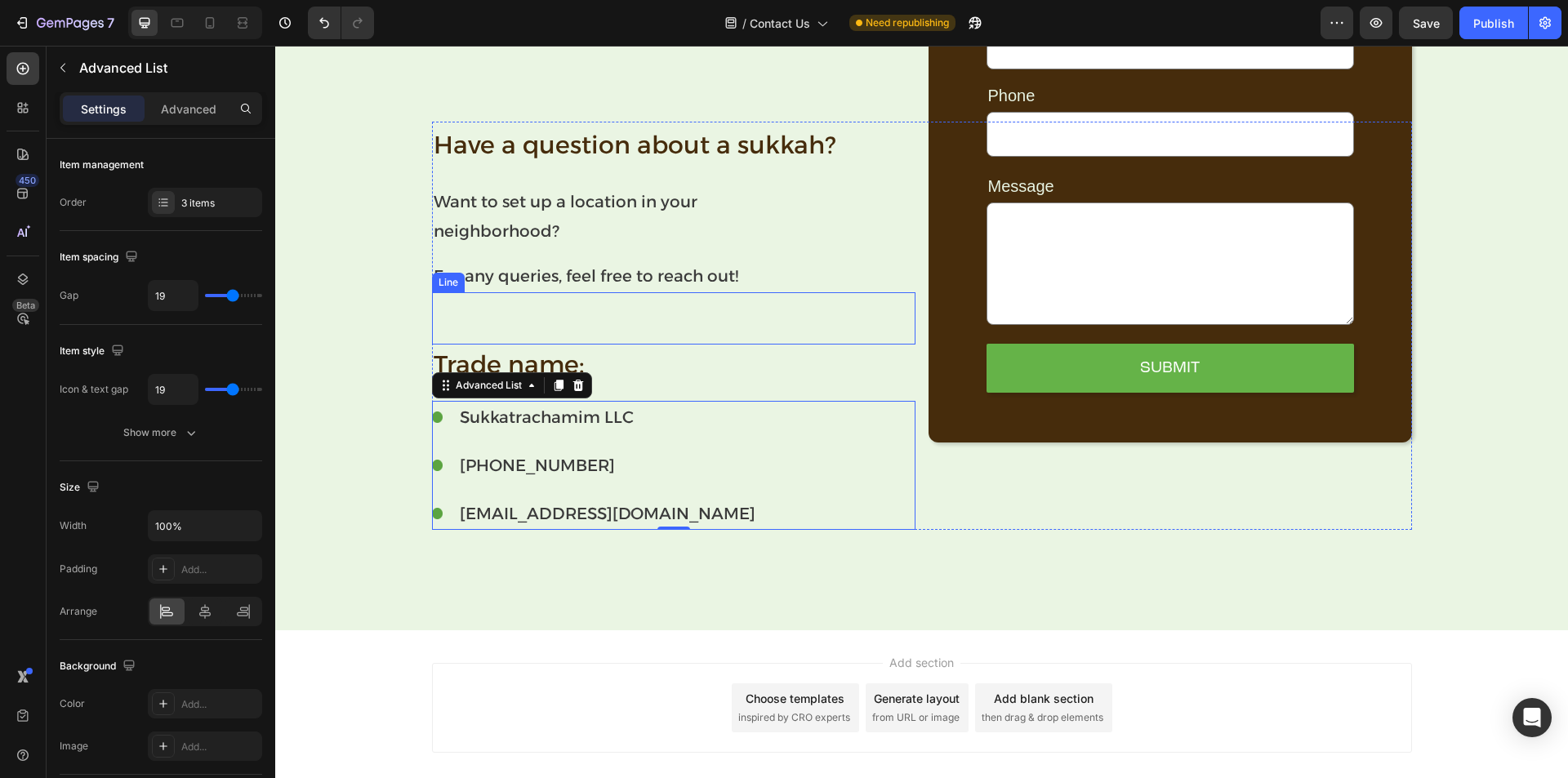
click at [596, 310] on div at bounding box center [673, 318] width 483 height 33
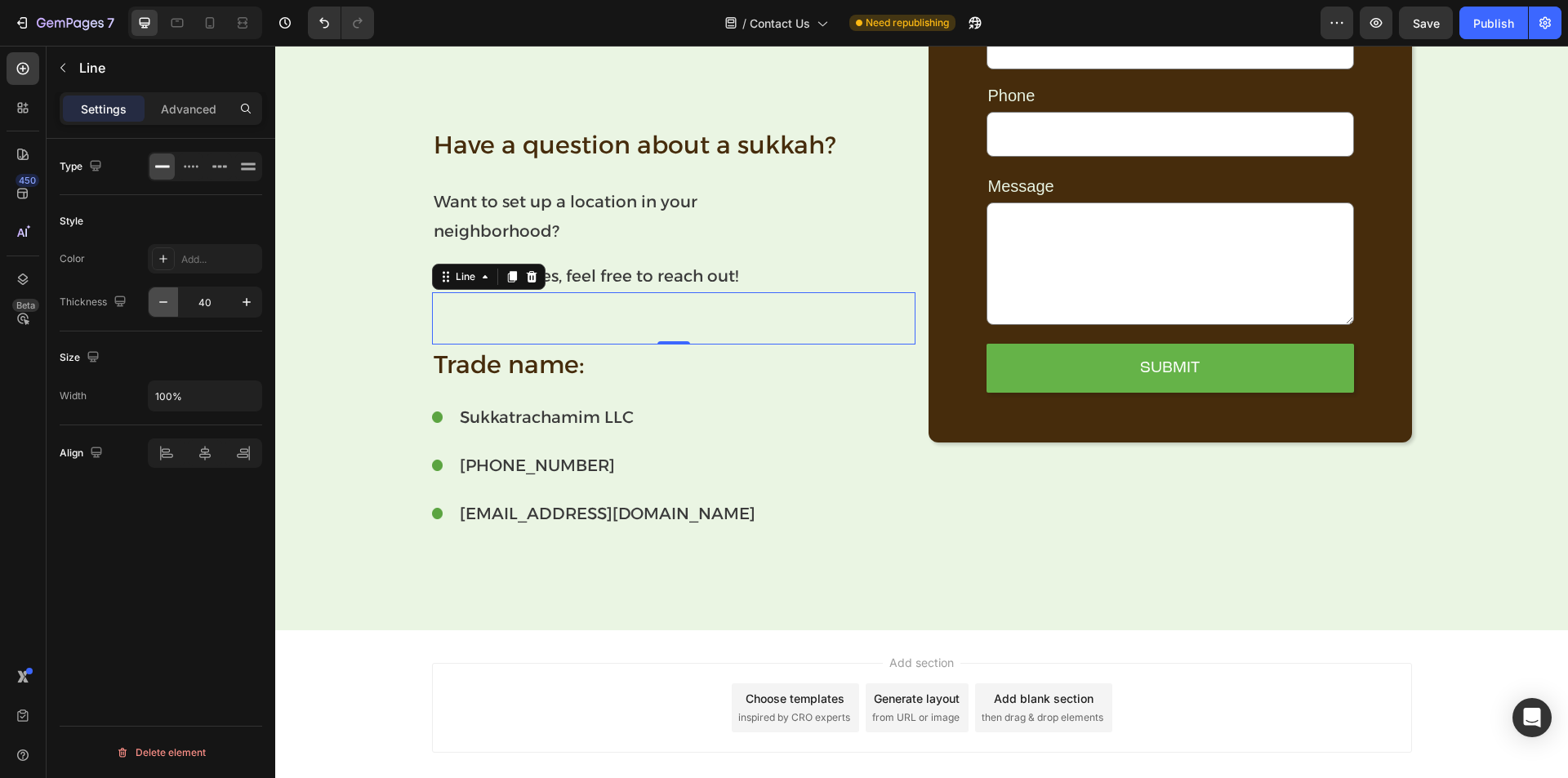
click at [167, 305] on icon "button" at bounding box center [163, 301] width 16 height 16
click at [166, 304] on icon "button" at bounding box center [163, 301] width 16 height 16
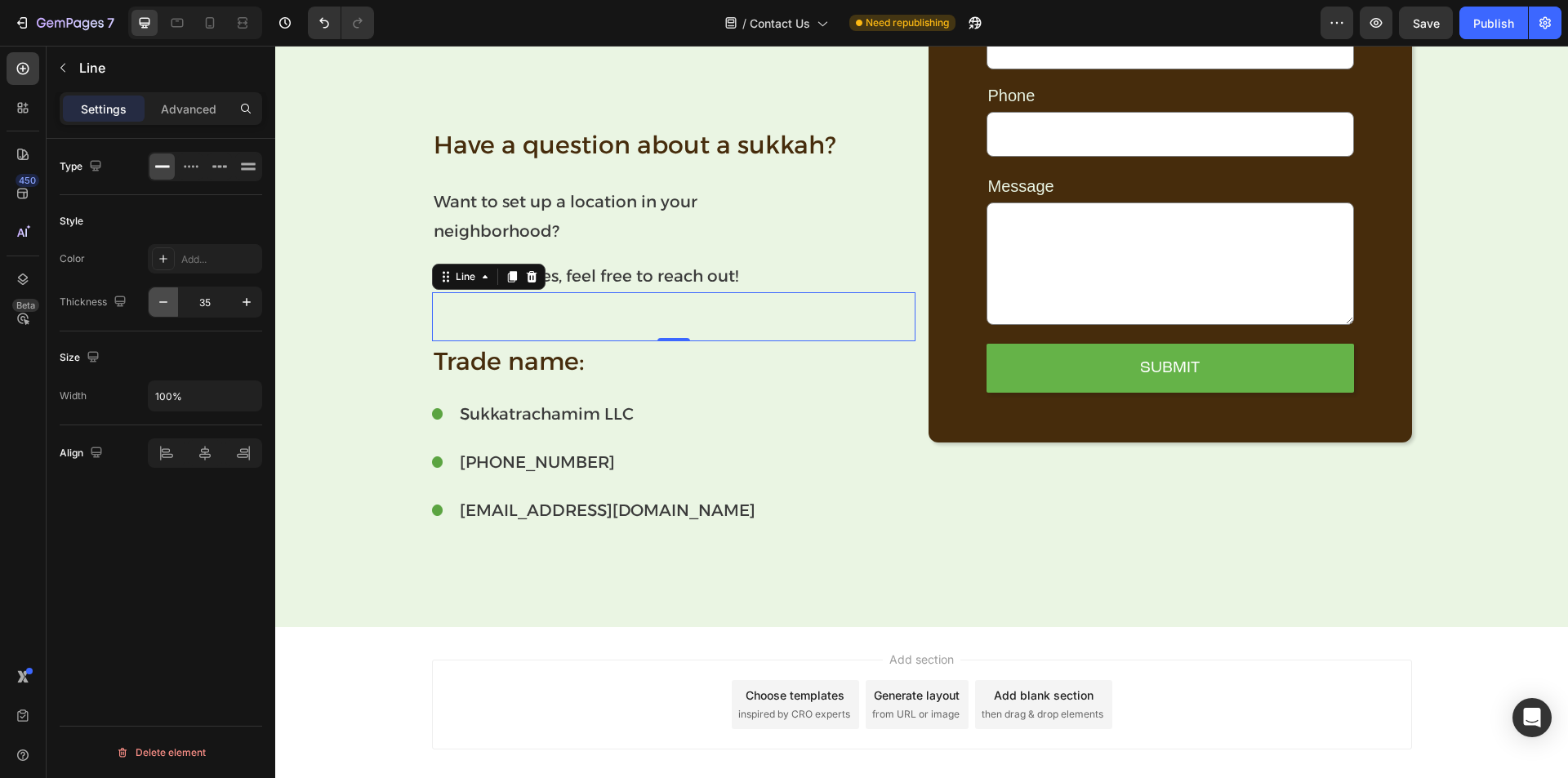
click at [166, 304] on icon "button" at bounding box center [163, 301] width 16 height 16
type input "34"
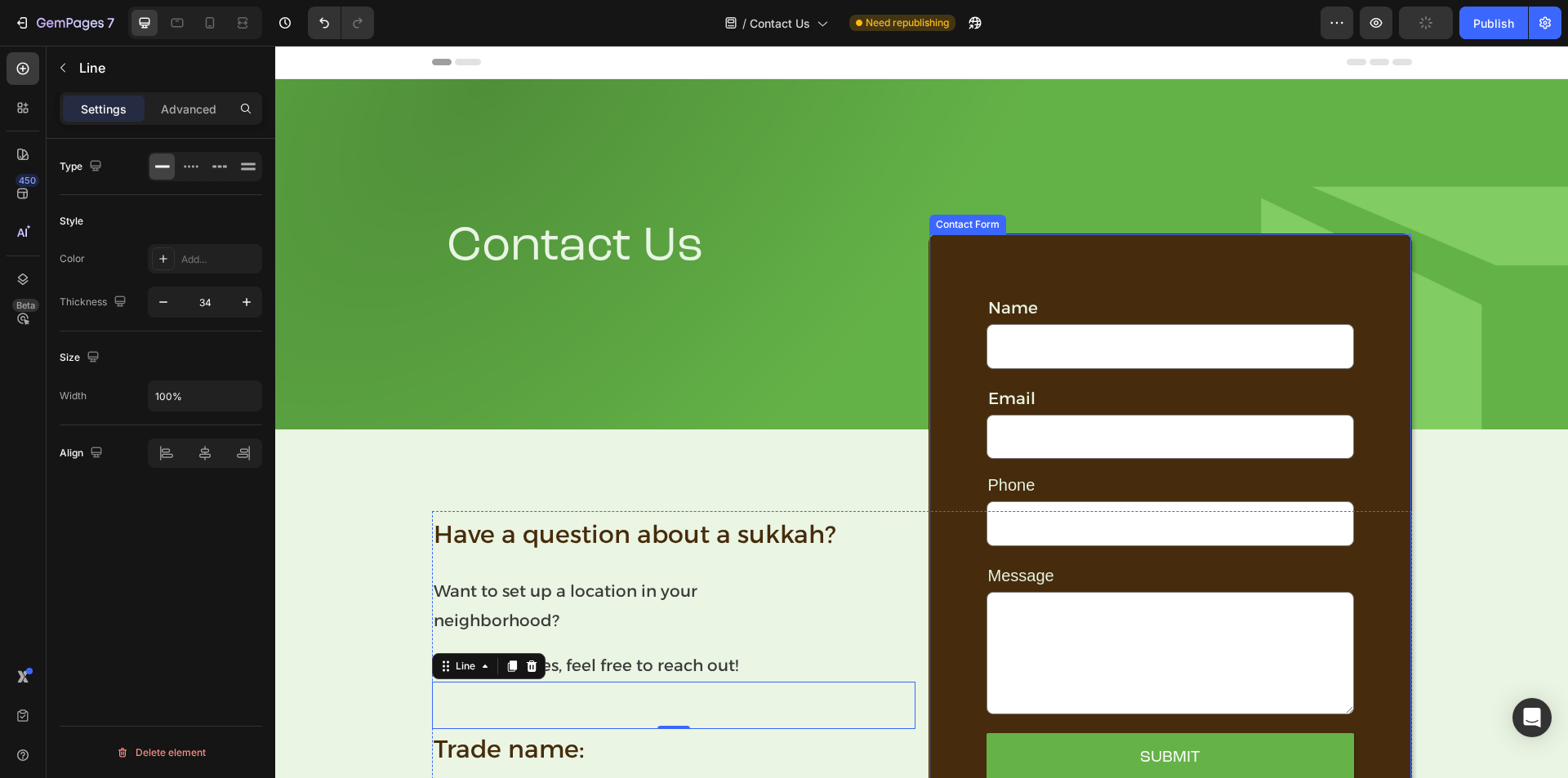
click at [938, 301] on div "Name Text Block Text Field Row Email Text Block Email Field Phone Text Block Te…" at bounding box center [1170, 533] width 483 height 599
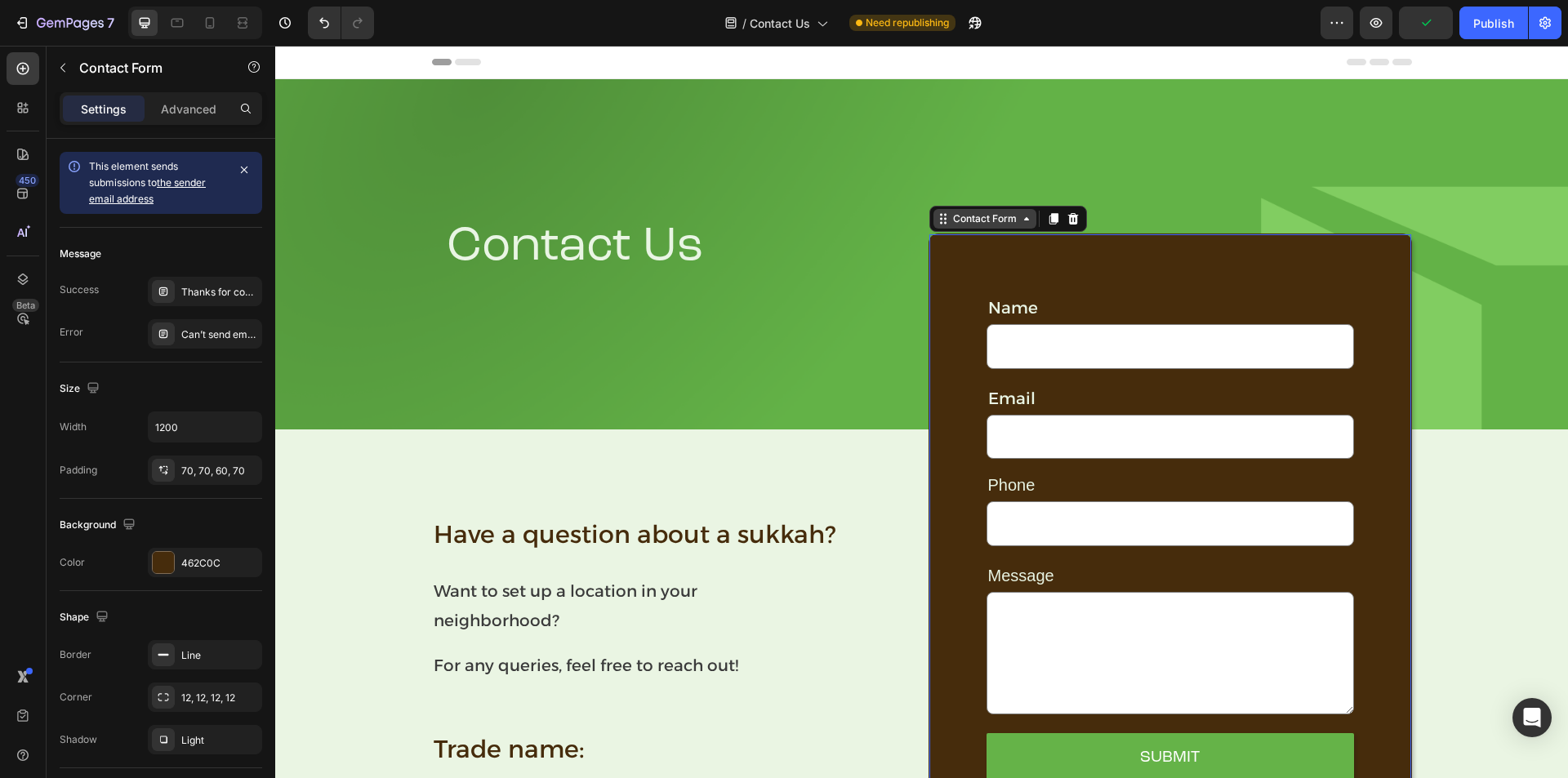
click at [1011, 219] on div "Contact Form" at bounding box center [985, 219] width 71 height 15
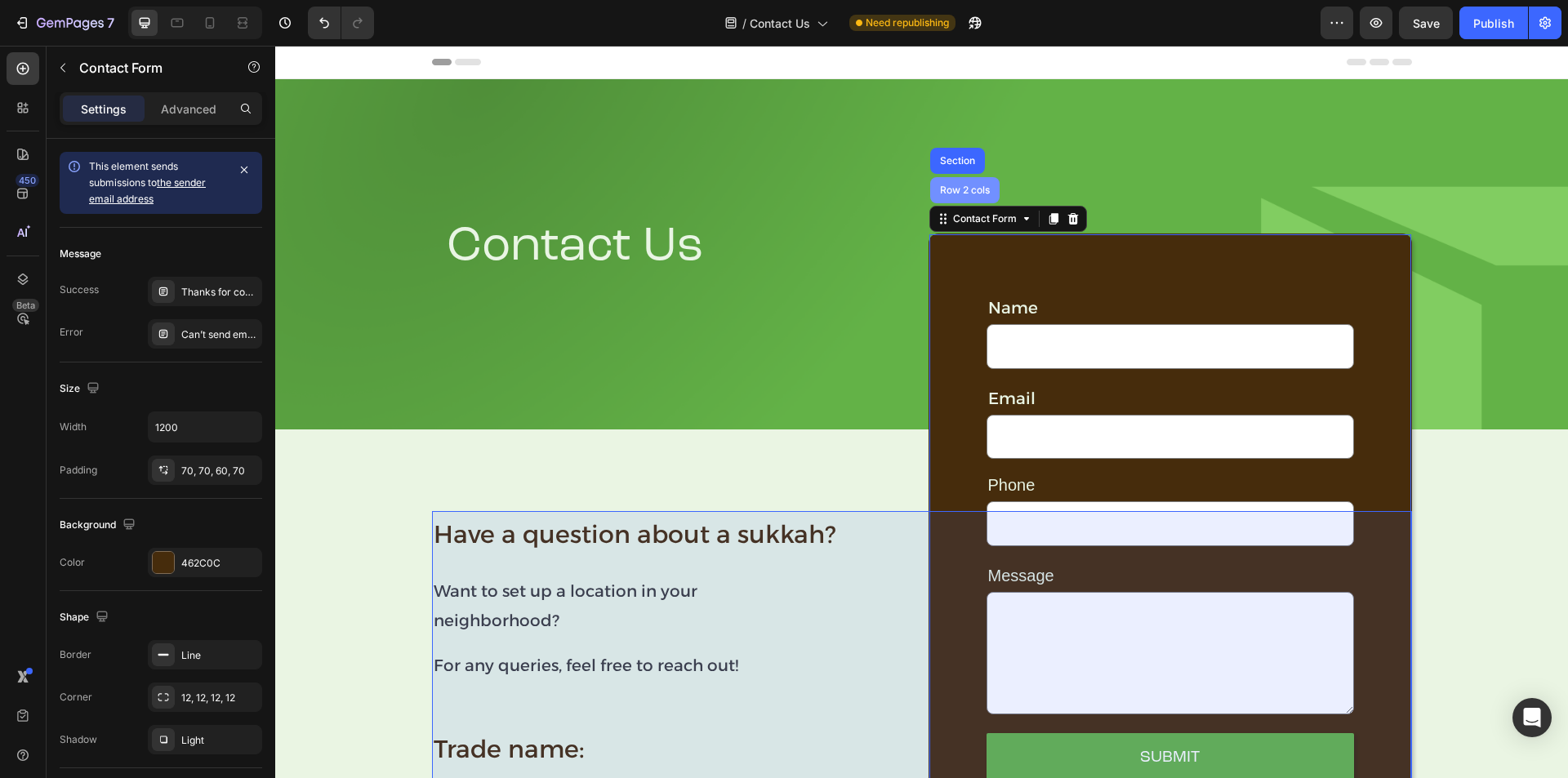
click at [963, 194] on div "Row 2 cols" at bounding box center [965, 190] width 57 height 9
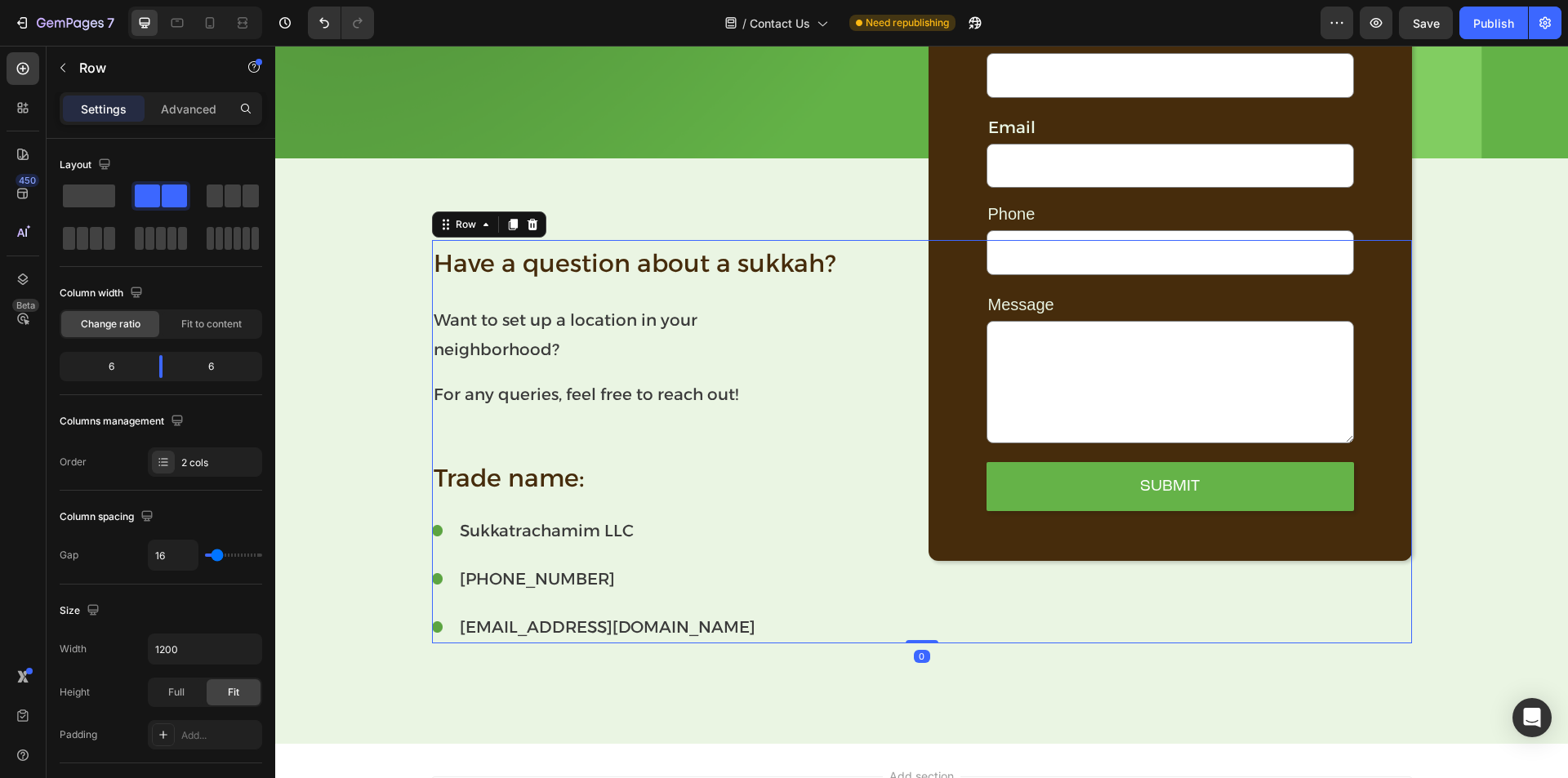
scroll to position [272, 0]
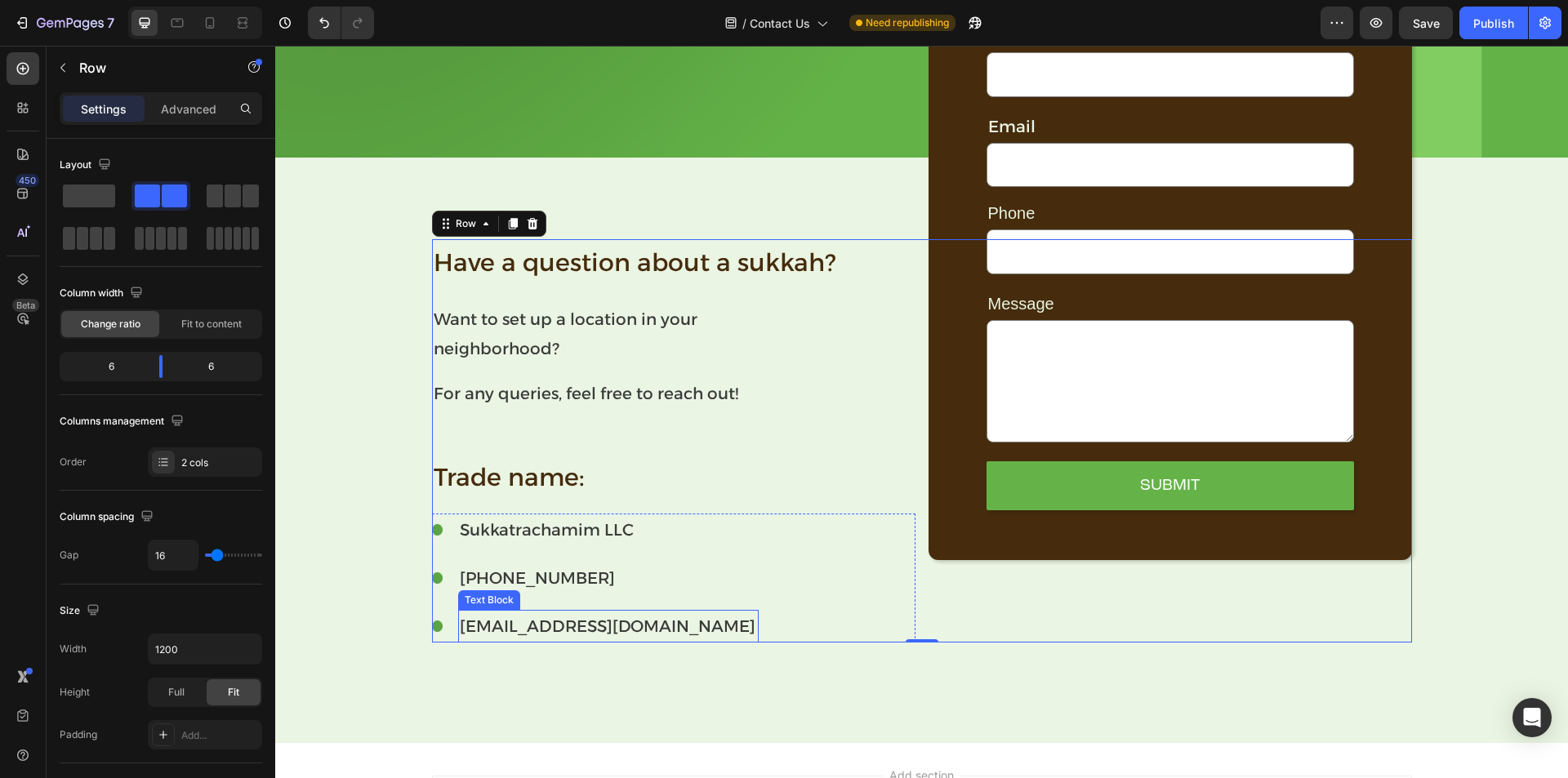
click at [503, 631] on p "[EMAIL_ADDRESS][DOMAIN_NAME]" at bounding box center [607, 626] width 297 height 29
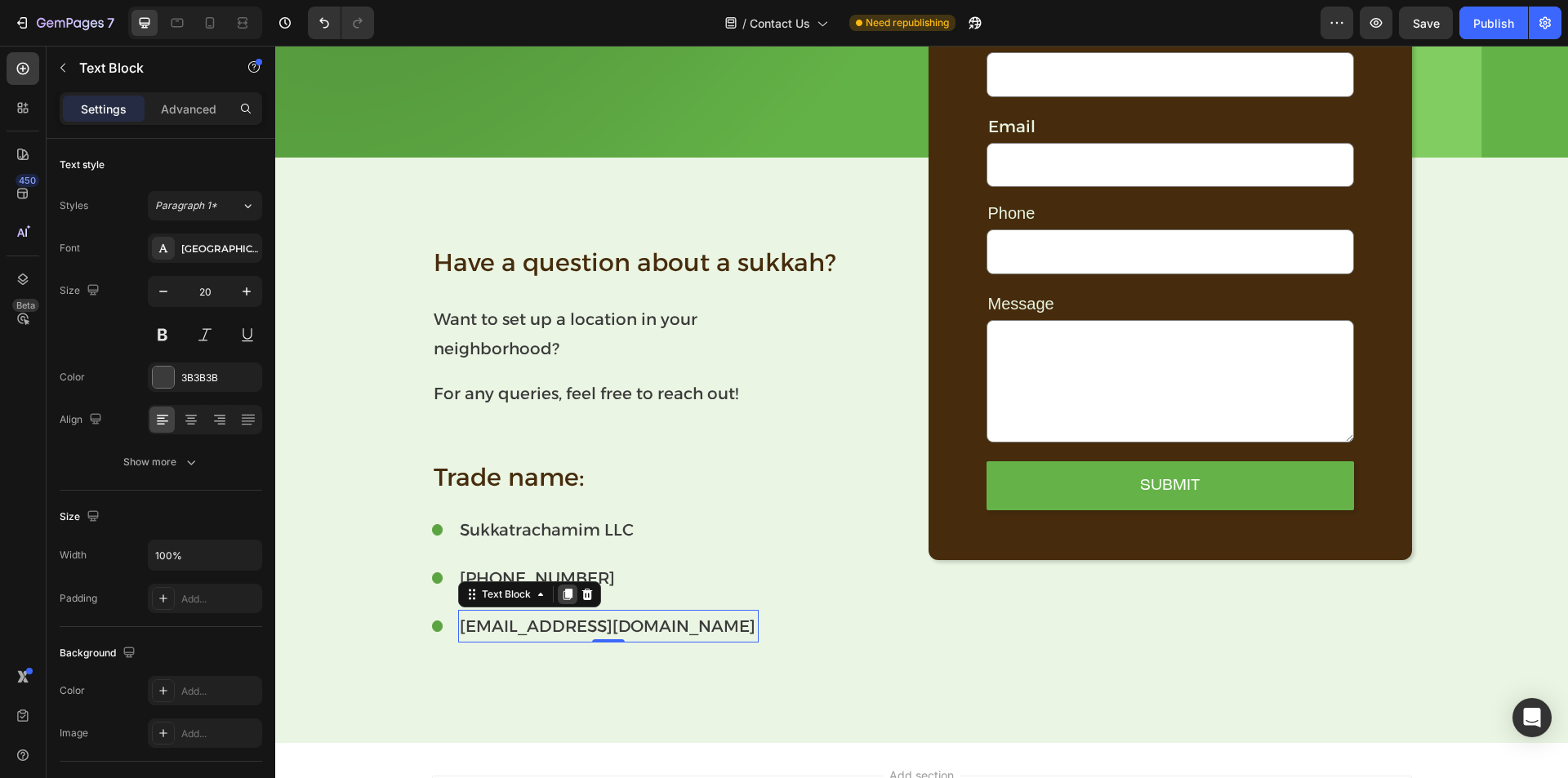
click at [561, 597] on icon at bounding box center [568, 594] width 13 height 13
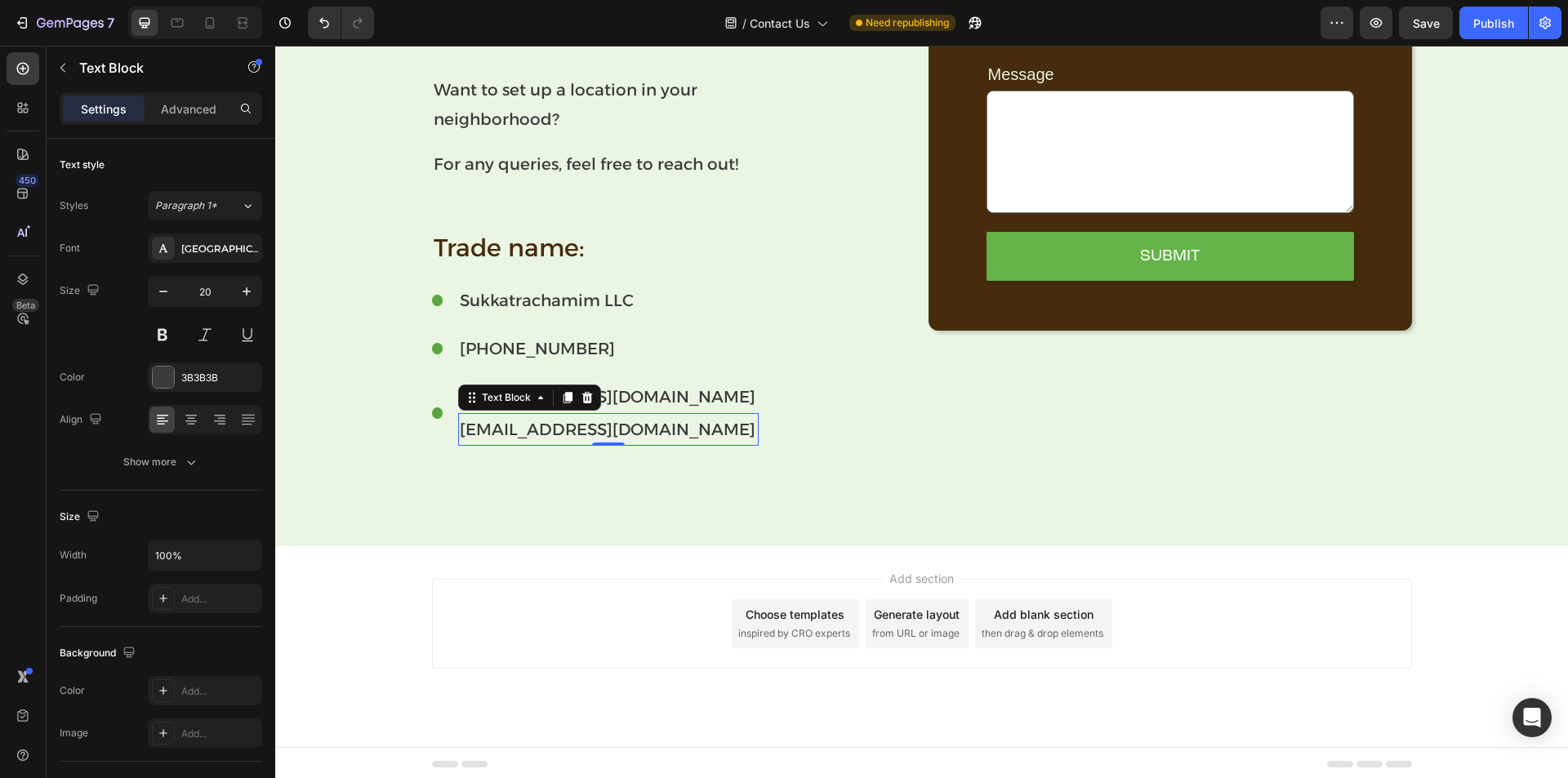
scroll to position [505, 0]
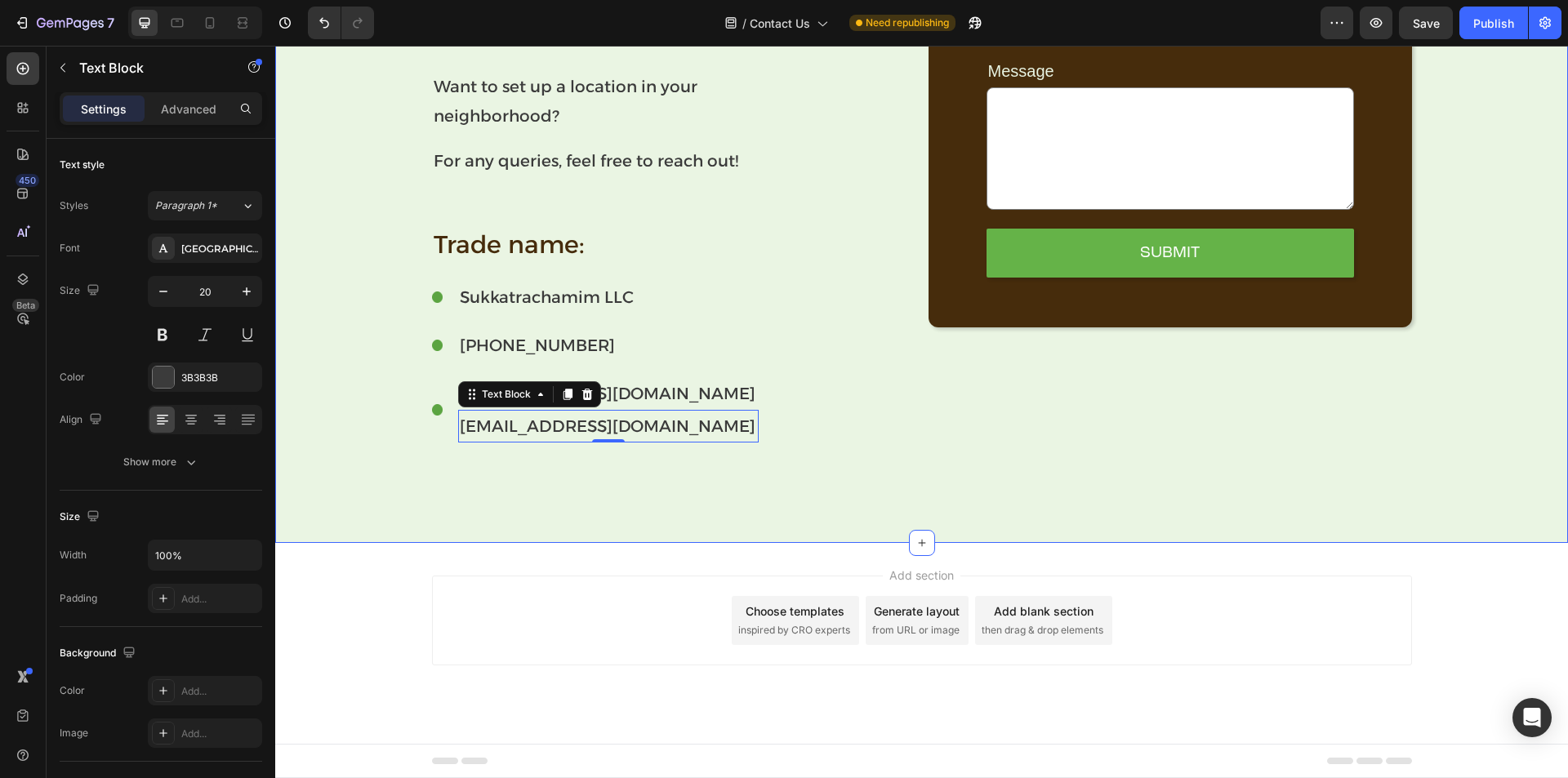
click at [518, 469] on div "Have a question about a sukkah? Text Block Want to set up a location in your ne…" at bounding box center [921, 234] width 1293 height 618
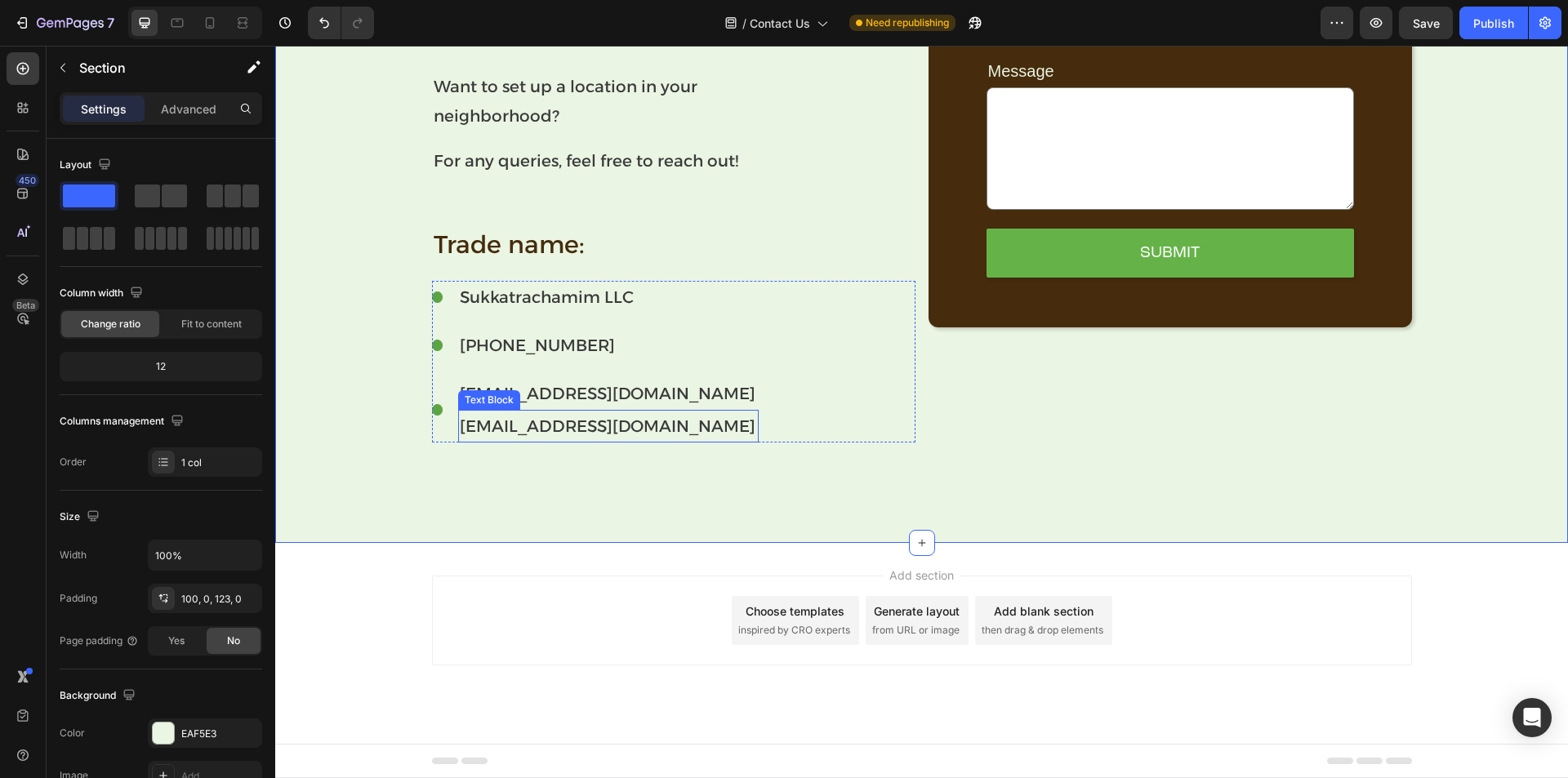
click at [567, 425] on p "[EMAIL_ADDRESS][DOMAIN_NAME]" at bounding box center [607, 426] width 297 height 29
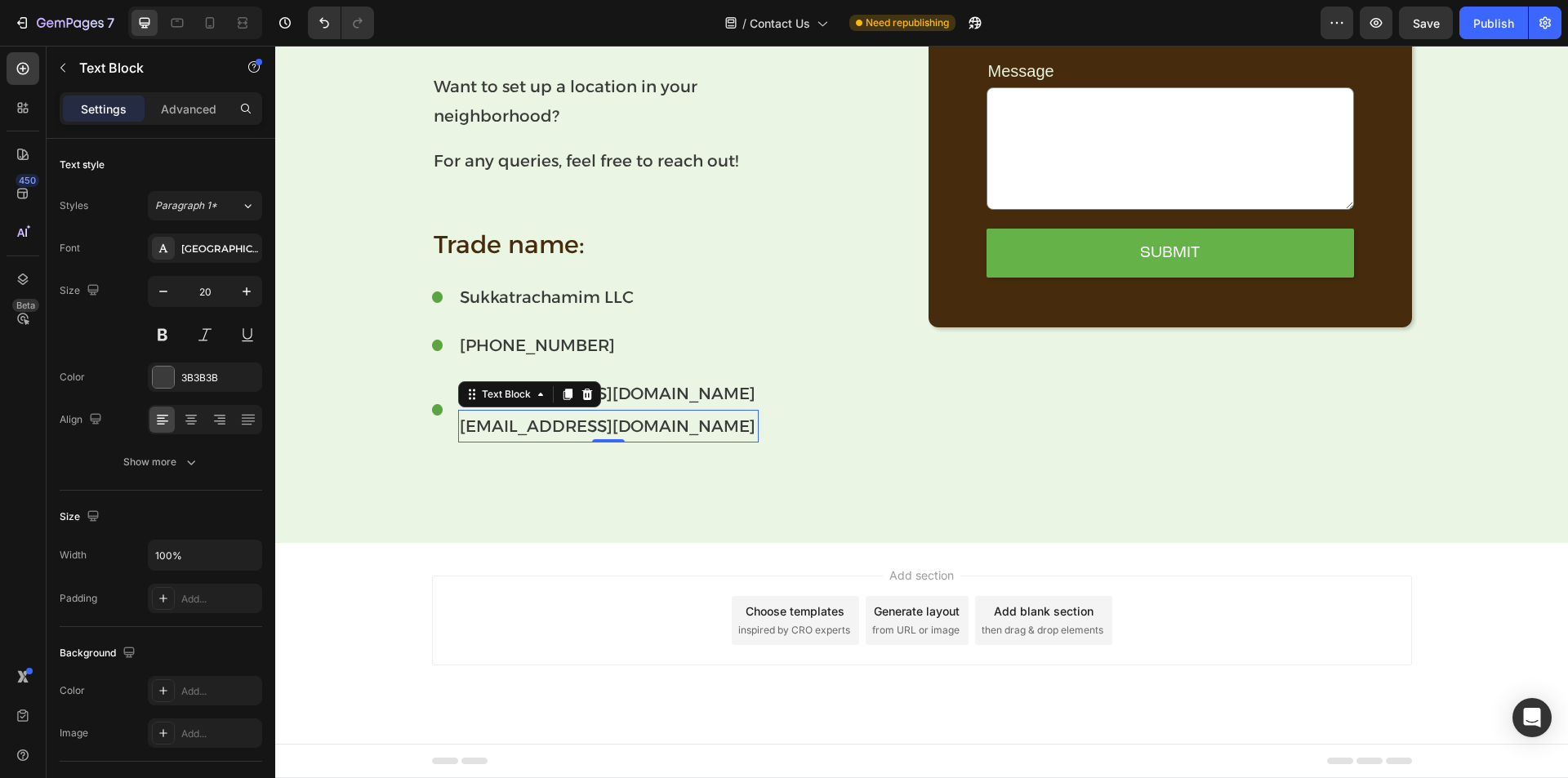
click at [587, 397] on icon at bounding box center [588, 395] width 13 height 13
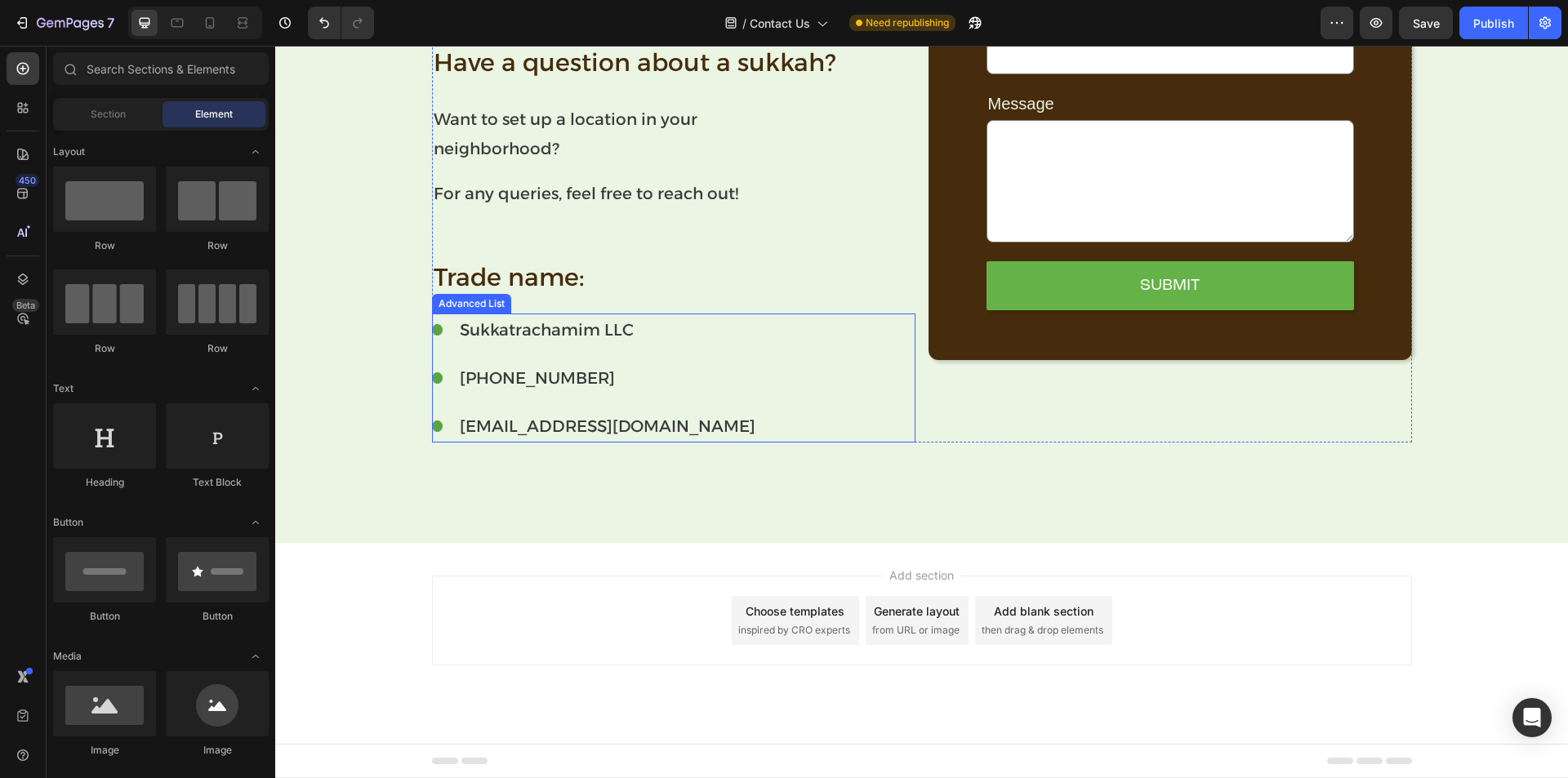
scroll to position [472, 0]
click at [440, 424] on li "Image [EMAIL_ADDRESS][DOMAIN_NAME] Text Block" at bounding box center [595, 426] width 327 height 33
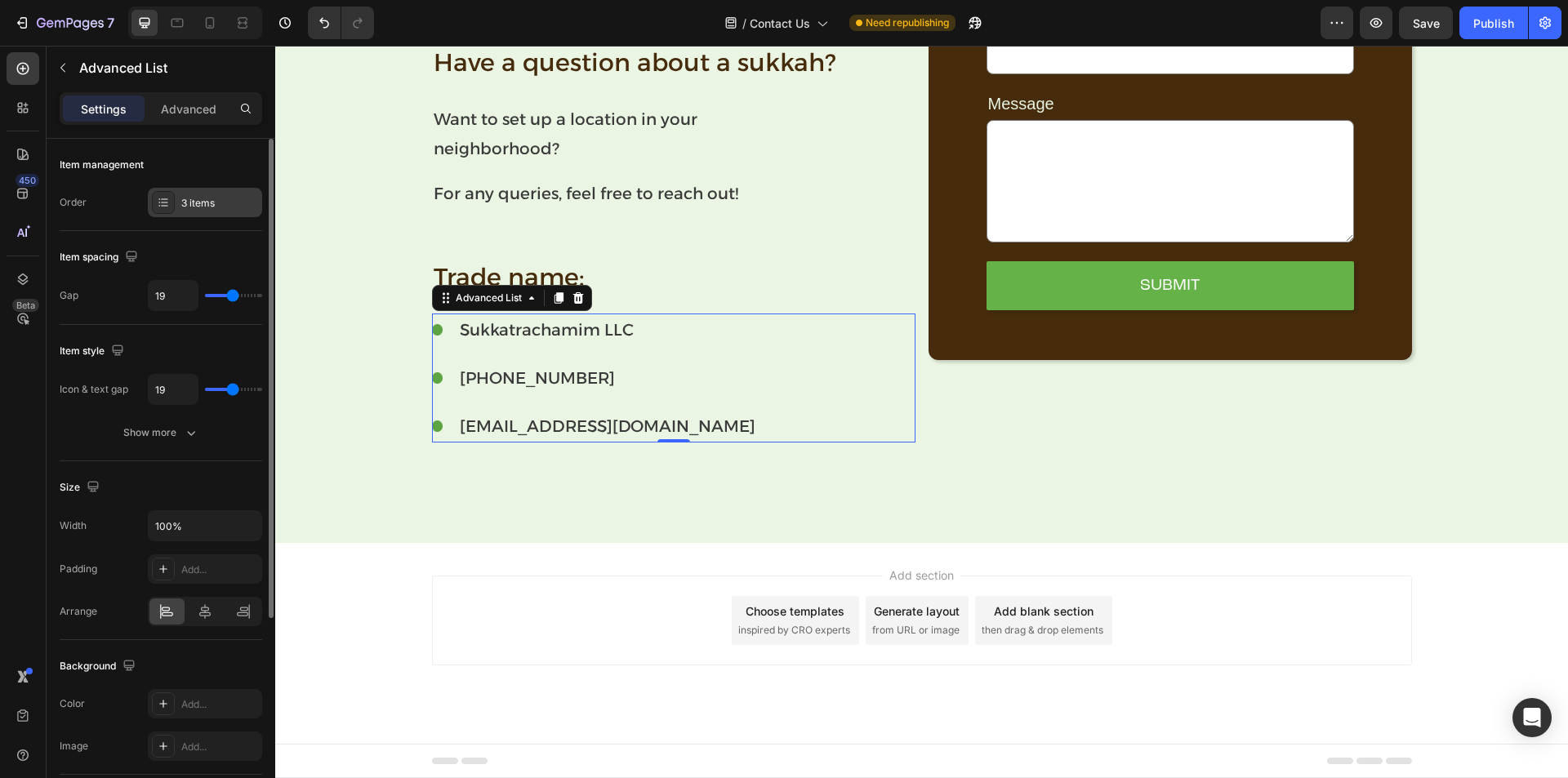
click at [163, 197] on icon at bounding box center [164, 203] width 13 height 13
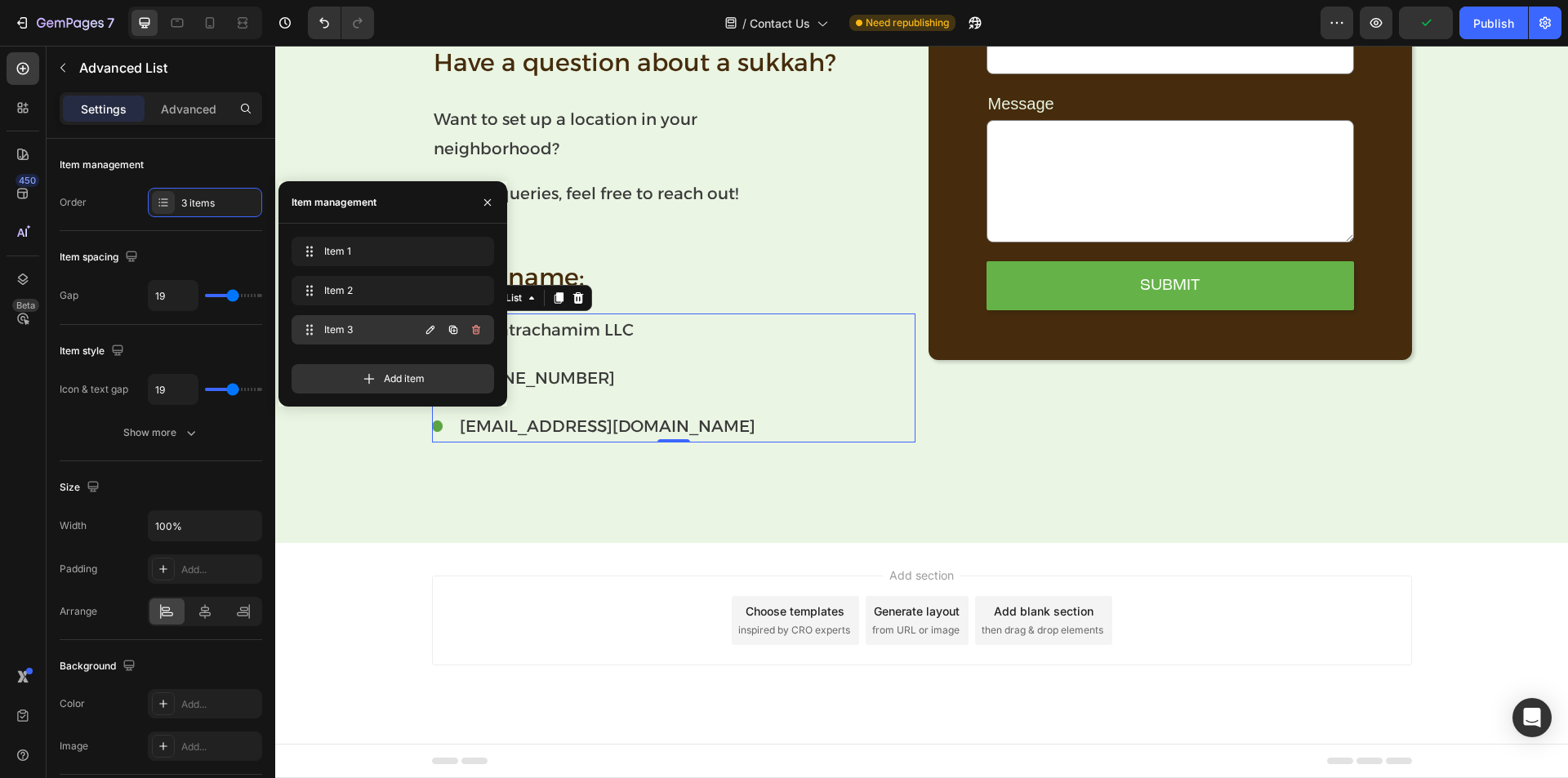
click at [379, 329] on span "Item 3" at bounding box center [370, 331] width 92 height 15
click at [455, 335] on icon "button" at bounding box center [453, 330] width 13 height 13
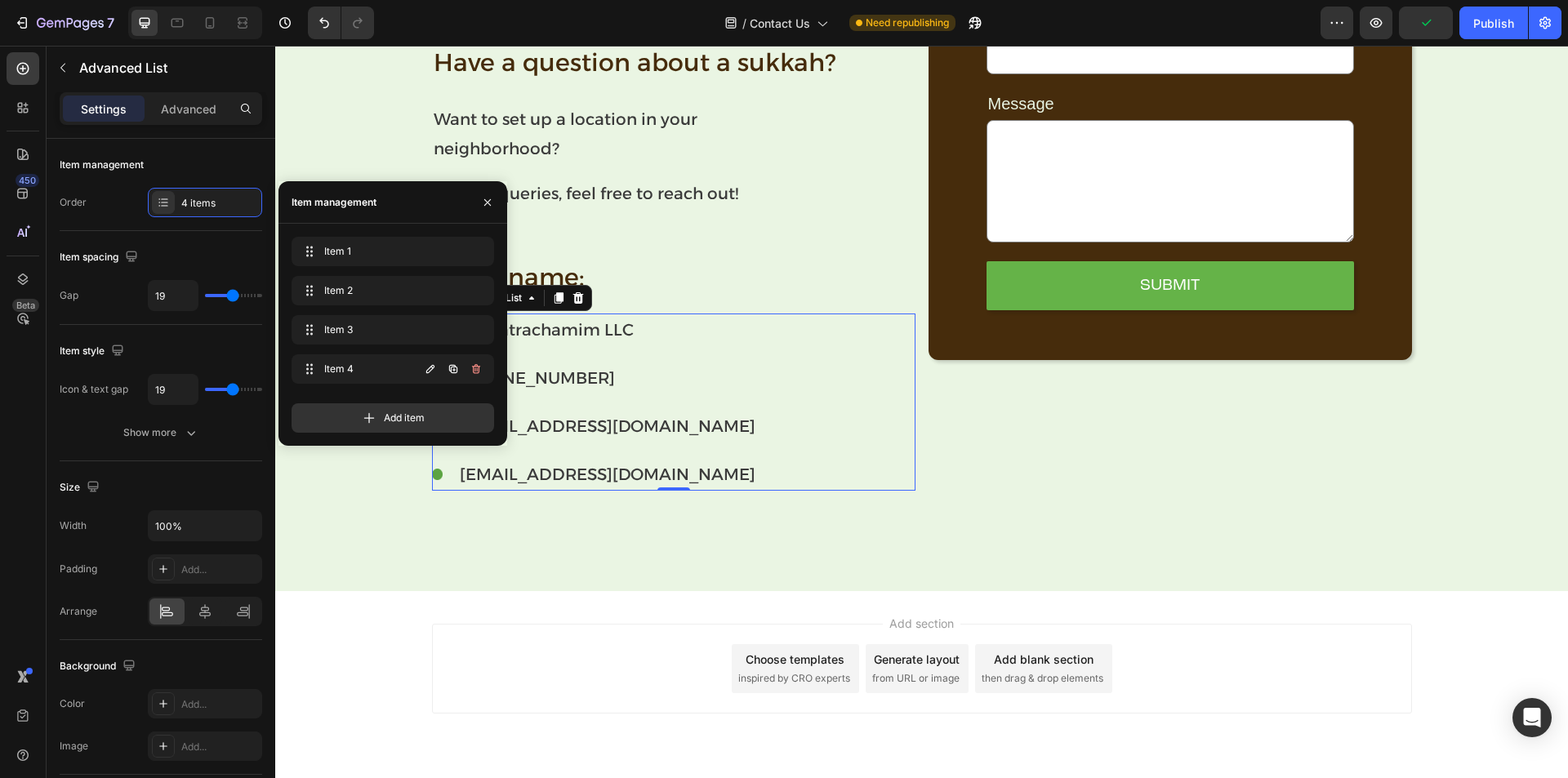
scroll to position [505, 0]
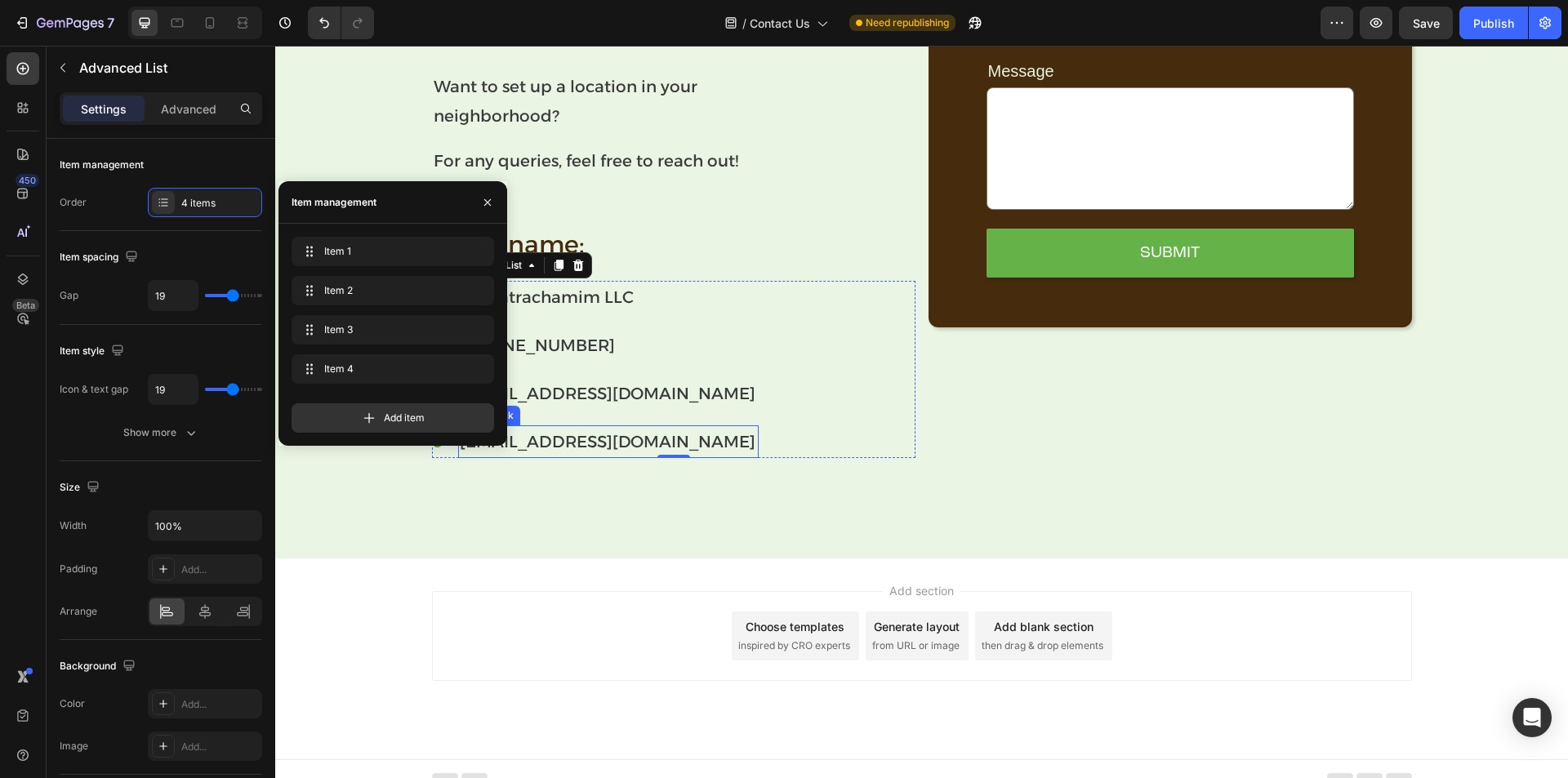
click at [569, 447] on p "[EMAIL_ADDRESS][DOMAIN_NAME]" at bounding box center [607, 442] width 297 height 29
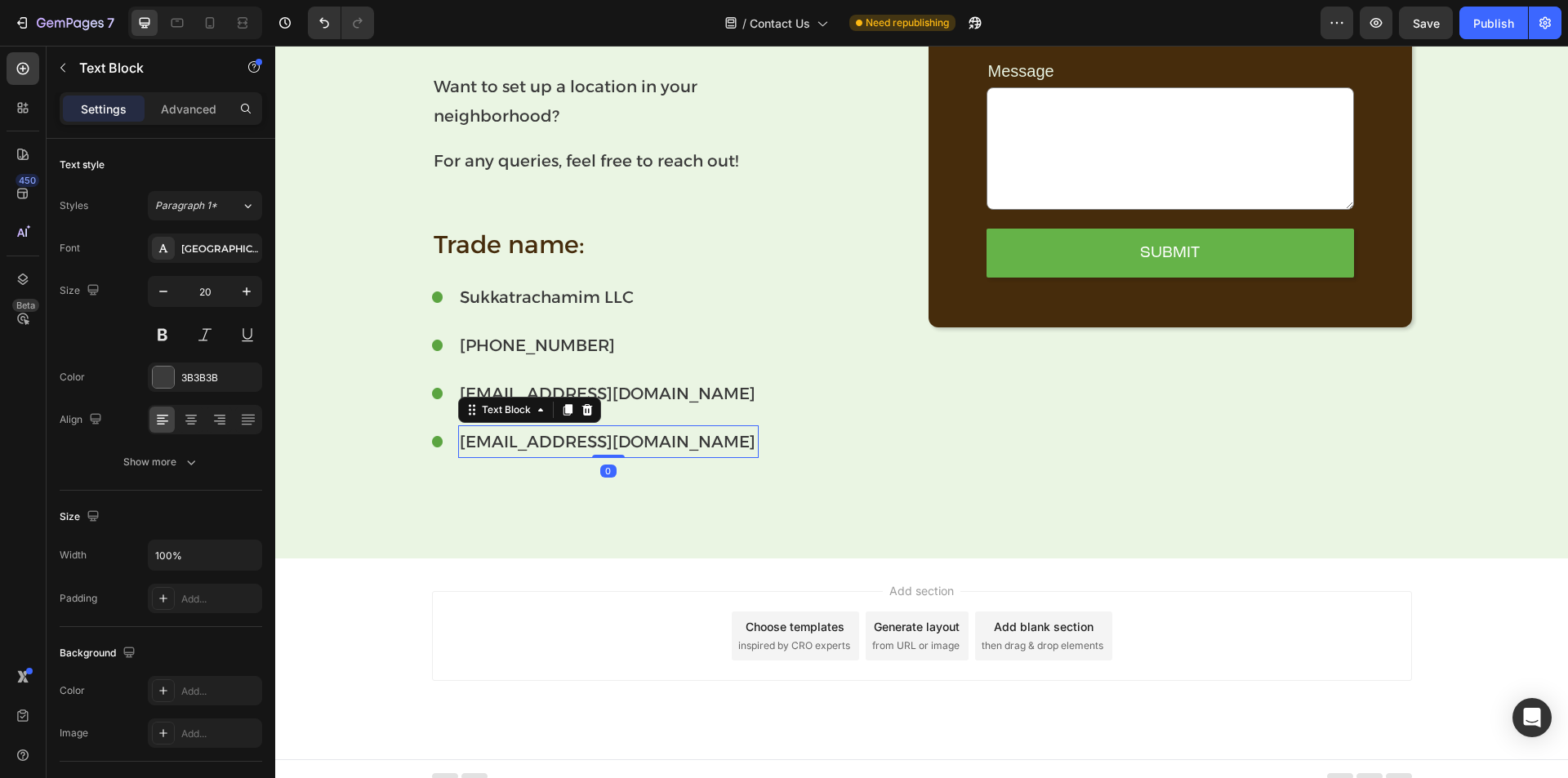
click at [569, 447] on p "[EMAIL_ADDRESS][DOMAIN_NAME]" at bounding box center [607, 442] width 297 height 29
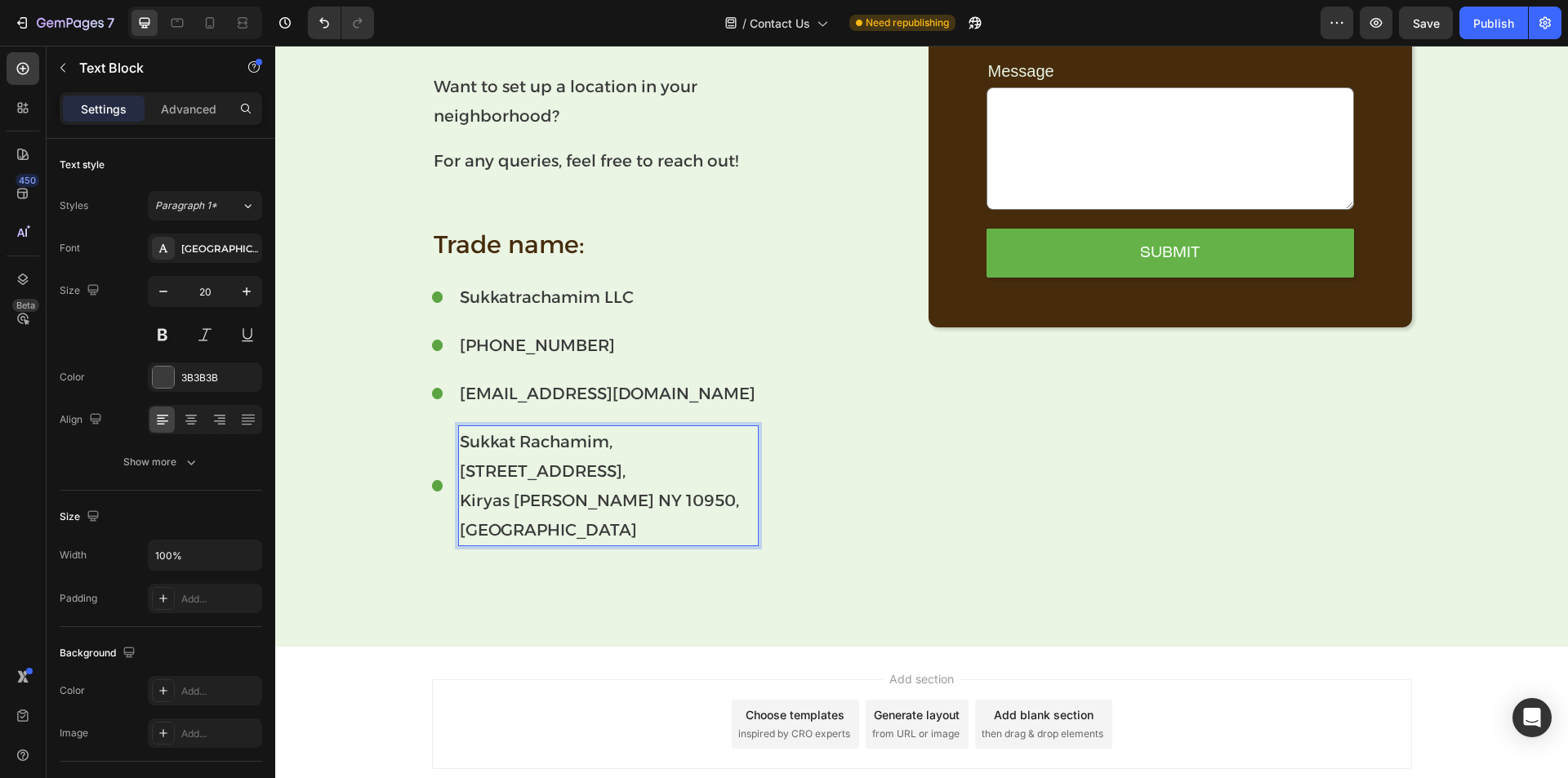
click at [779, 452] on div "Image Sukkatrachamim LLC Text Block Image [PHONE_NUMBER] Text Block Image [EMAI…" at bounding box center [673, 413] width 483 height 266
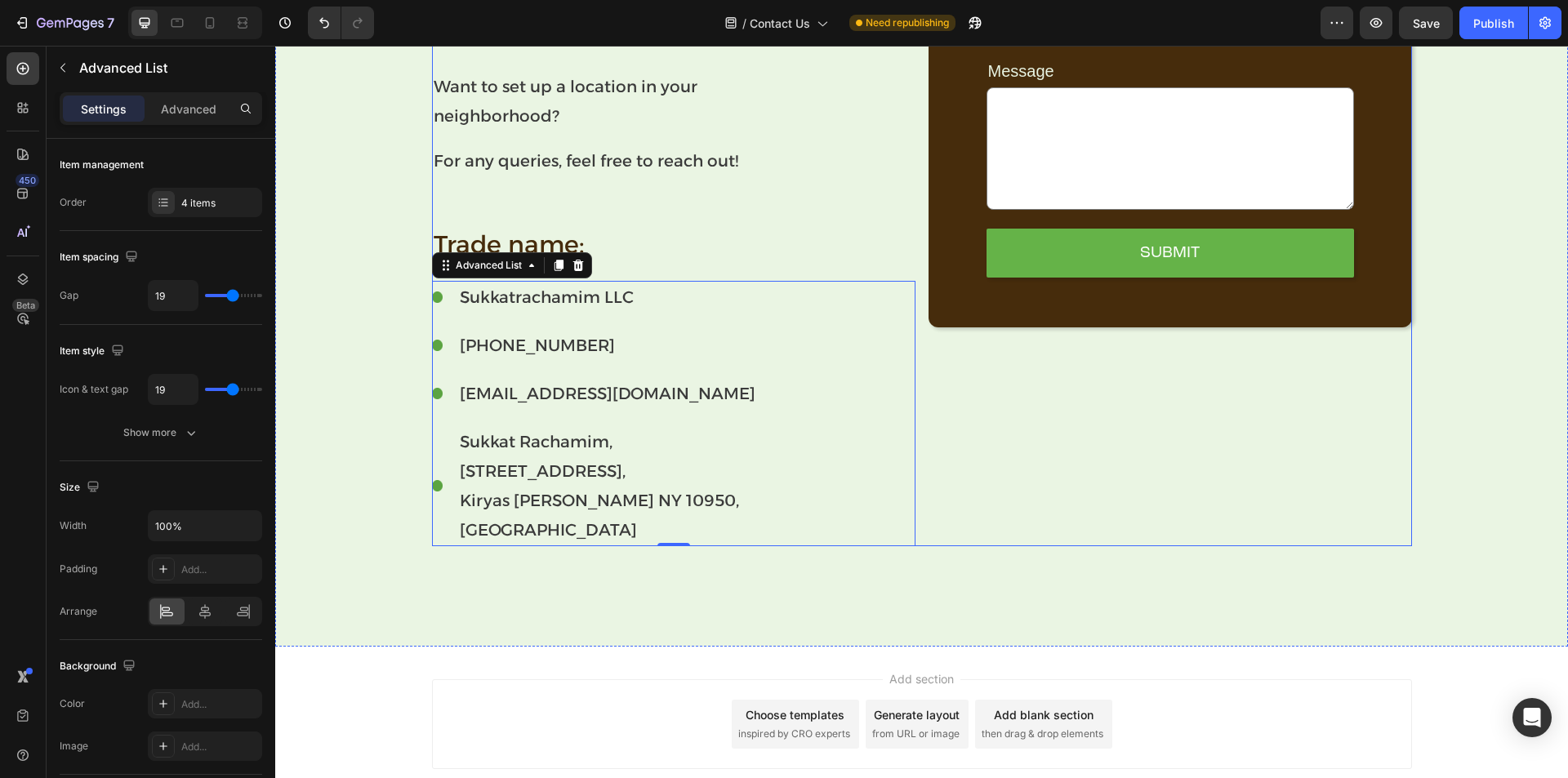
click at [1196, 532] on div "Name Text Block Text Field Row Email Text Block Email Field Phone Text Block Te…" at bounding box center [1170, 276] width 483 height 540
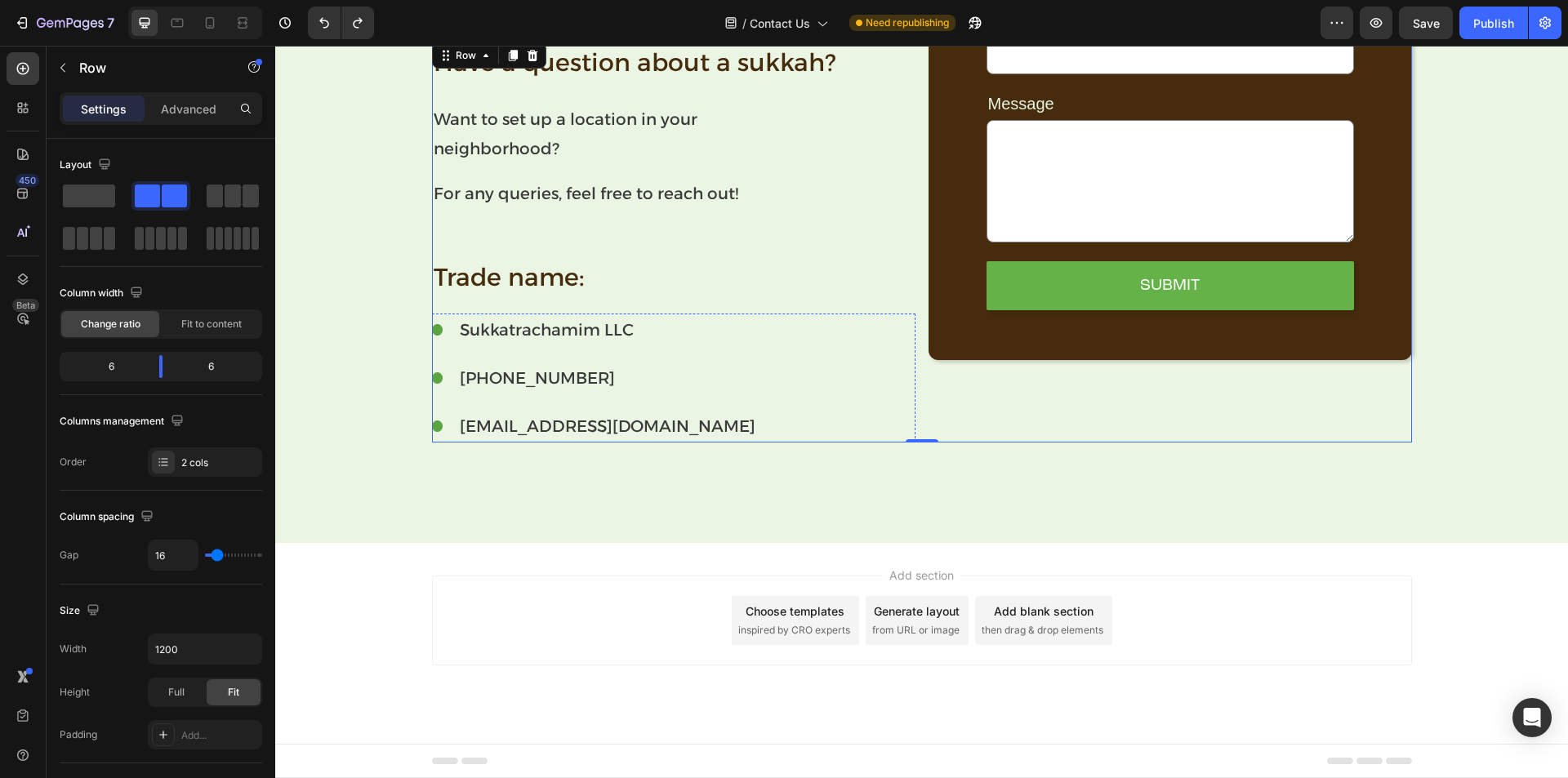
scroll to position [472, 0]
click at [573, 483] on div "Have a question about a sukkah? Text Block Want to set up a location in your ne…" at bounding box center [921, 251] width 1293 height 586
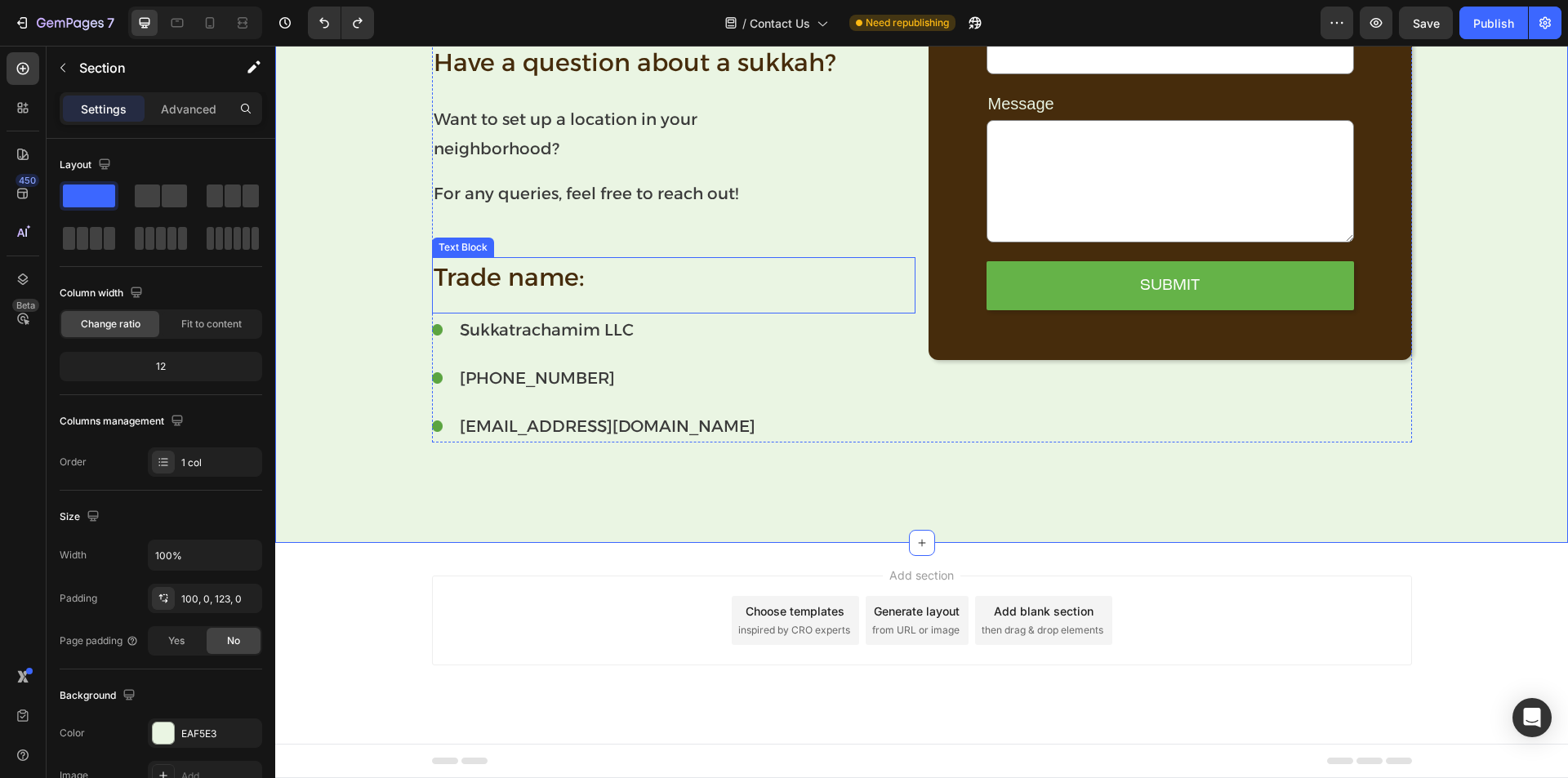
click at [506, 276] on p "Trade name:" at bounding box center [673, 277] width 480 height 37
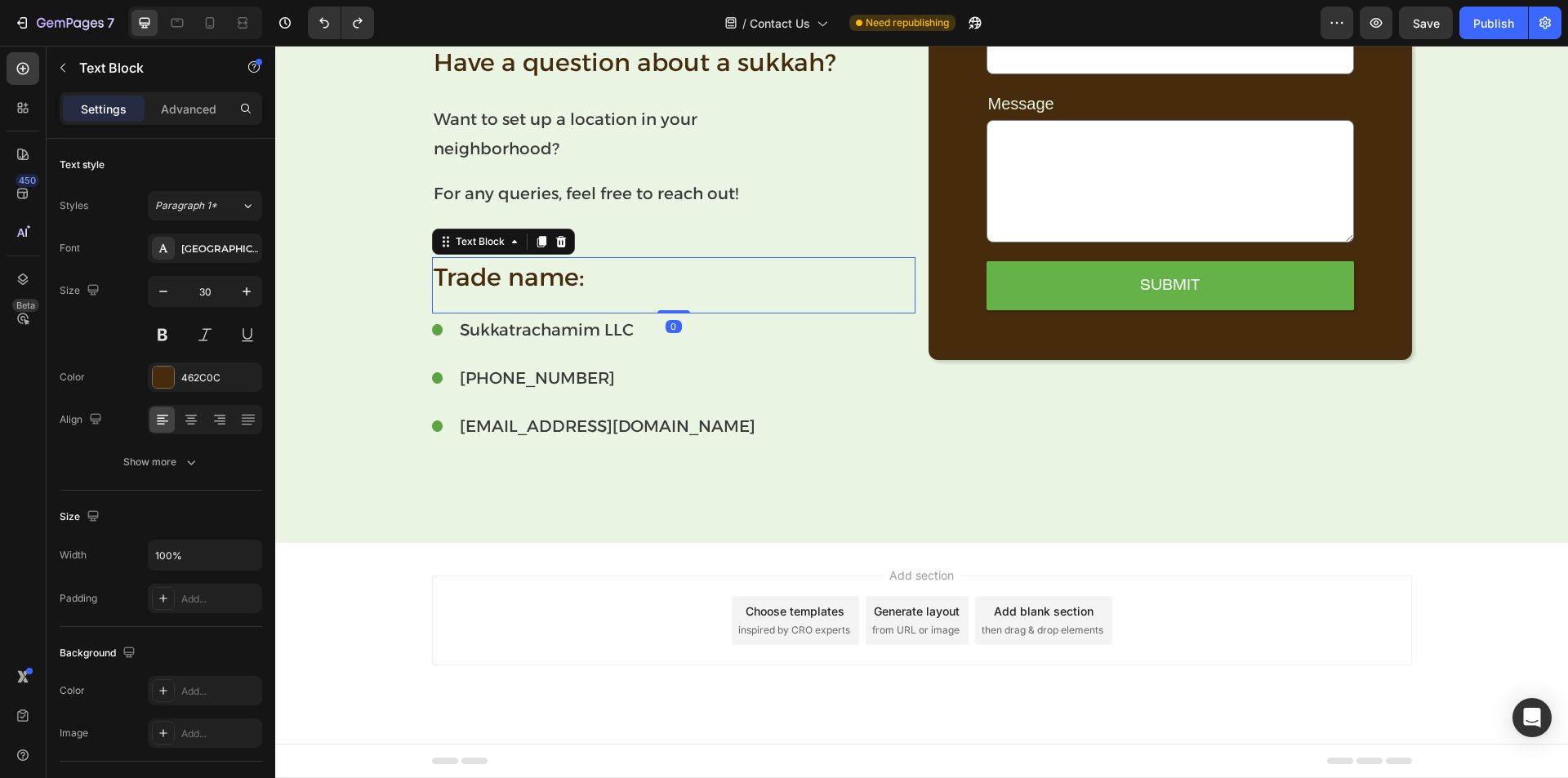
click at [535, 236] on icon at bounding box center [542, 242] width 13 height 13
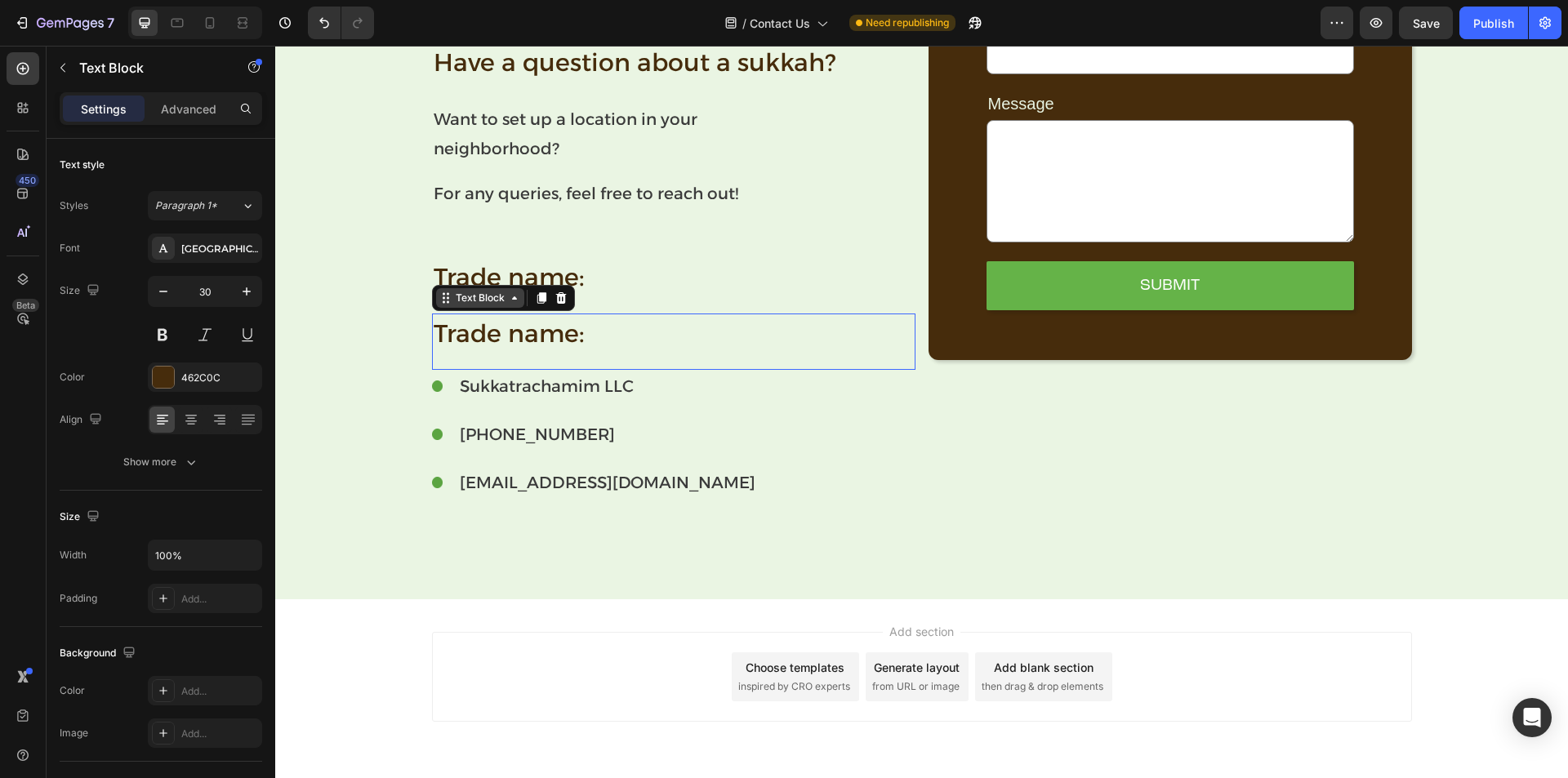
scroll to position [505, 0]
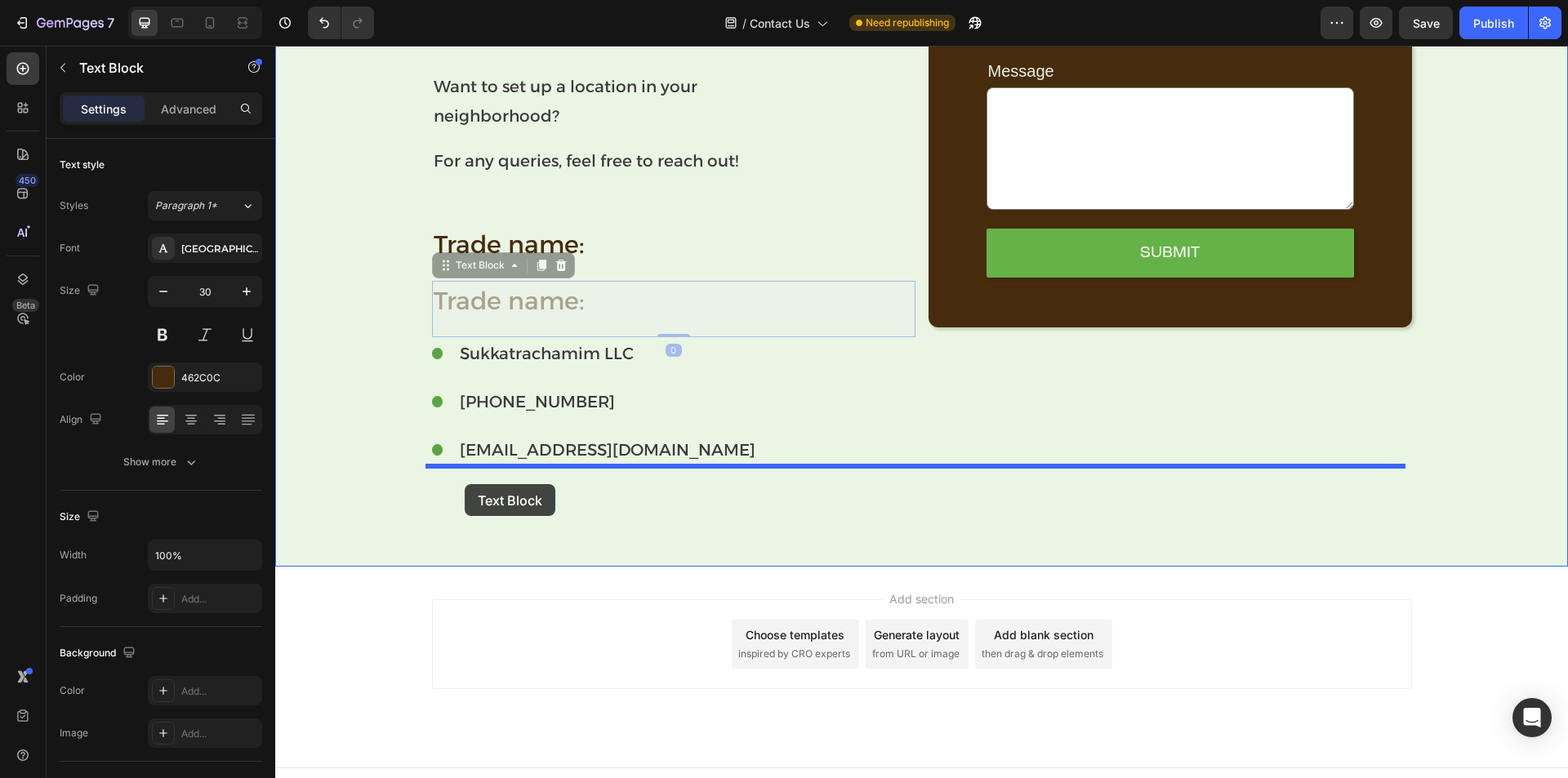
drag, startPoint x: 483, startPoint y: 300, endPoint x: 464, endPoint y: 484, distance: 185.0
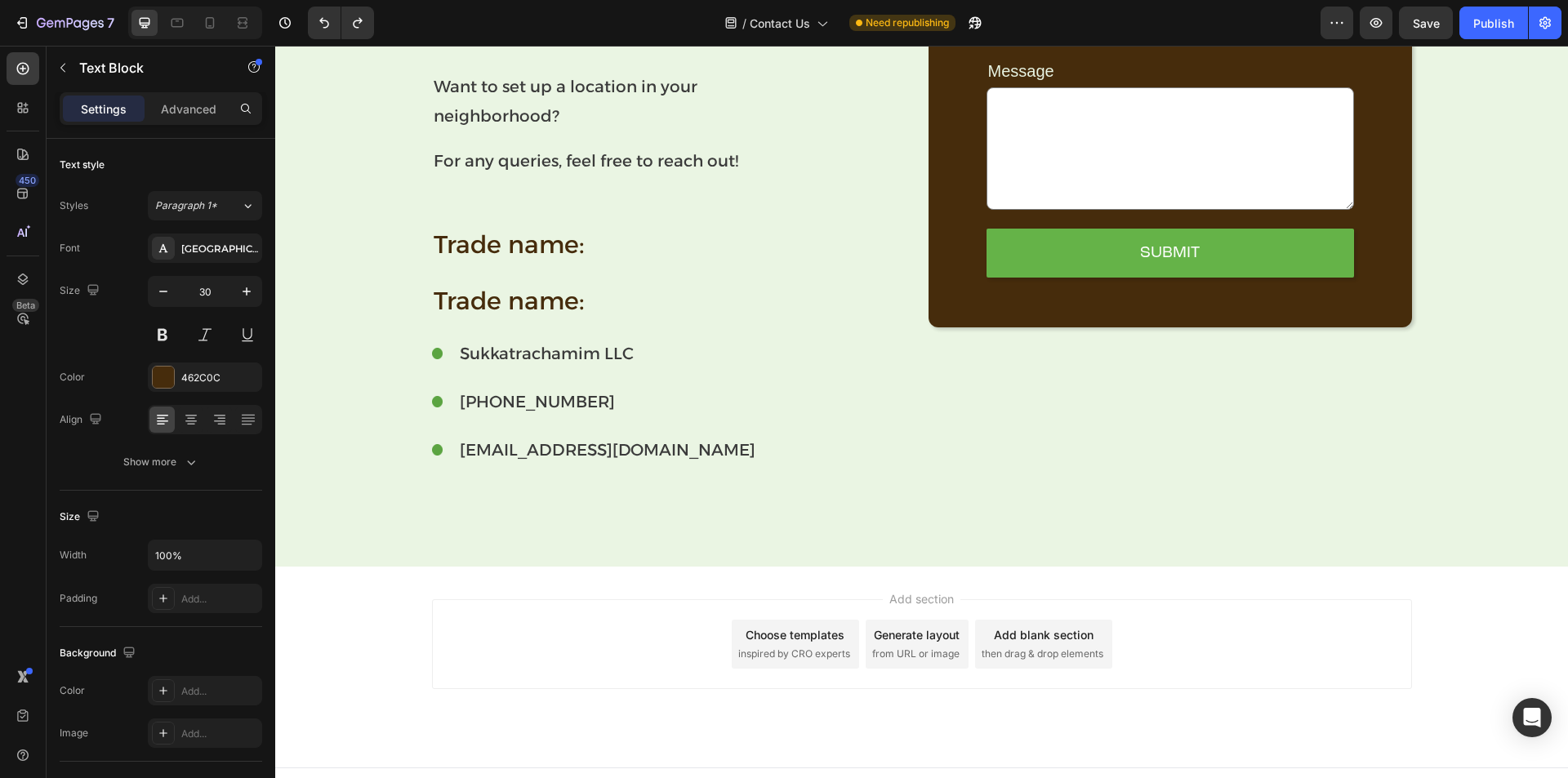
click at [499, 303] on p "Trade name:" at bounding box center [673, 300] width 480 height 37
click at [473, 289] on p "Trade name:" at bounding box center [673, 300] width 480 height 37
click at [525, 284] on p "Trade name:" at bounding box center [673, 300] width 480 height 37
click at [588, 294] on p "Trade name:" at bounding box center [673, 300] width 480 height 37
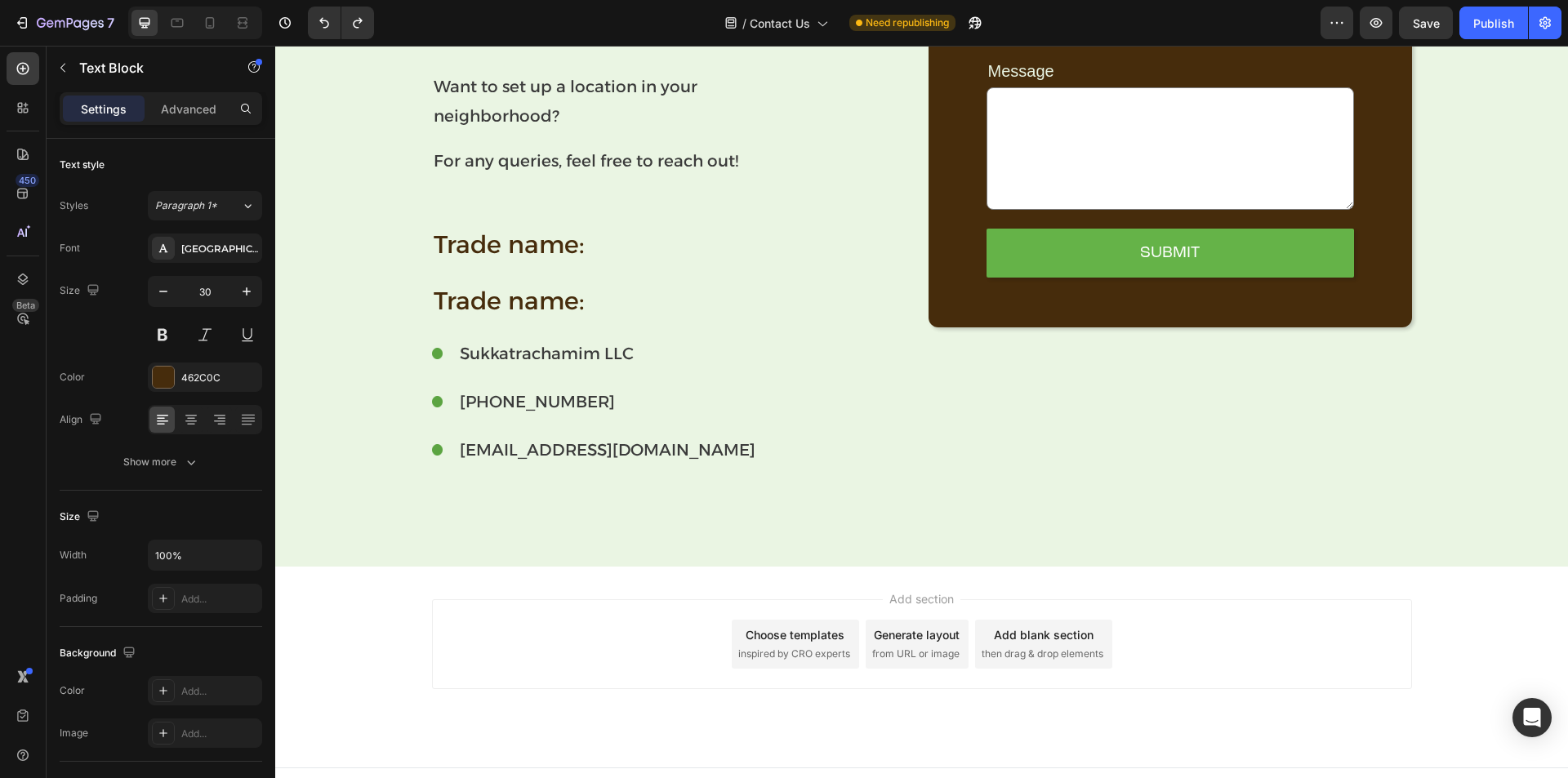
click at [636, 305] on p "Trade name:" at bounding box center [673, 300] width 480 height 37
click at [534, 248] on p "Trade name:" at bounding box center [673, 244] width 480 height 37
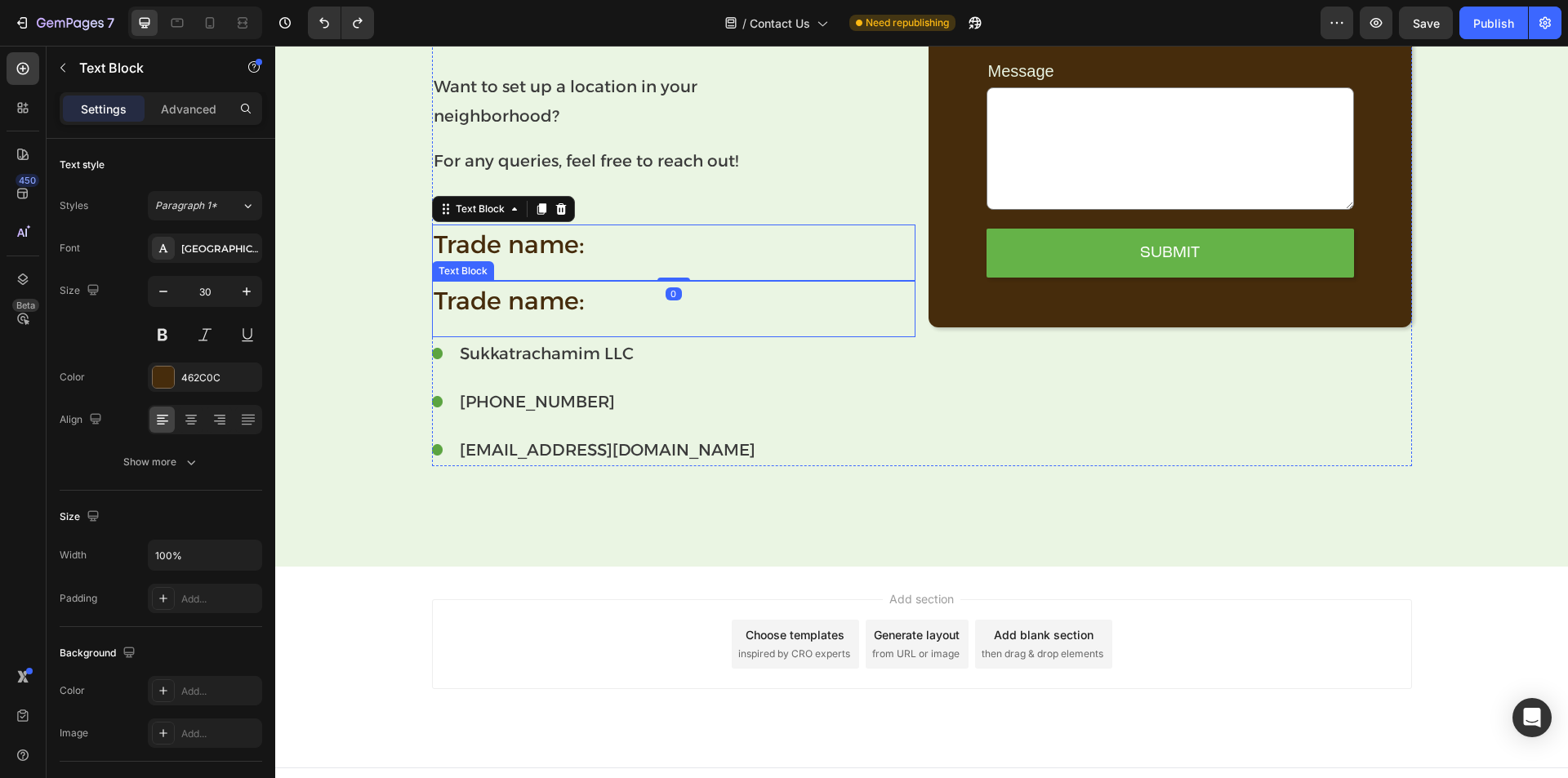
click at [483, 296] on p "Trade name:" at bounding box center [673, 300] width 480 height 37
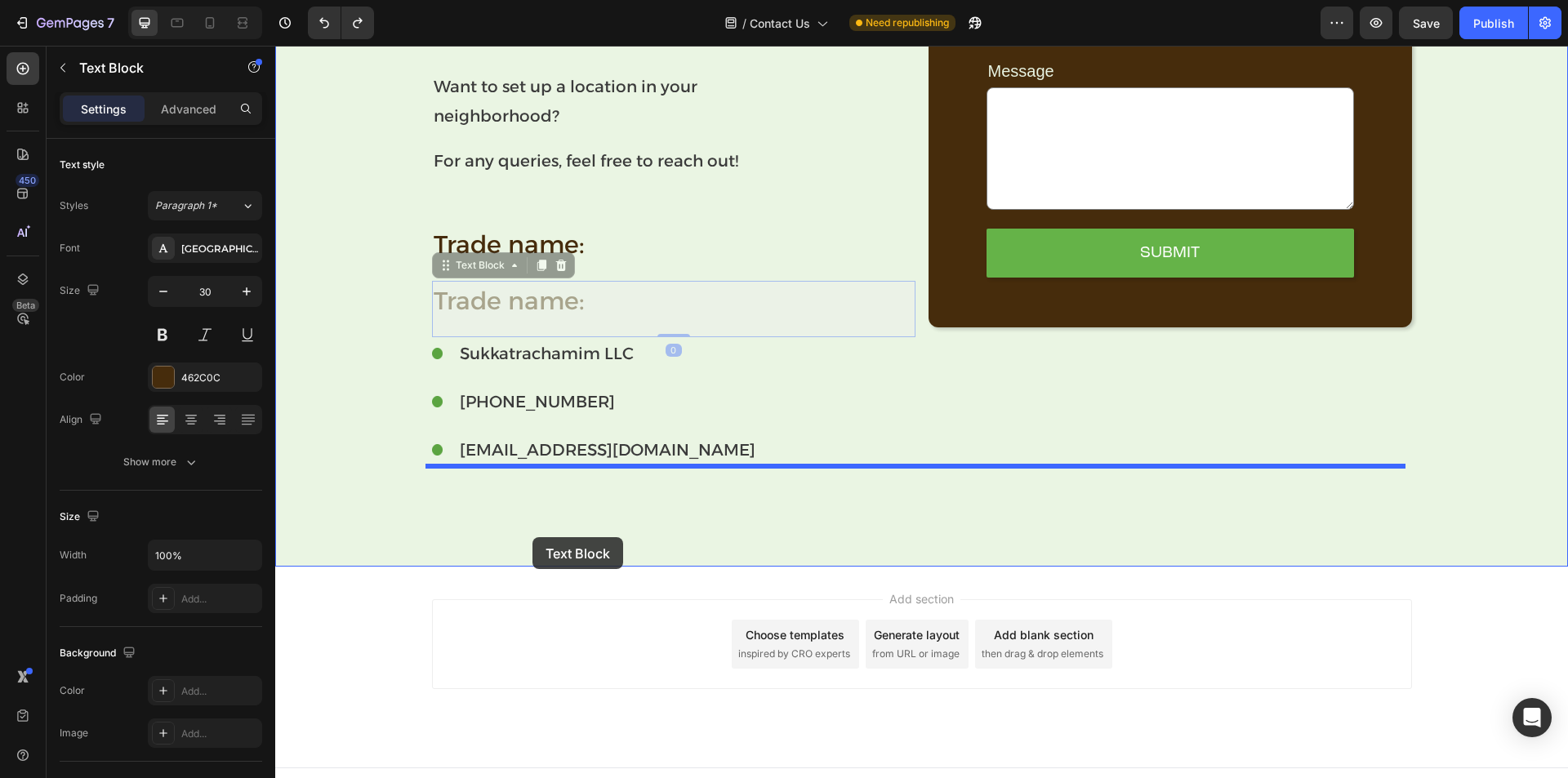
drag, startPoint x: 477, startPoint y: 269, endPoint x: 533, endPoint y: 537, distance: 273.8
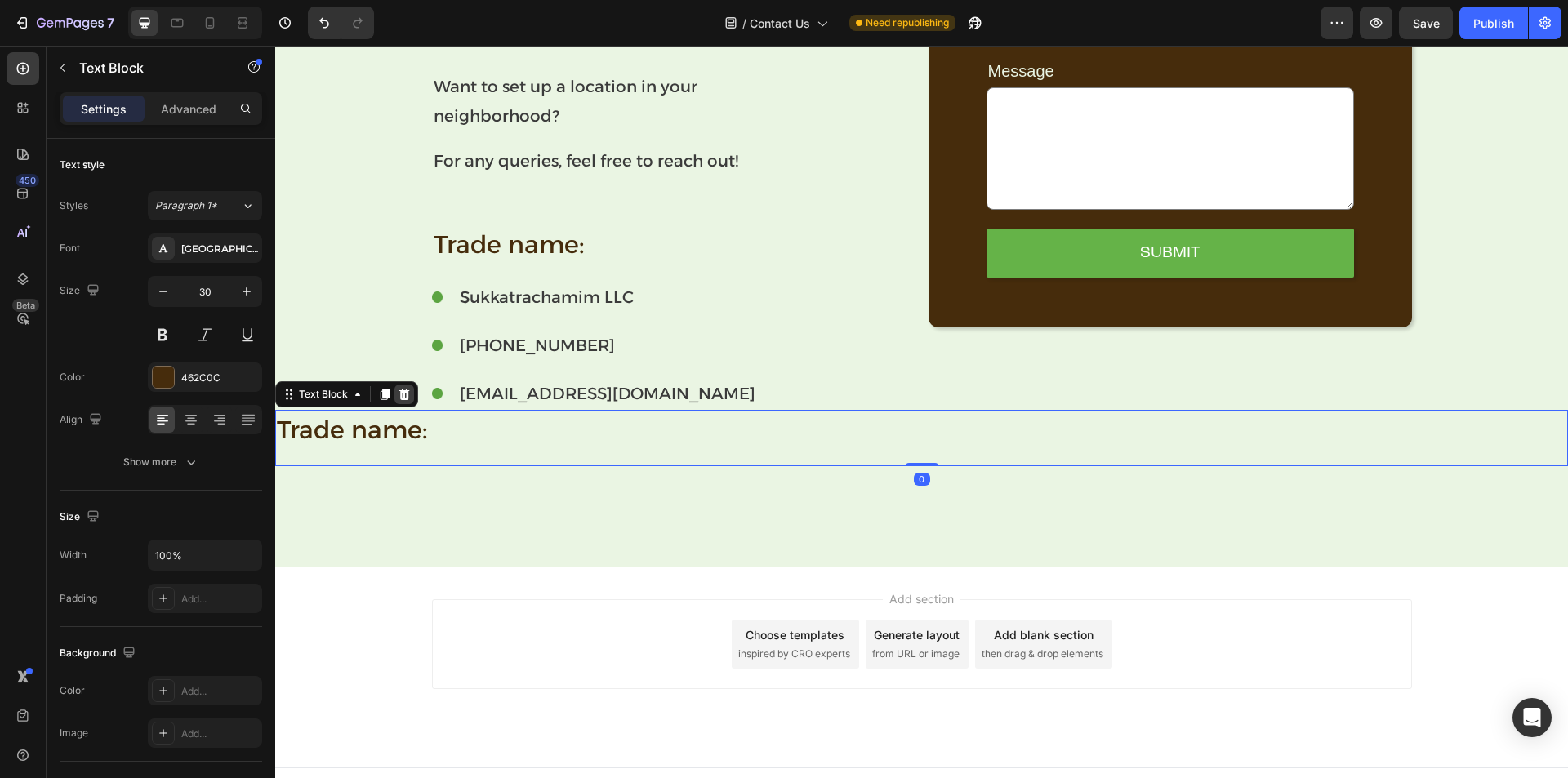
click at [409, 388] on icon at bounding box center [404, 395] width 13 height 13
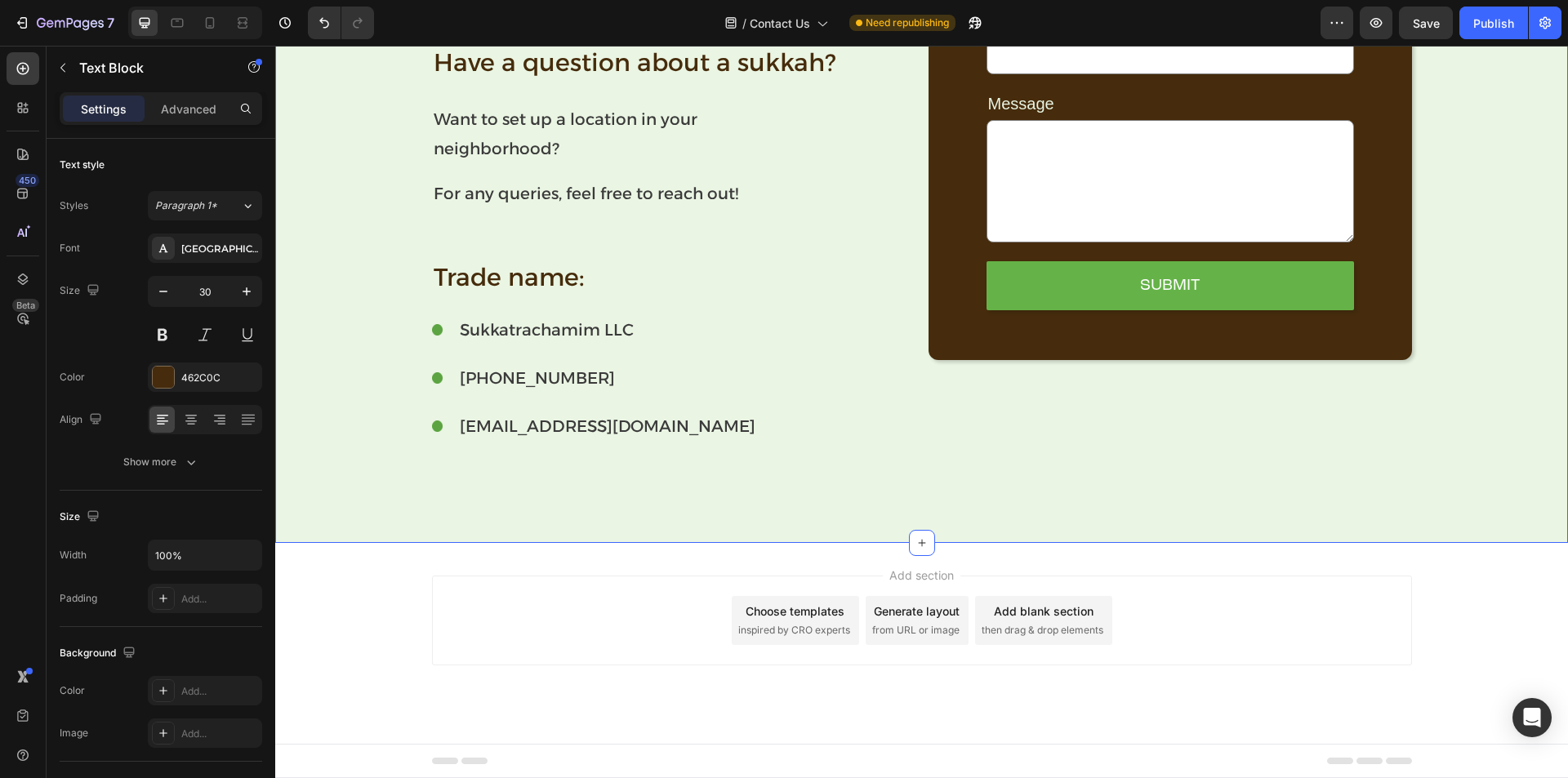
scroll to position [472, 0]
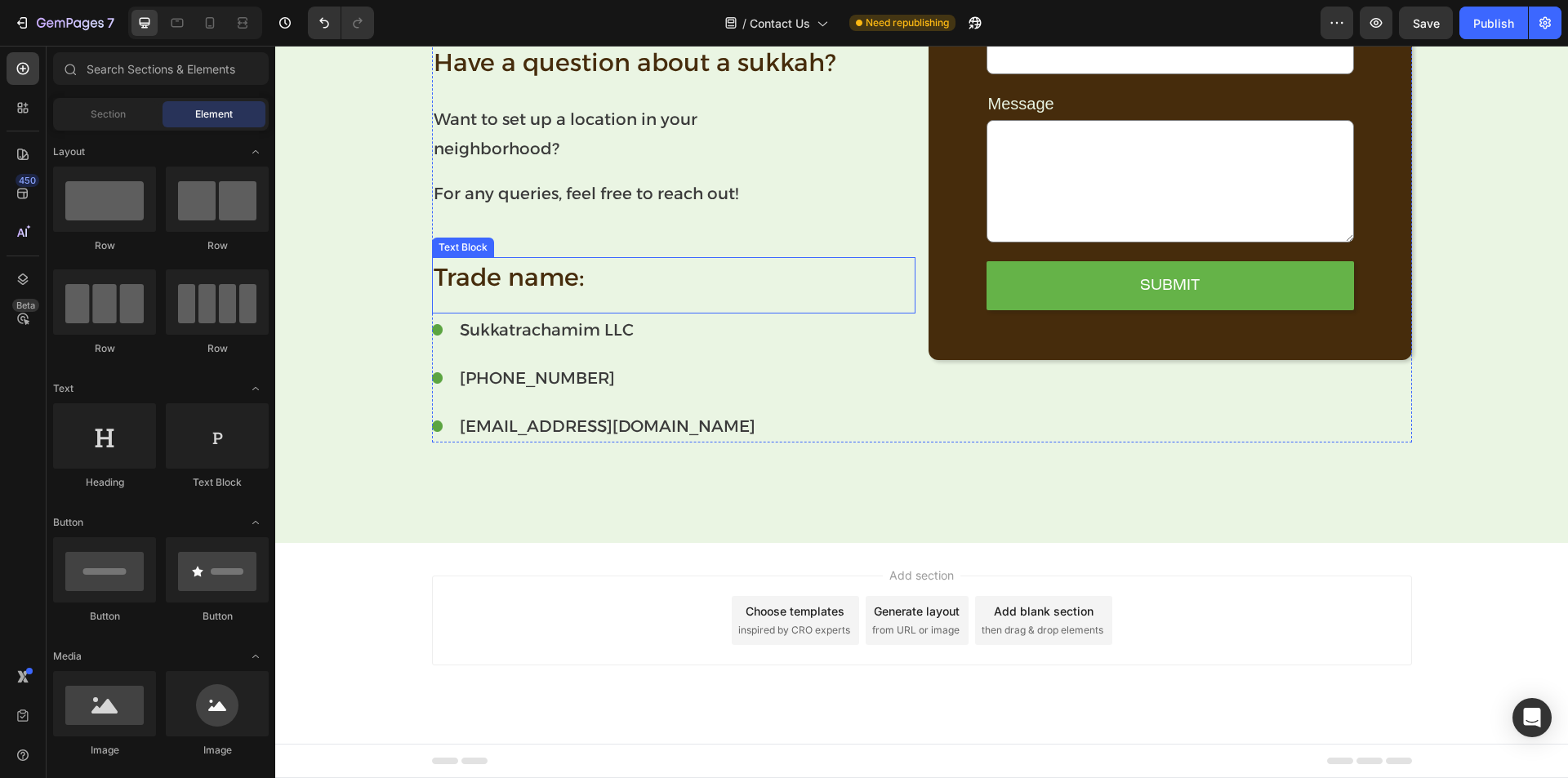
click at [506, 270] on p "Trade name:" at bounding box center [673, 277] width 480 height 37
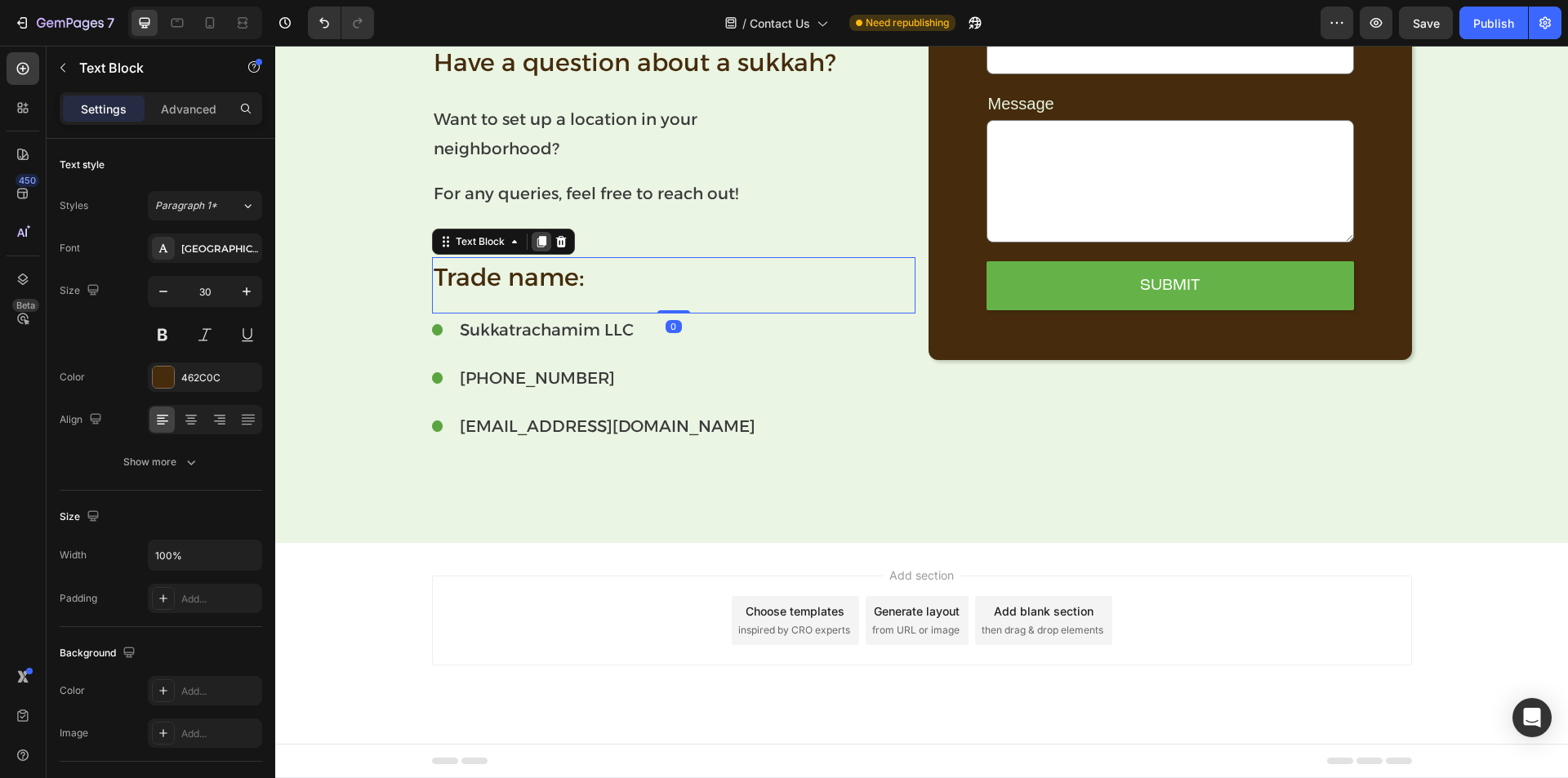
click at [537, 247] on icon at bounding box center [542, 242] width 9 height 11
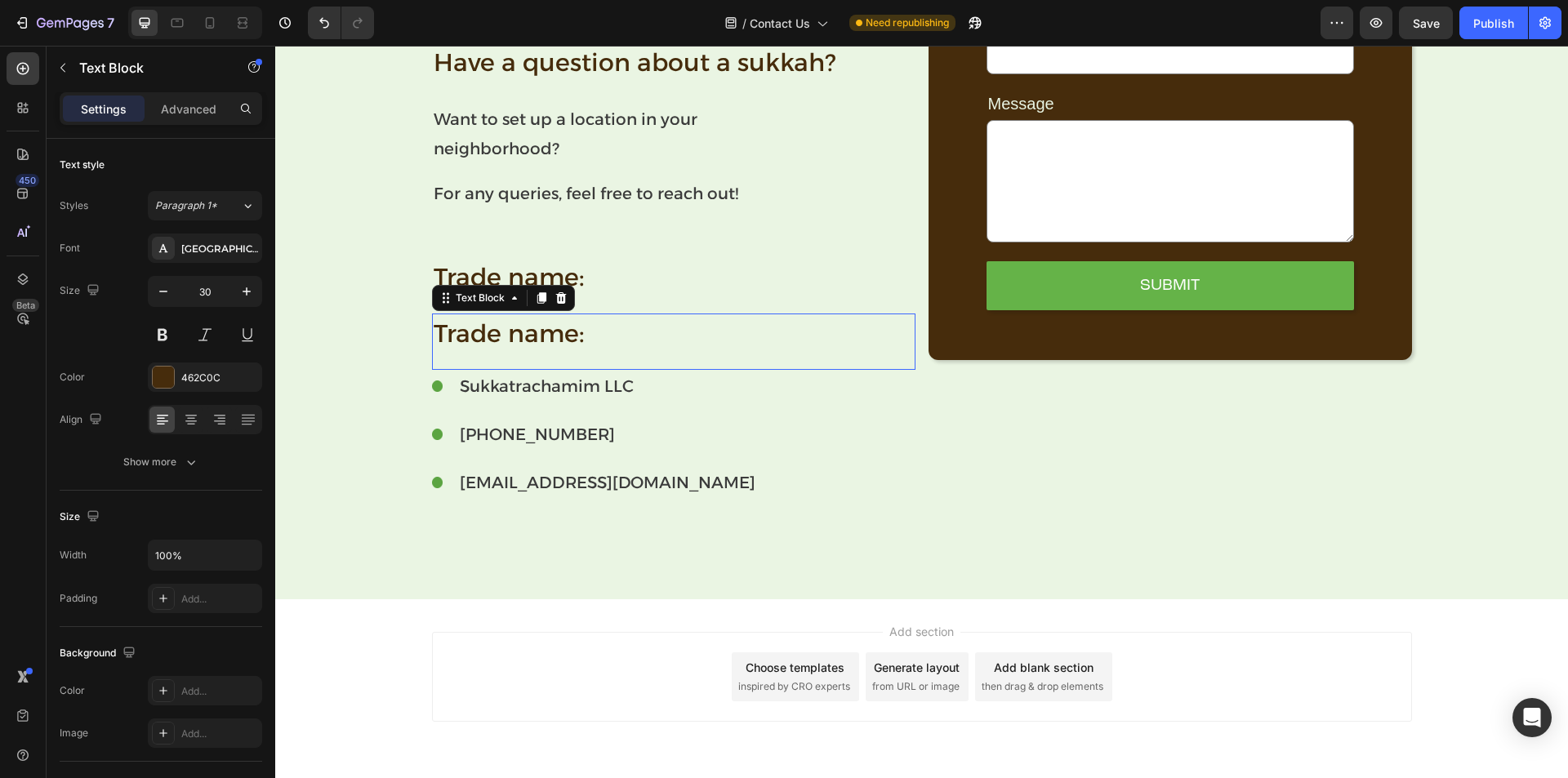
scroll to position [505, 0]
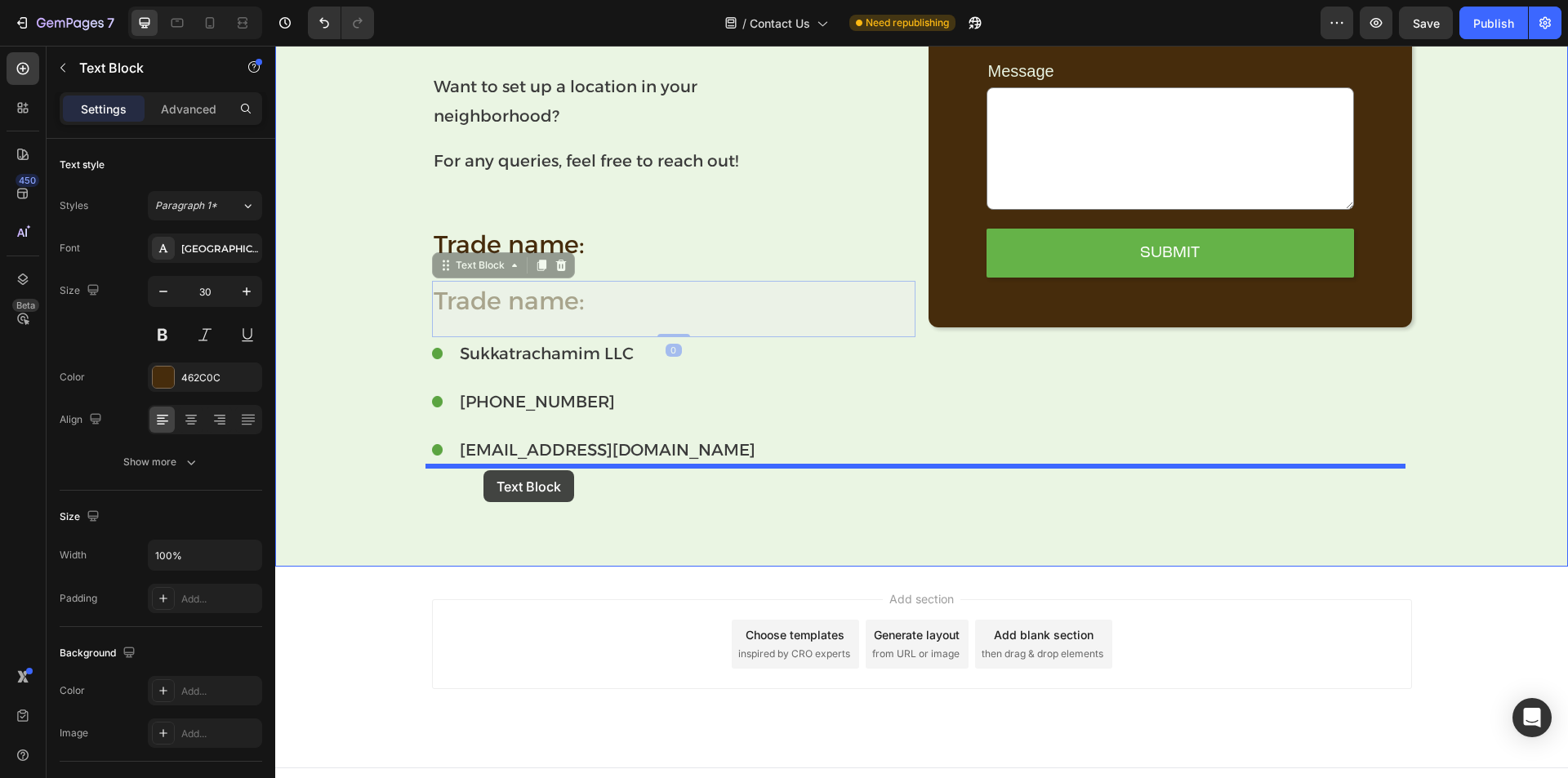
drag, startPoint x: 466, startPoint y: 270, endPoint x: 484, endPoint y: 471, distance: 201.8
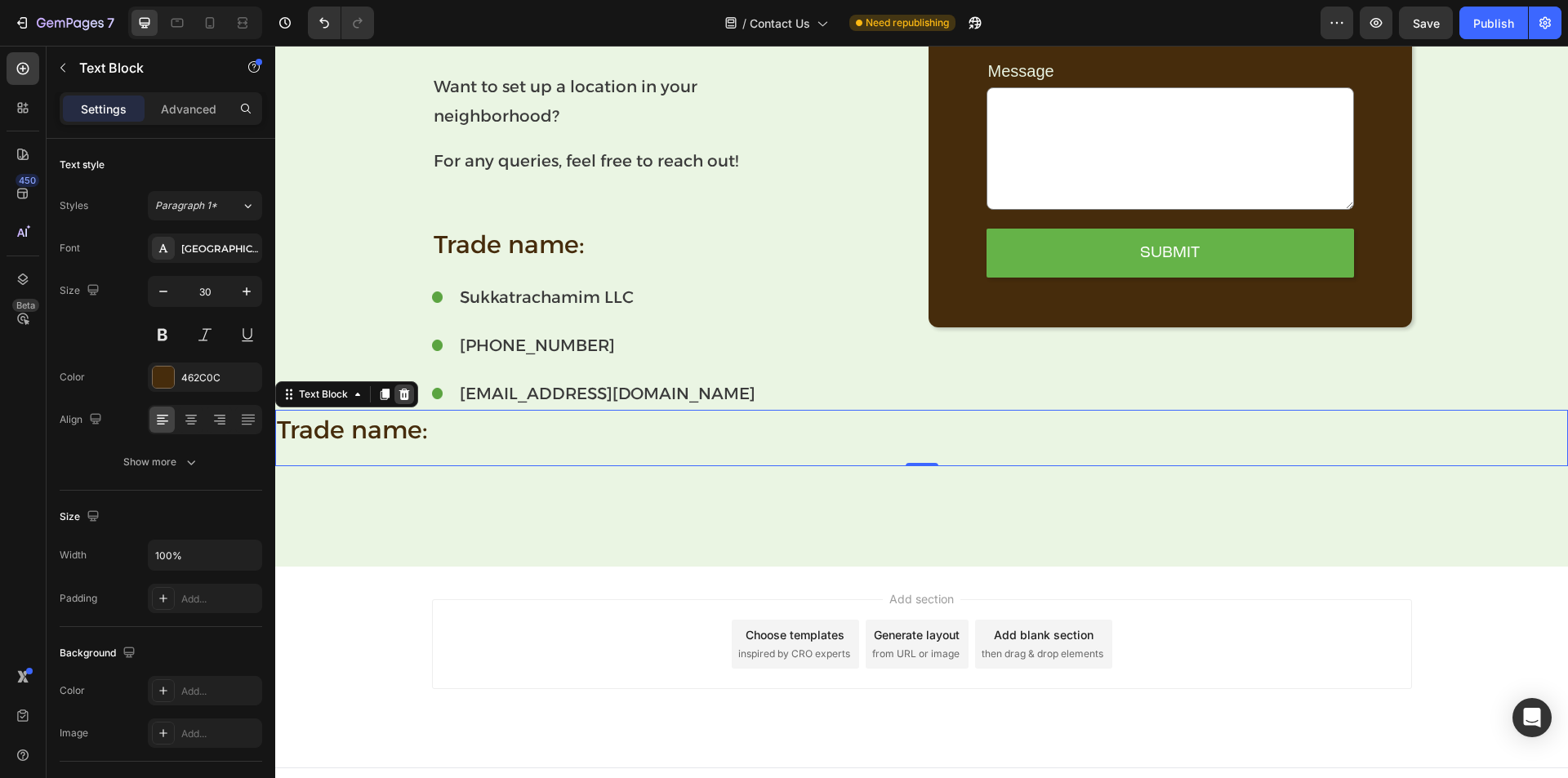
click at [405, 397] on icon at bounding box center [404, 395] width 13 height 13
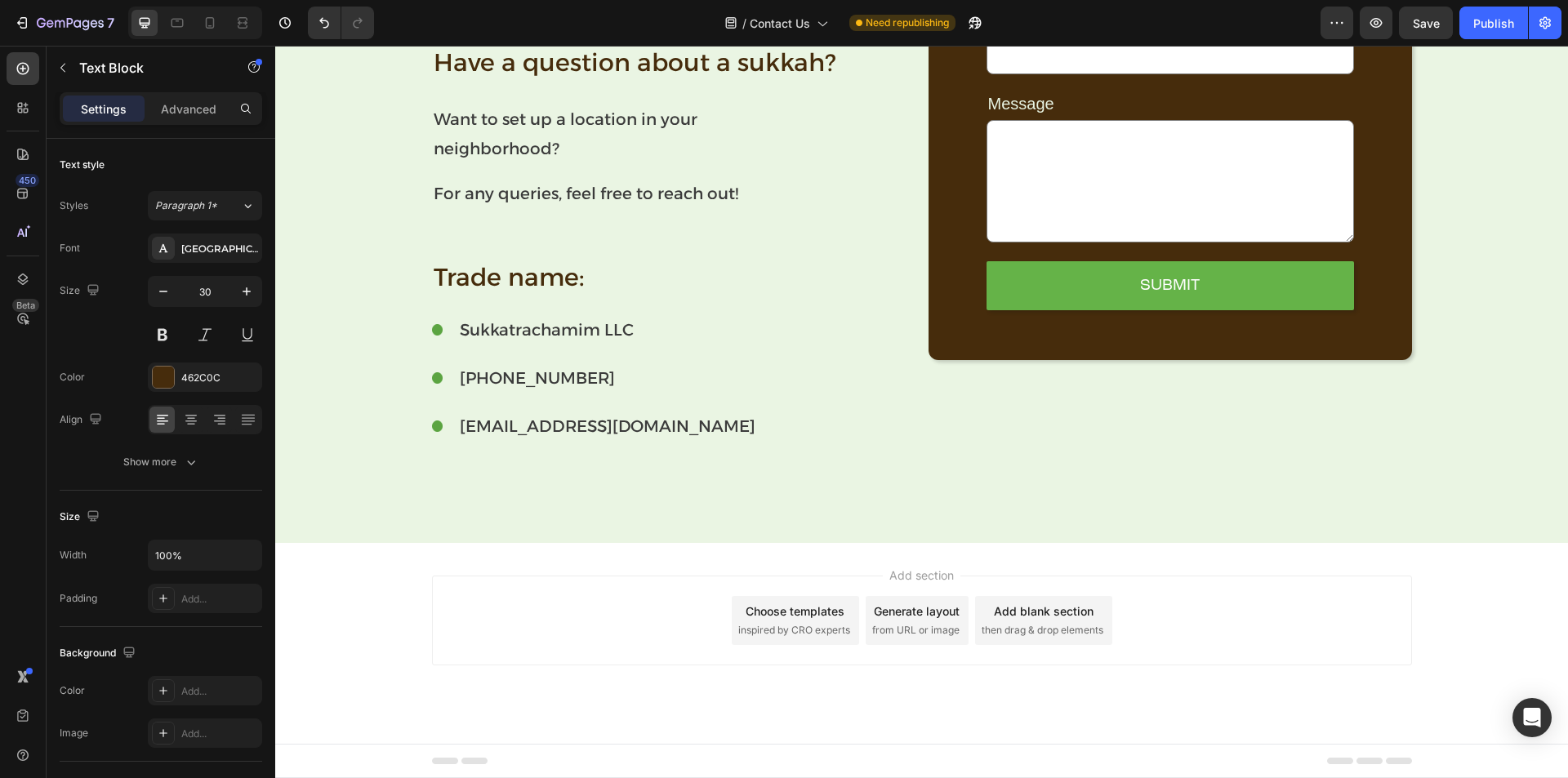
scroll to position [472, 0]
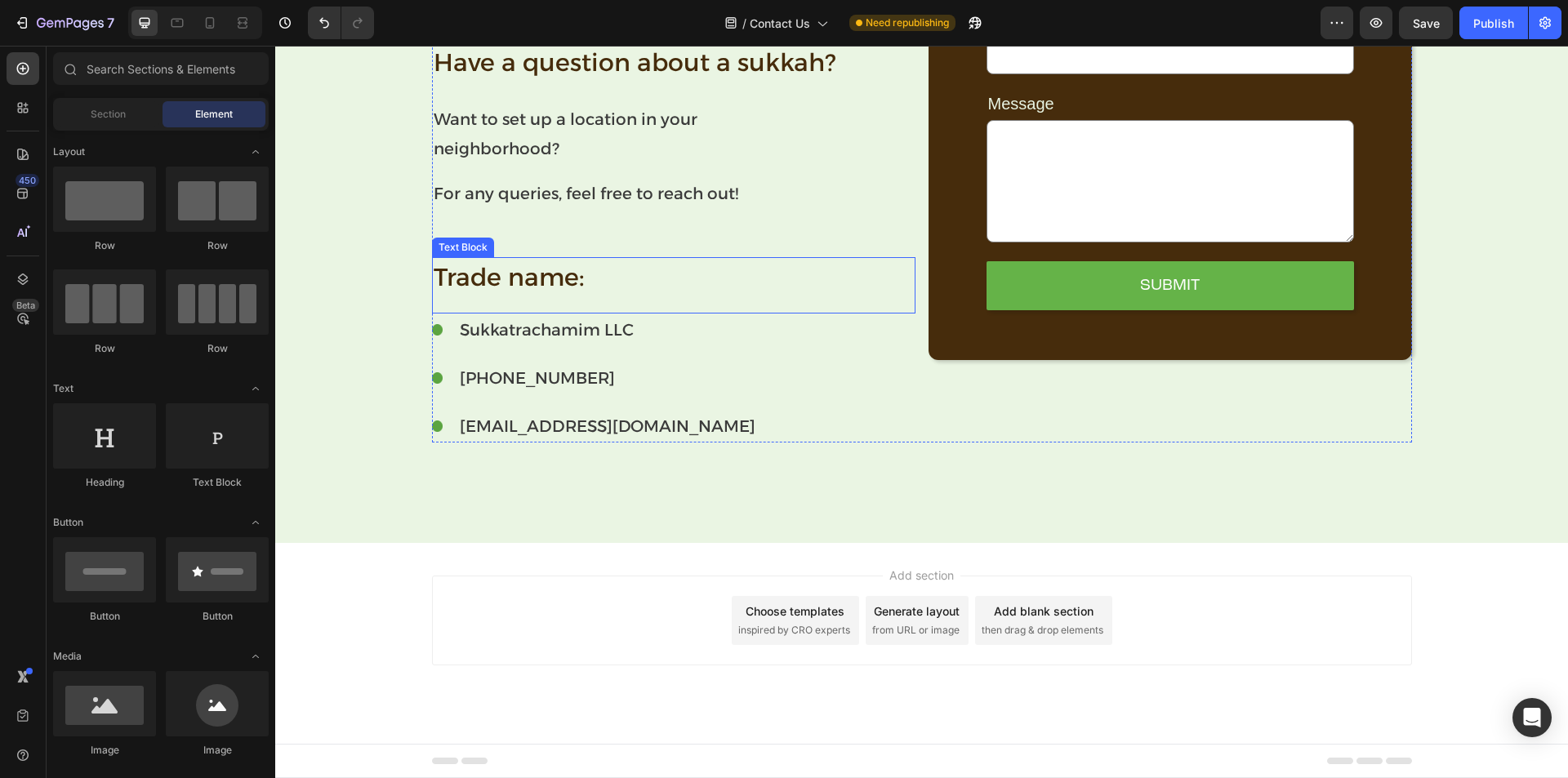
click at [532, 263] on p "Trade name:" at bounding box center [673, 277] width 480 height 37
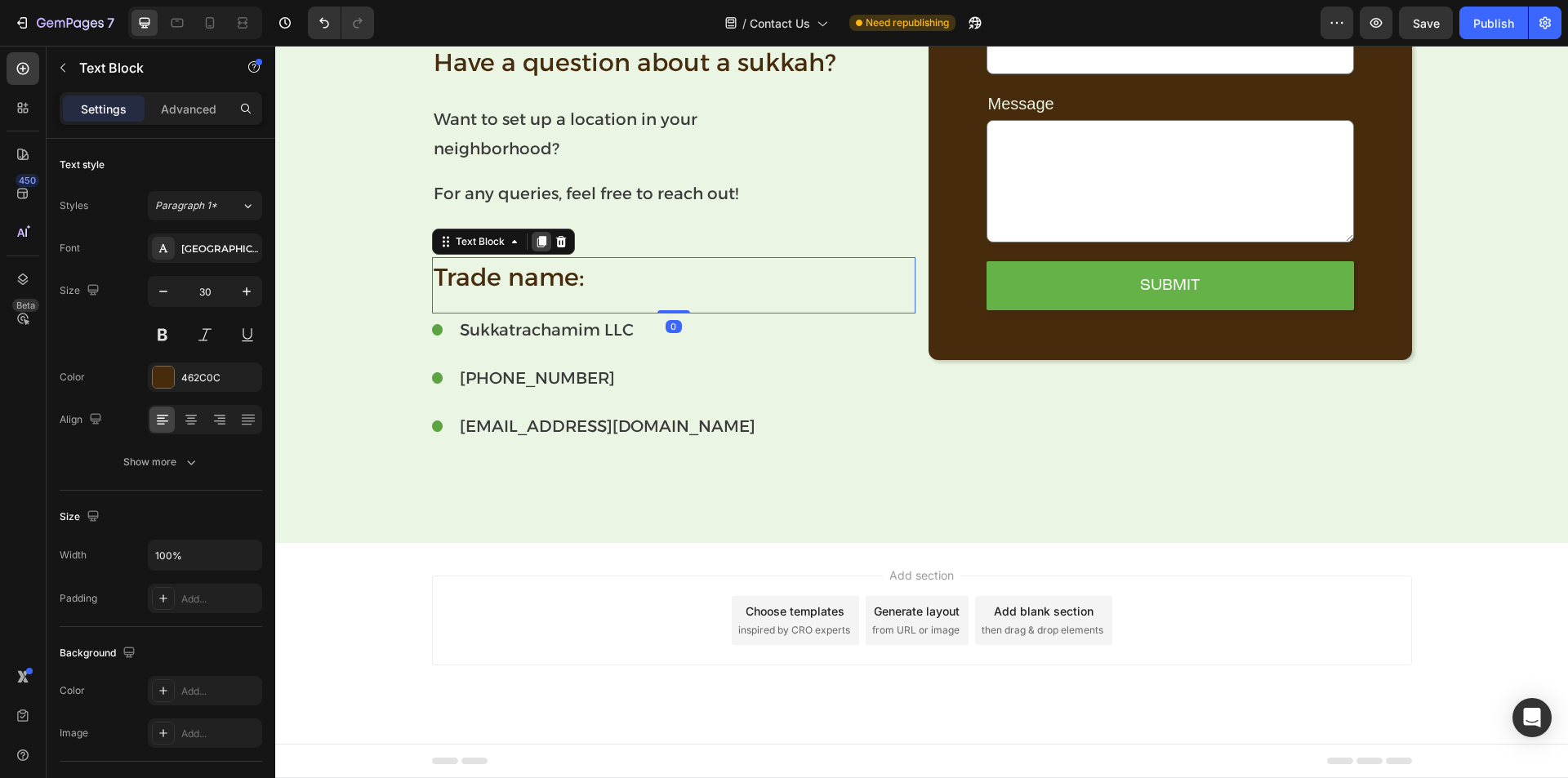
click at [539, 238] on icon at bounding box center [542, 242] width 9 height 11
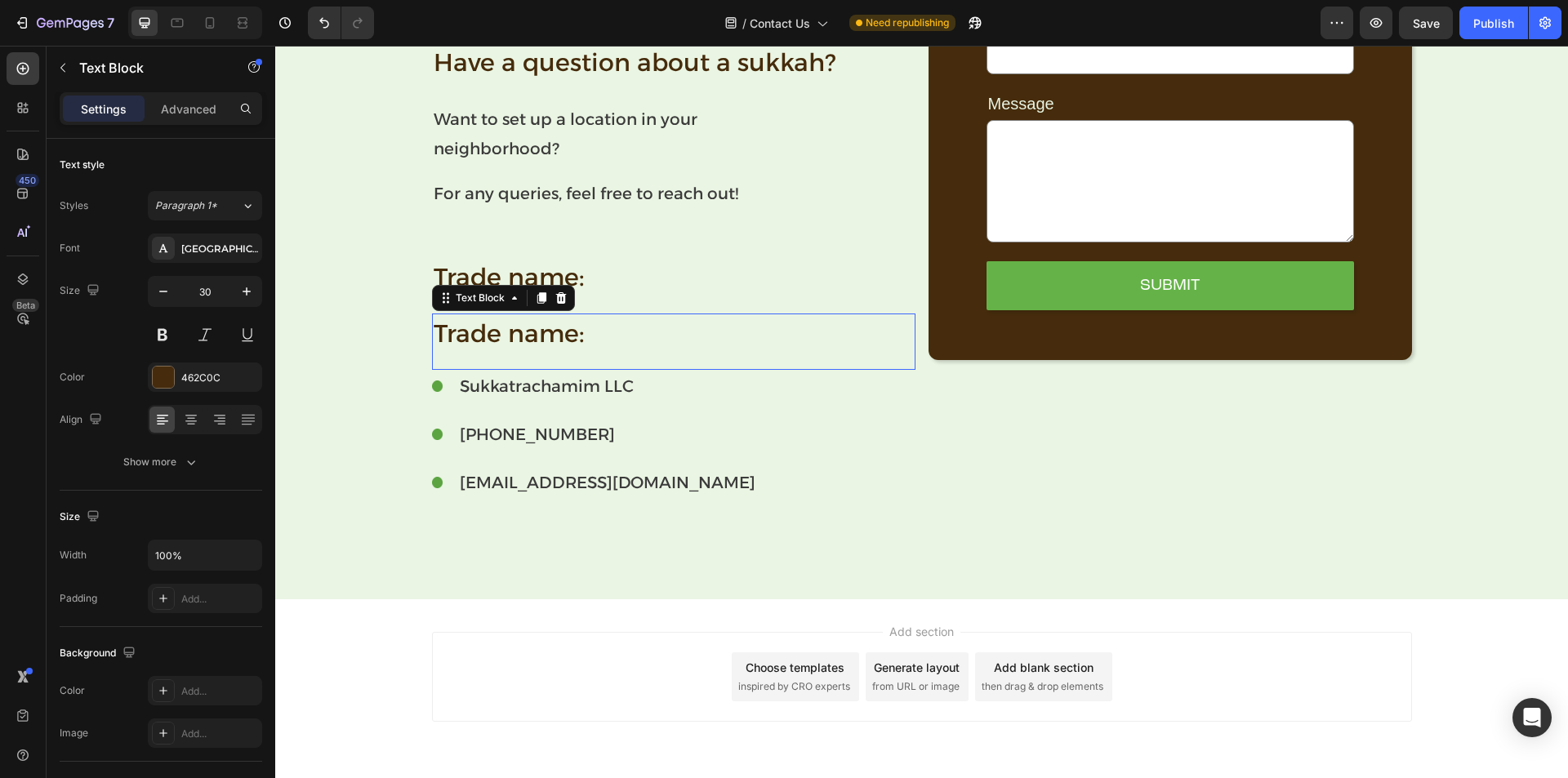
scroll to position [505, 0]
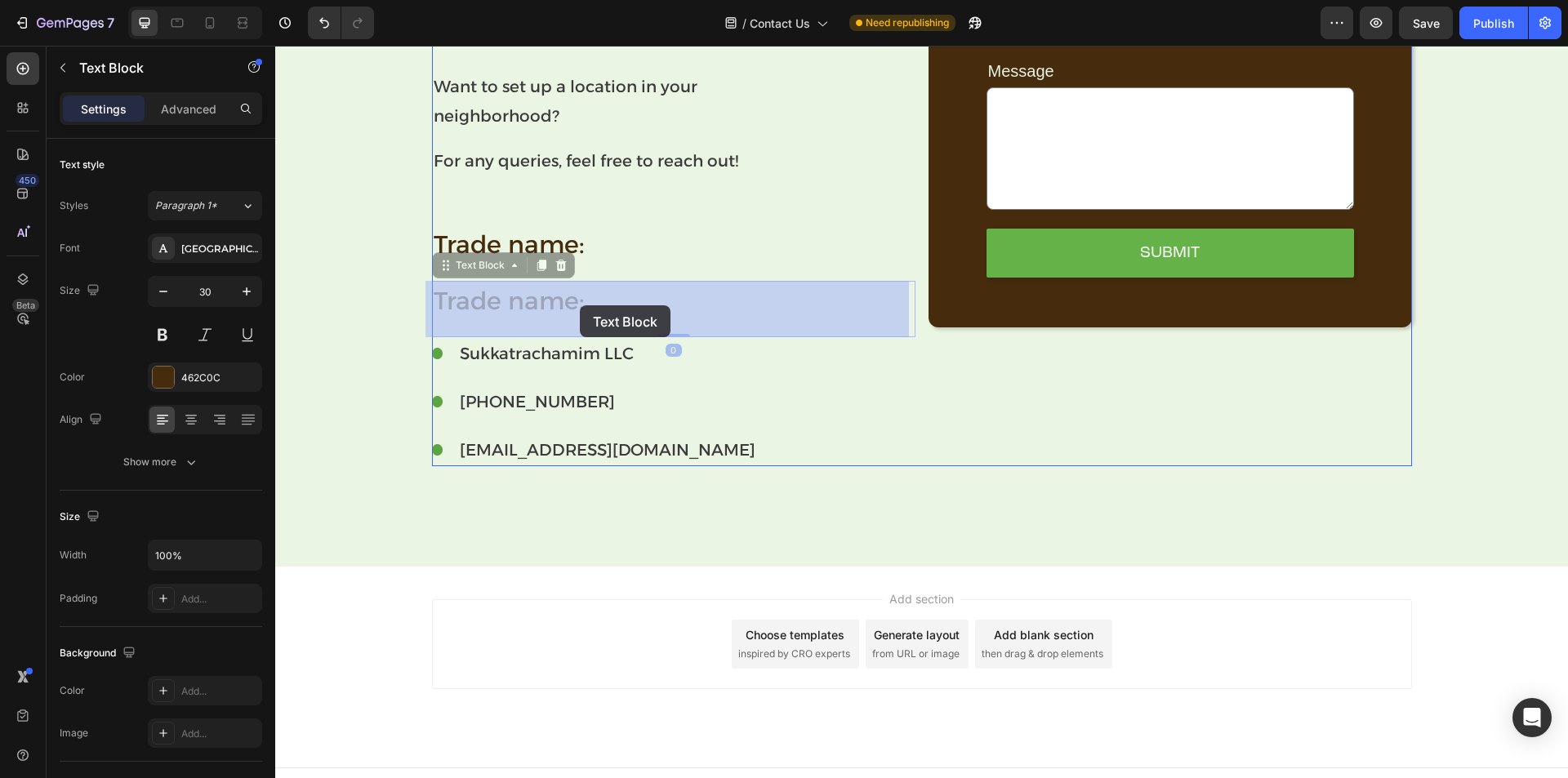
drag, startPoint x: 462, startPoint y: 267, endPoint x: 580, endPoint y: 305, distance: 124.0
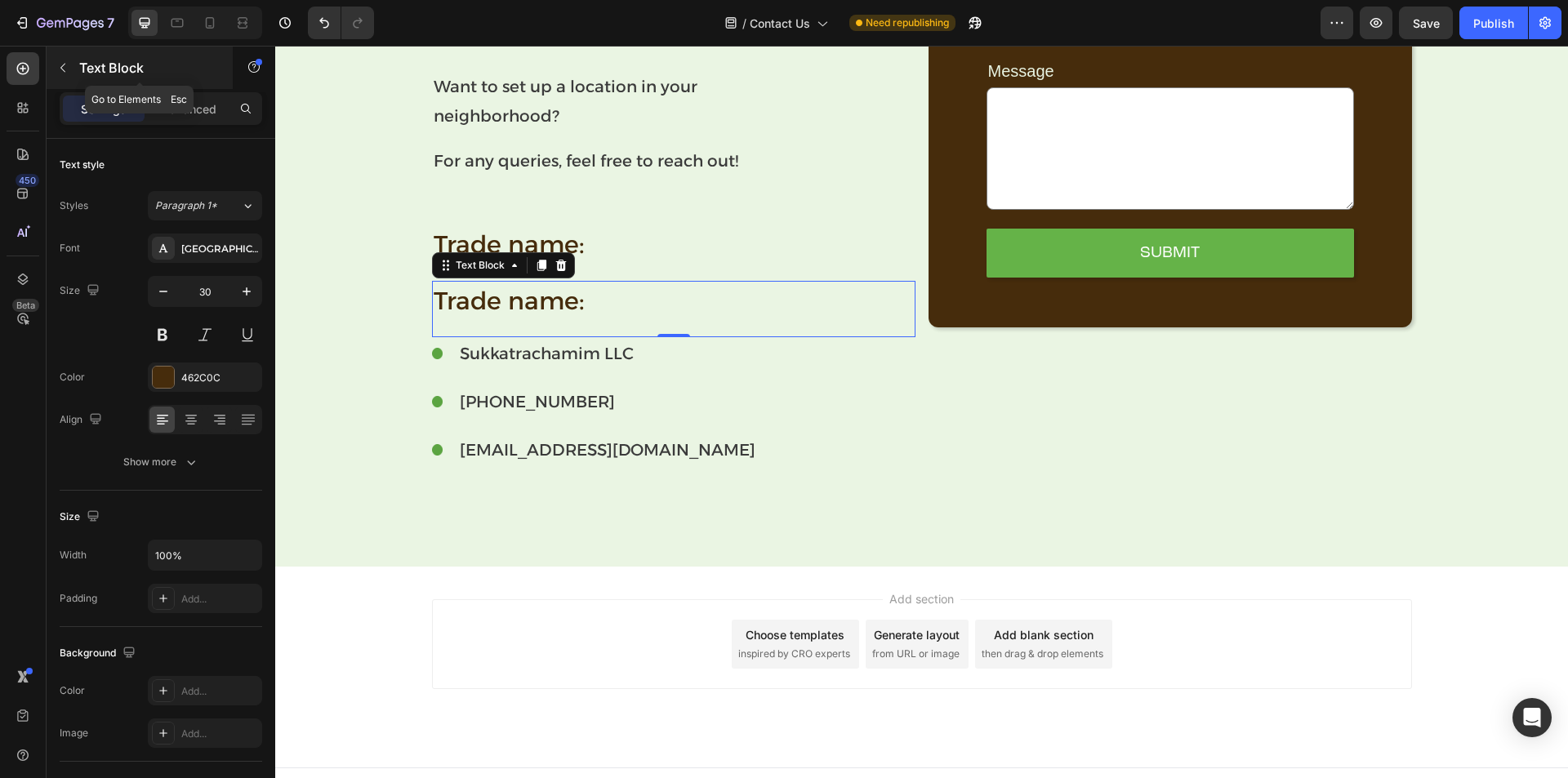
click at [65, 63] on icon "button" at bounding box center [63, 68] width 13 height 13
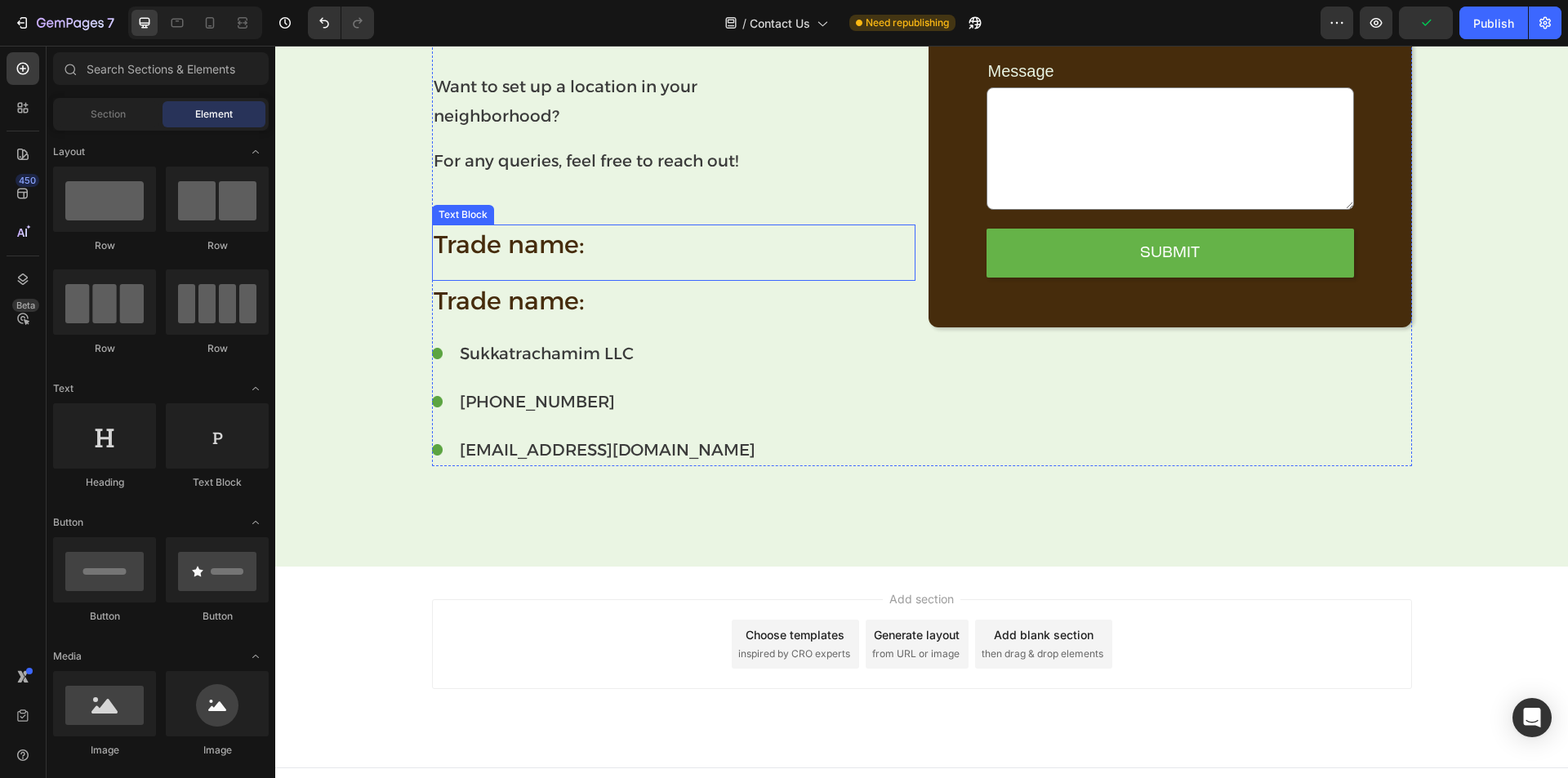
click at [495, 259] on p "Trade name:" at bounding box center [673, 244] width 480 height 37
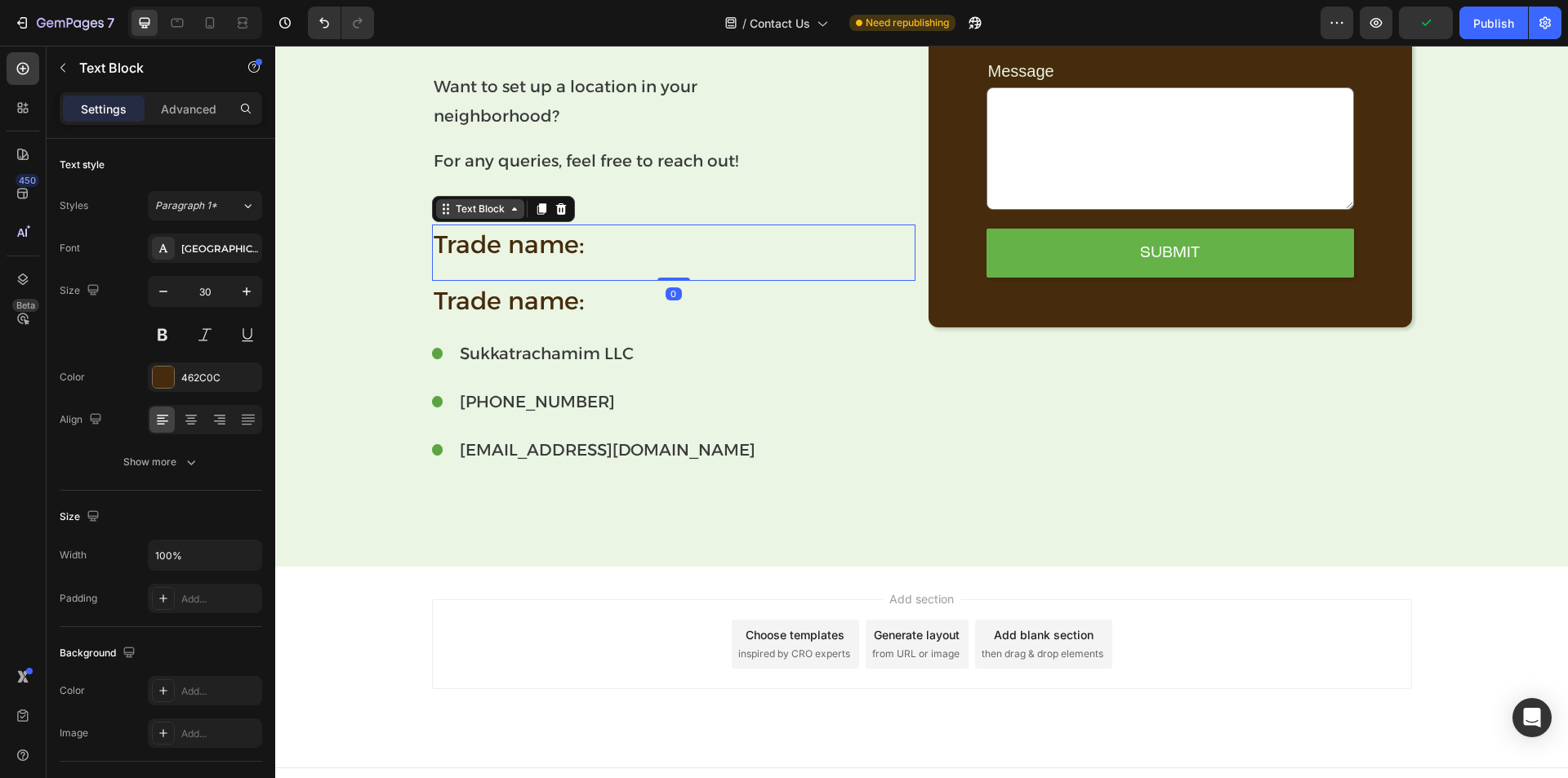
click at [508, 212] on icon at bounding box center [514, 209] width 13 height 13
click at [17, 270] on div at bounding box center [23, 279] width 33 height 33
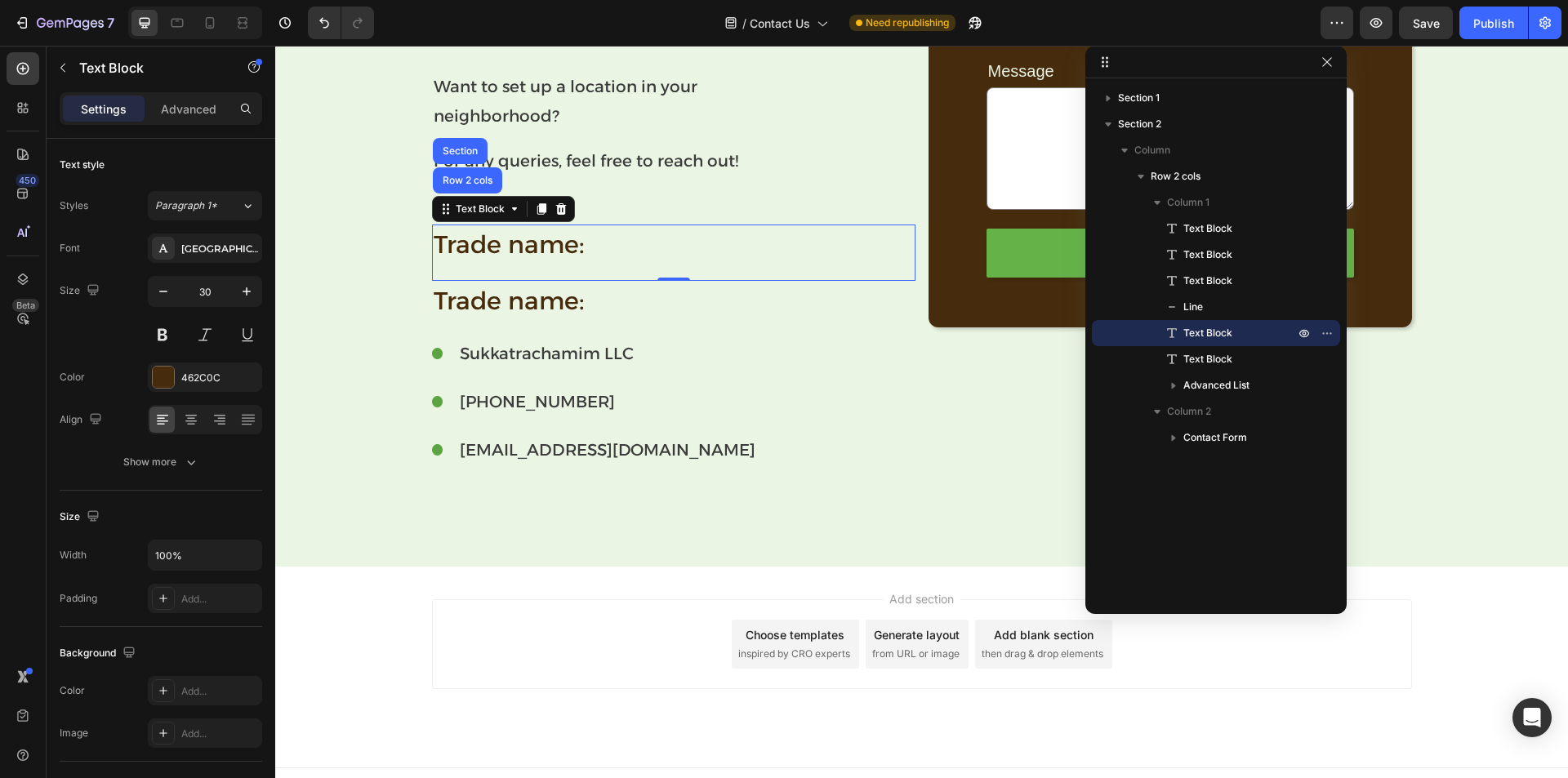
drag, startPoint x: 1257, startPoint y: 532, endPoint x: 1188, endPoint y: 46, distance: 490.9
click at [1213, 337] on span "Text Block" at bounding box center [1207, 332] width 49 height 16
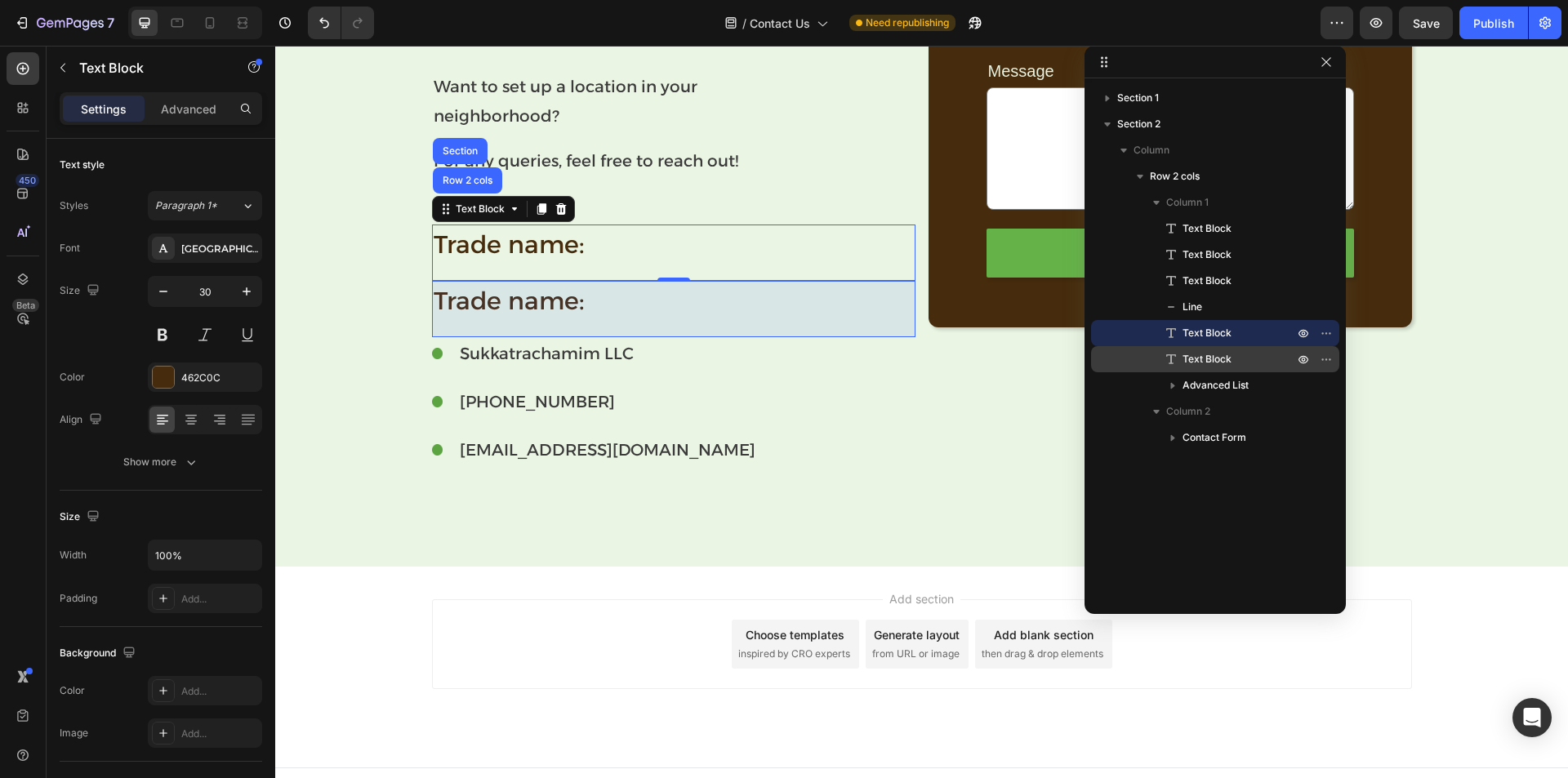
click at [1213, 356] on span "Text Block" at bounding box center [1207, 359] width 49 height 16
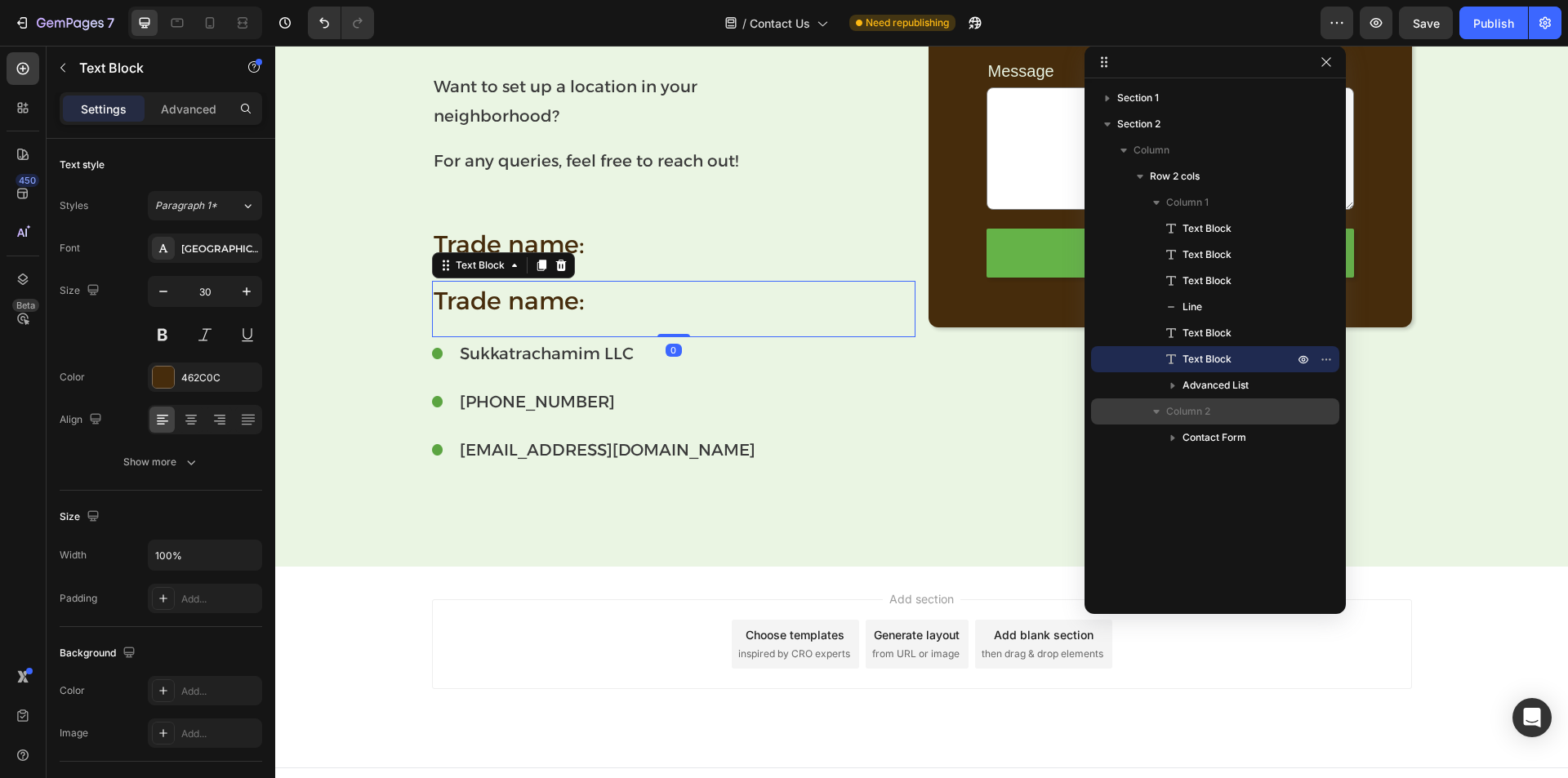
drag, startPoint x: 1213, startPoint y: 356, endPoint x: 1219, endPoint y: 408, distance: 52.3
click at [1219, 408] on div "Column 1 Text Block Text Block Text Block Line Text Block Text Block Advanced L…" at bounding box center [1216, 320] width 249 height 262
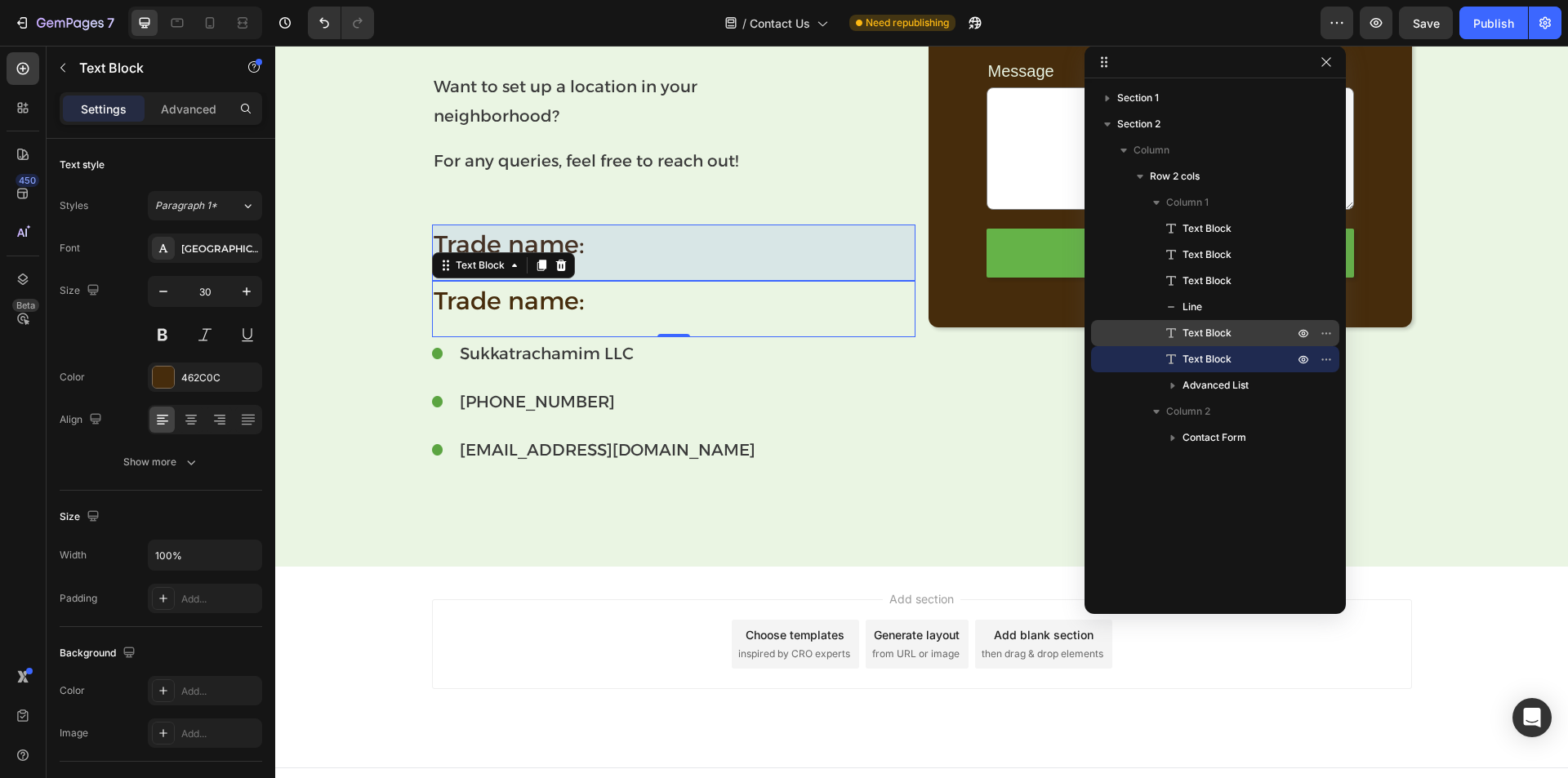
click at [1215, 333] on span "Text Block" at bounding box center [1207, 332] width 49 height 16
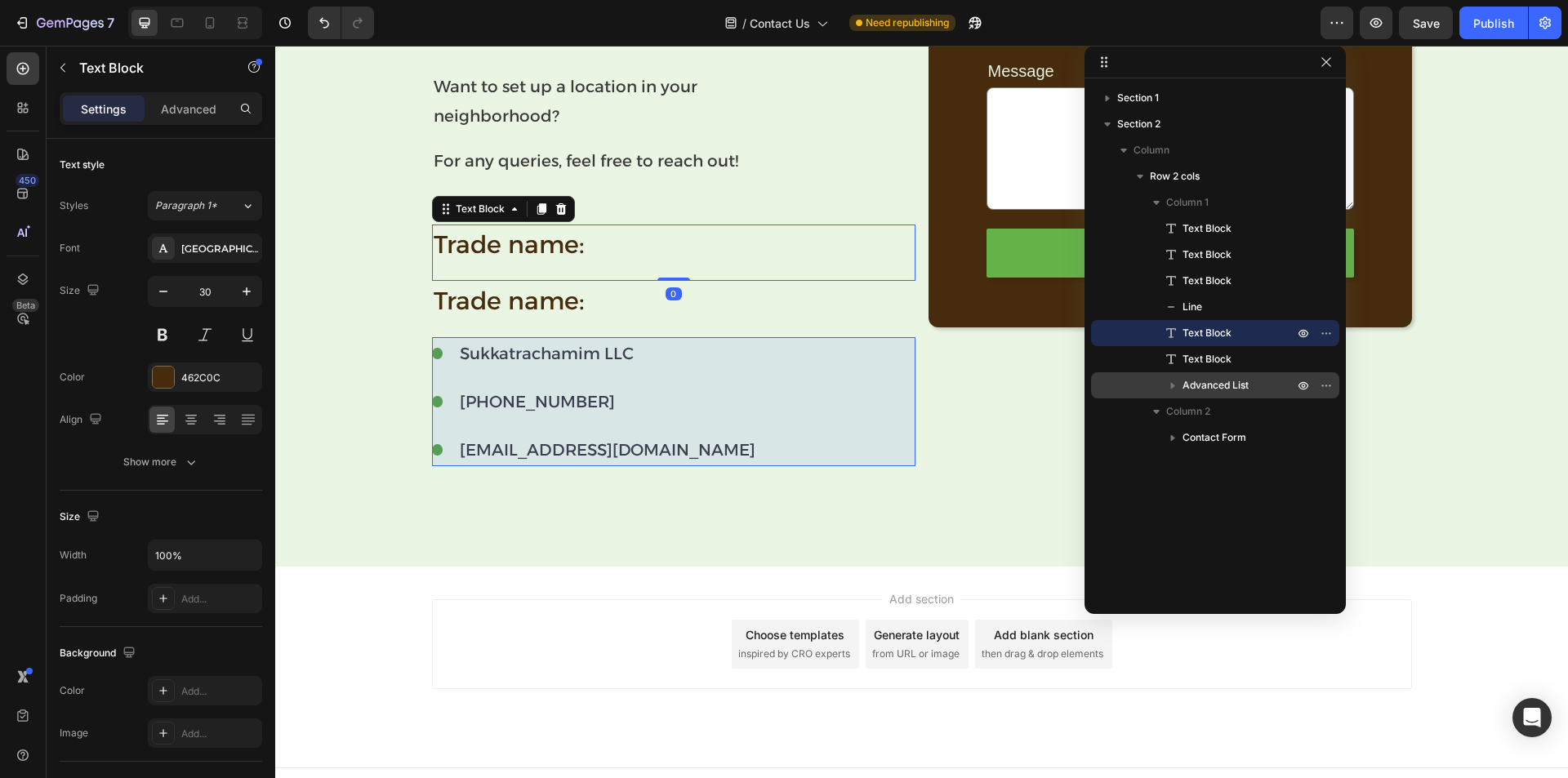
drag, startPoint x: 1214, startPoint y: 353, endPoint x: 1216, endPoint y: 384, distance: 31.1
click at [1216, 384] on div "Text Block Text Block Text Block Line Text Block Text Block Advanced List" at bounding box center [1216, 307] width 249 height 183
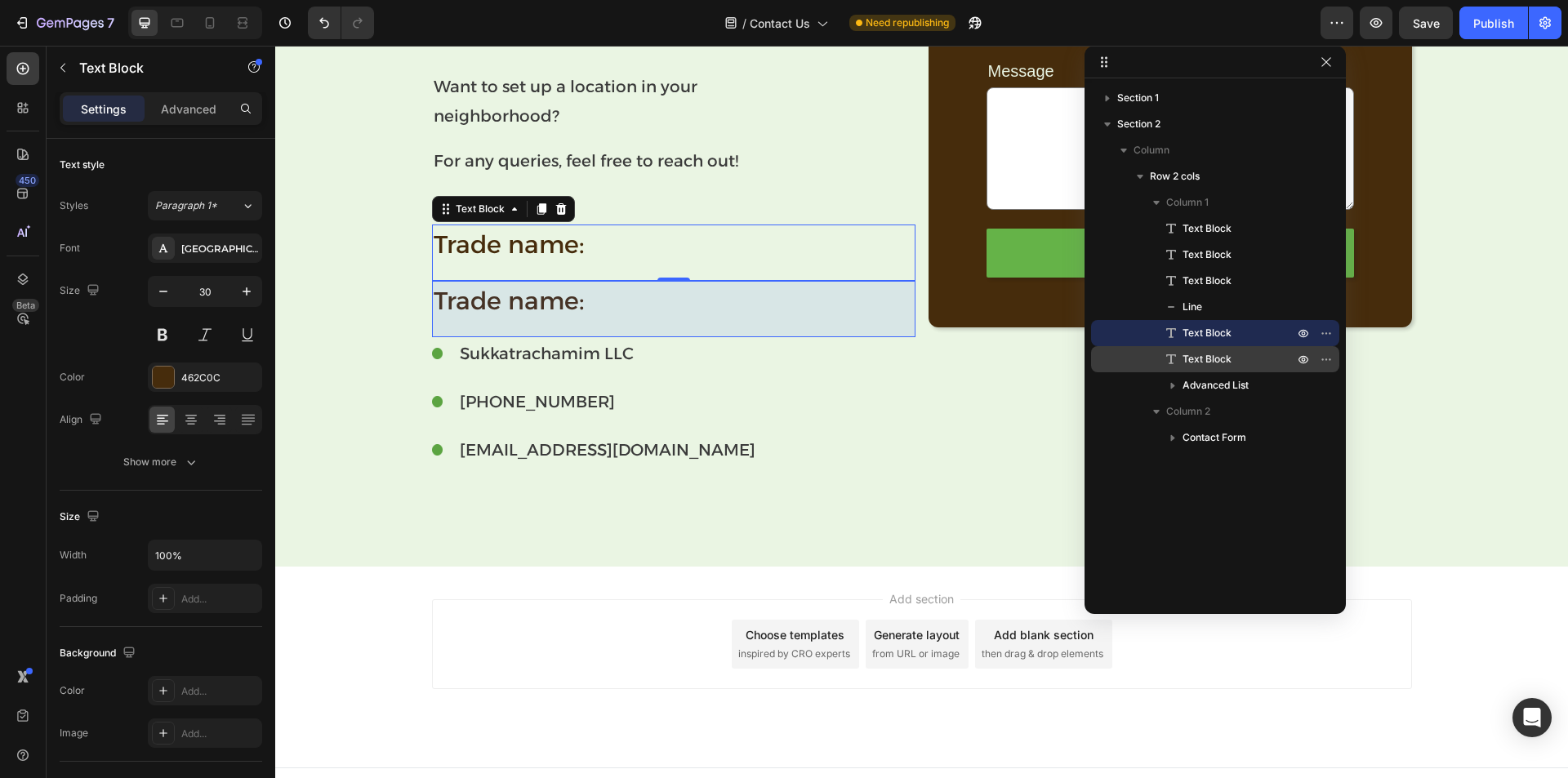
drag, startPoint x: 1204, startPoint y: 332, endPoint x: 1211, endPoint y: 360, distance: 28.9
click at [1211, 360] on div "Text Block Text Block Text Block Line Text Block Text Block Advanced List" at bounding box center [1216, 307] width 249 height 183
drag, startPoint x: 1207, startPoint y: 332, endPoint x: 1209, endPoint y: 370, distance: 38.1
click at [1209, 370] on div "Text Block Text Block Text Block Line Text Block Text Block Advanced List" at bounding box center [1216, 307] width 249 height 183
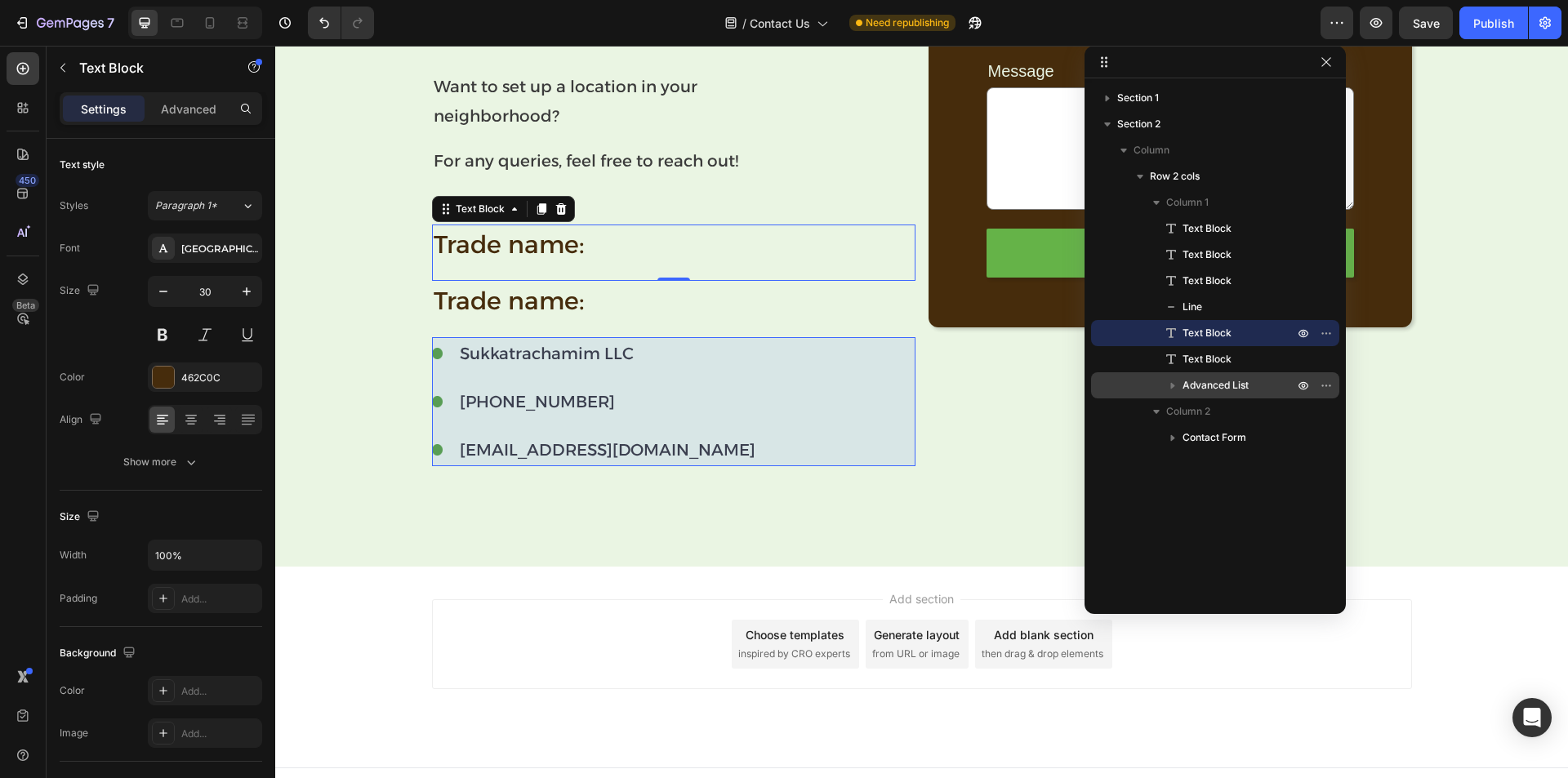
drag, startPoint x: 1215, startPoint y: 325, endPoint x: 1223, endPoint y: 394, distance: 69.5
click at [1223, 394] on div "Text Block Text Block Text Block Line Text Block Text Block Advanced List" at bounding box center [1216, 307] width 249 height 183
click at [1178, 384] on icon "button" at bounding box center [1172, 385] width 16 height 16
click at [1172, 384] on icon "button" at bounding box center [1172, 386] width 7 height 4
click at [1329, 384] on icon "button" at bounding box center [1330, 385] width 2 height 2
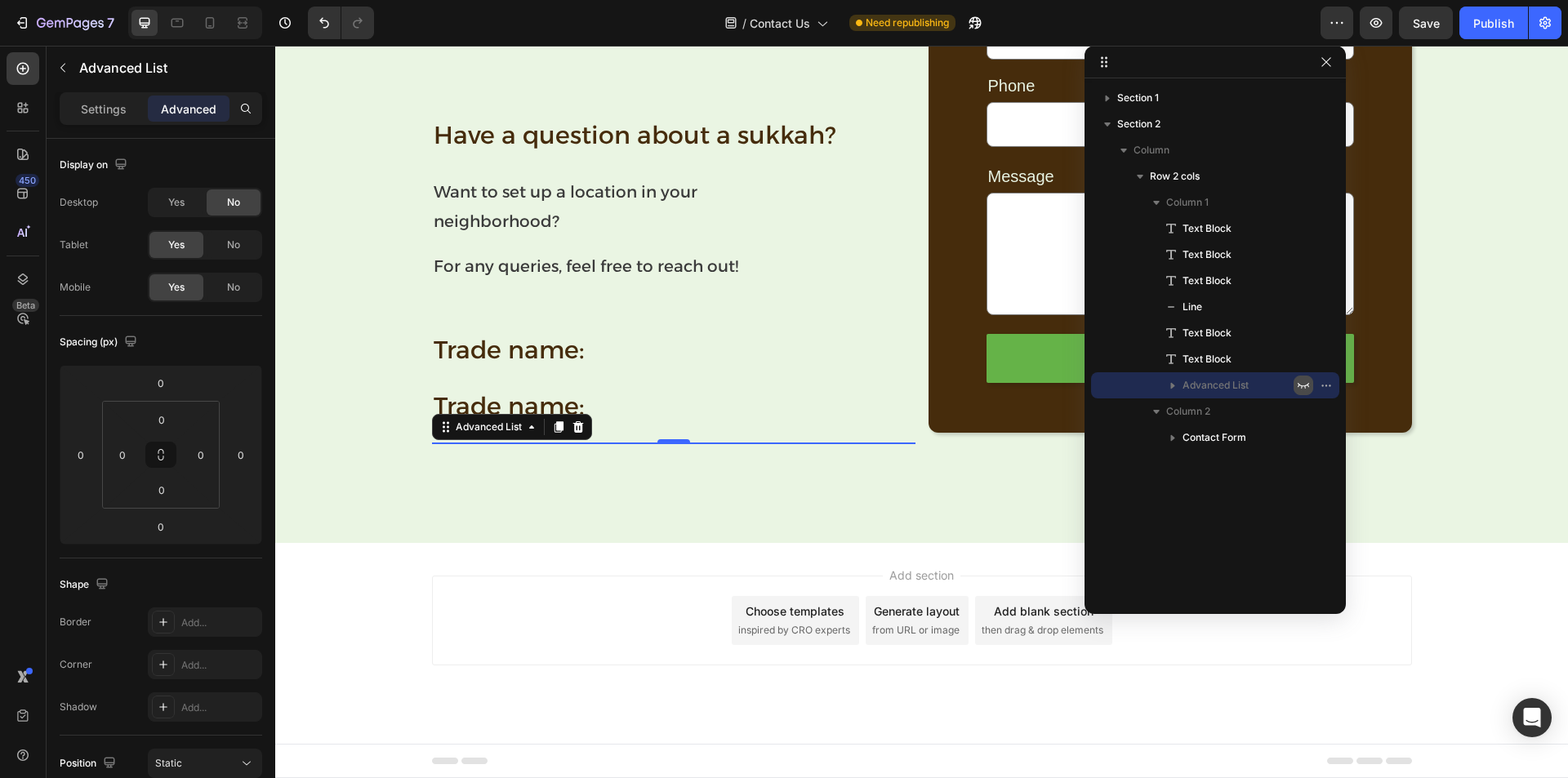
click at [1302, 382] on icon "button" at bounding box center [1303, 385] width 13 height 13
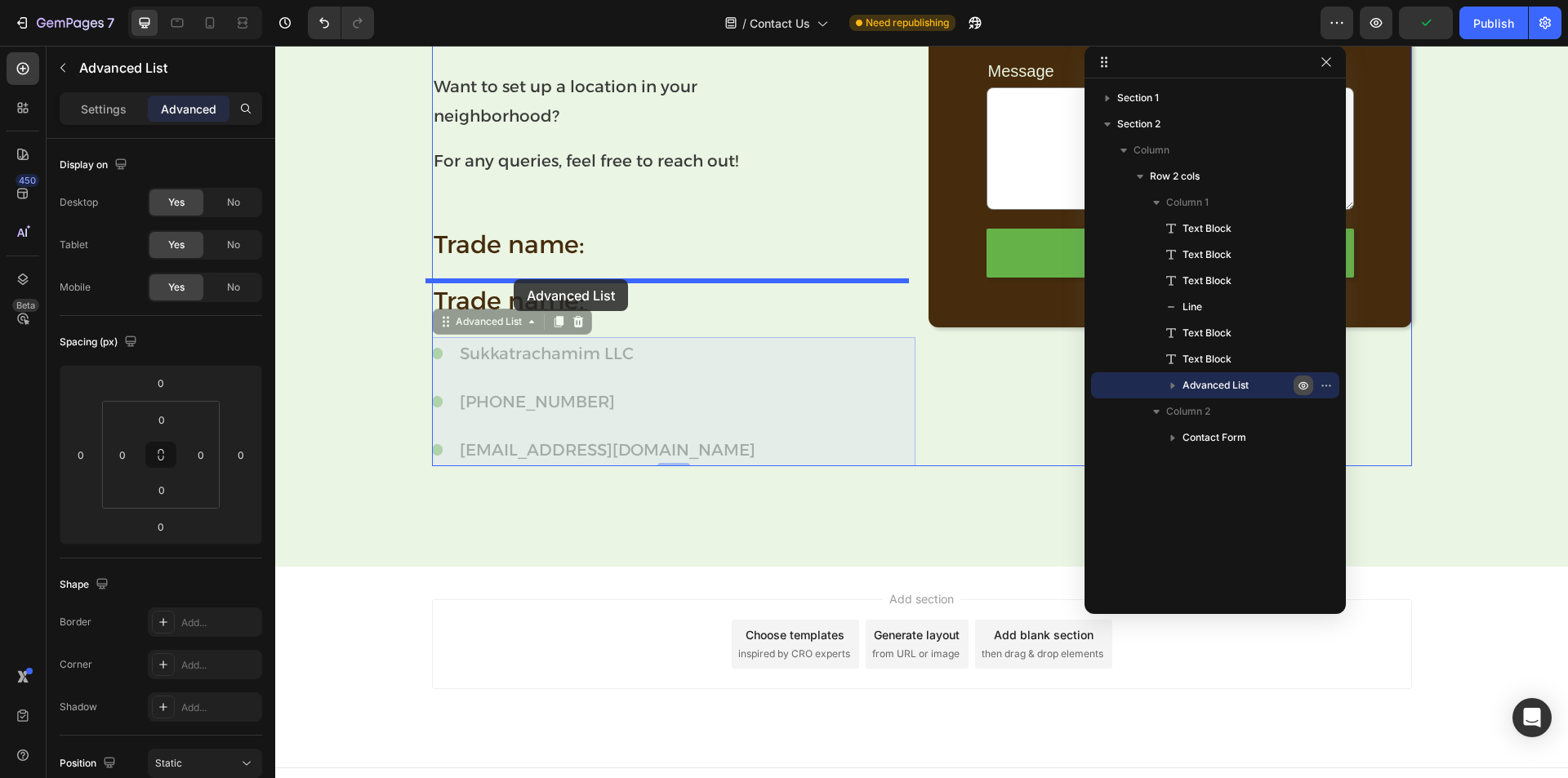
drag, startPoint x: 483, startPoint y: 316, endPoint x: 513, endPoint y: 280, distance: 46.9
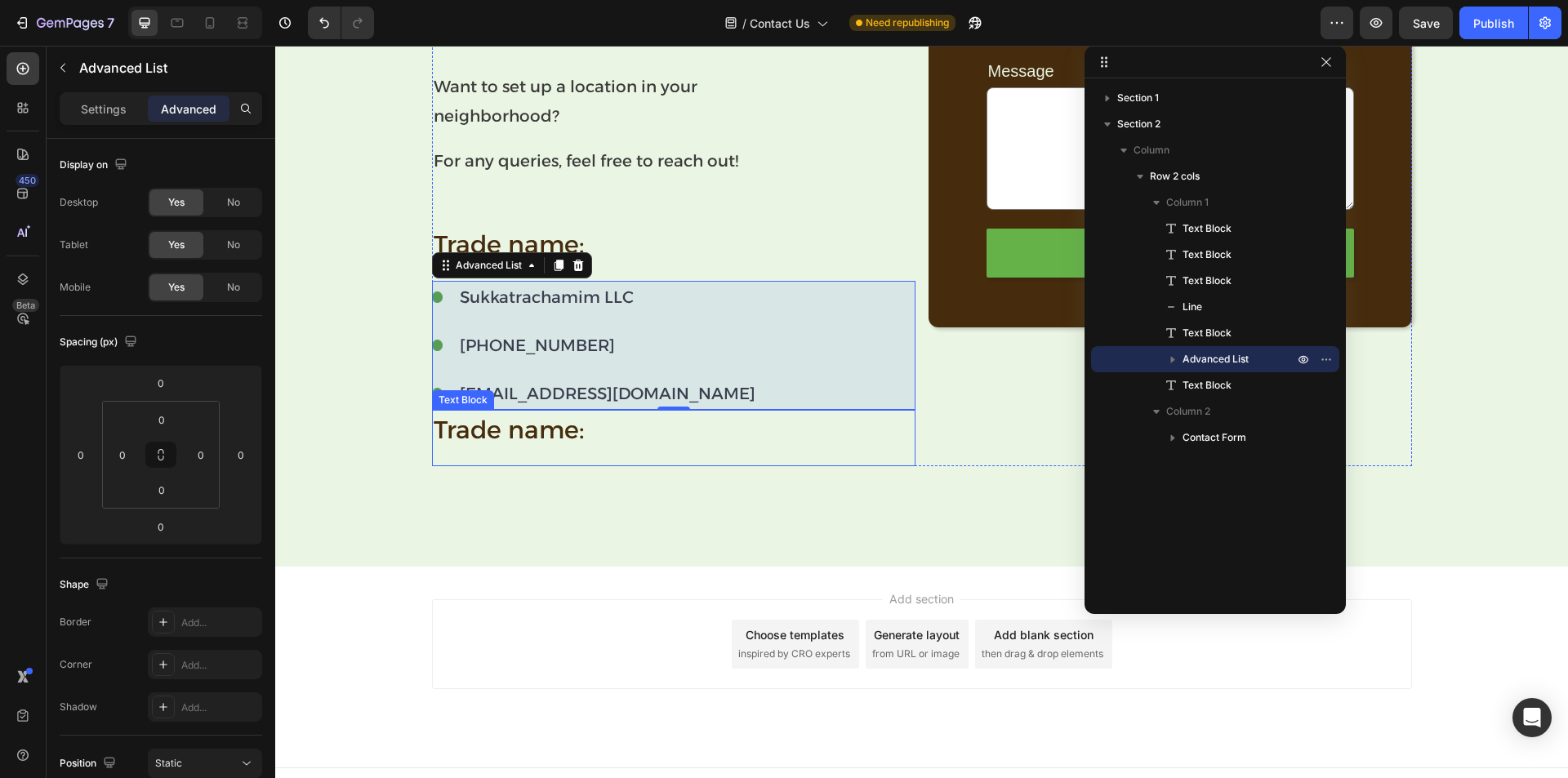
click at [555, 424] on p "Trade name:" at bounding box center [673, 430] width 480 height 37
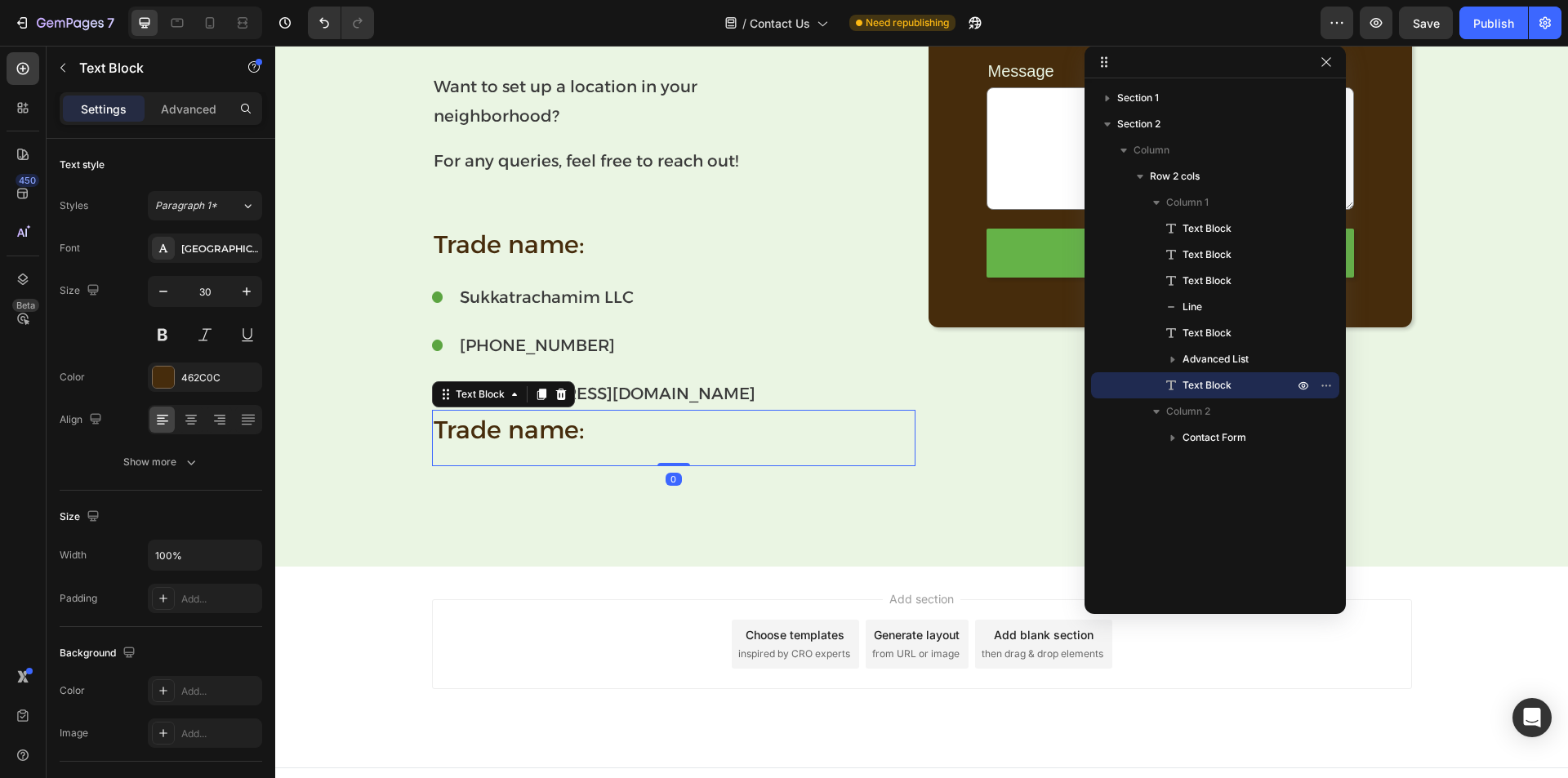
click at [543, 428] on p "Trade name:" at bounding box center [673, 430] width 480 height 37
click at [486, 432] on p "phy" at bounding box center [673, 430] width 480 height 37
click at [486, 431] on p "phy" at bounding box center [673, 430] width 480 height 37
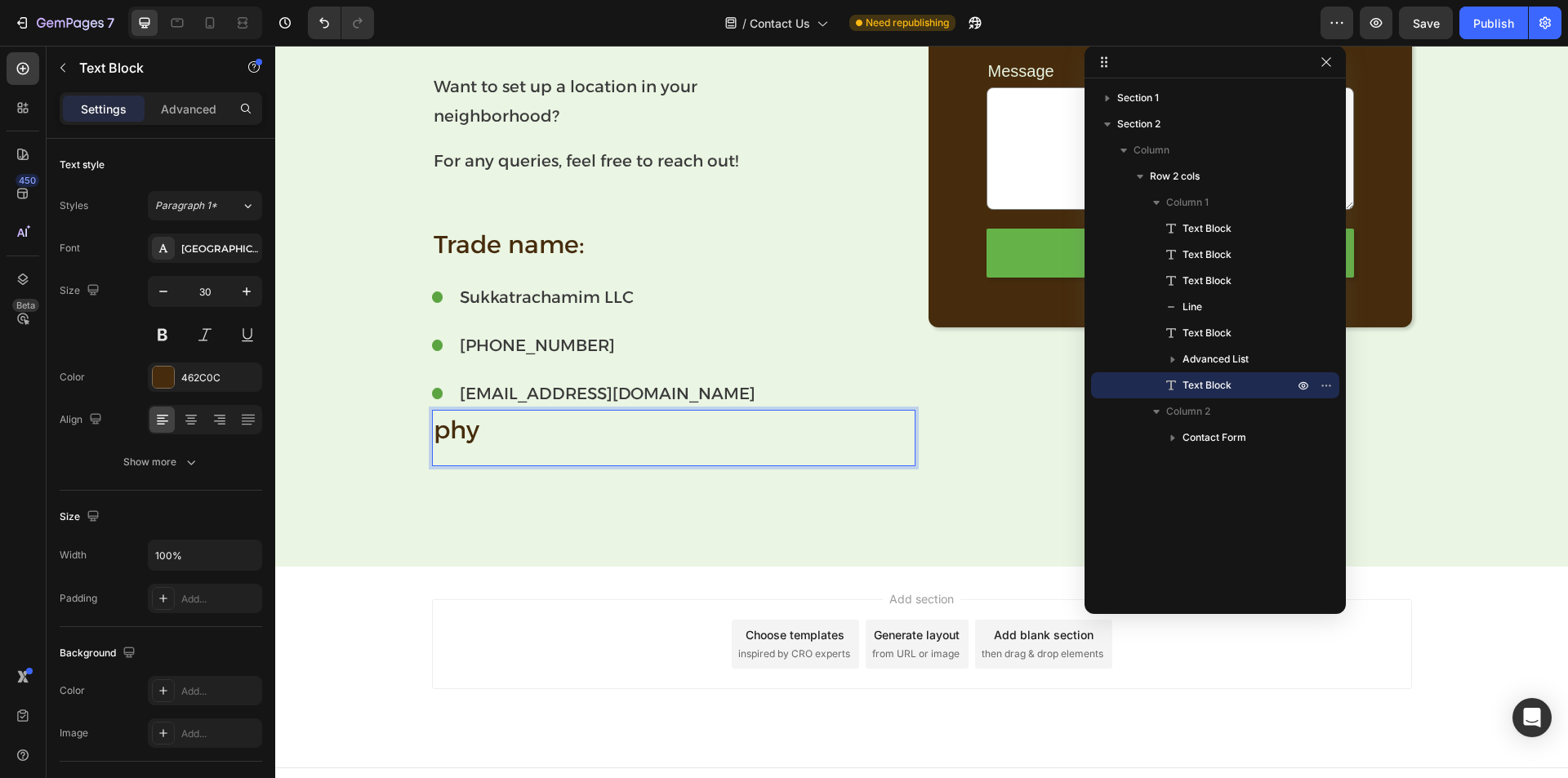
click at [451, 427] on p "phy" at bounding box center [673, 430] width 480 height 37
click at [499, 523] on div "Have a question about a sukkah? Text Block Want to set up a location in your ne…" at bounding box center [921, 246] width 1293 height 642
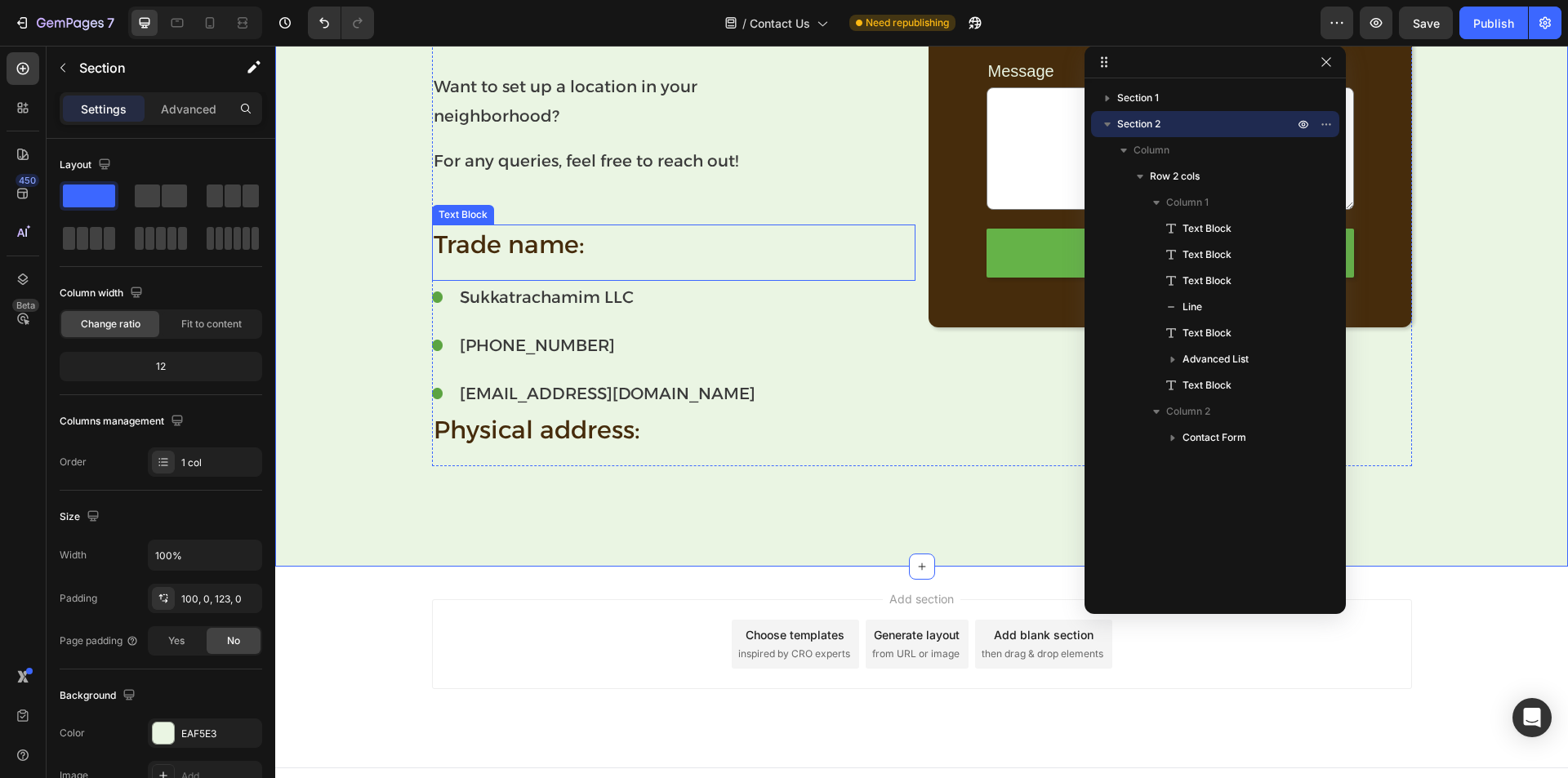
click at [575, 244] on p "Trade name:" at bounding box center [673, 244] width 480 height 37
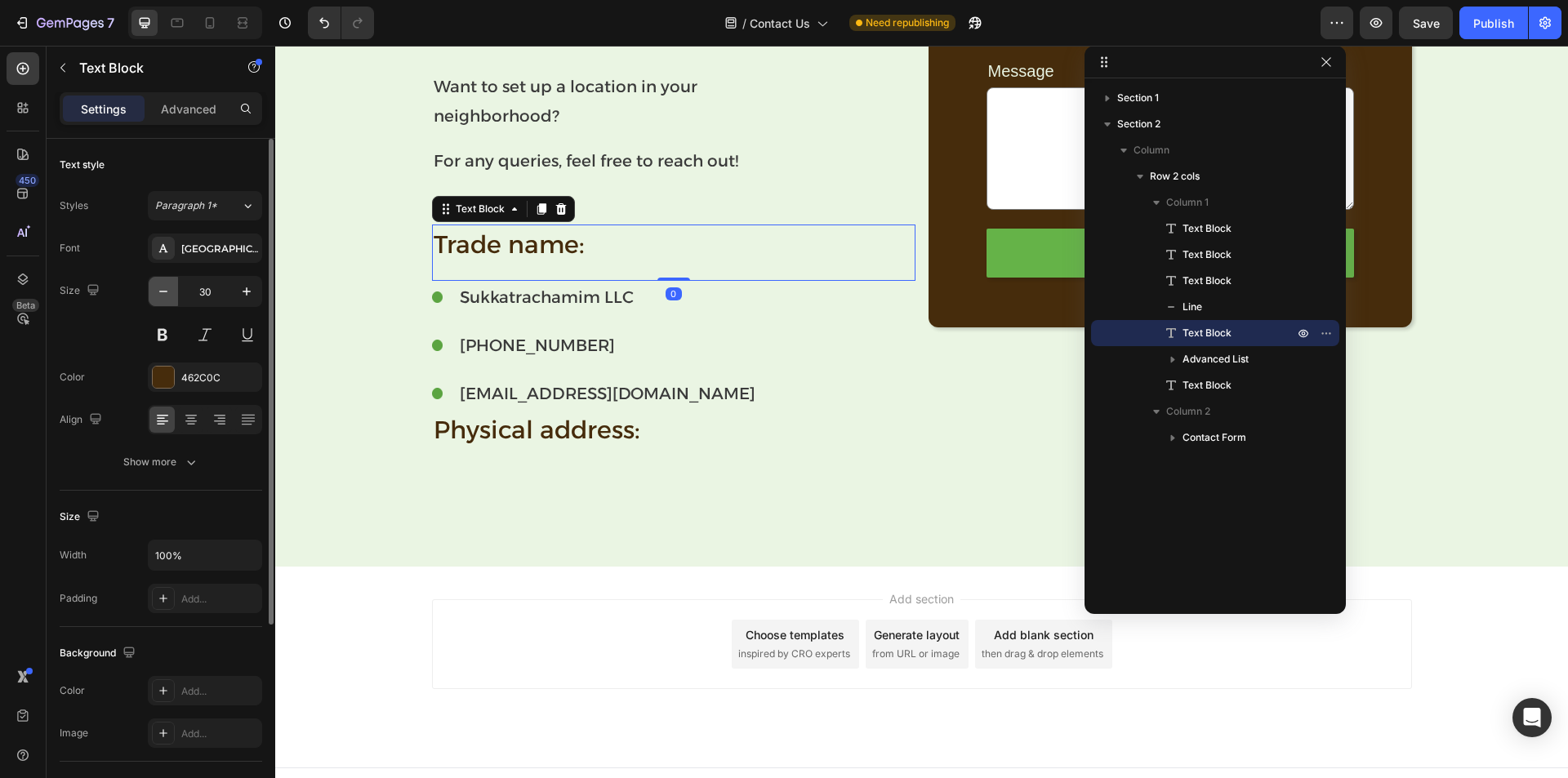
click at [155, 290] on icon "button" at bounding box center [163, 291] width 16 height 16
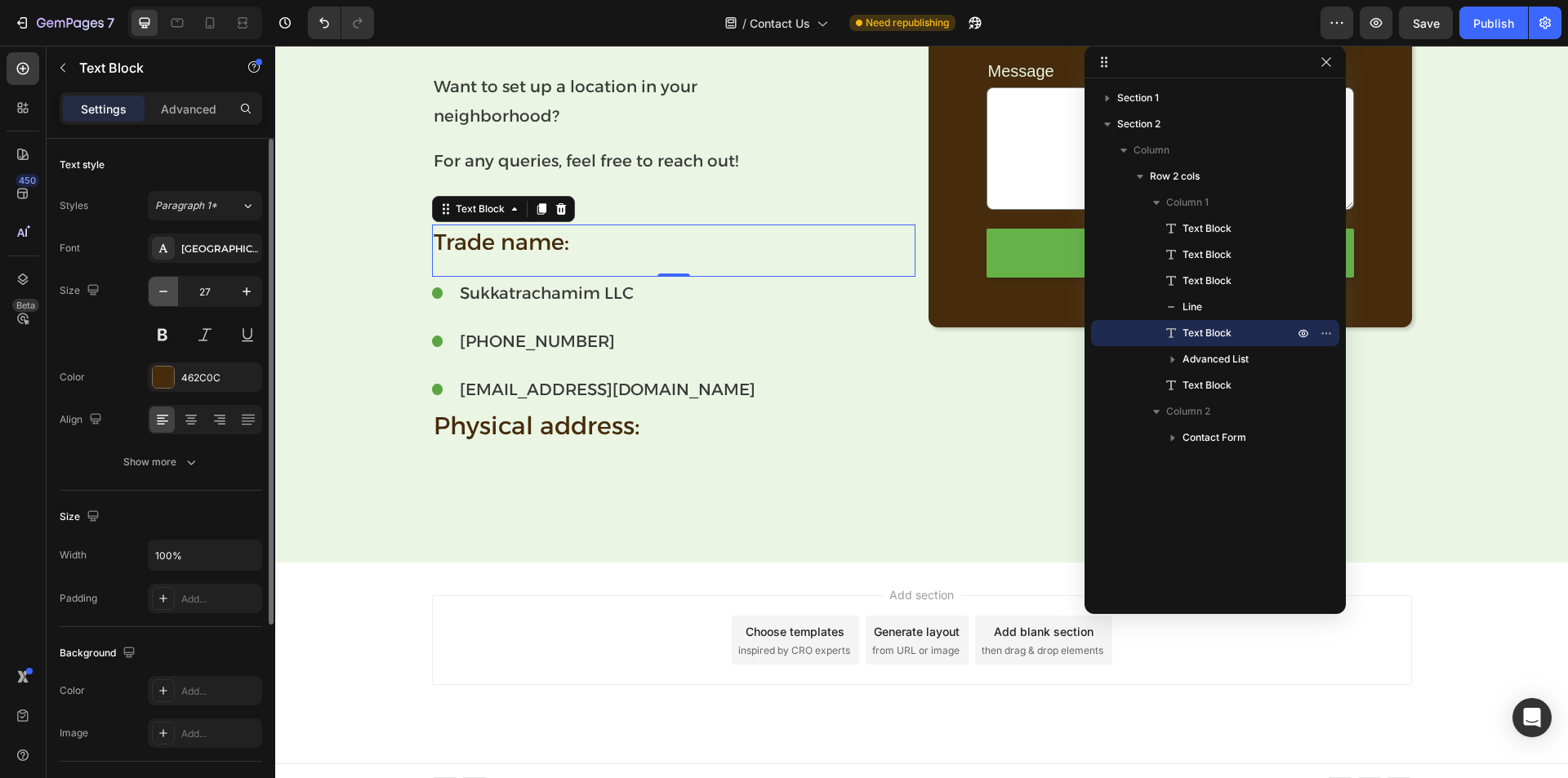
click at [155, 290] on icon "button" at bounding box center [163, 291] width 16 height 16
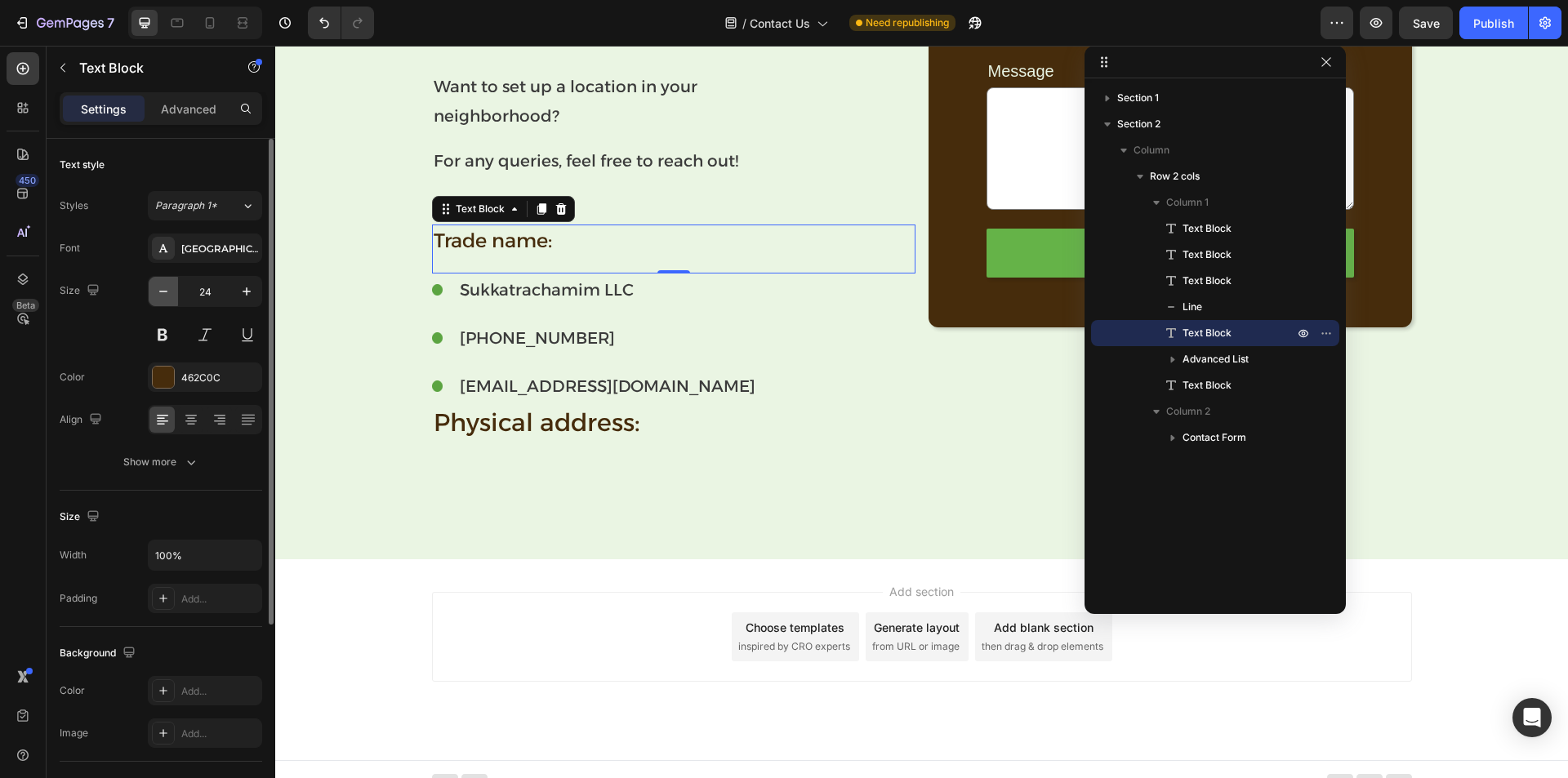
click at [155, 290] on icon "button" at bounding box center [163, 291] width 16 height 16
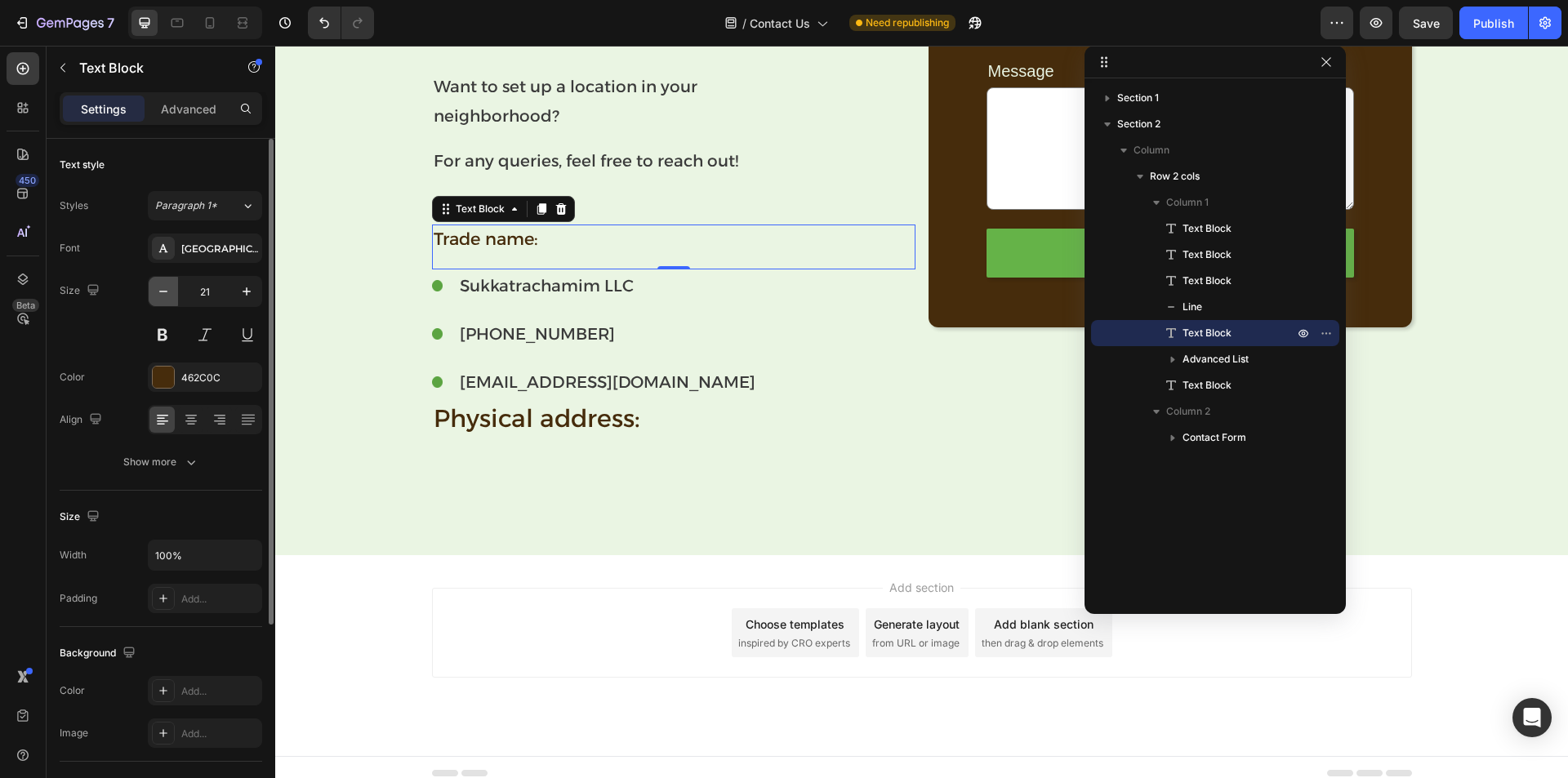
click at [155, 290] on icon "button" at bounding box center [163, 291] width 16 height 16
click at [249, 292] on icon "button" at bounding box center [247, 291] width 8 height 8
type input "20"
click at [197, 288] on input "20" at bounding box center [204, 291] width 54 height 29
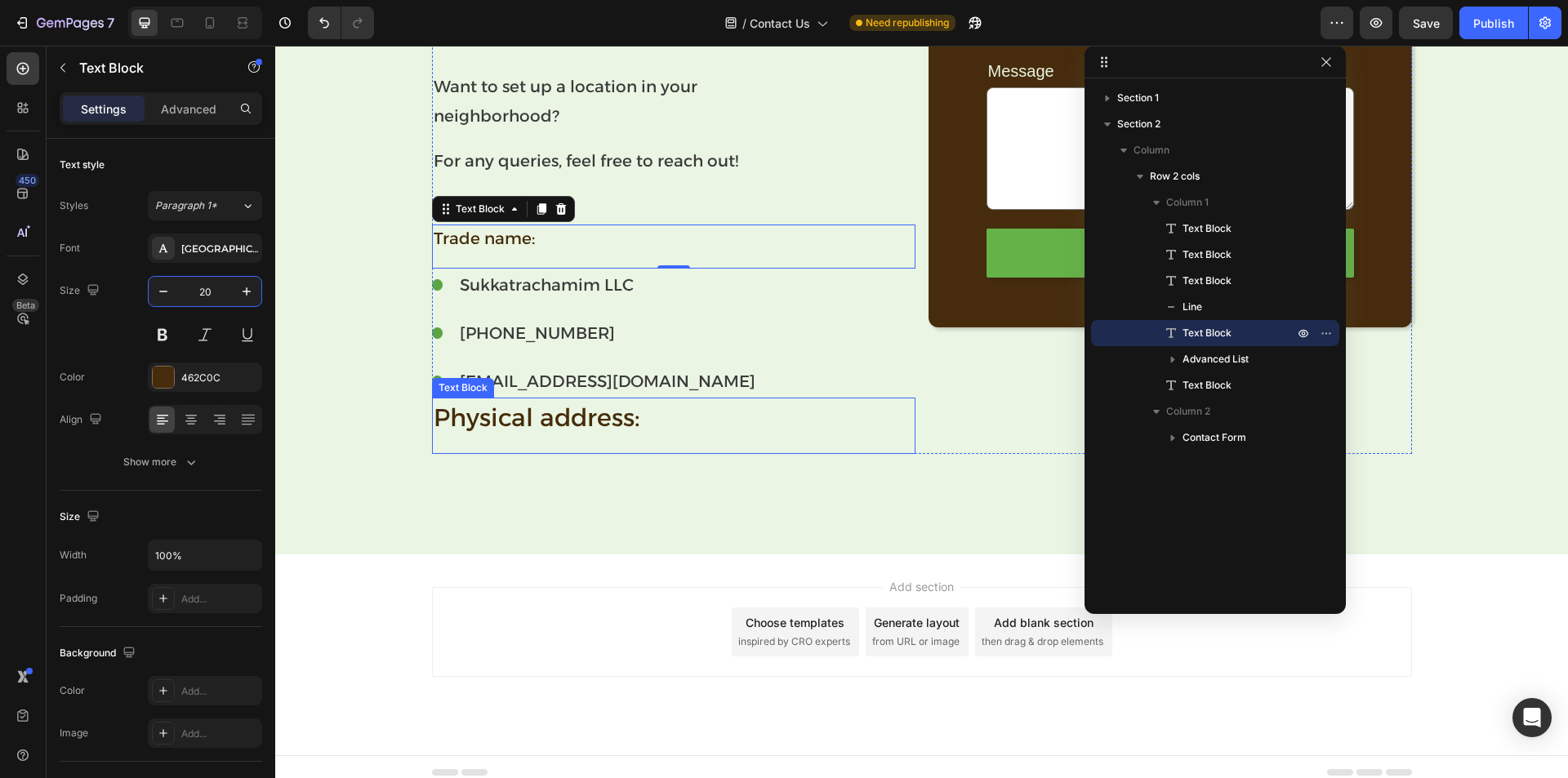
click at [552, 421] on p "Physical address:" at bounding box center [673, 417] width 480 height 37
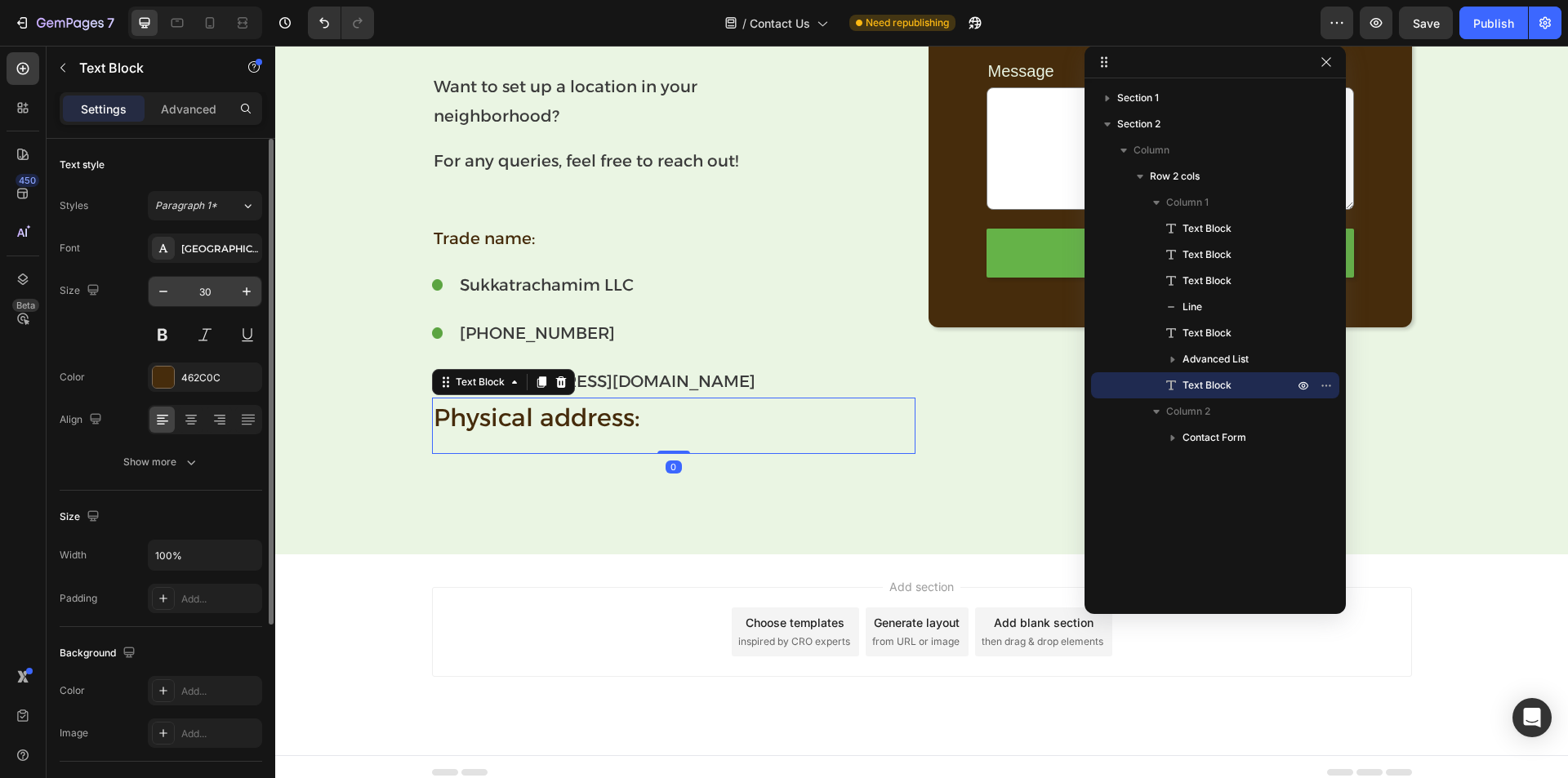
click at [204, 293] on input "30" at bounding box center [204, 291] width 54 height 29
paste input "2"
type input "20"
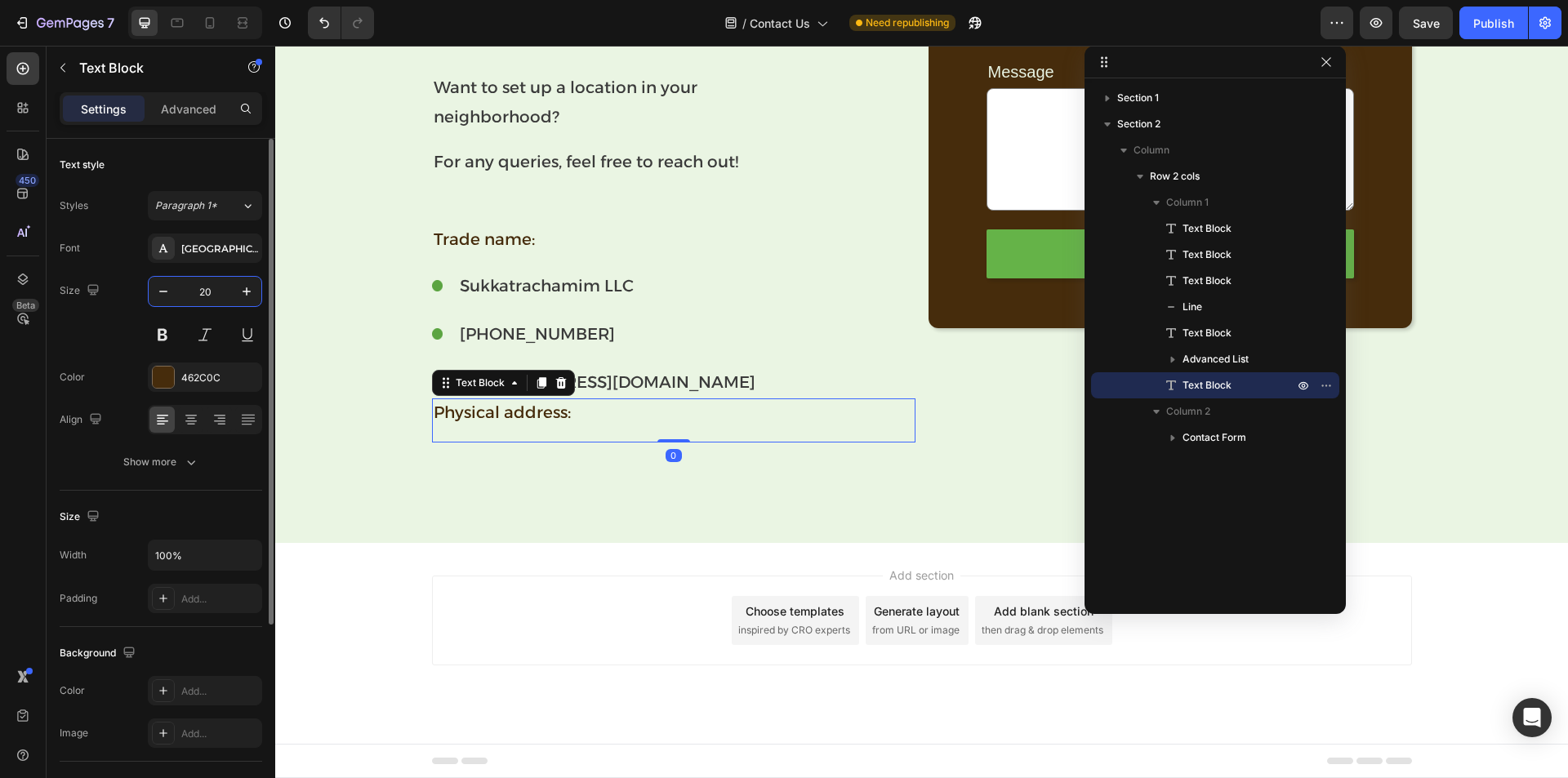
scroll to position [504, 0]
click at [622, 157] on p "For any queries, feel free to reach out!" at bounding box center [673, 161] width 480 height 29
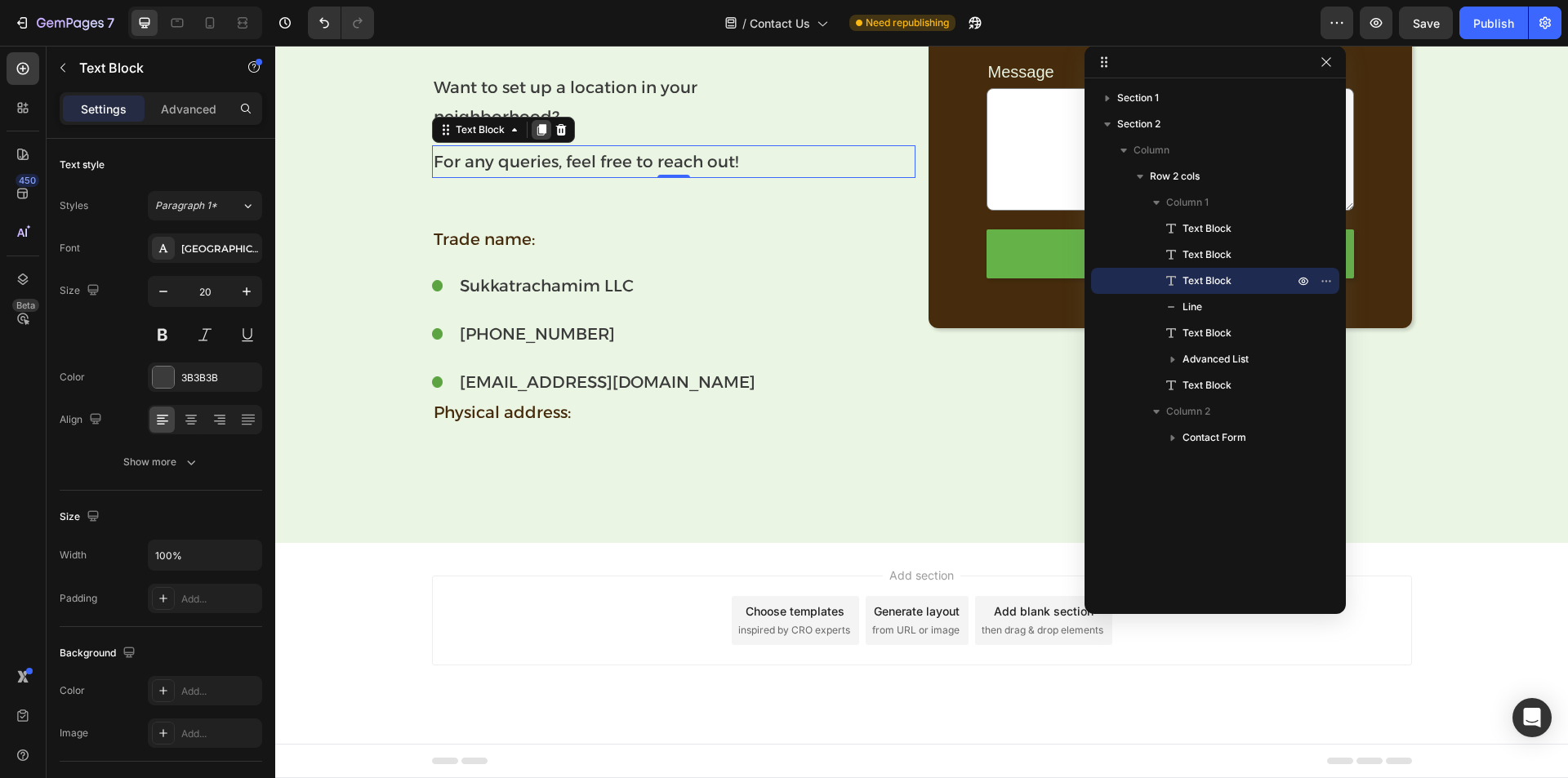
click at [535, 130] on icon at bounding box center [542, 130] width 13 height 13
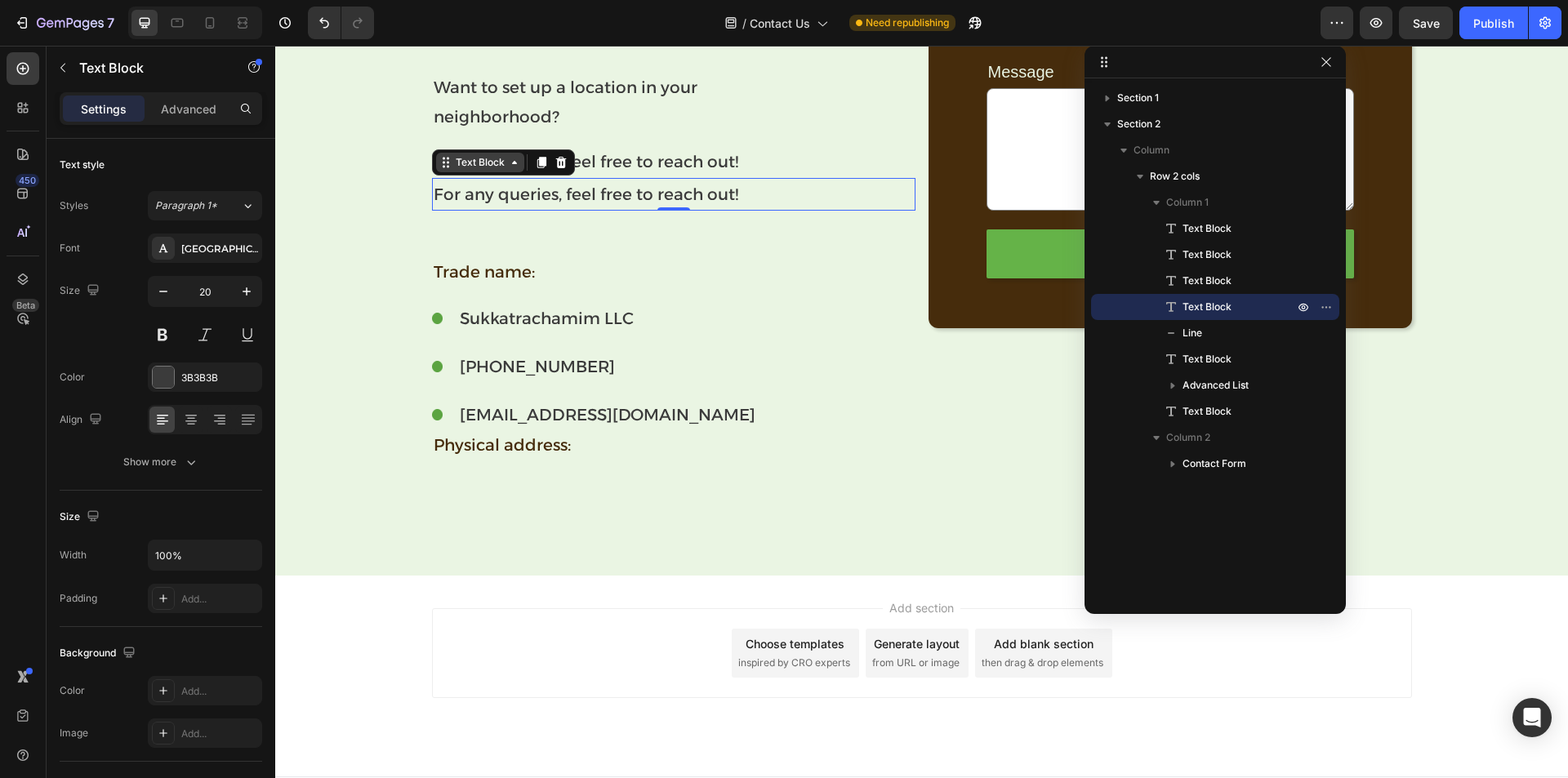
scroll to position [505, 0]
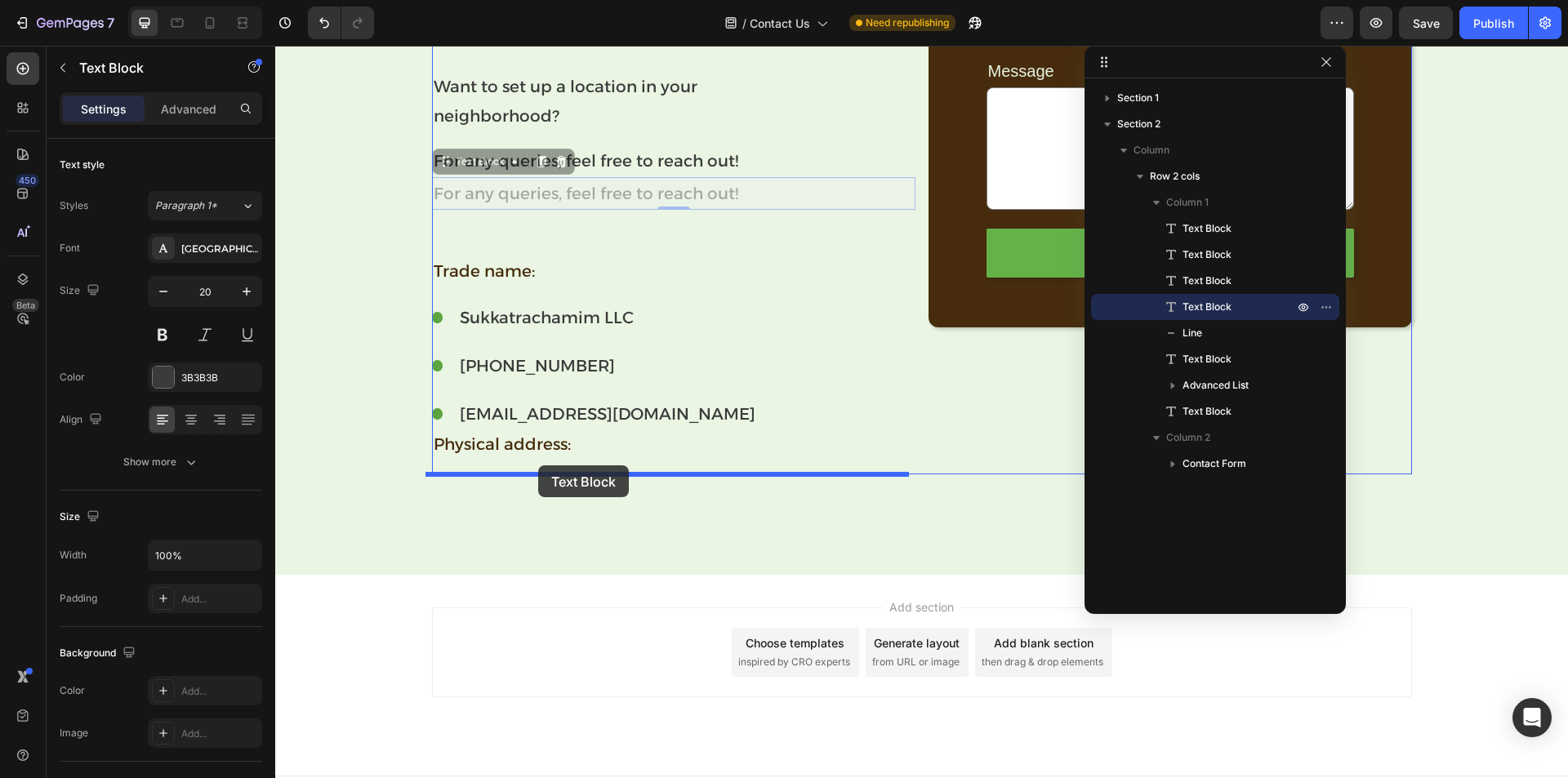
drag, startPoint x: 466, startPoint y: 160, endPoint x: 538, endPoint y: 465, distance: 313.4
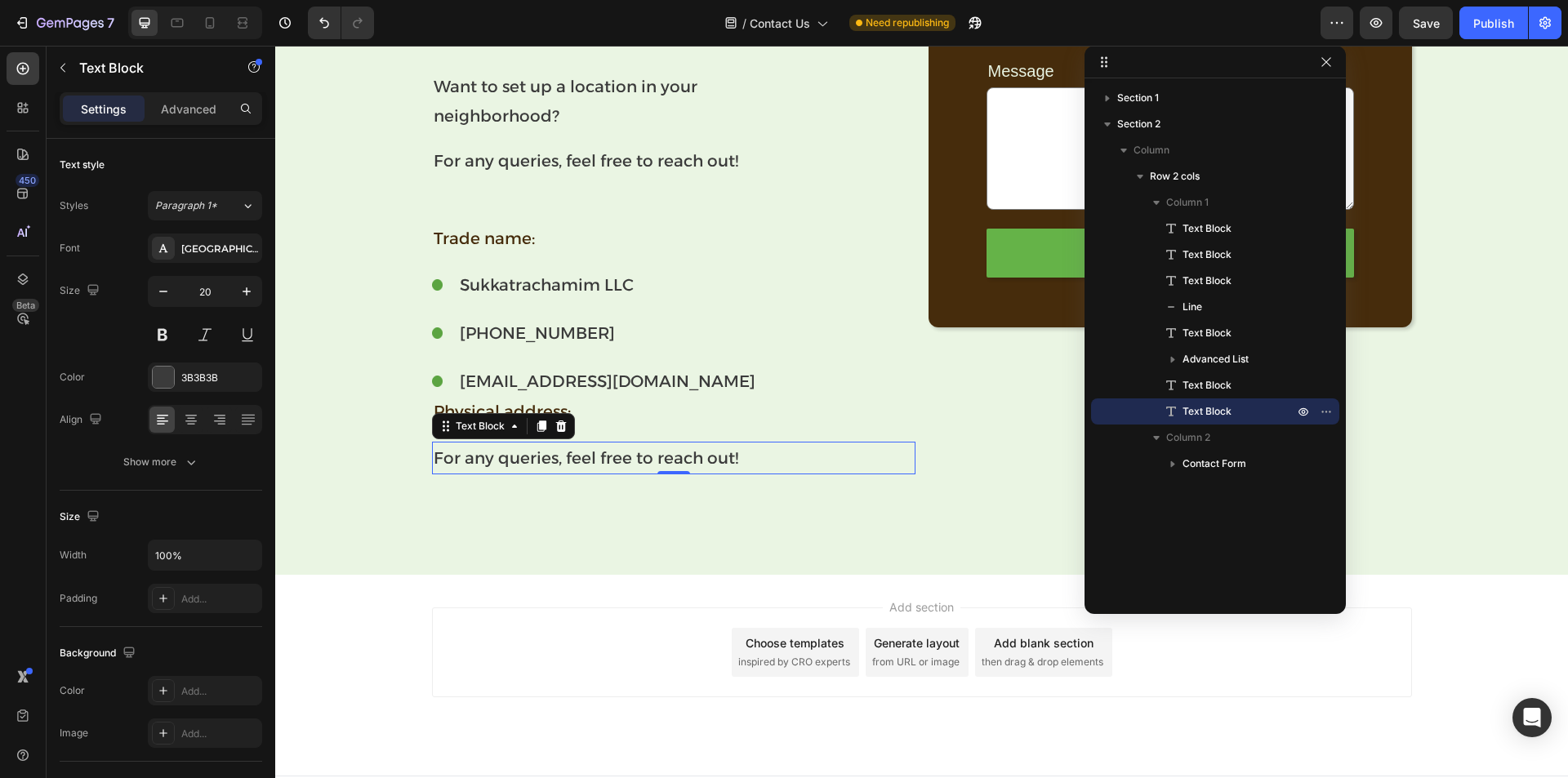
click at [539, 457] on p "For any queries, feel free to reach out!" at bounding box center [673, 458] width 480 height 29
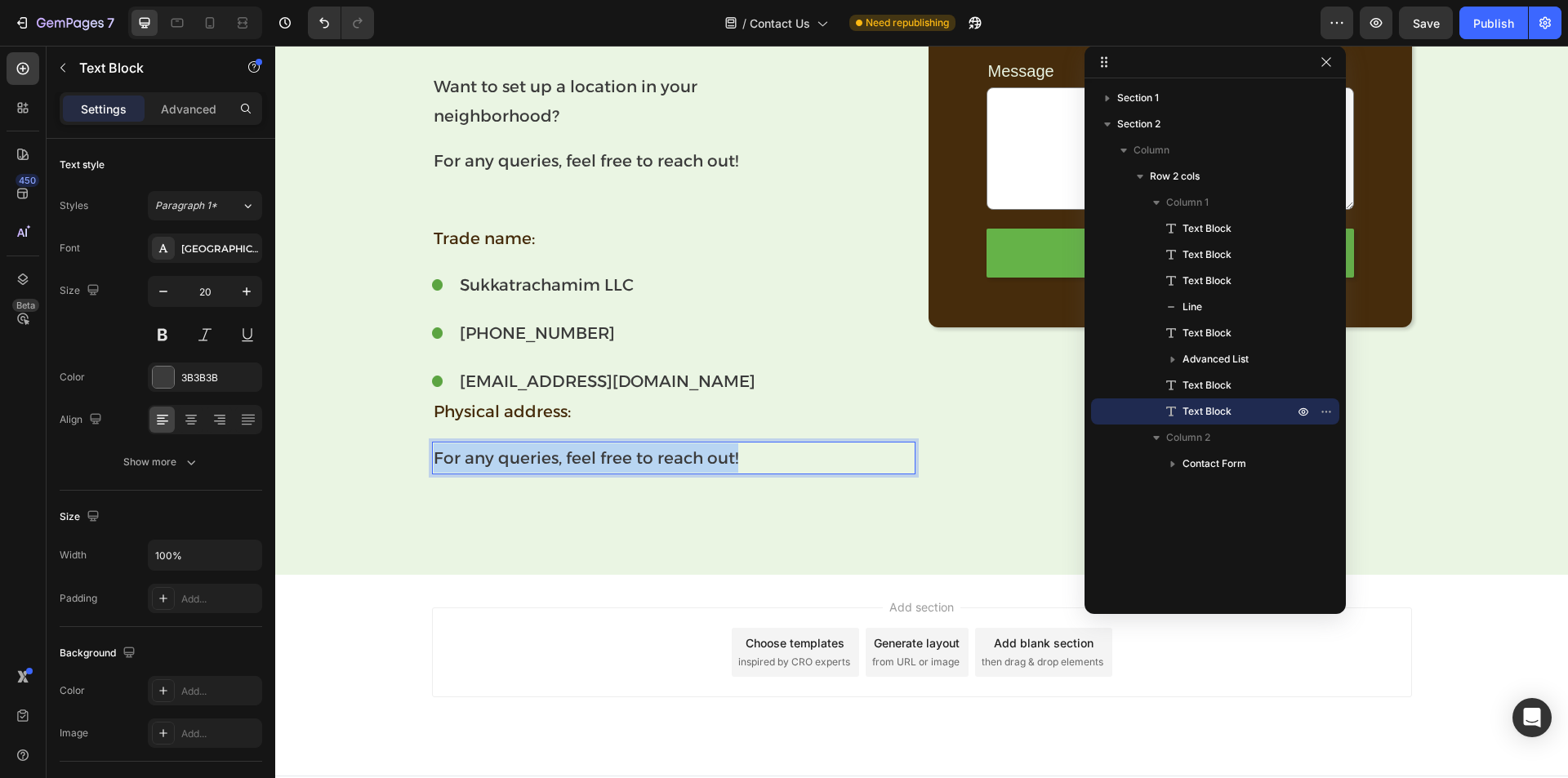
click at [539, 457] on p "For any queries, feel free to reach out!" at bounding box center [673, 458] width 480 height 29
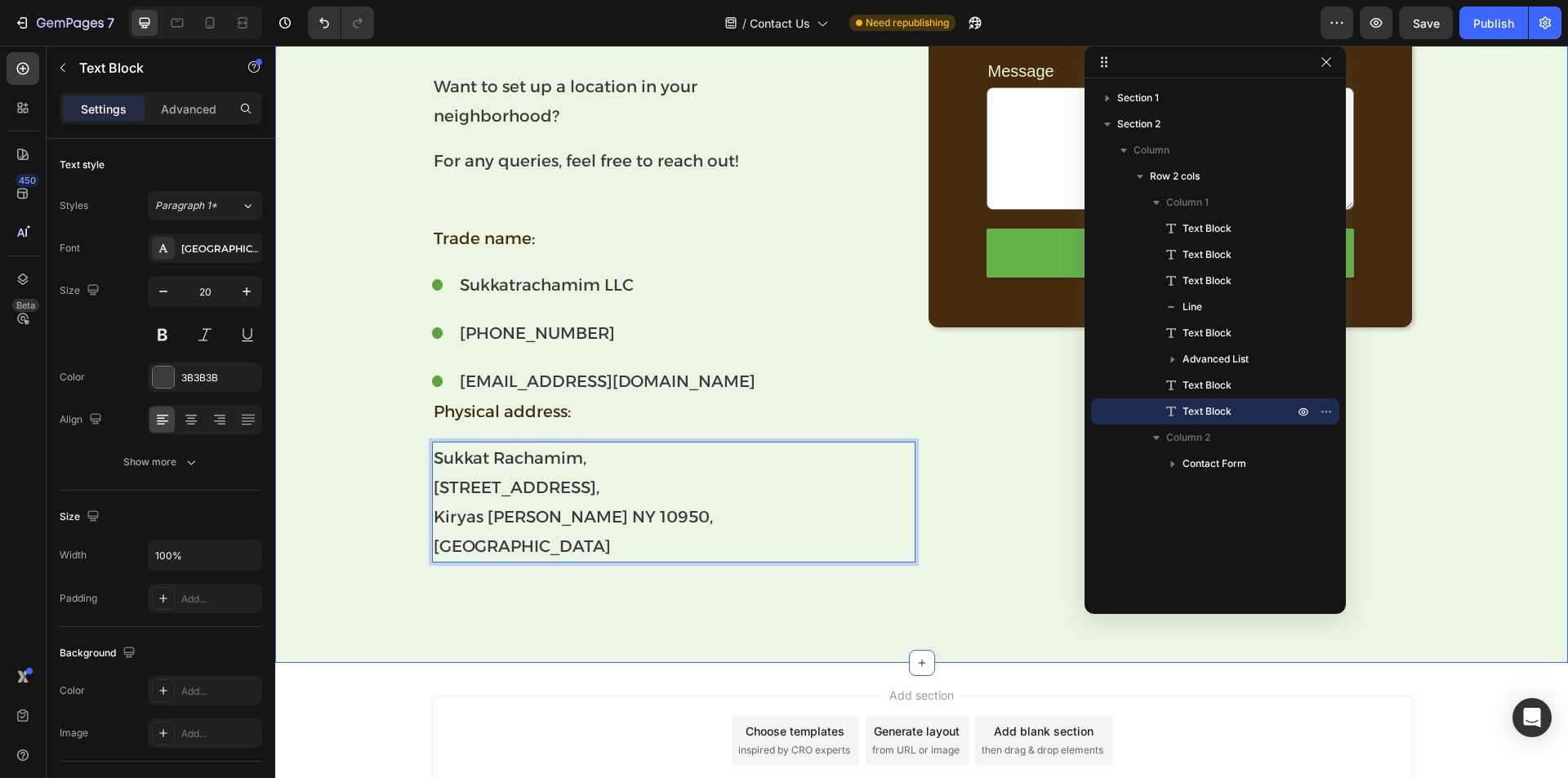
click at [363, 460] on div "Have a question about a sukkah? Text Block Want to set up a location in your ne…" at bounding box center [921, 284] width 1293 height 557
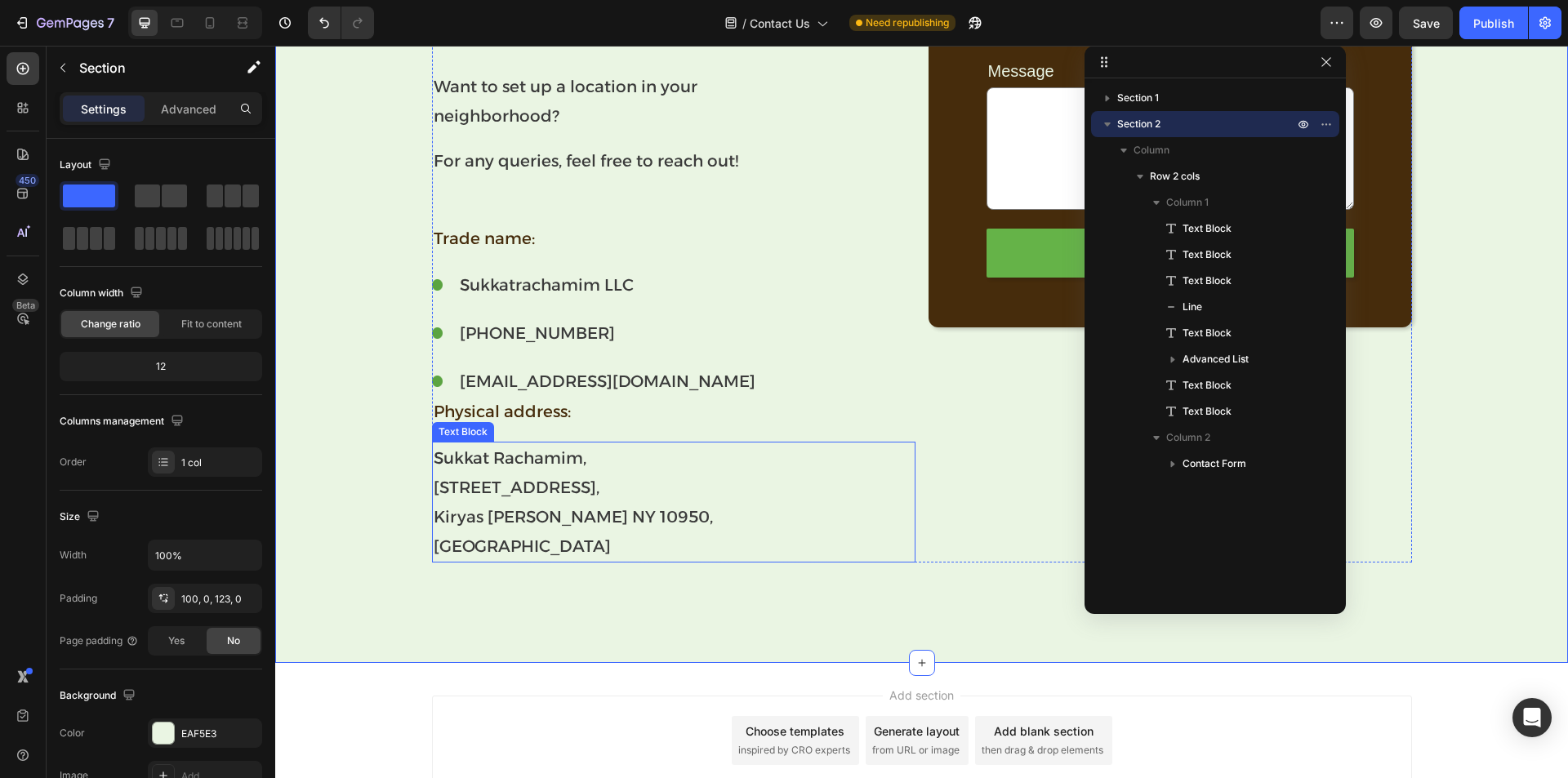
click at [525, 476] on p "Sukkat Rachamim, [STREET_ADDRESS][PERSON_NAME]" at bounding box center [673, 502] width 480 height 118
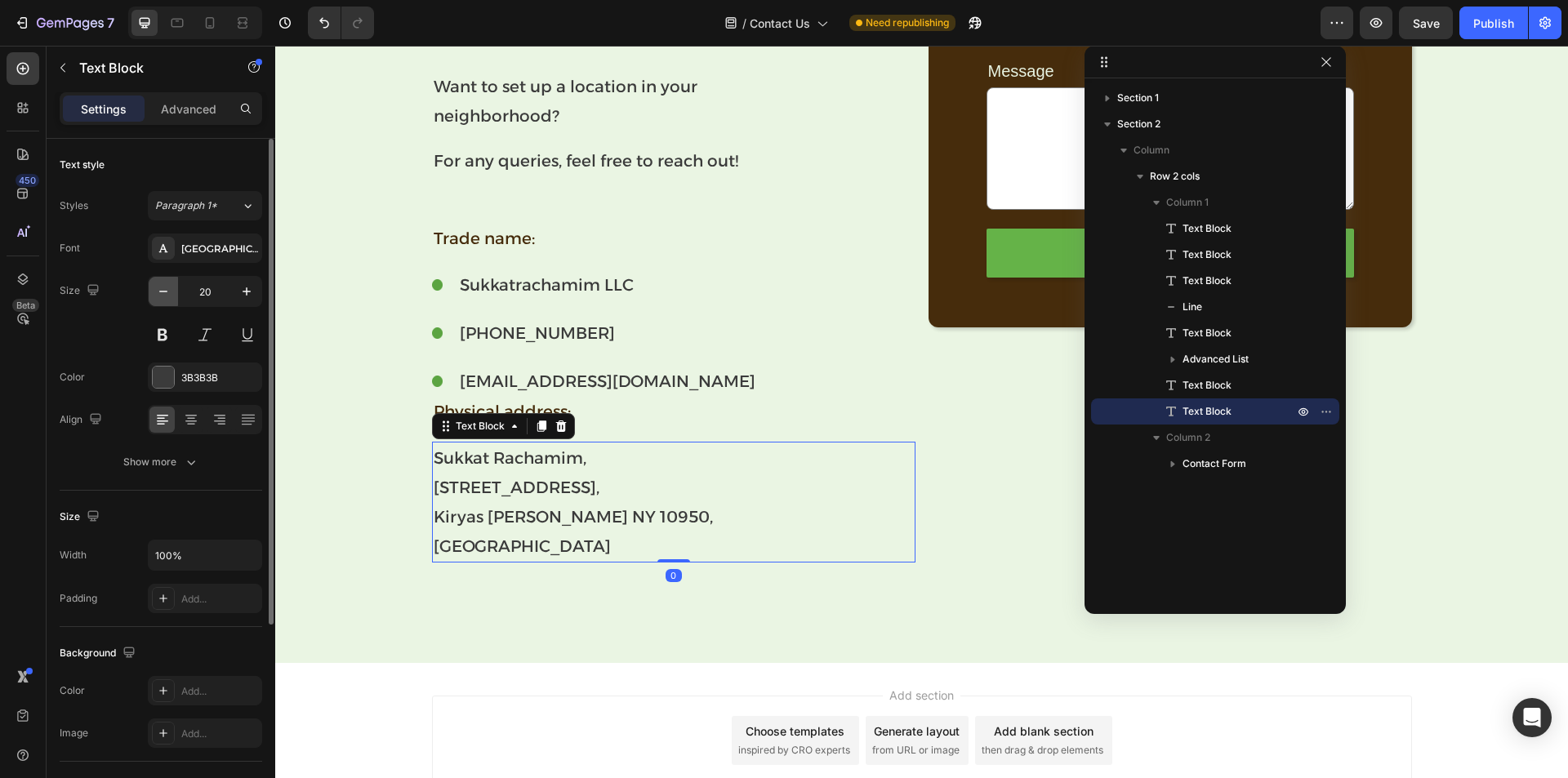
click at [170, 287] on icon "button" at bounding box center [163, 291] width 16 height 16
click at [170, 288] on icon "button" at bounding box center [163, 291] width 16 height 16
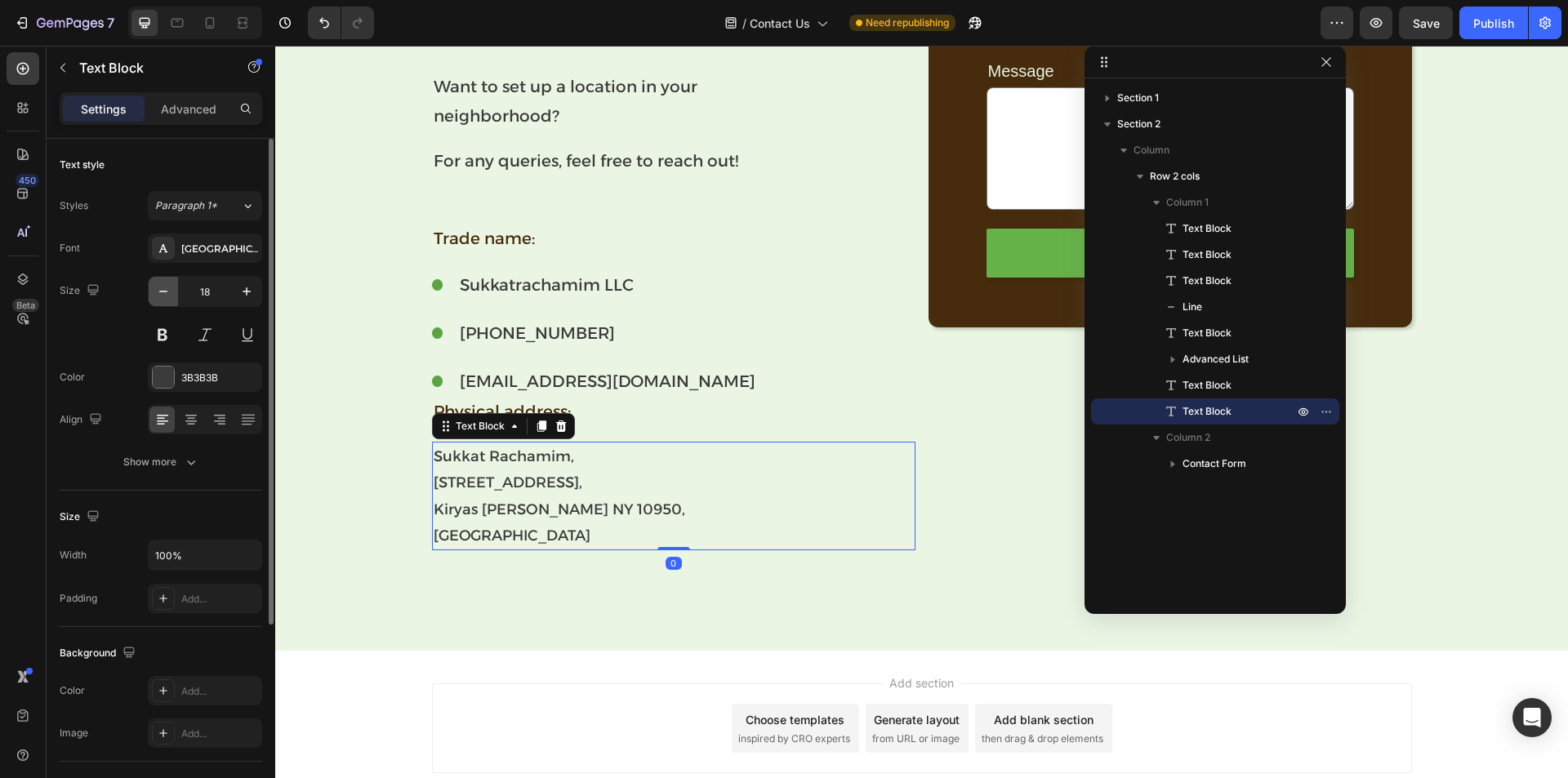
click at [169, 288] on icon "button" at bounding box center [163, 291] width 16 height 16
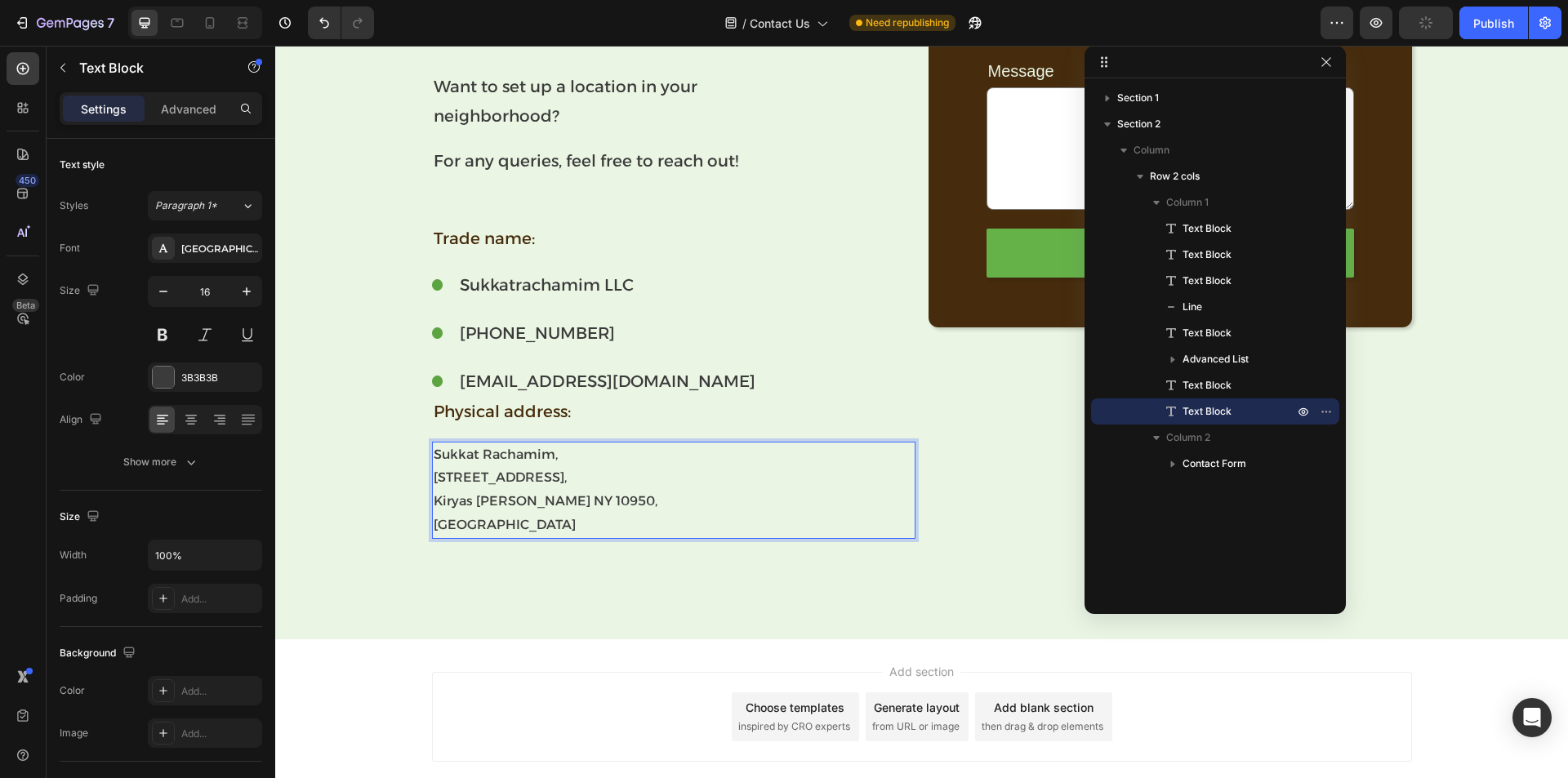
click at [433, 476] on p "Sukkat Rachamim, [STREET_ADDRESS][PERSON_NAME]" at bounding box center [673, 491] width 480 height 94
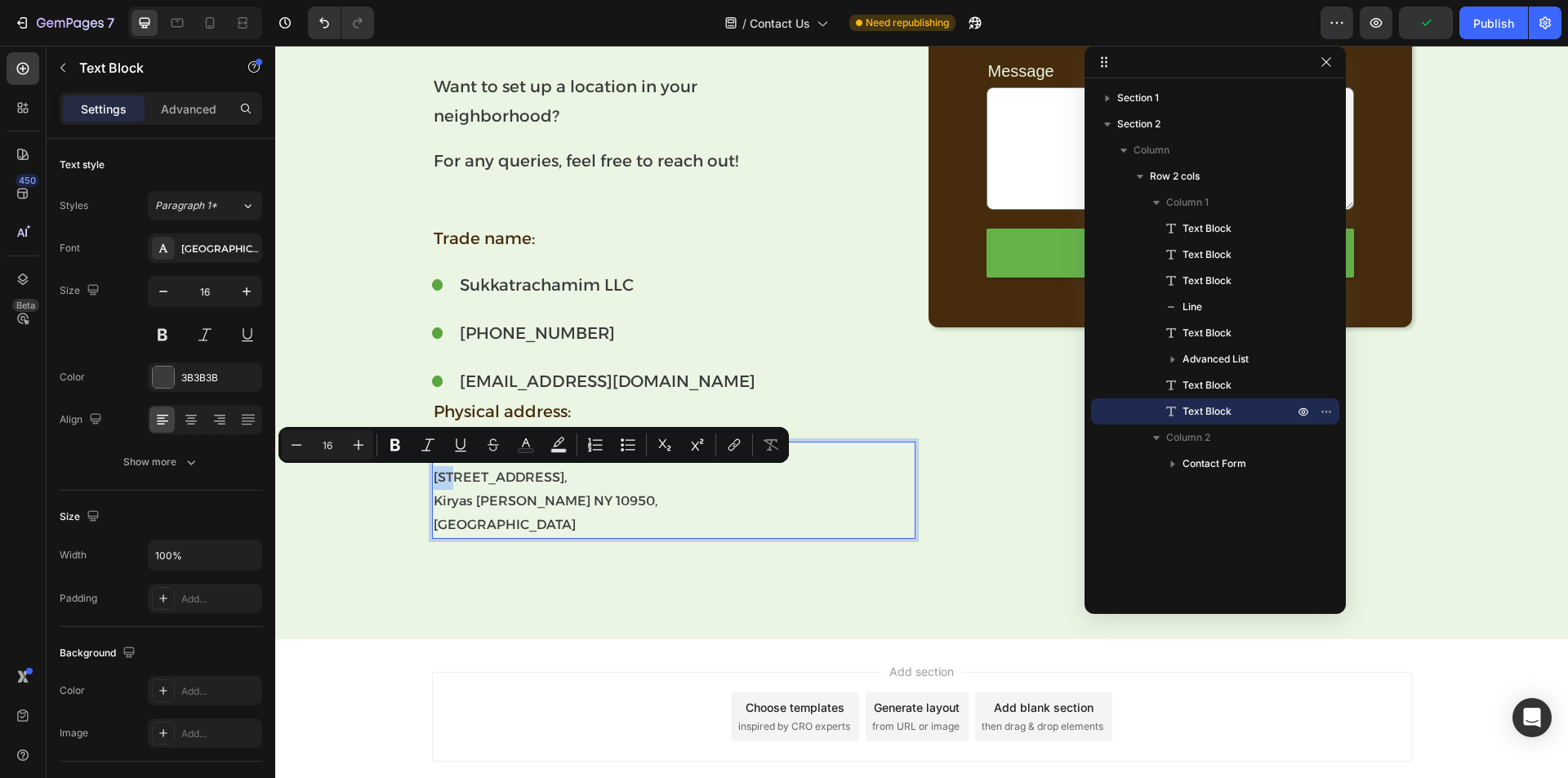
click at [433, 476] on p "Sukkat Rachamim, [STREET_ADDRESS][PERSON_NAME]" at bounding box center [673, 491] width 480 height 94
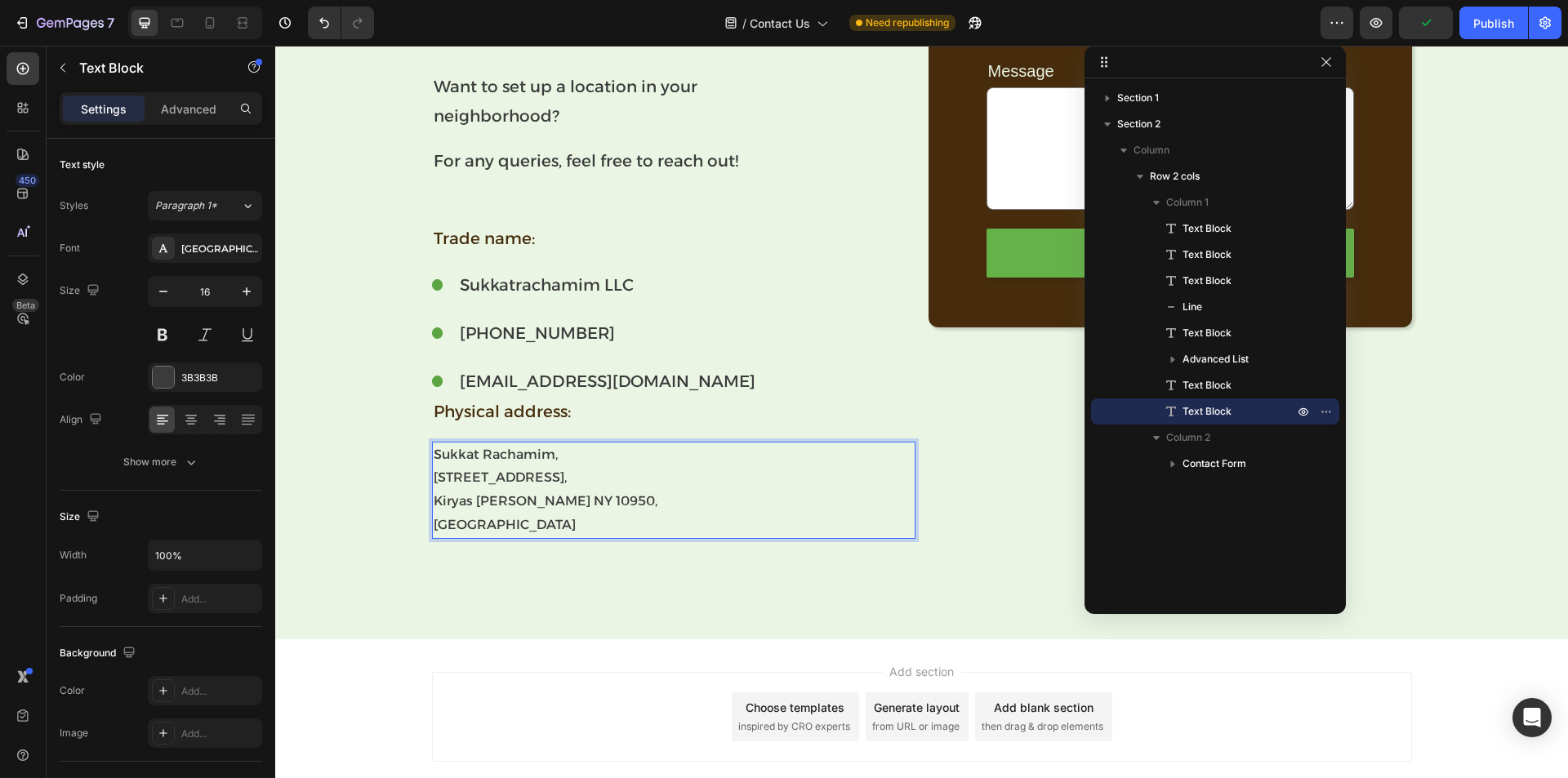
click at [433, 478] on p "Sukkat Rachamim, [STREET_ADDRESS][PERSON_NAME]" at bounding box center [673, 491] width 480 height 94
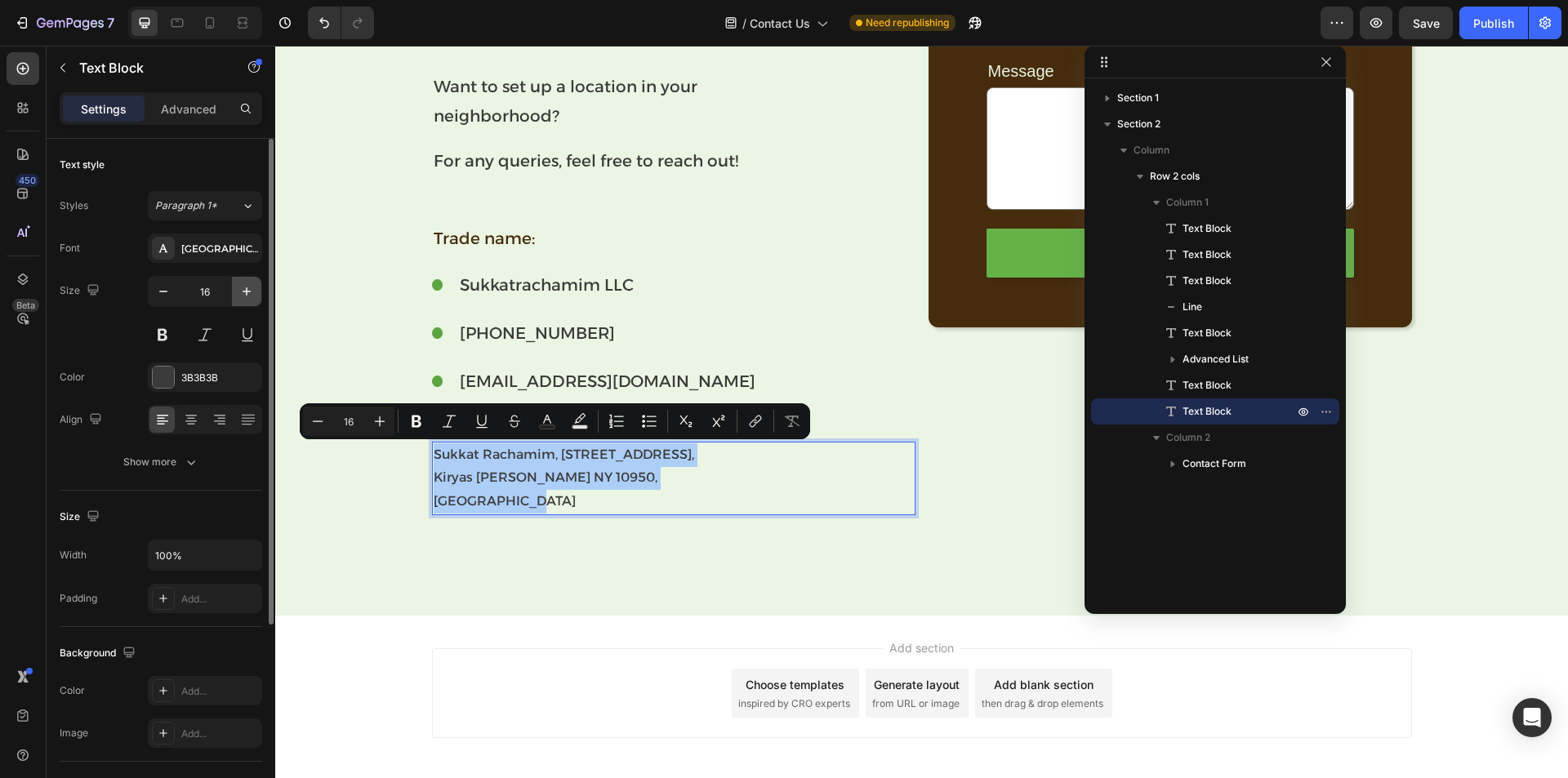
click at [251, 293] on icon "button" at bounding box center [246, 291] width 16 height 16
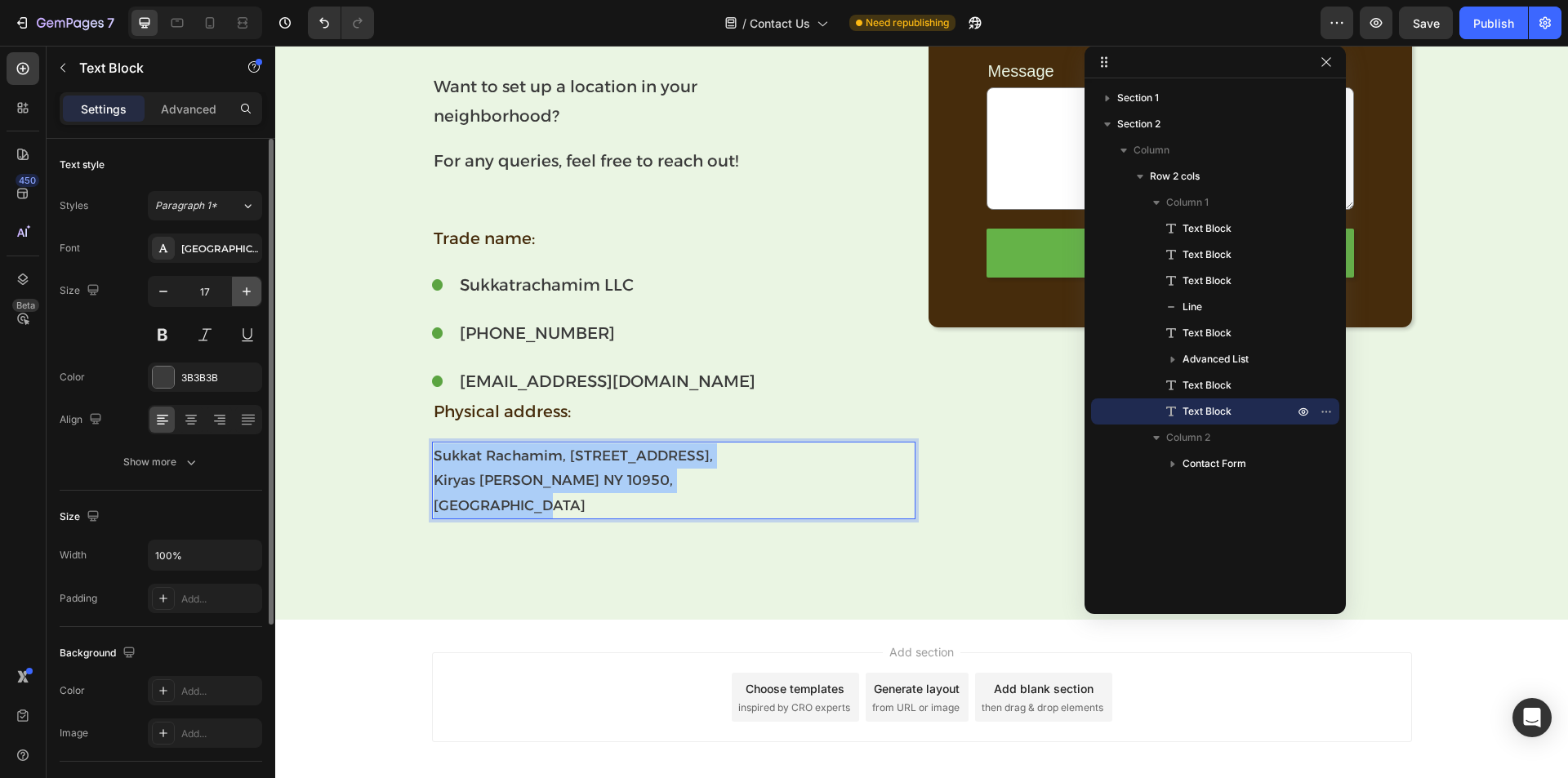
type input "18"
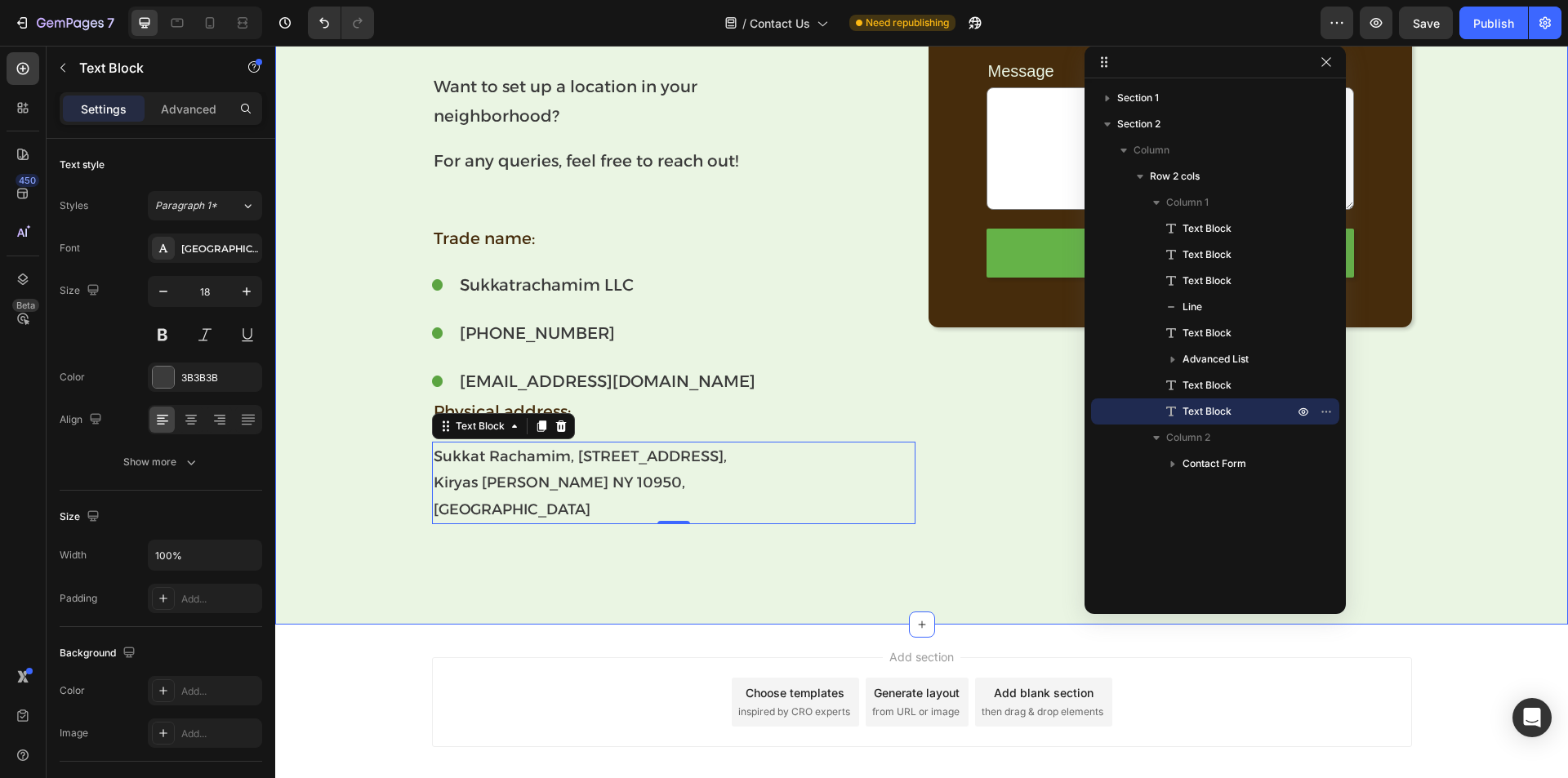
click at [292, 431] on div "Have a question about a sukkah? Text Block Want to set up a location in your ne…" at bounding box center [921, 266] width 1293 height 518
click at [501, 503] on p "Sukkat Rachamim, [STREET_ADDRESS][PERSON_NAME]" at bounding box center [673, 483] width 480 height 79
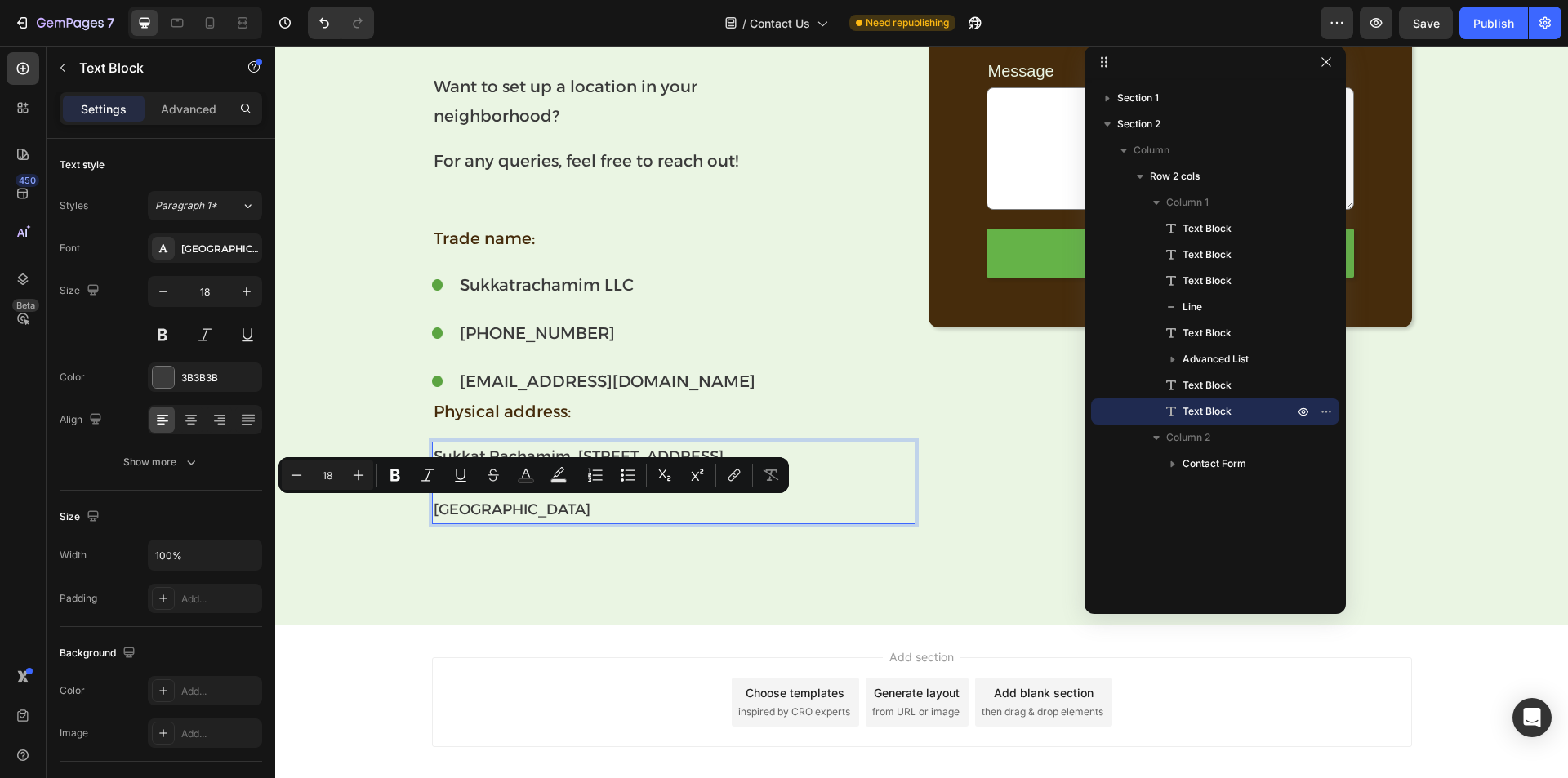
click at [433, 504] on p "Sukkat Rachamim, [STREET_ADDRESS][PERSON_NAME]" at bounding box center [673, 483] width 480 height 79
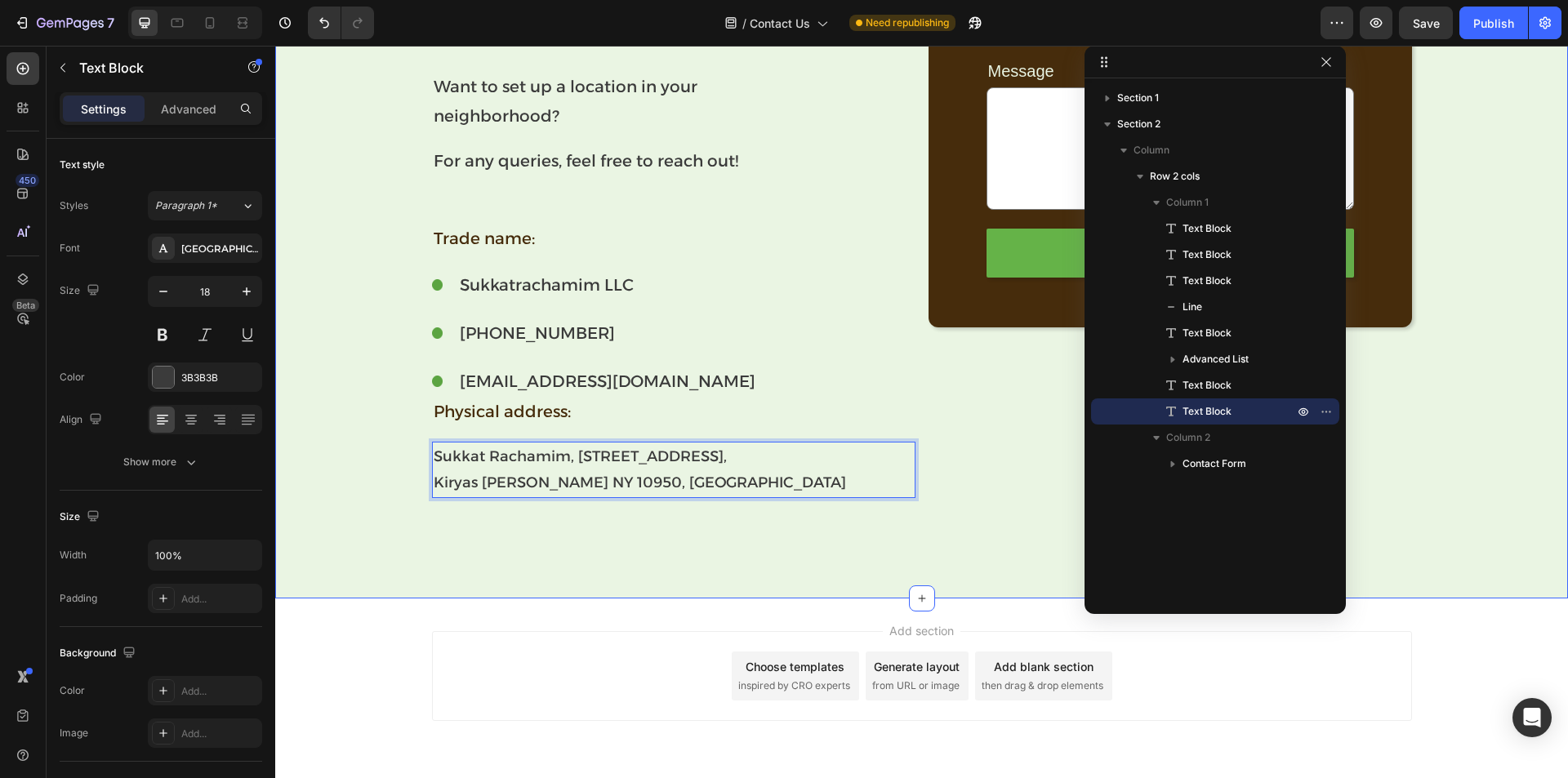
click at [544, 547] on div "Have a question about a sukkah? Text Block Want to set up a location in your ne…" at bounding box center [921, 261] width 1293 height 673
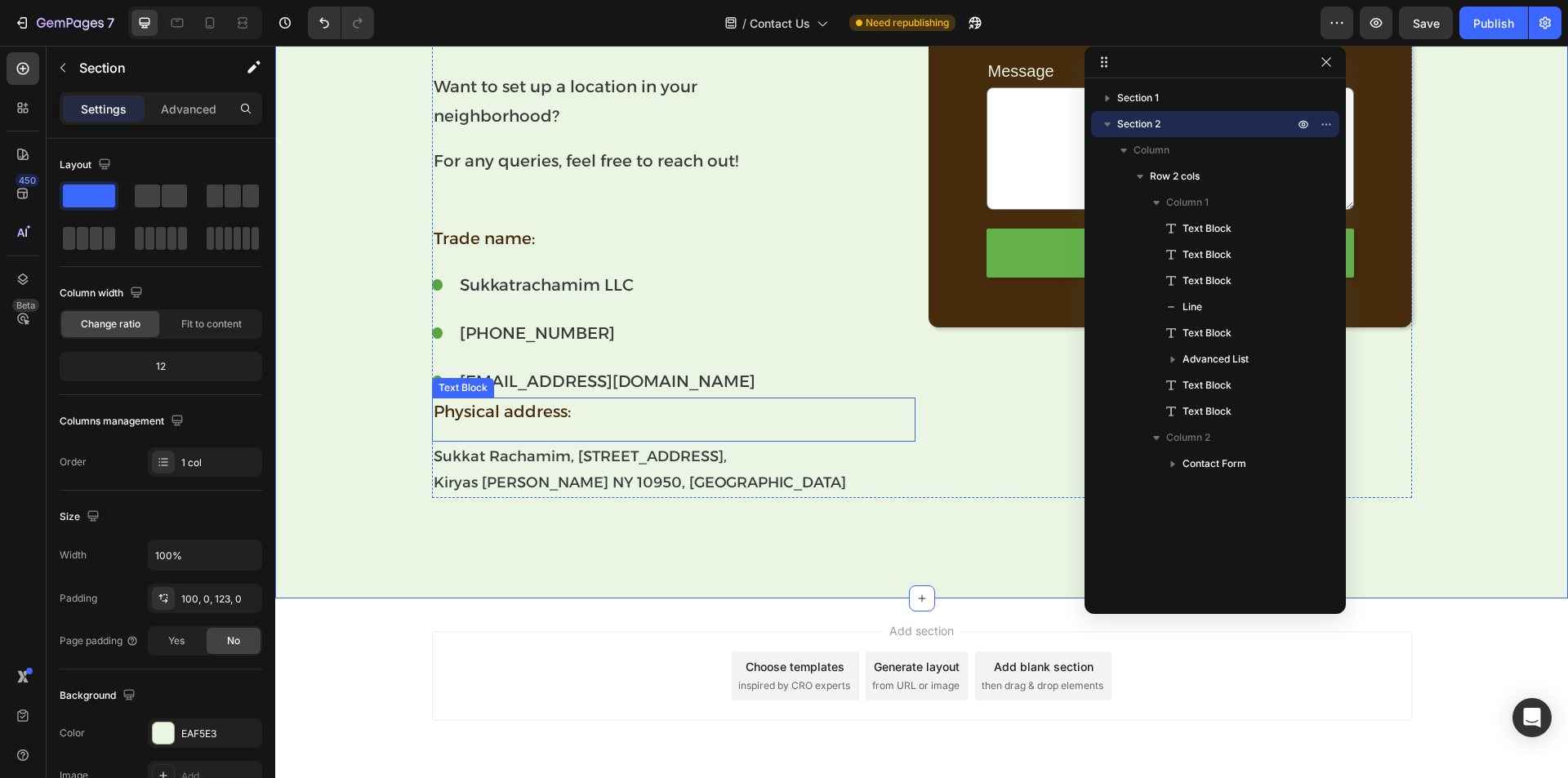
click at [542, 416] on p "Physical address:" at bounding box center [673, 412] width 480 height 24
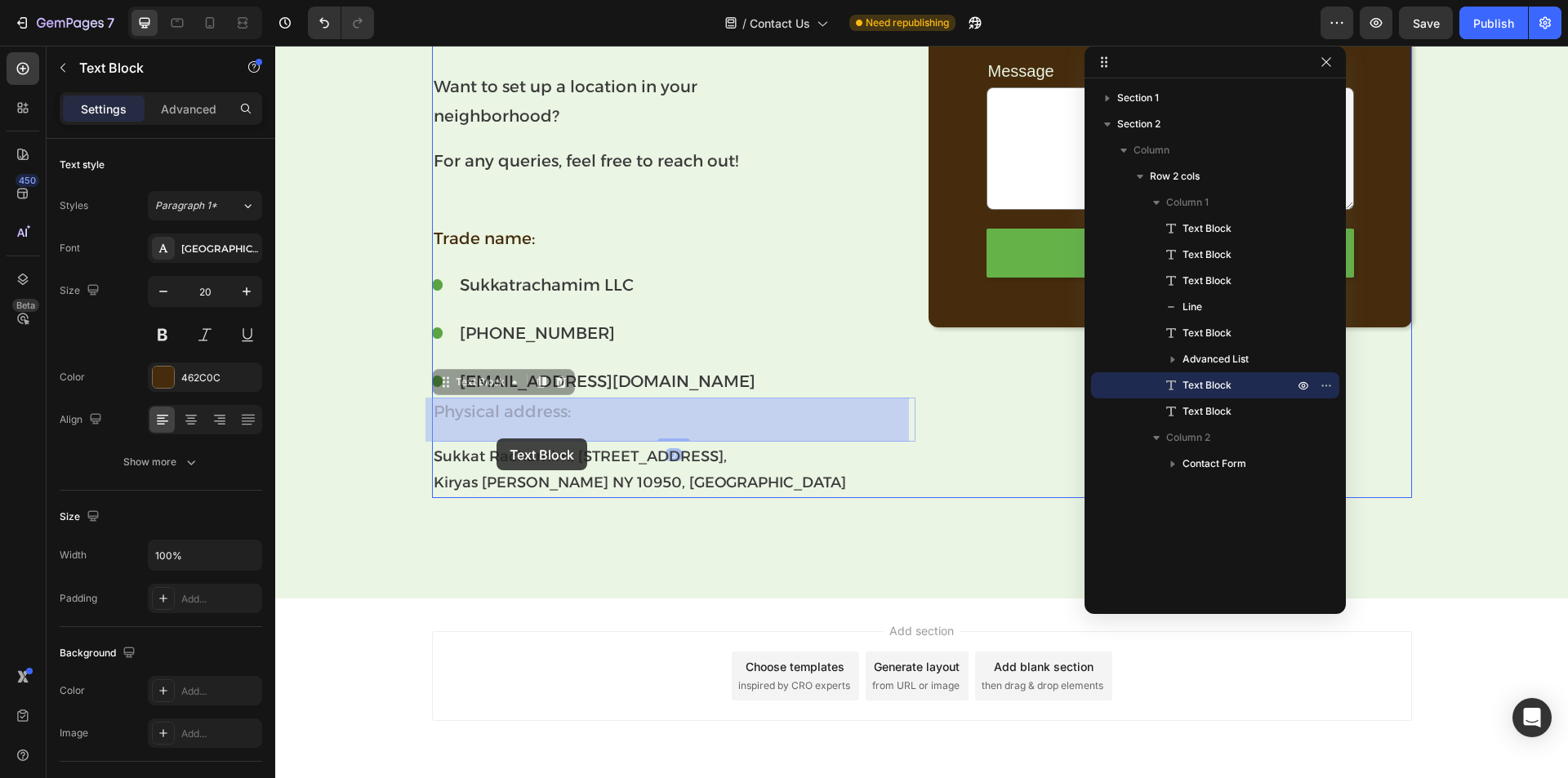
drag, startPoint x: 464, startPoint y: 385, endPoint x: 496, endPoint y: 439, distance: 62.8
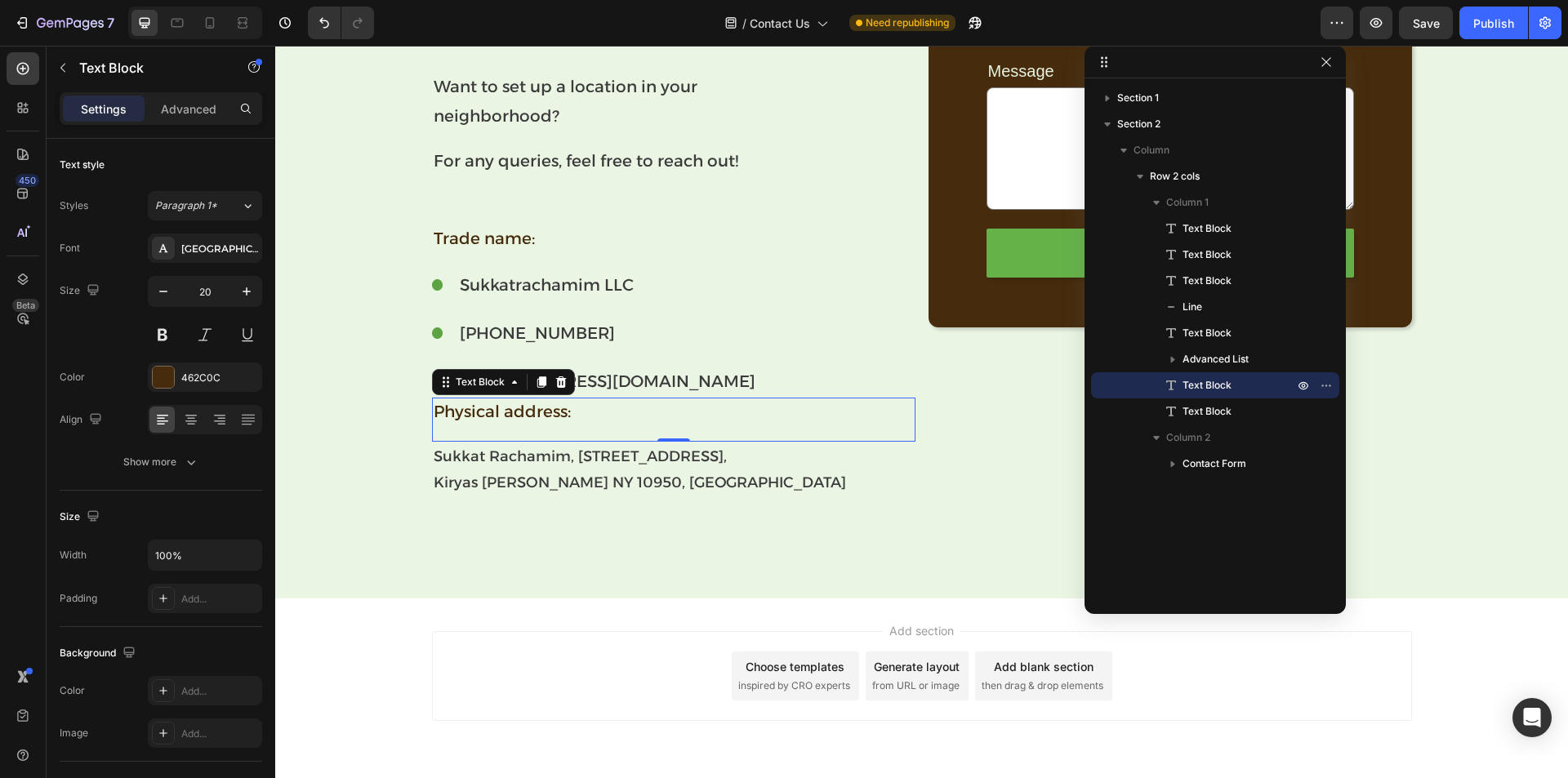
click at [679, 348] on p "[PHONE_NUMBER]" at bounding box center [607, 332] width 297 height 29
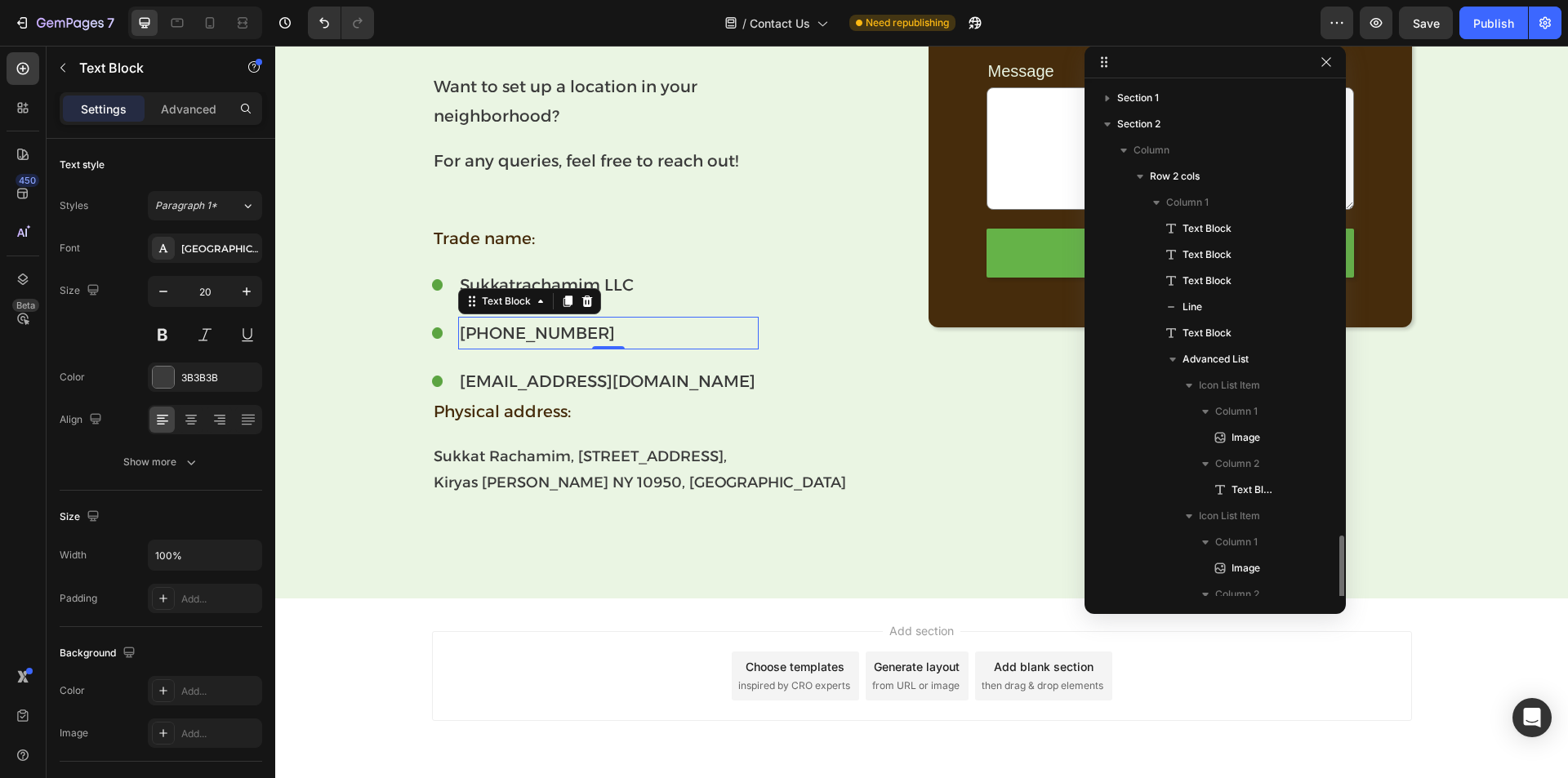
scroll to position [273, 0]
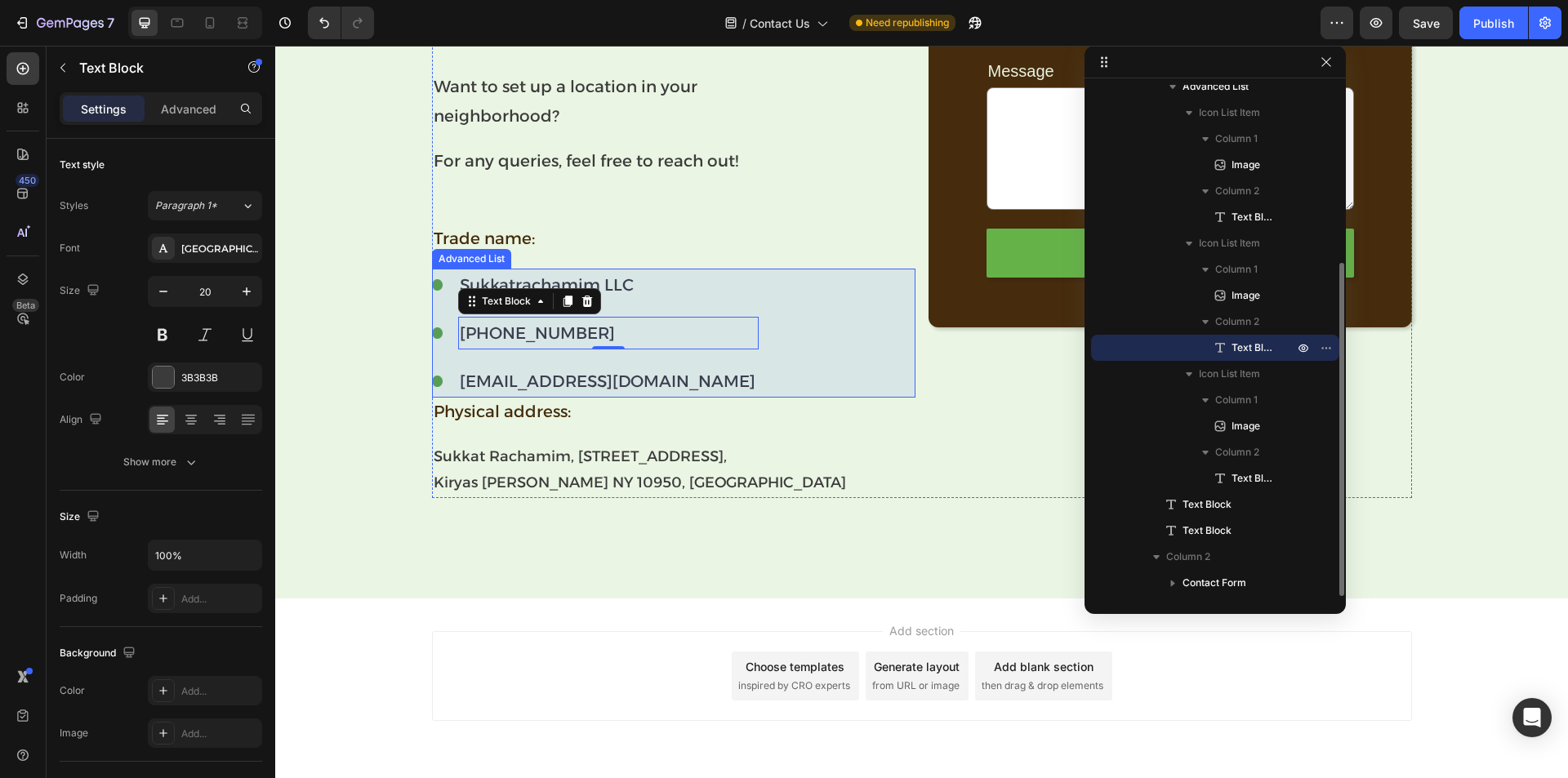
click at [432, 276] on li "Image Sukkatrachamim LLC Text Block" at bounding box center [595, 284] width 327 height 33
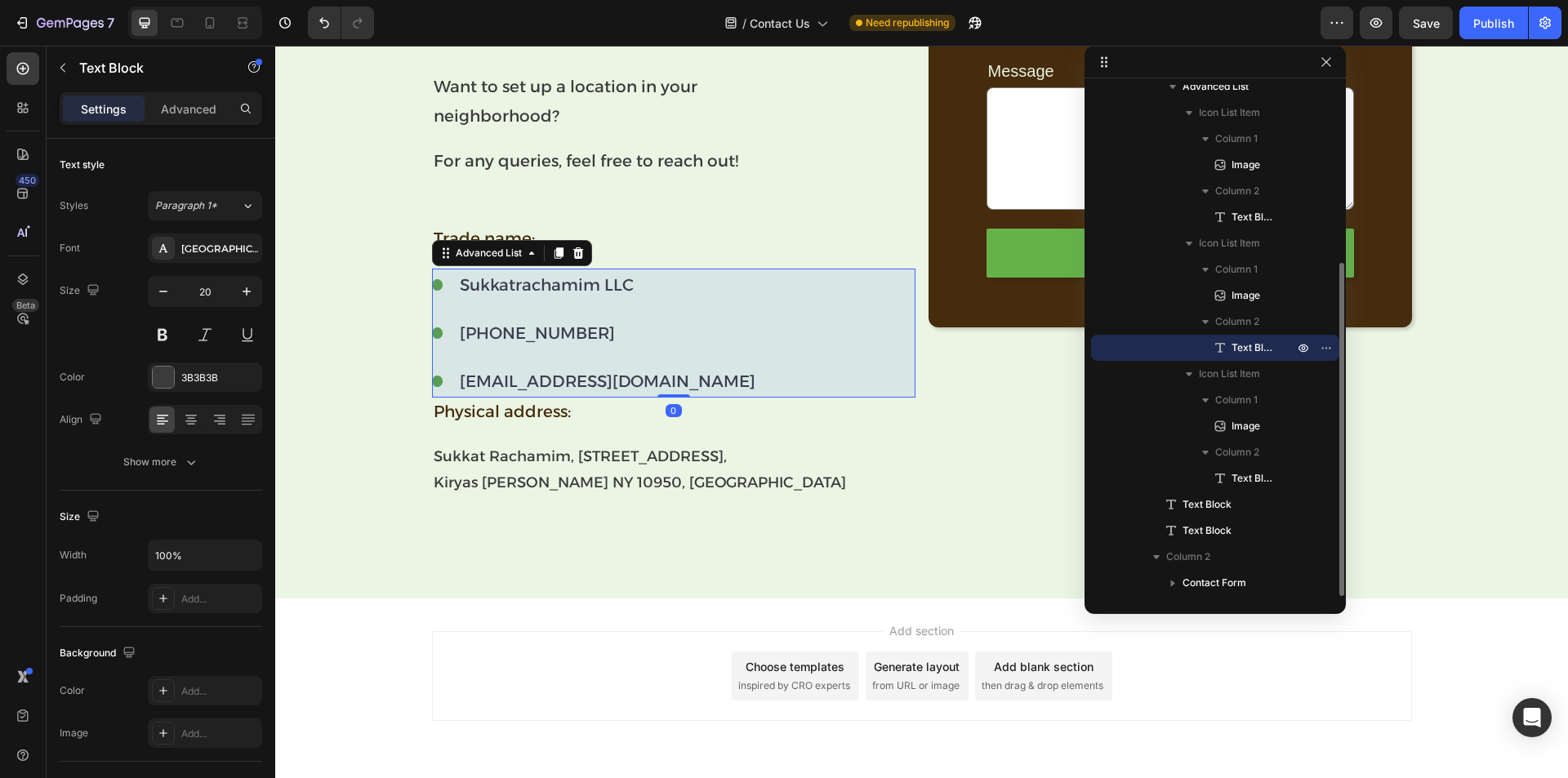
scroll to position [72, 0]
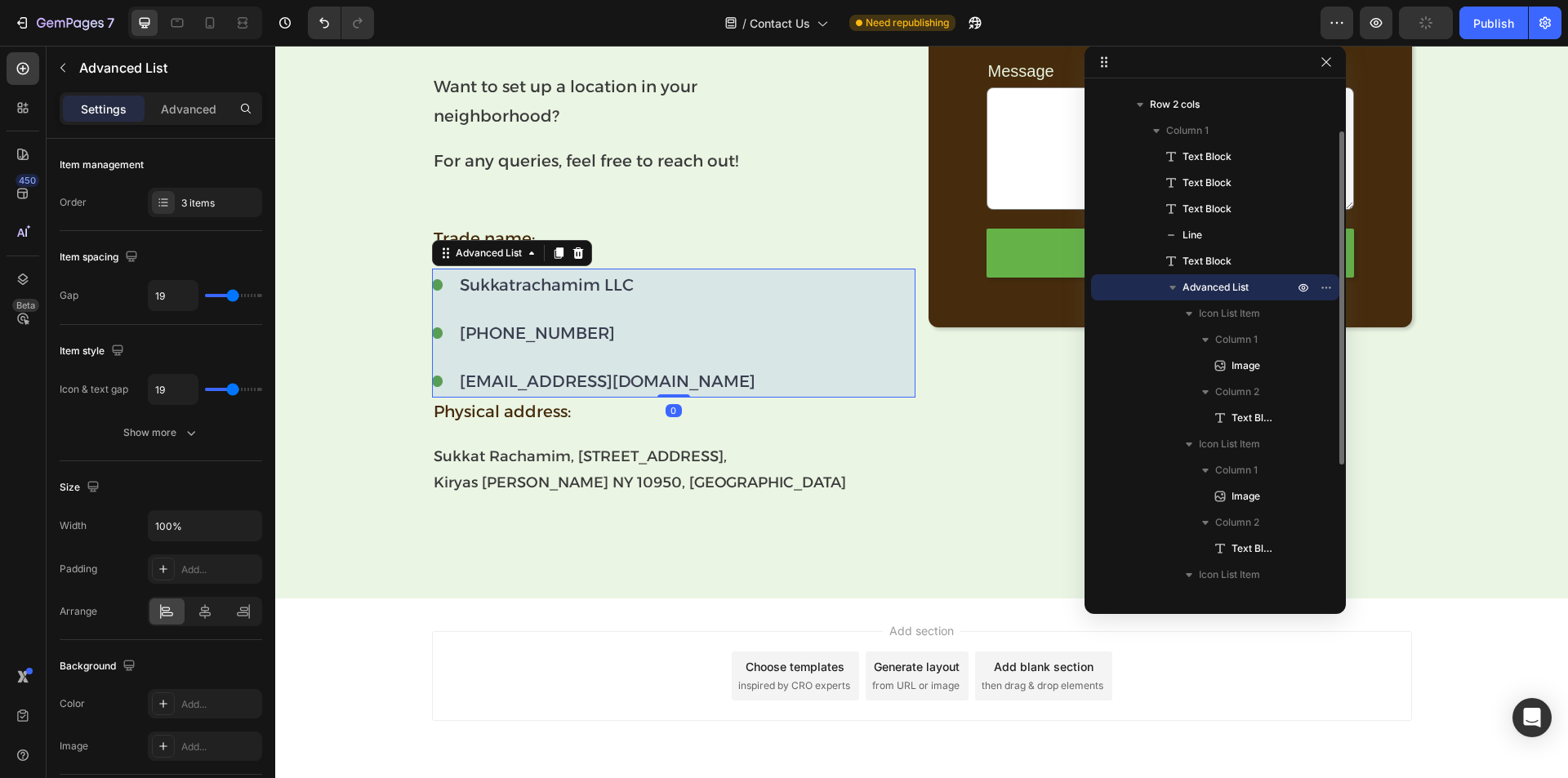
click at [178, 123] on div "Settings Advanced" at bounding box center [160, 108] width 202 height 33
click at [180, 120] on div "Advanced" at bounding box center [188, 108] width 82 height 26
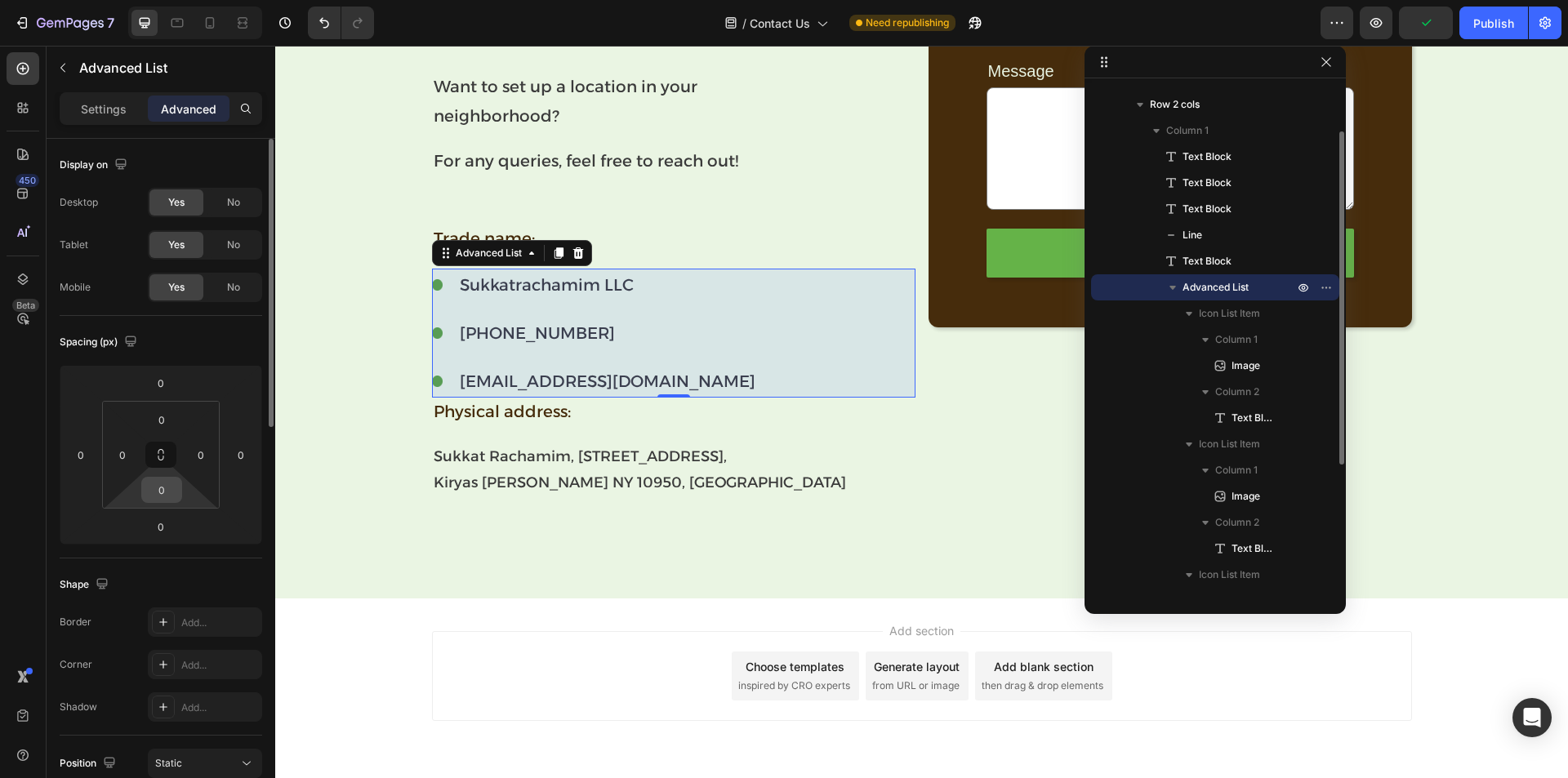
click at [174, 488] on input "0" at bounding box center [161, 490] width 33 height 24
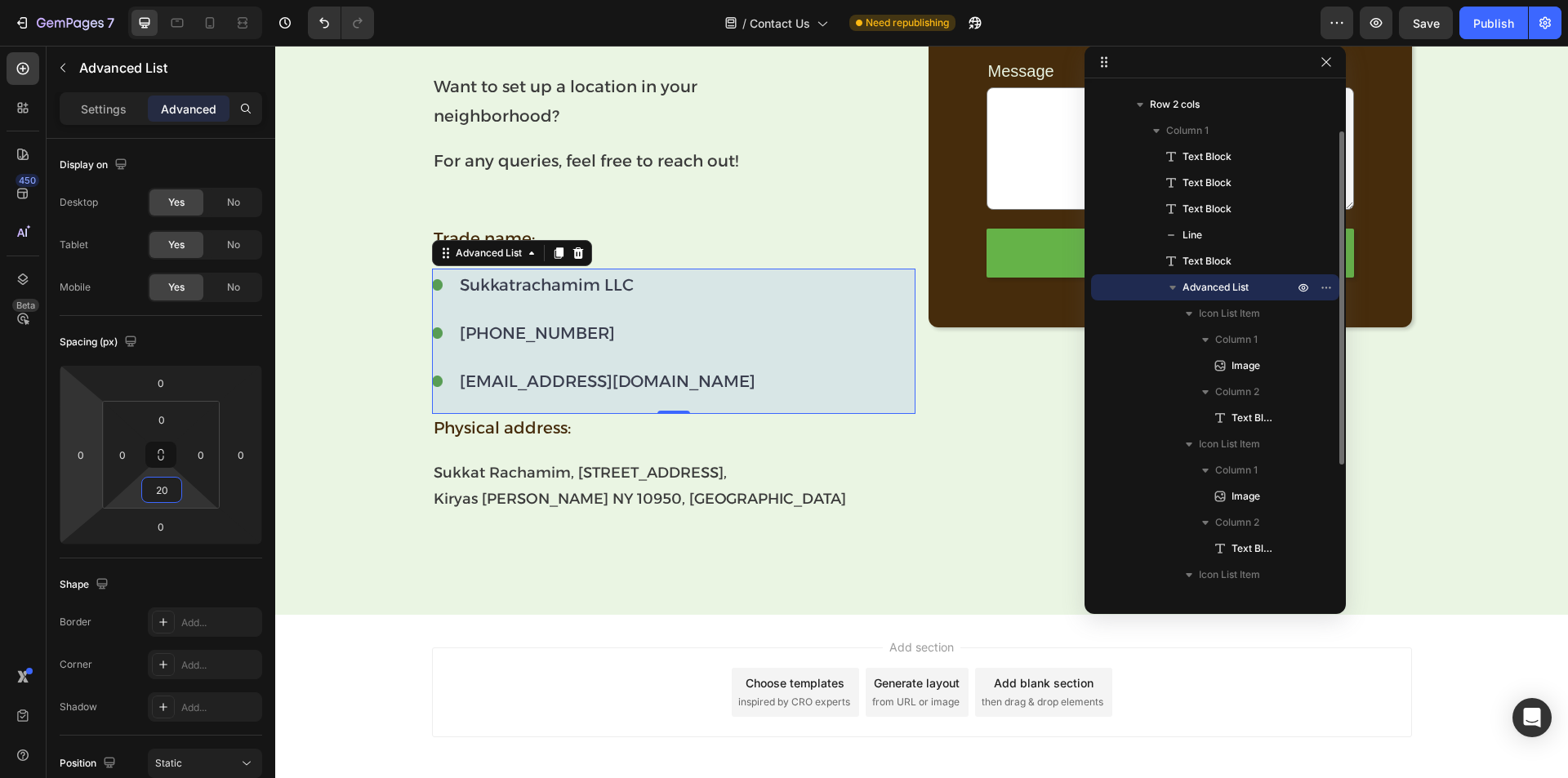
type input "20"
click at [42, 464] on div "450 Beta" at bounding box center [23, 413] width 46 height 733
click at [743, 477] on p "Sukkat Rachamim, [STREET_ADDRESS][PERSON_NAME]" at bounding box center [673, 486] width 480 height 53
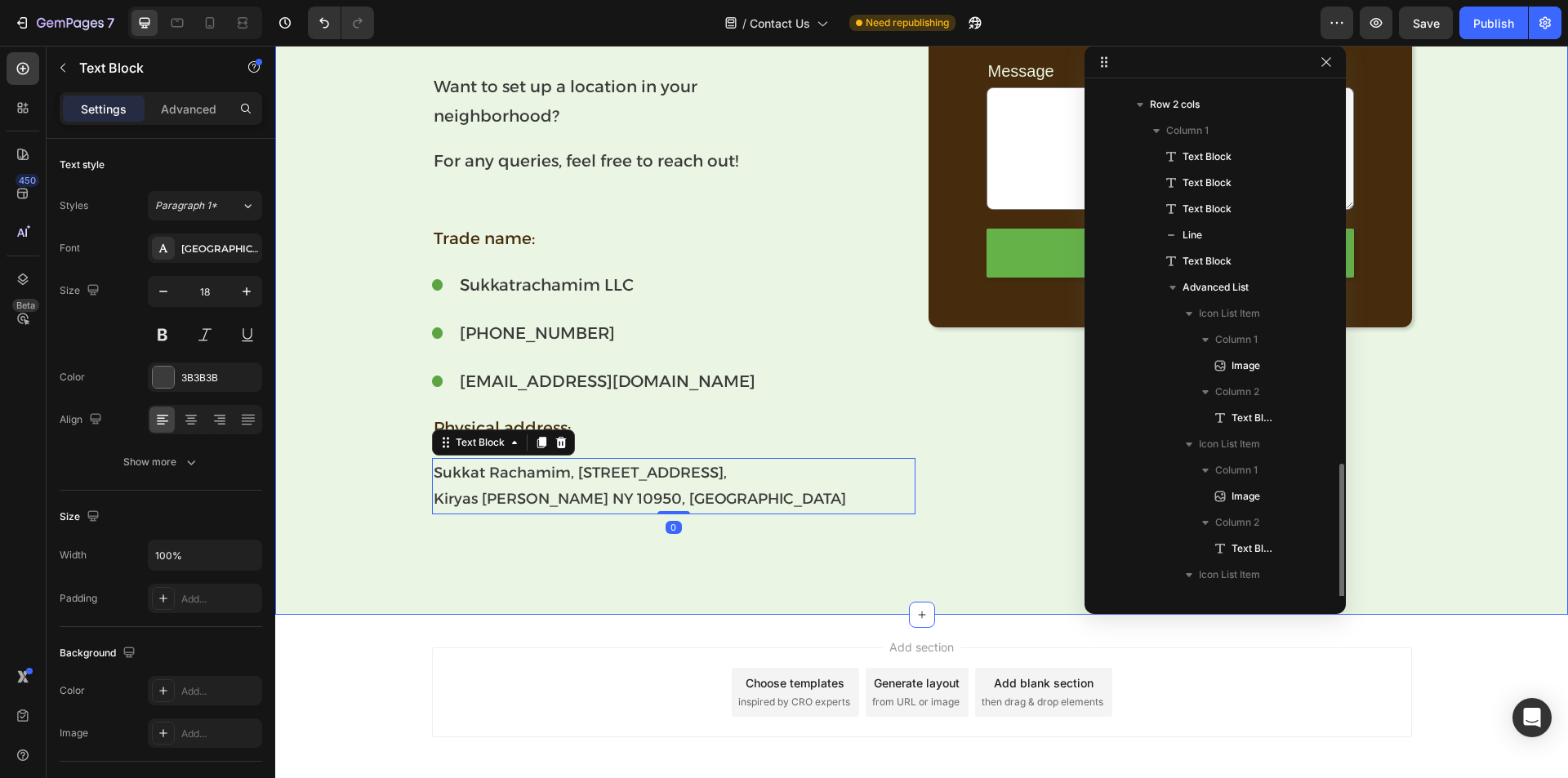
scroll to position [273, 0]
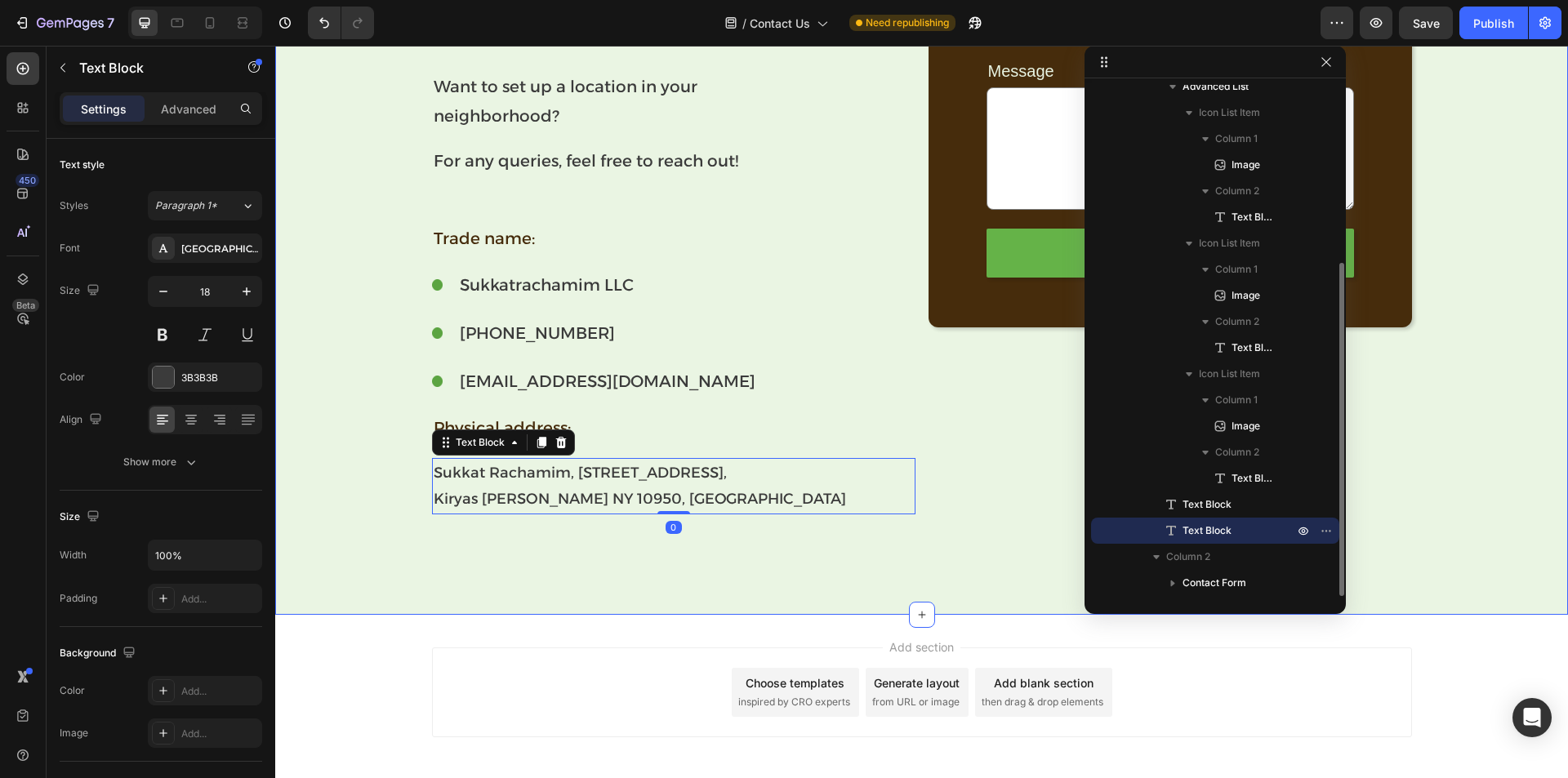
click at [875, 565] on div "Have a question about a sukkah? Text Block Want to set up a location in your ne…" at bounding box center [921, 269] width 1293 height 690
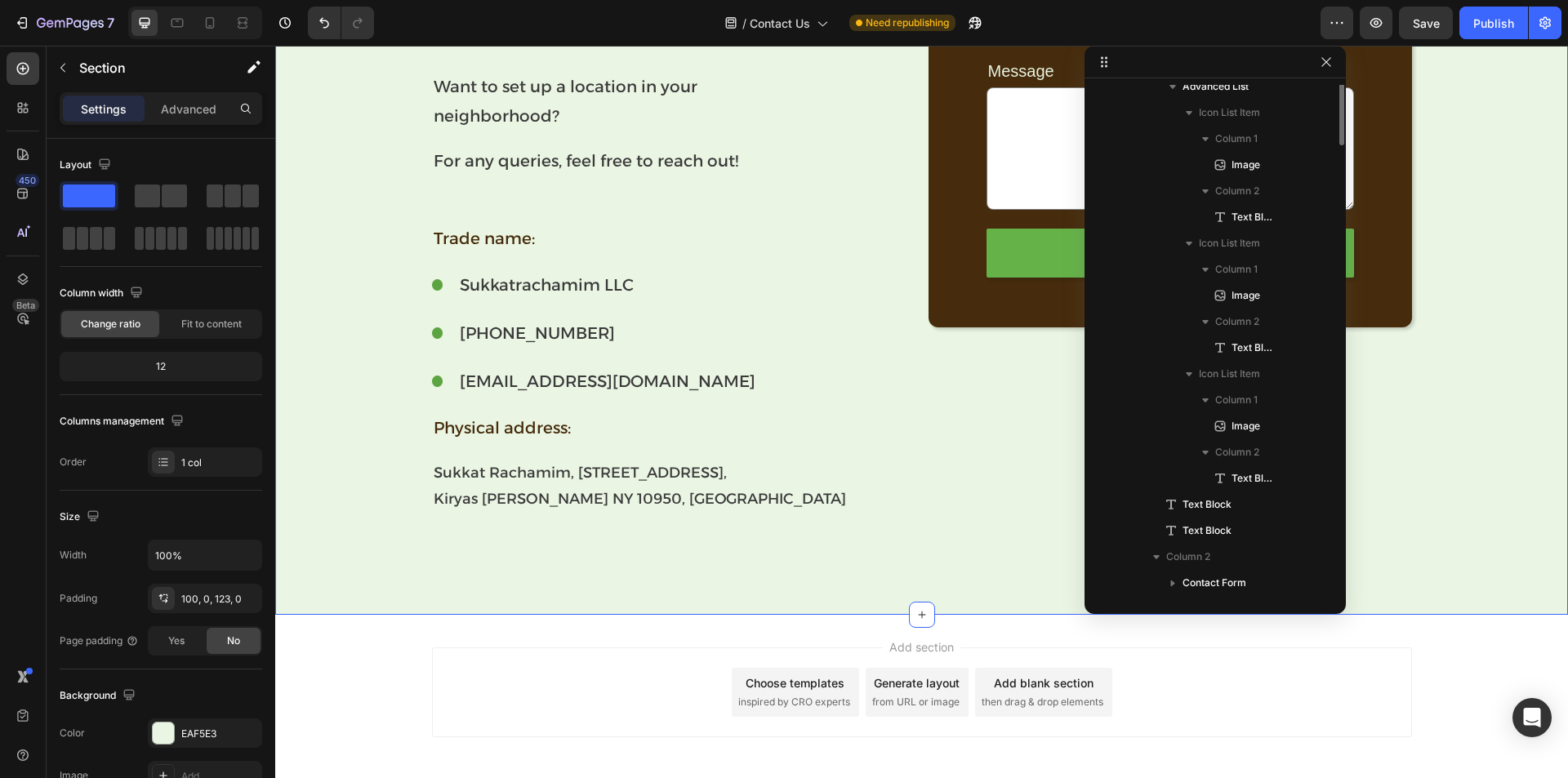
scroll to position [0, 0]
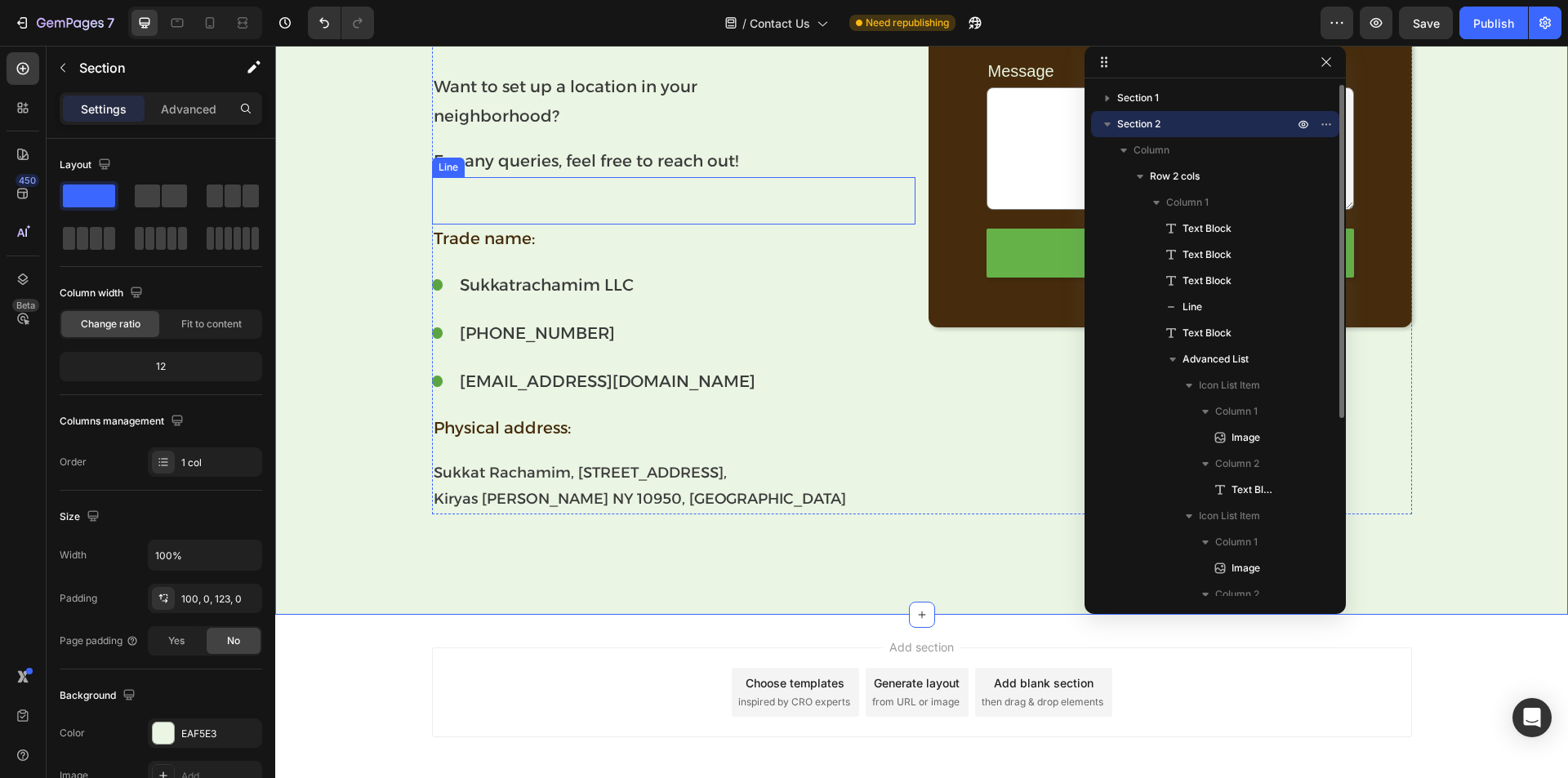
click at [521, 190] on div at bounding box center [673, 201] width 483 height 27
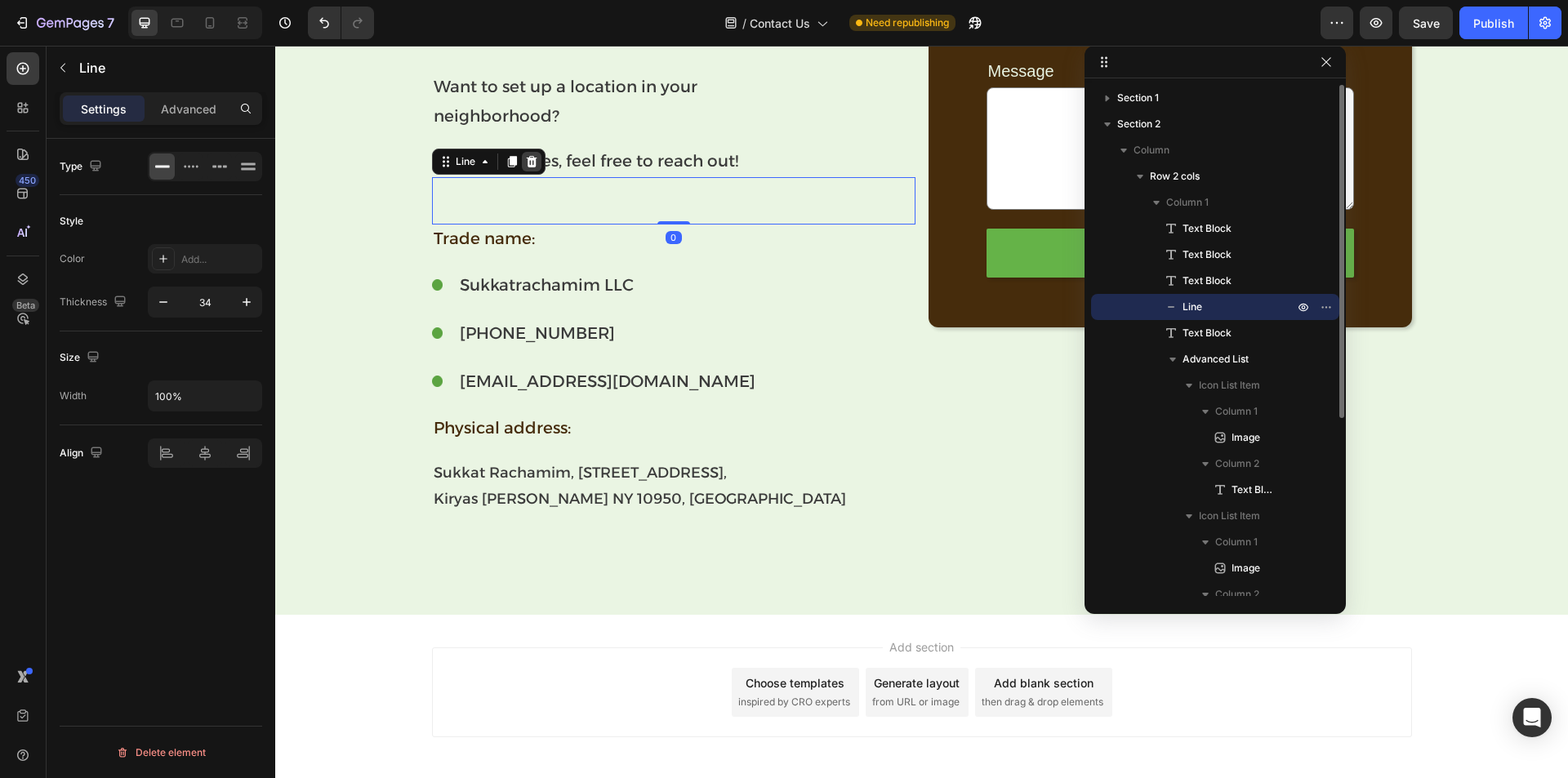
click at [525, 162] on icon at bounding box center [530, 162] width 10 height 11
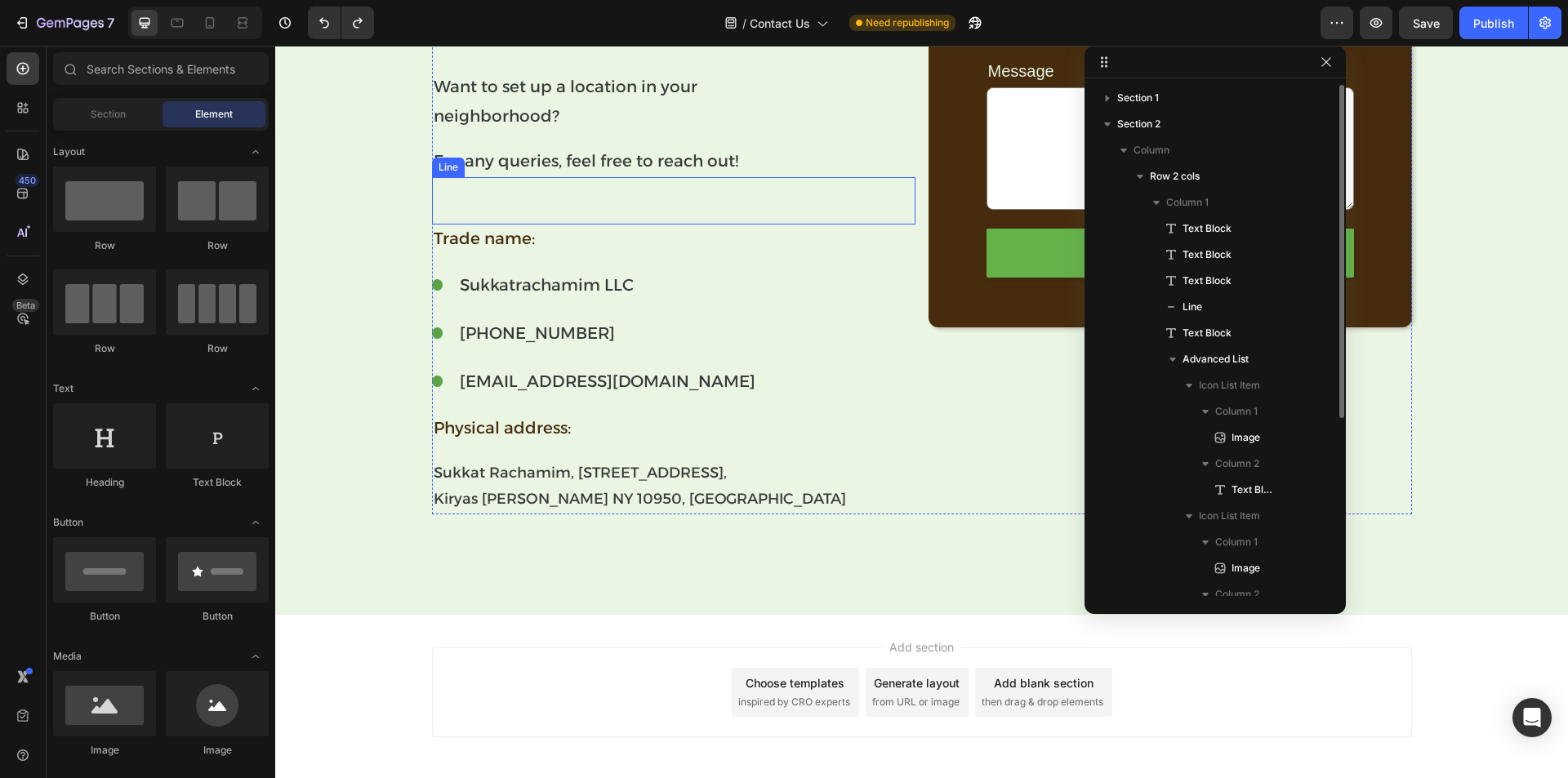
click at [511, 197] on div at bounding box center [673, 201] width 483 height 27
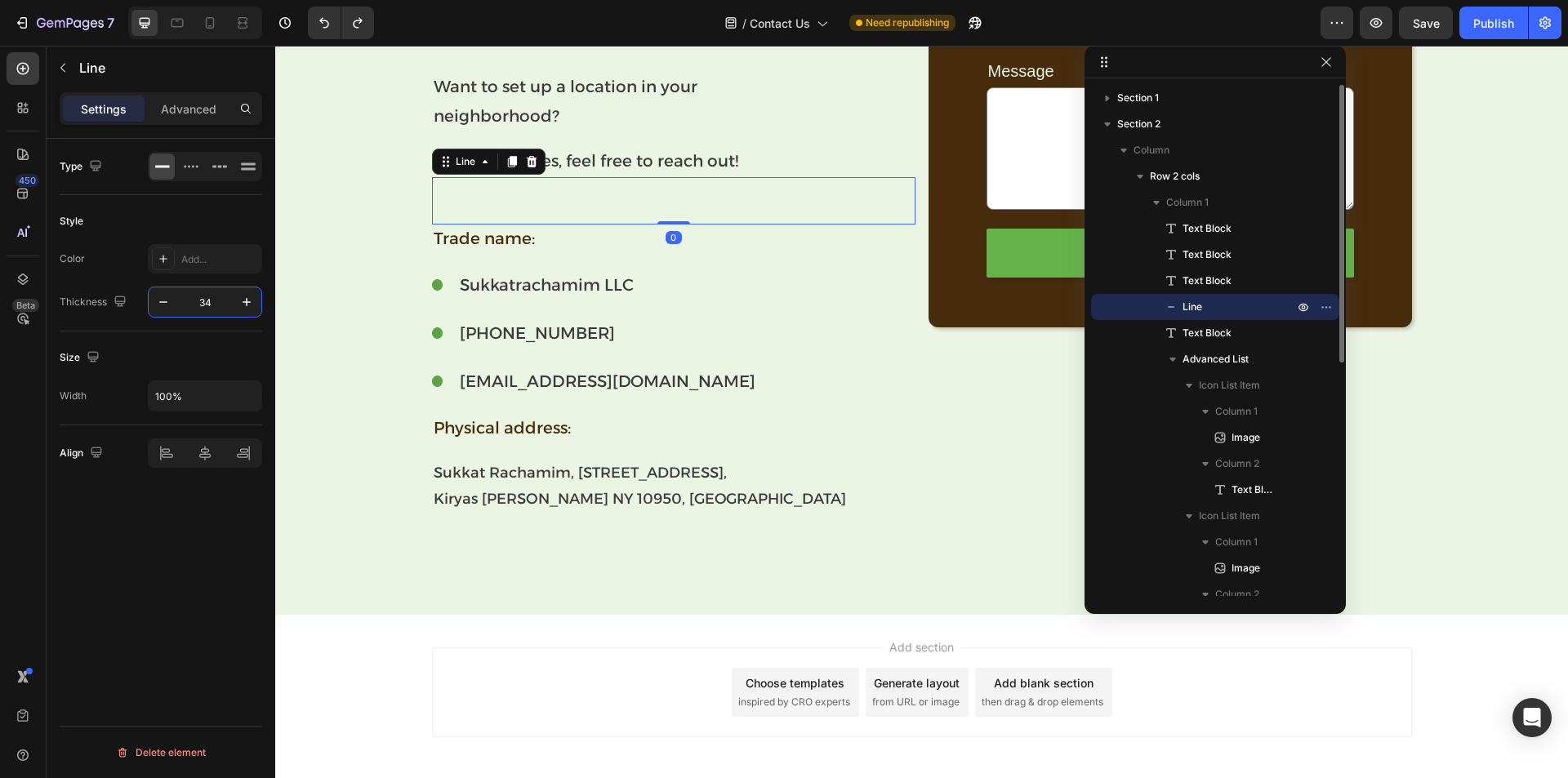
click at [201, 307] on input "34" at bounding box center [204, 301] width 54 height 29
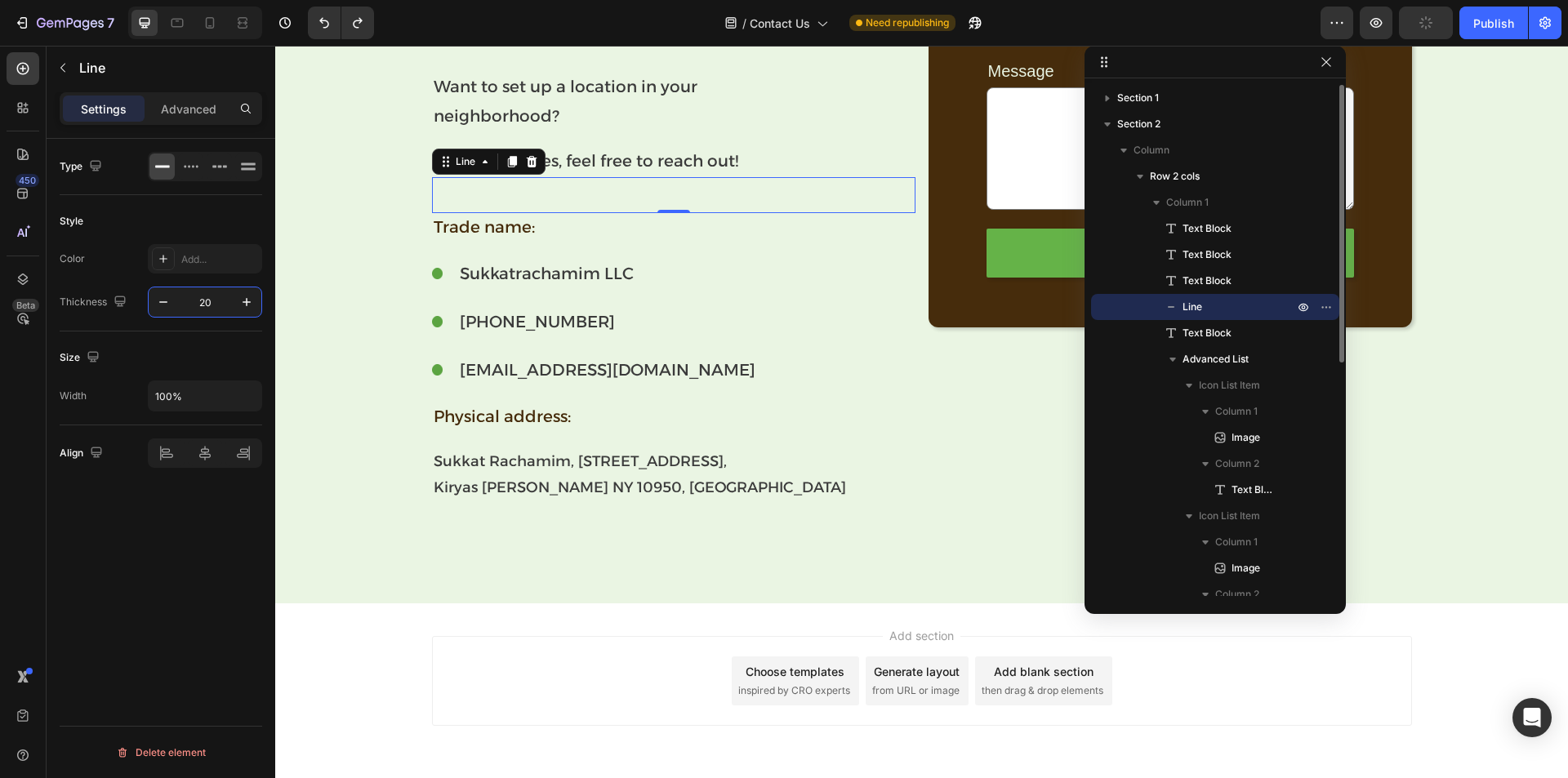
click at [166, 585] on div "Type Style Color Add... Thickness 20 Size Width 100% Align Delete element" at bounding box center [160, 481] width 229 height 686
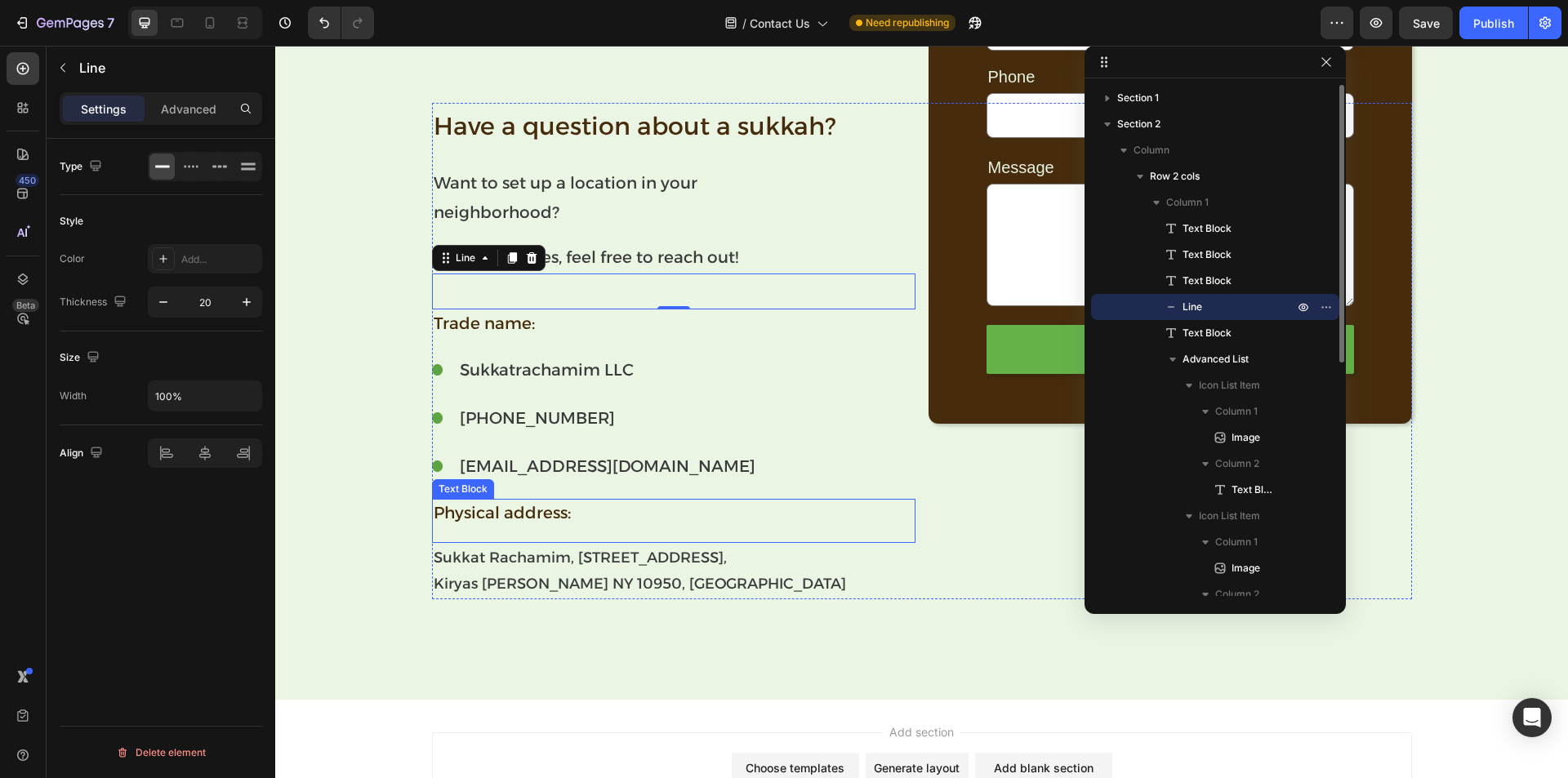
scroll to position [368, 0]
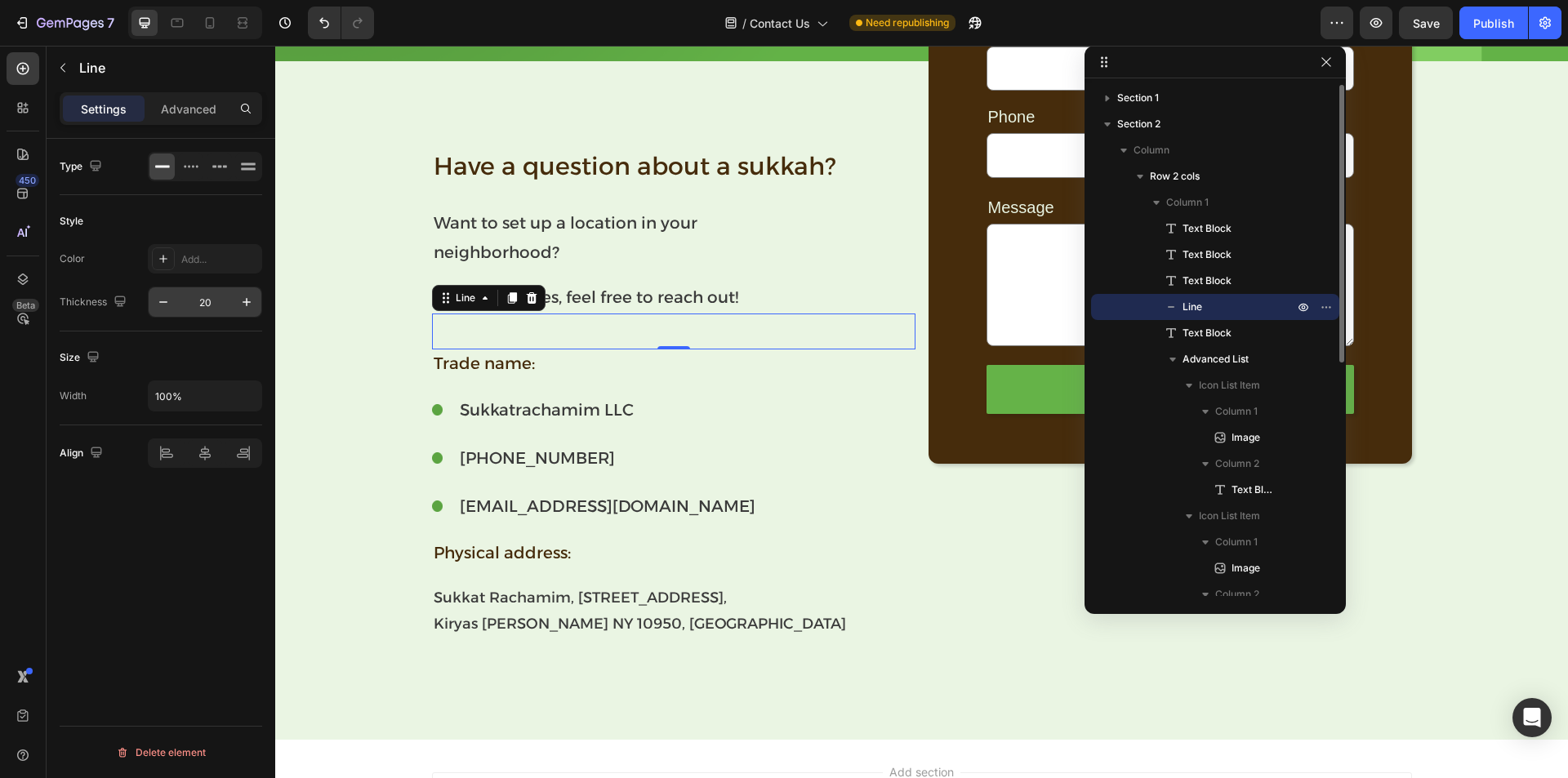
click at [193, 299] on input "20" at bounding box center [204, 301] width 54 height 29
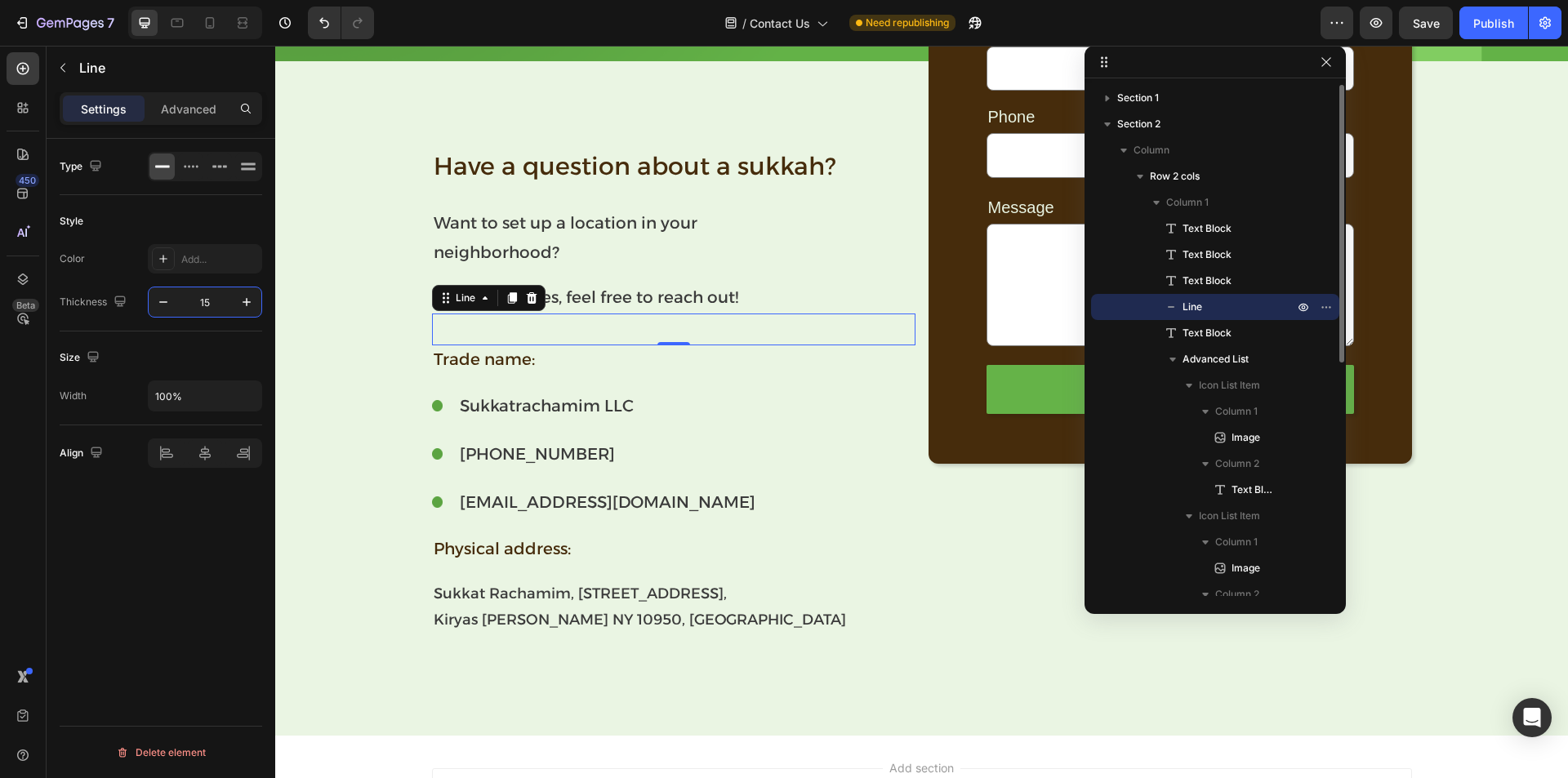
type input "15"
click at [168, 544] on div "Type Style Color Add... Thickness 15 Size Width 100% Align Delete element" at bounding box center [160, 481] width 229 height 686
click at [672, 233] on p "Want to set up a location in your" at bounding box center [673, 222] width 480 height 29
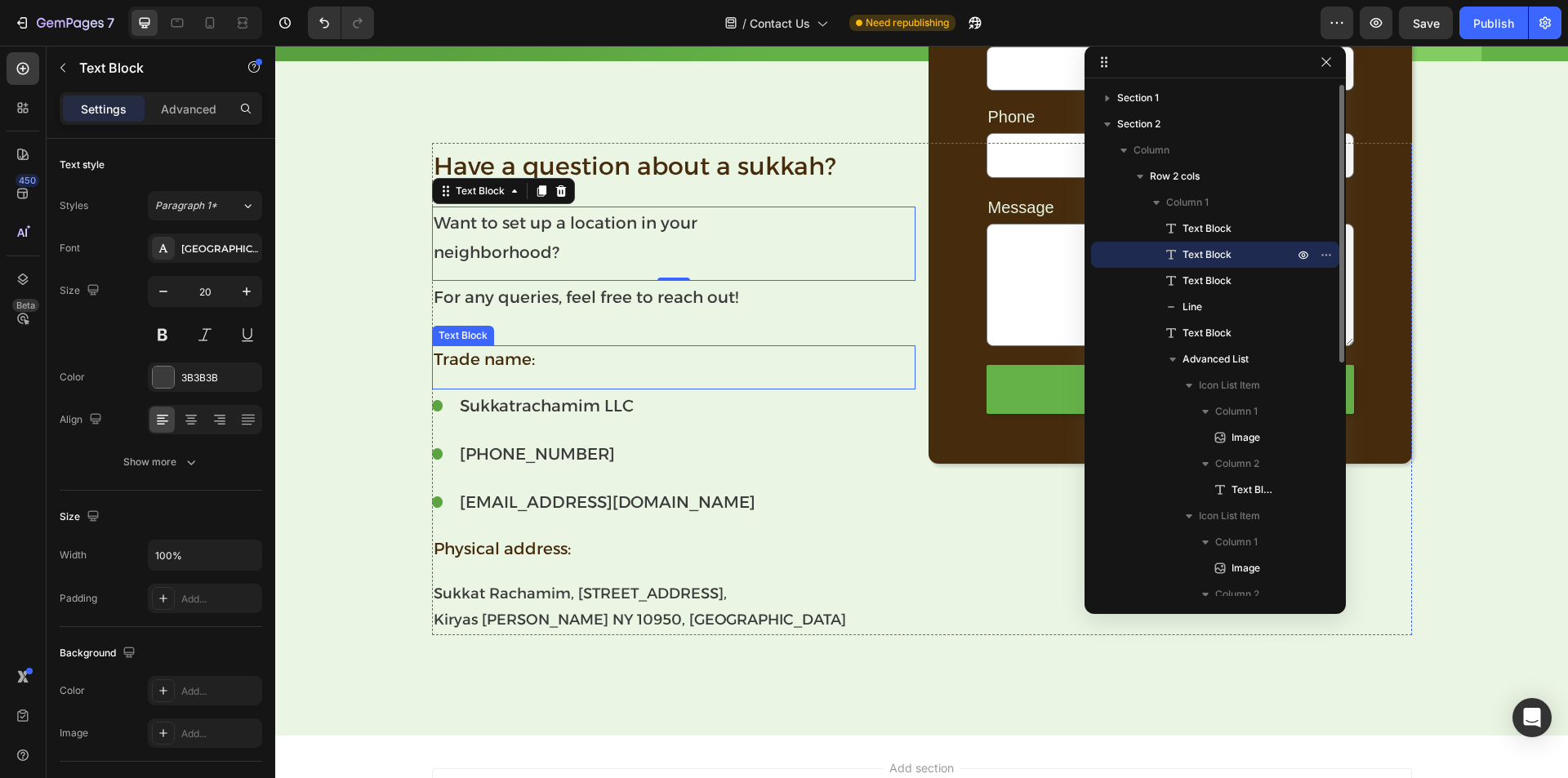
click at [508, 353] on p "Trade name:" at bounding box center [673, 360] width 480 height 24
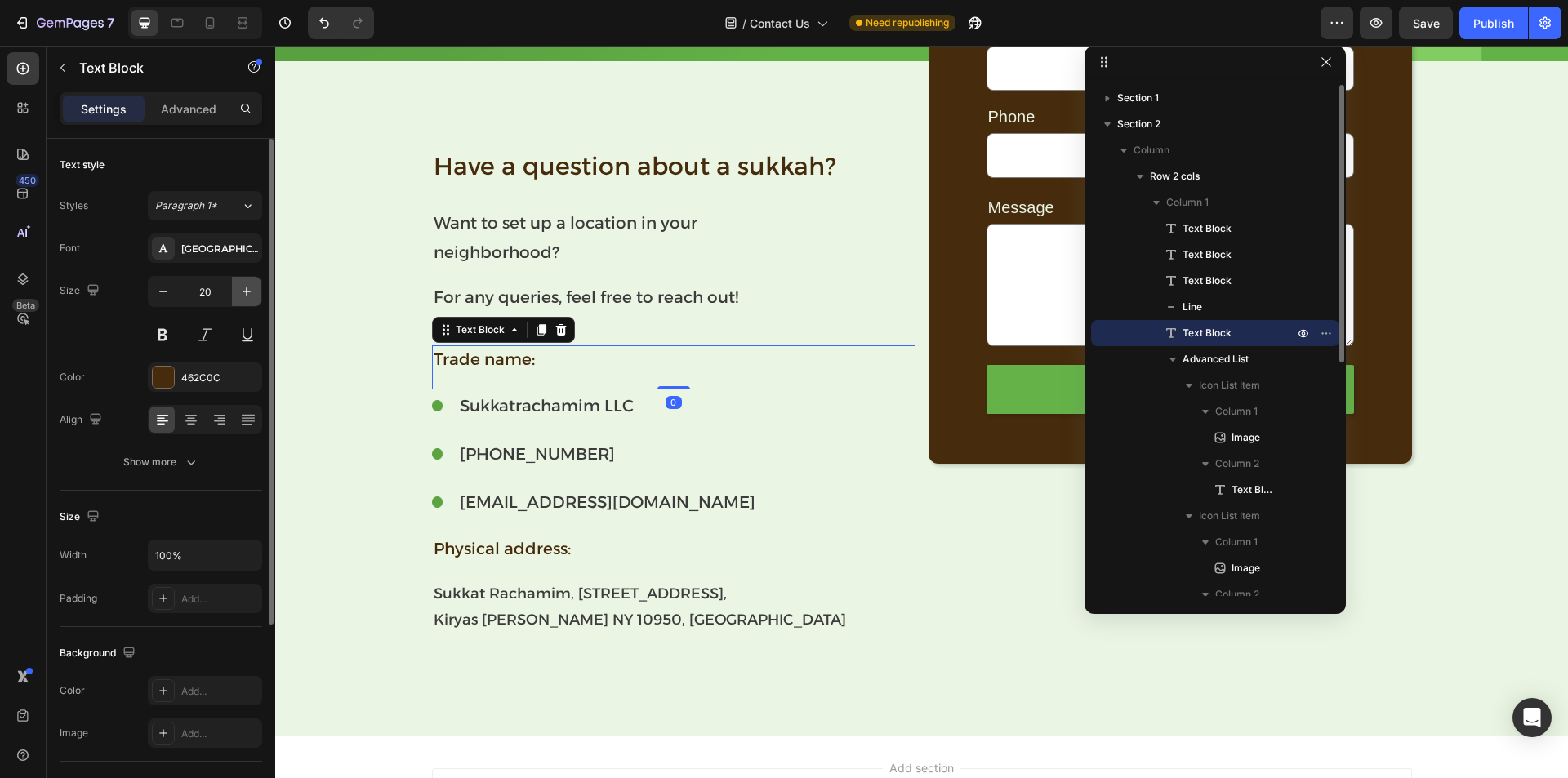
click at [248, 298] on icon "button" at bounding box center [246, 291] width 16 height 16
type input "22"
click at [218, 288] on input "22" at bounding box center [204, 291] width 54 height 29
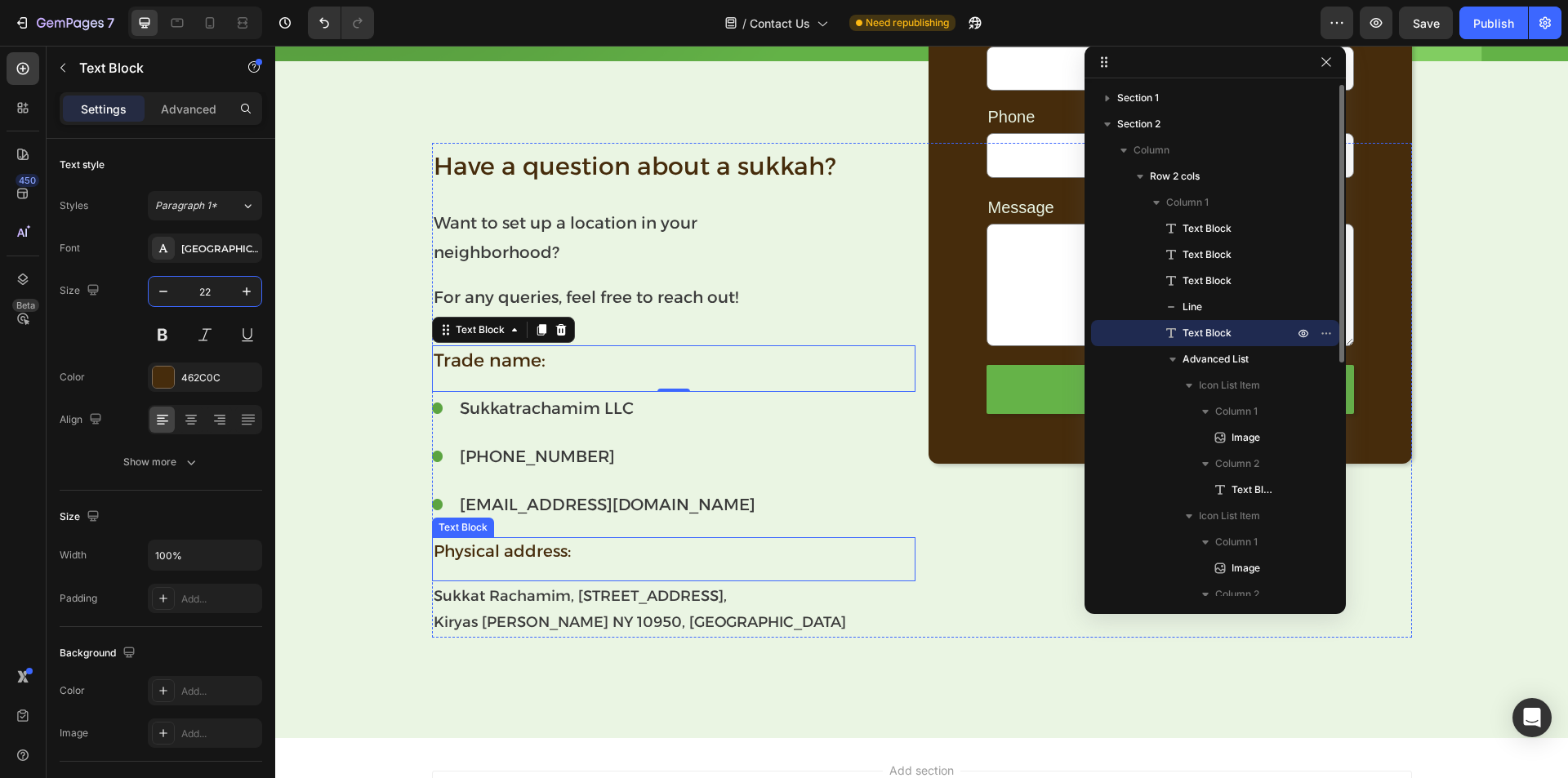
click at [497, 547] on p "Physical address:" at bounding box center [673, 551] width 480 height 24
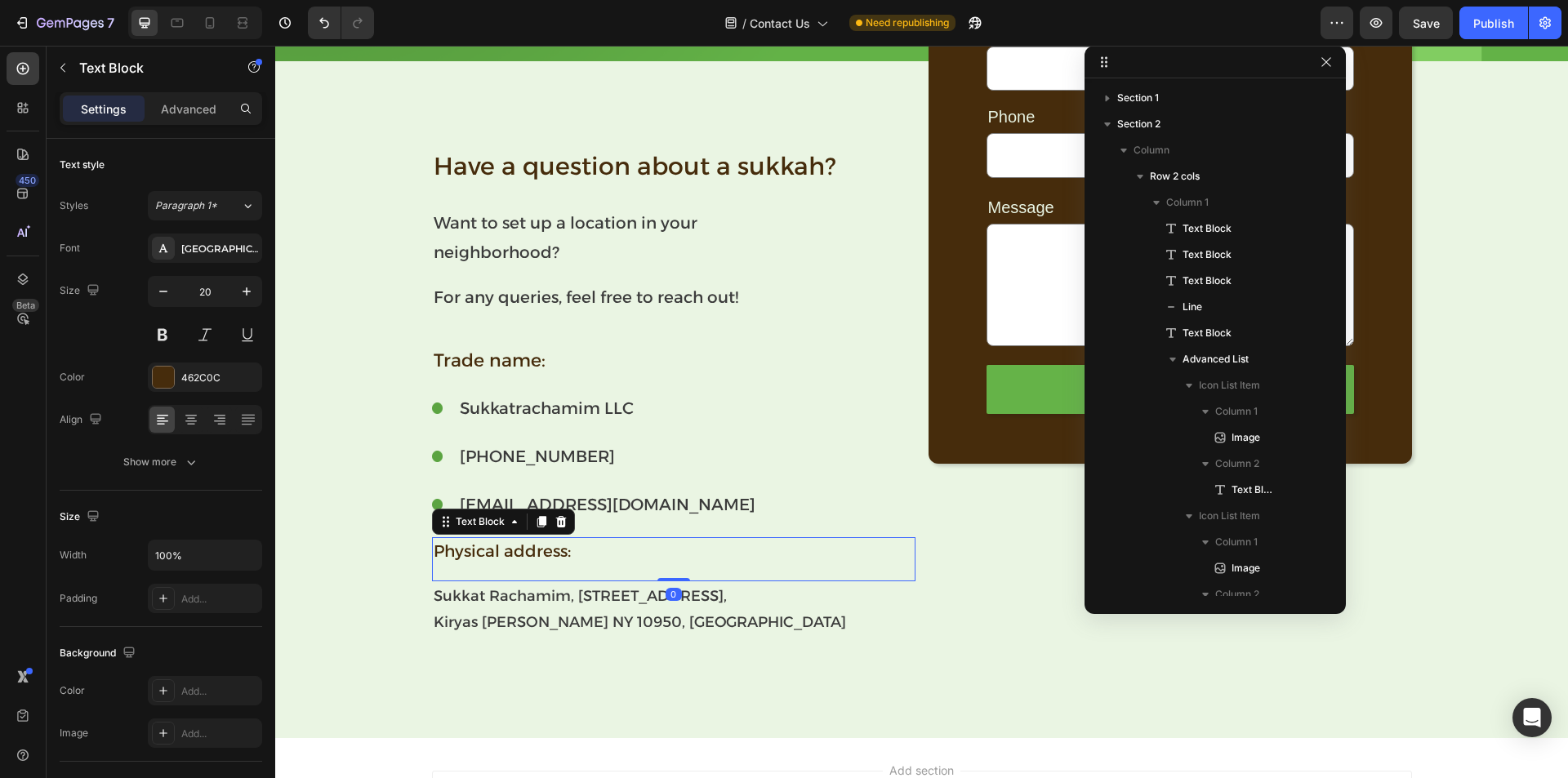
scroll to position [430, 0]
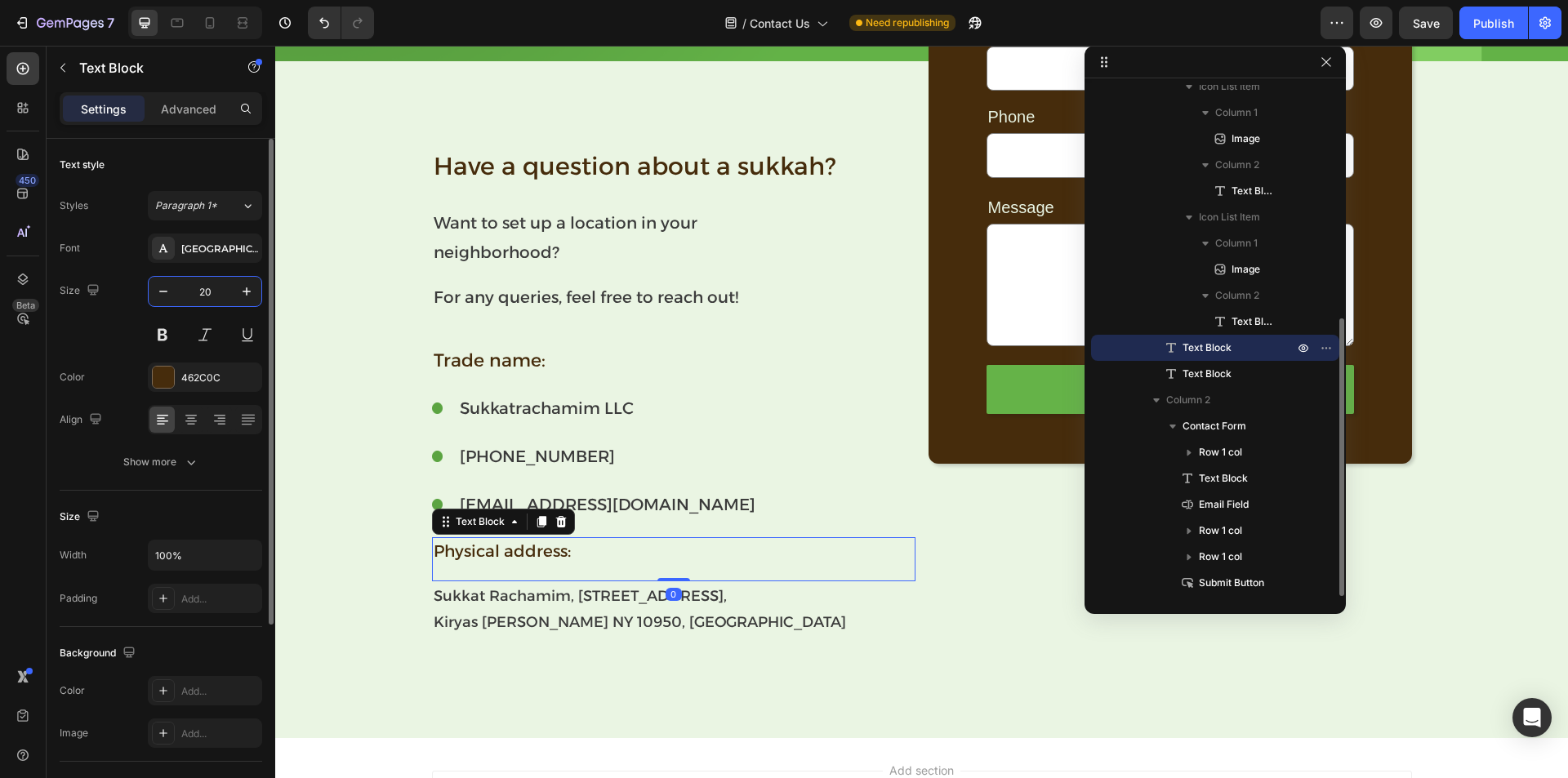
click at [218, 287] on input "20" at bounding box center [204, 291] width 54 height 29
paste input "2"
type input "22"
click at [27, 396] on div "450 Beta" at bounding box center [23, 357] width 33 height 608
click at [1502, 13] on button "Publish" at bounding box center [1494, 23] width 69 height 33
